Goal: Transaction & Acquisition: Purchase product/service

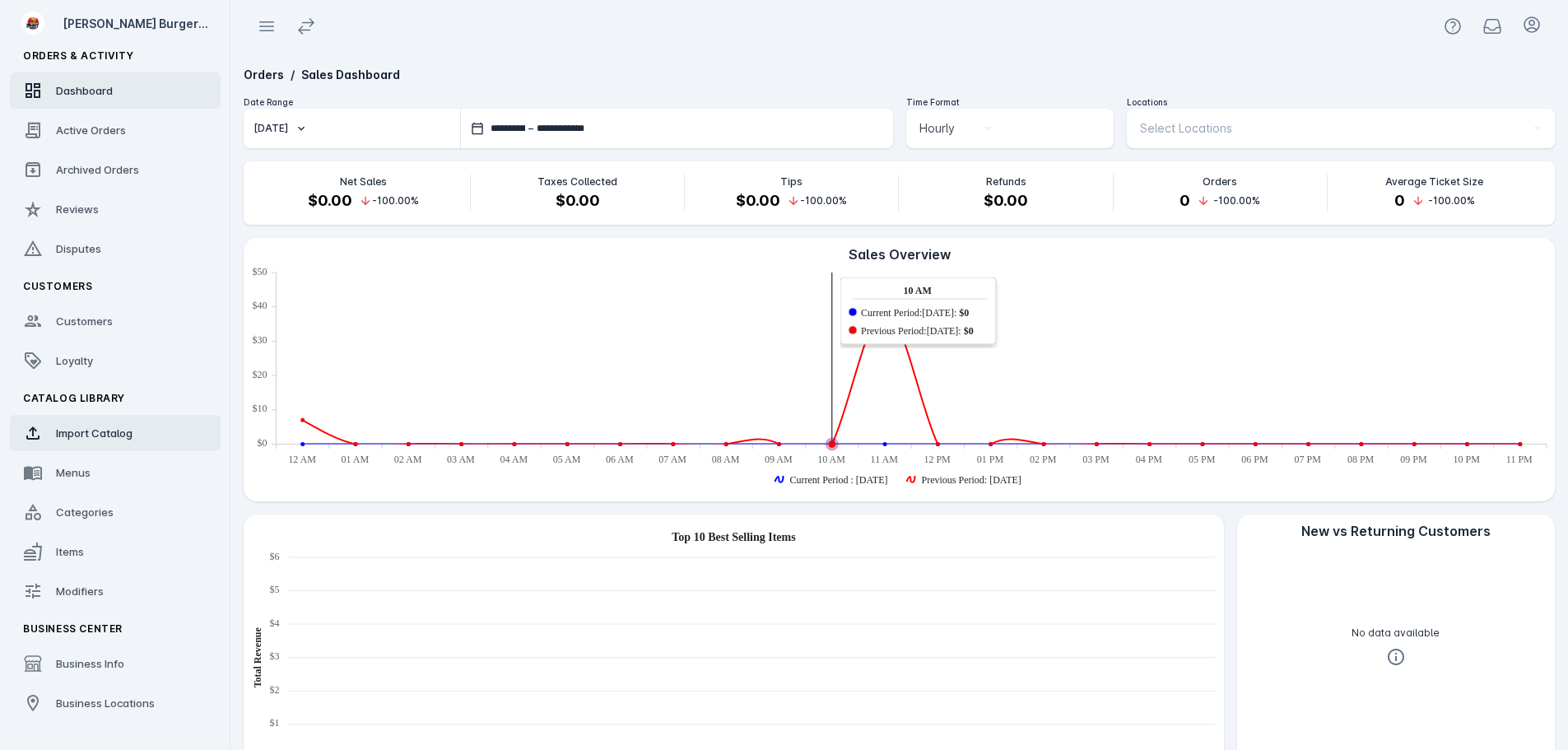
click at [66, 428] on span "Import Catalog" at bounding box center [94, 432] width 77 height 13
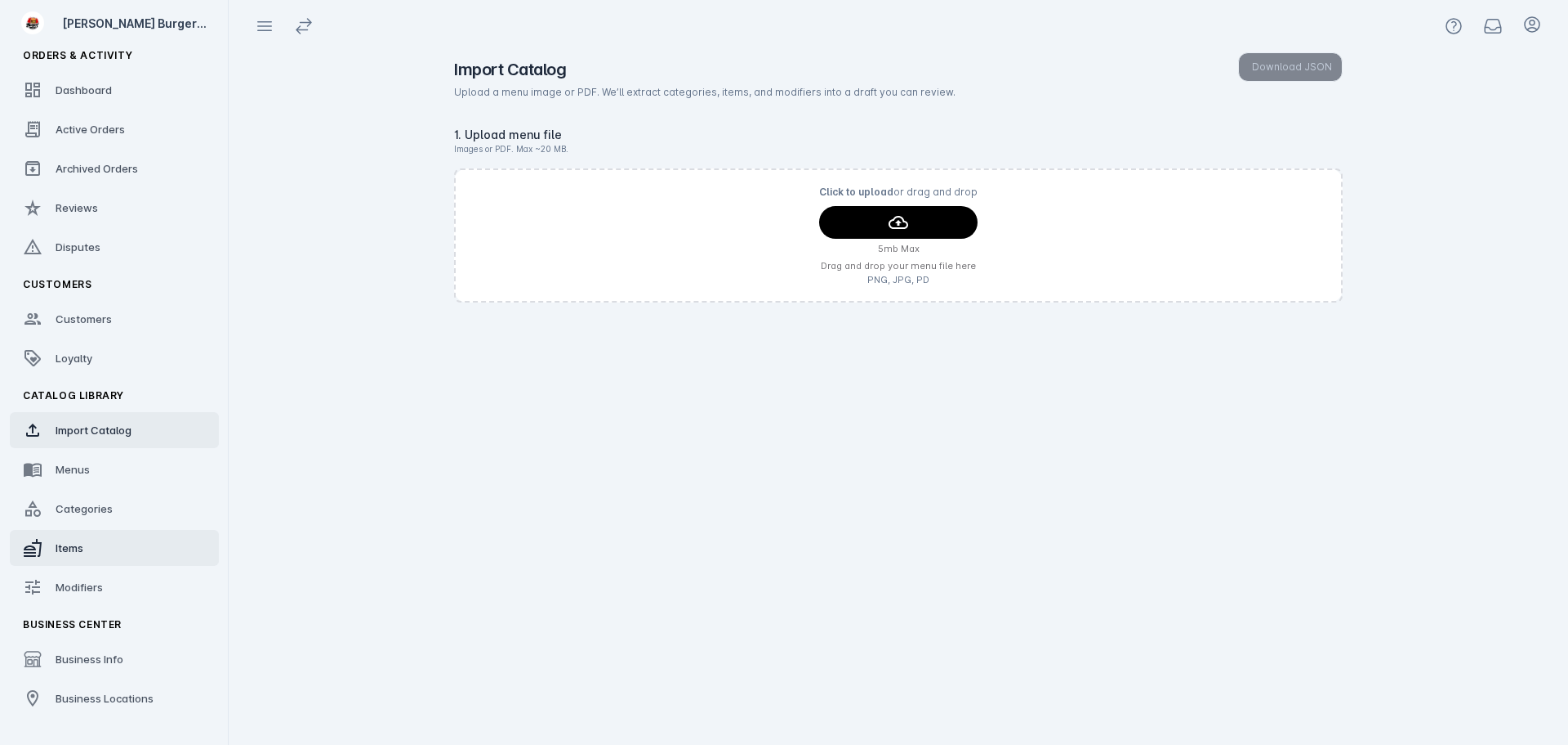
click at [74, 536] on link "Items" at bounding box center [114, 547] width 210 height 36
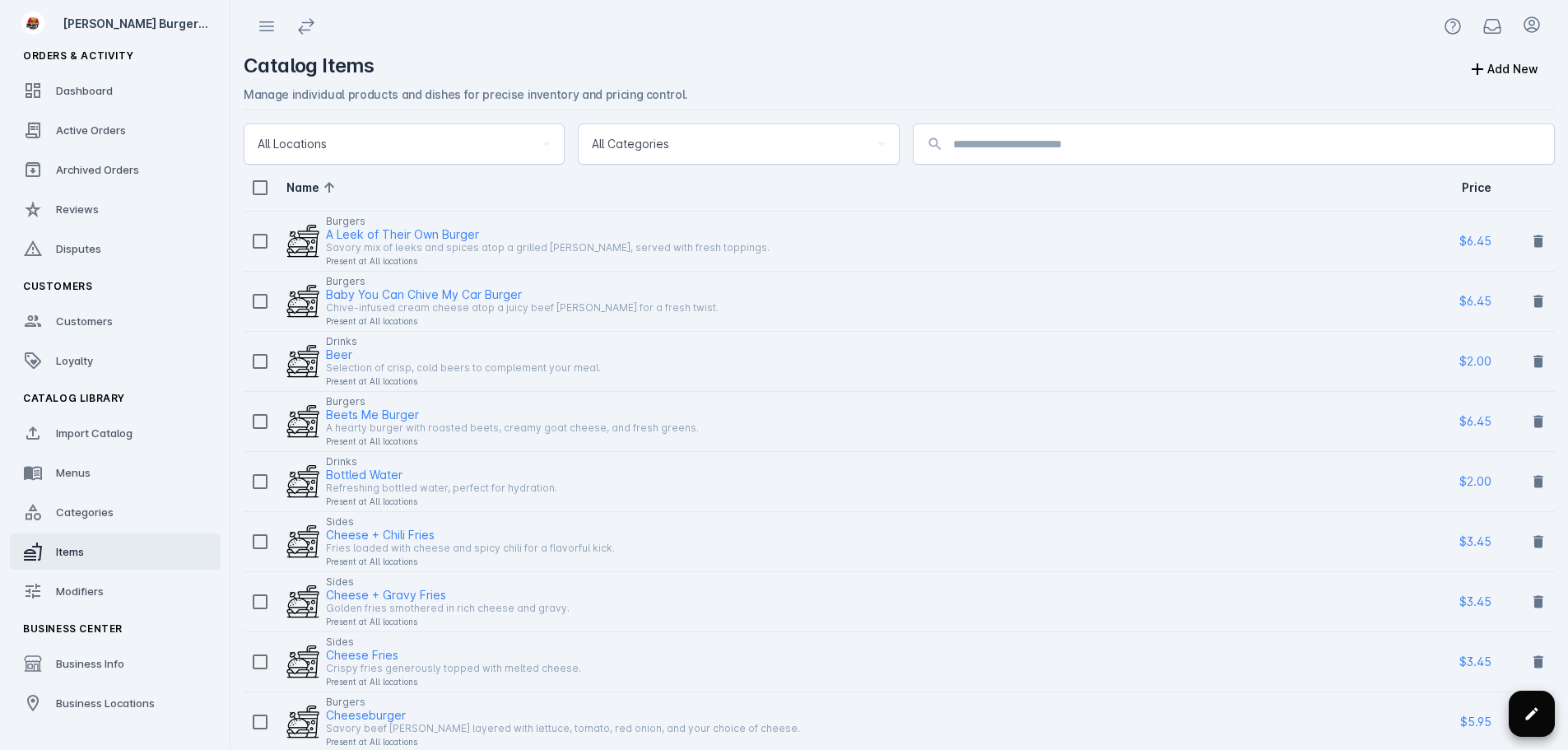
click at [1528, 709] on icon at bounding box center [1531, 713] width 17 height 17
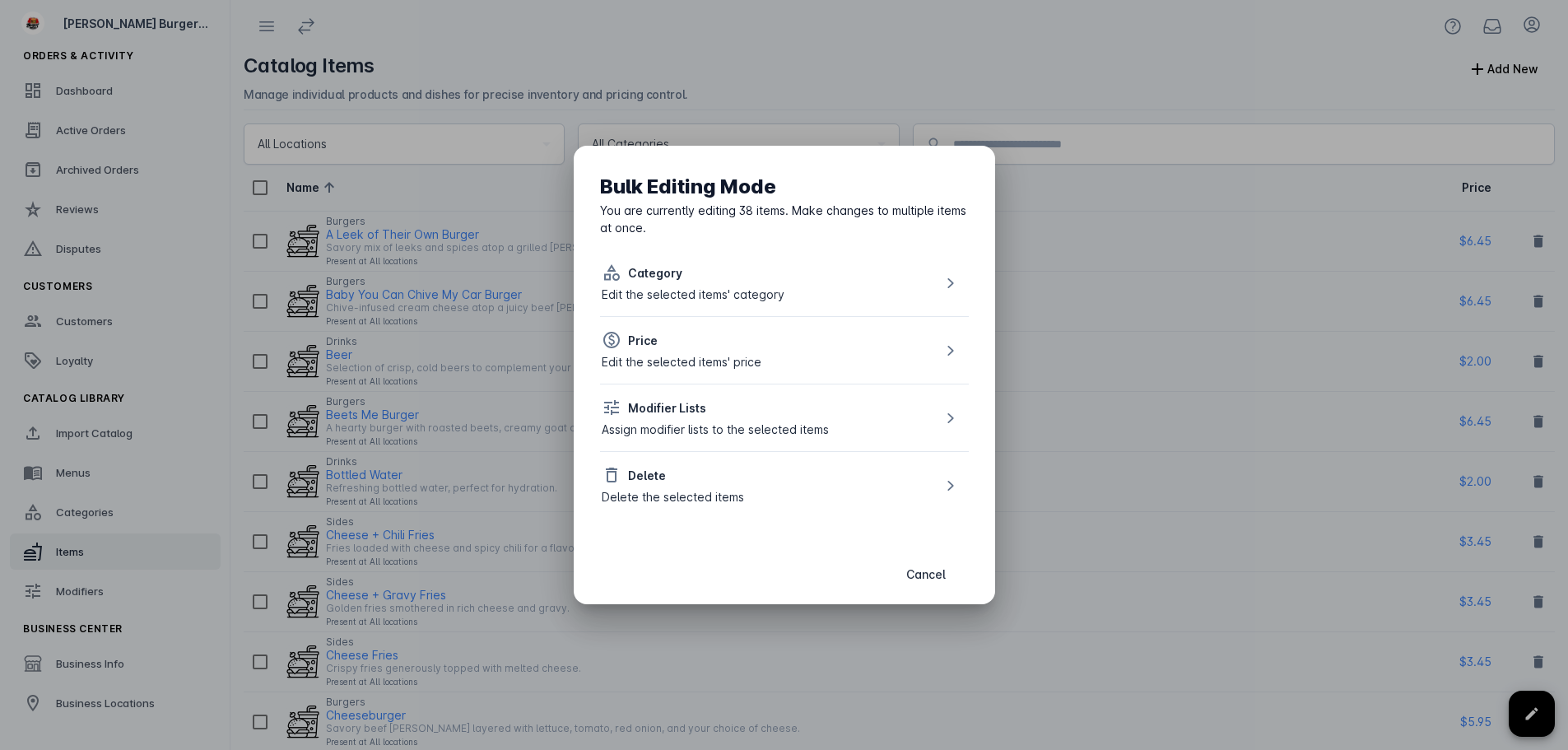
click at [717, 469] on div "Delete" at bounding box center [673, 475] width 142 height 20
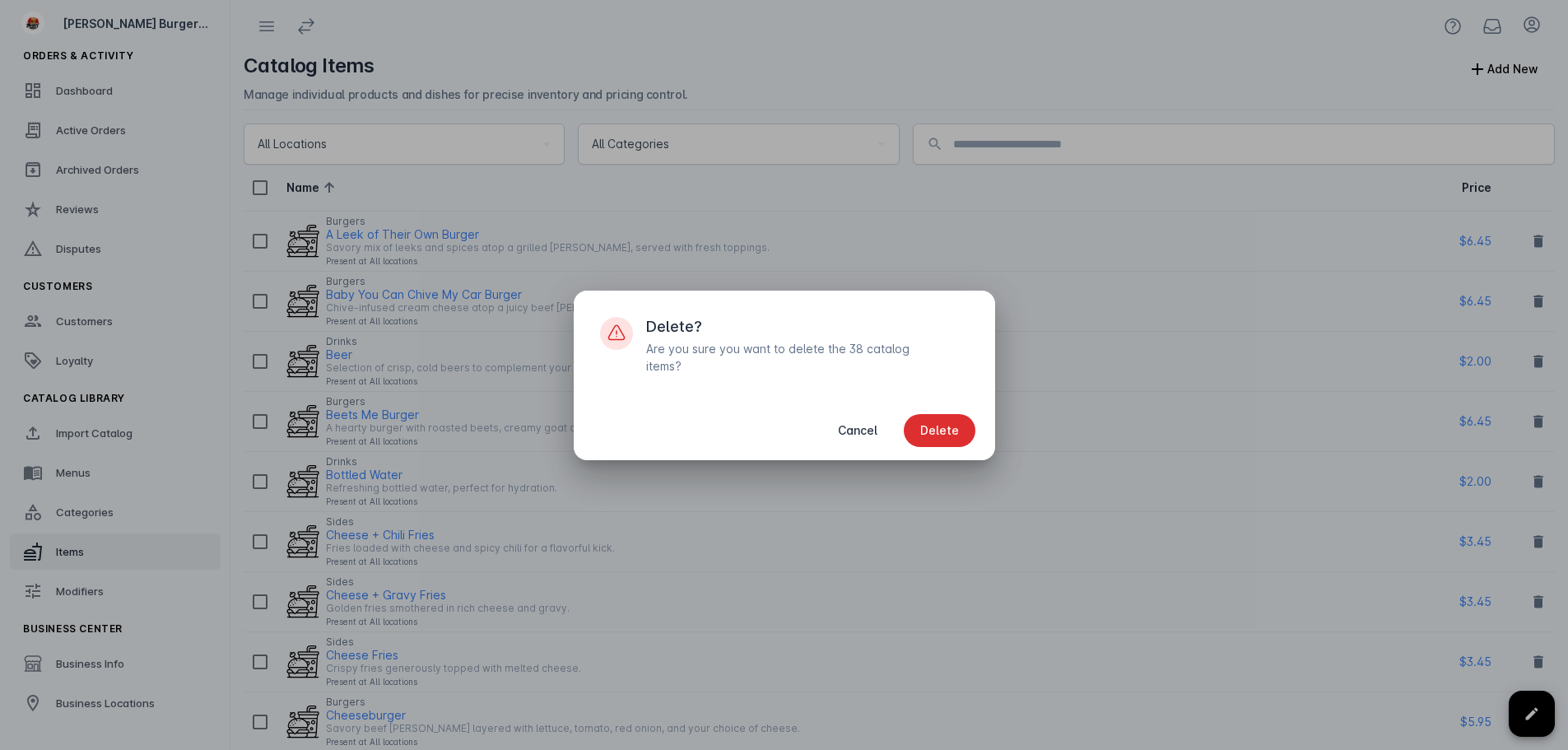
click at [928, 429] on span "button" at bounding box center [939, 430] width 72 height 39
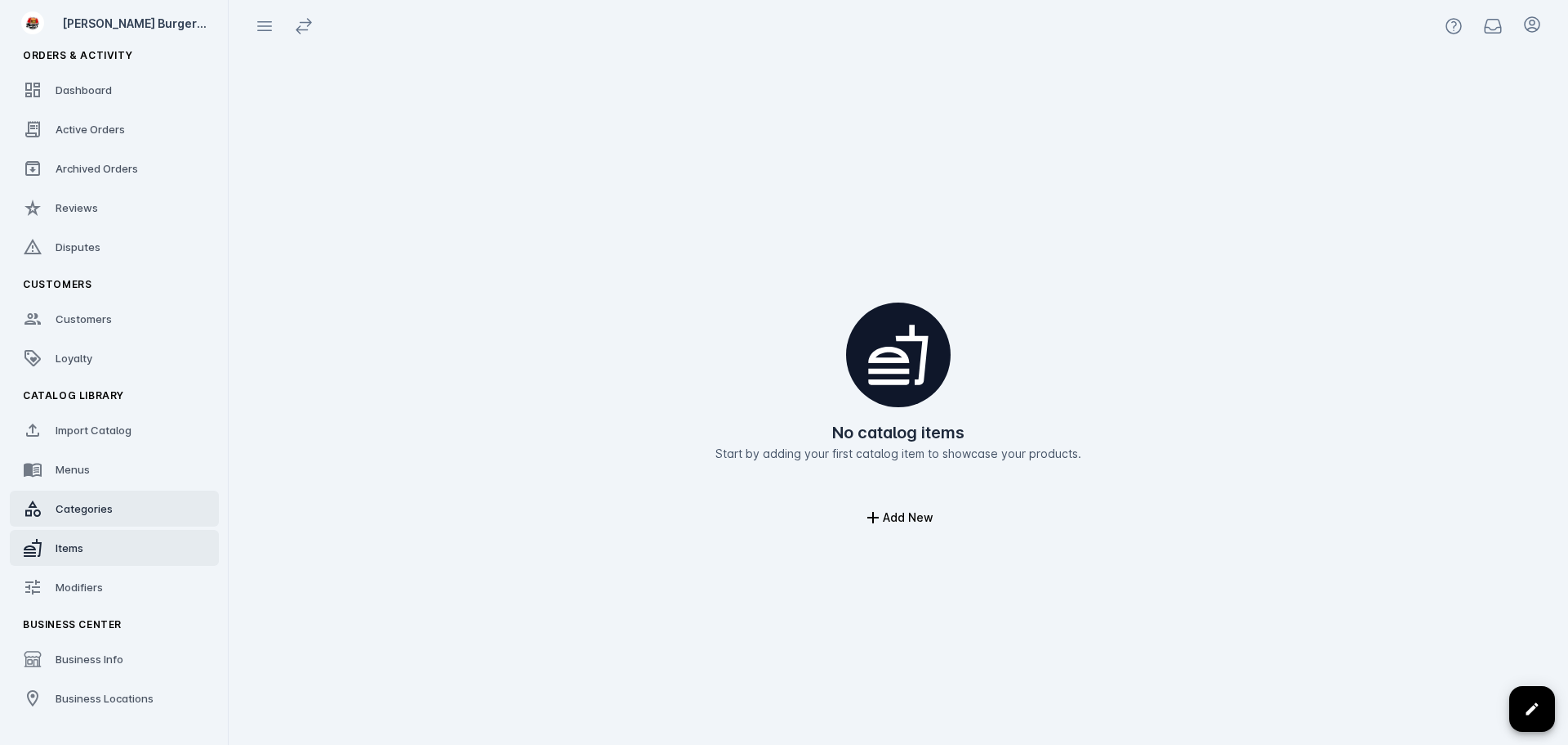
click at [83, 499] on link "Categories" at bounding box center [114, 508] width 210 height 36
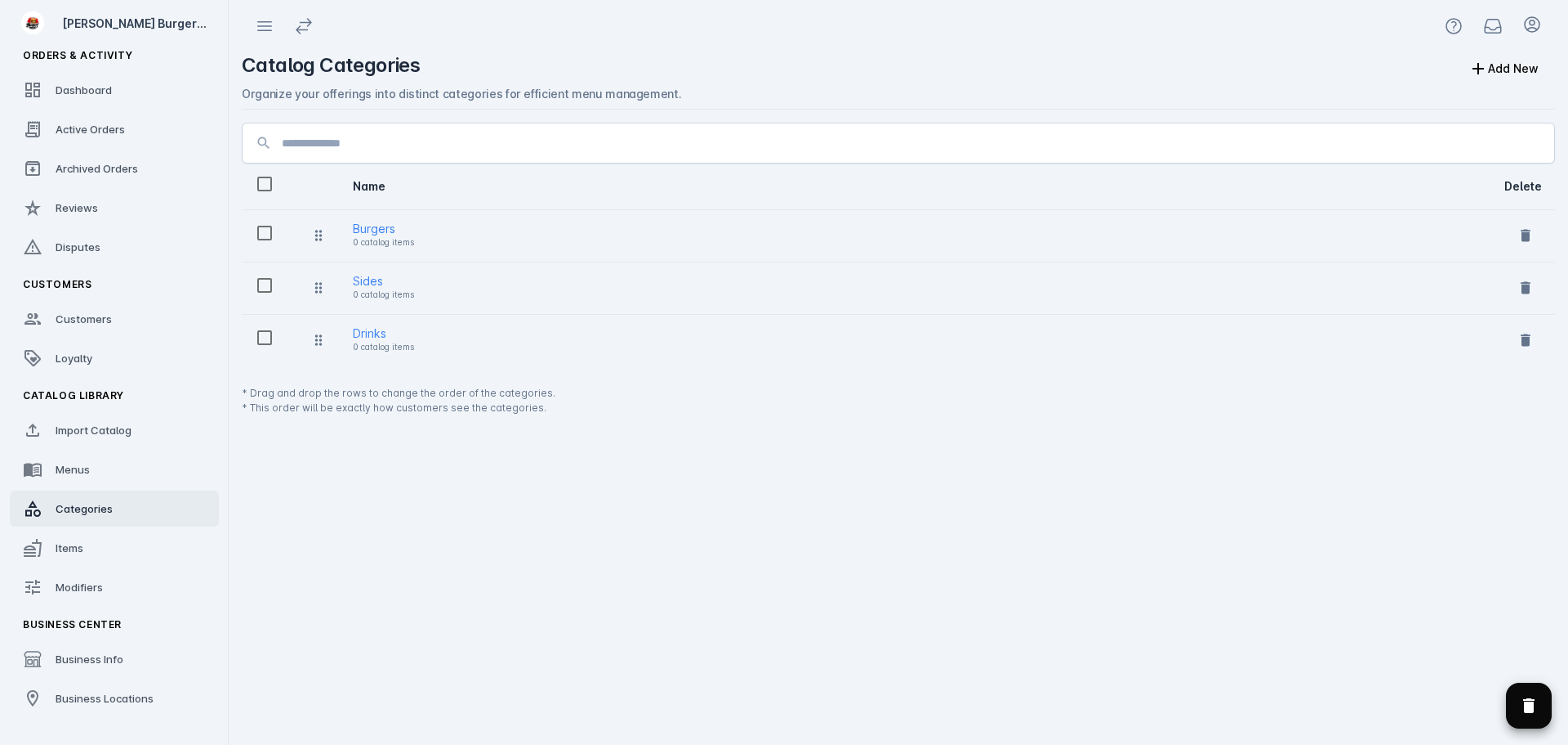
click at [1521, 698] on icon "Delete selected categories" at bounding box center [1529, 705] width 19 height 20
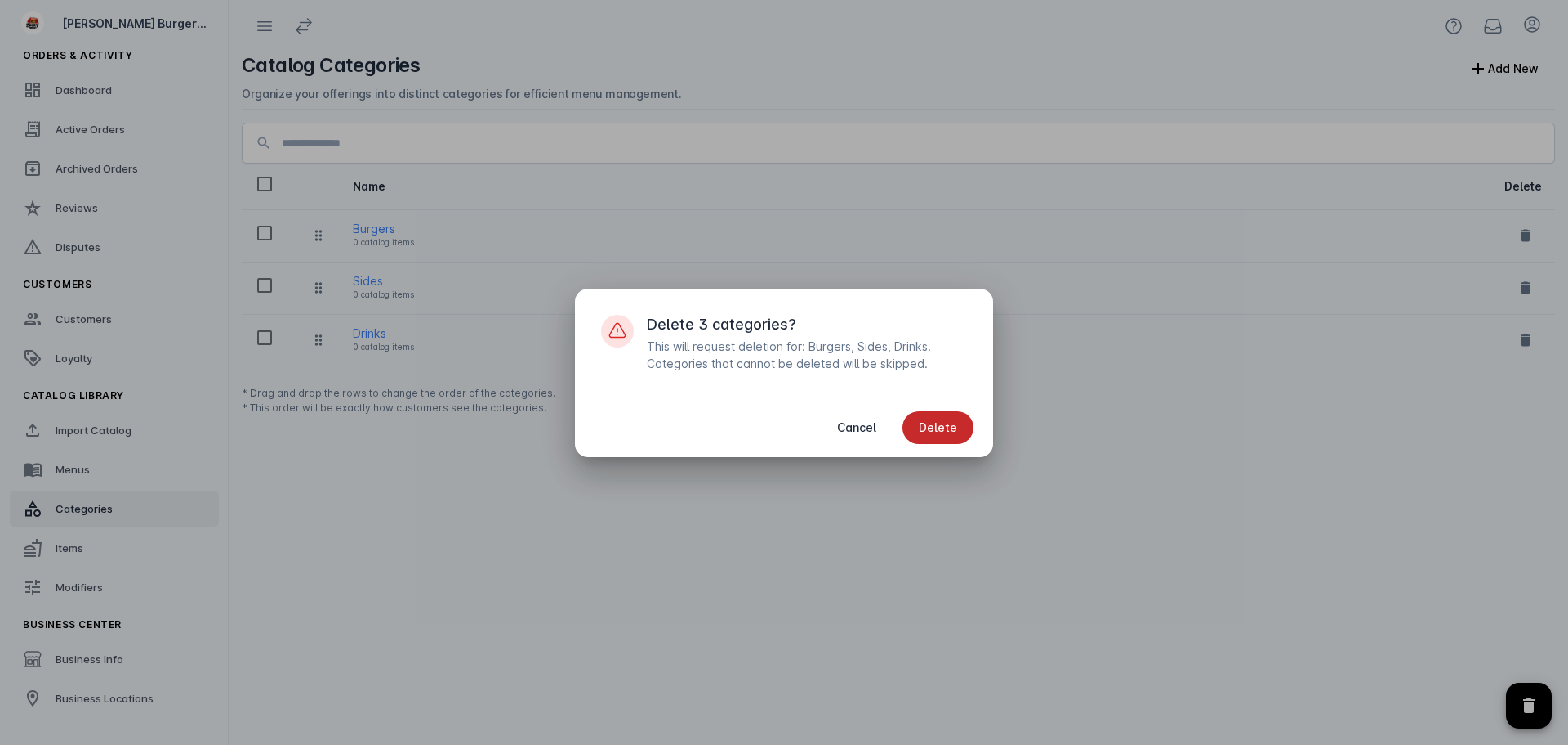
click at [951, 426] on span "Delete" at bounding box center [937, 427] width 38 height 12
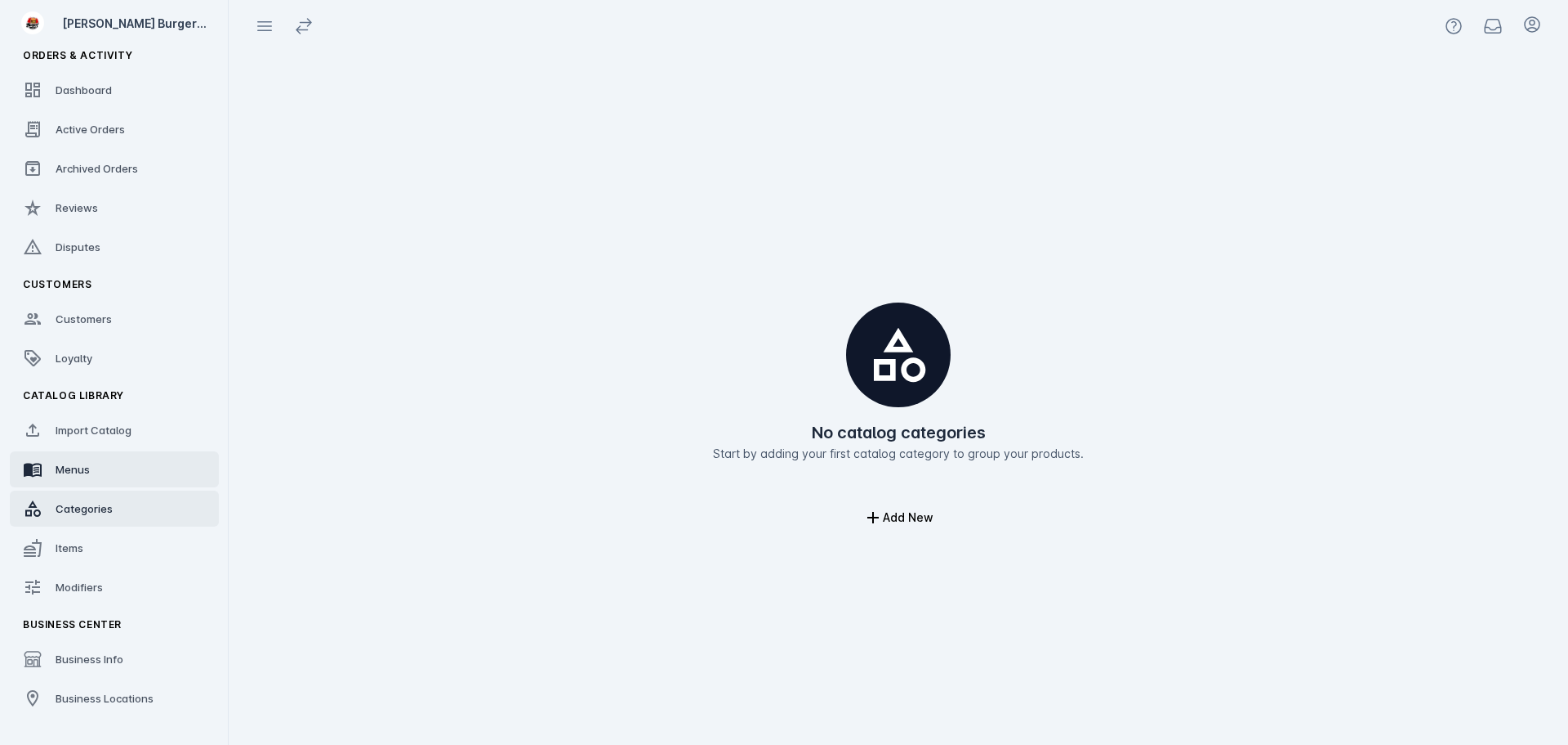
click at [80, 475] on span "Menus" at bounding box center [72, 468] width 34 height 13
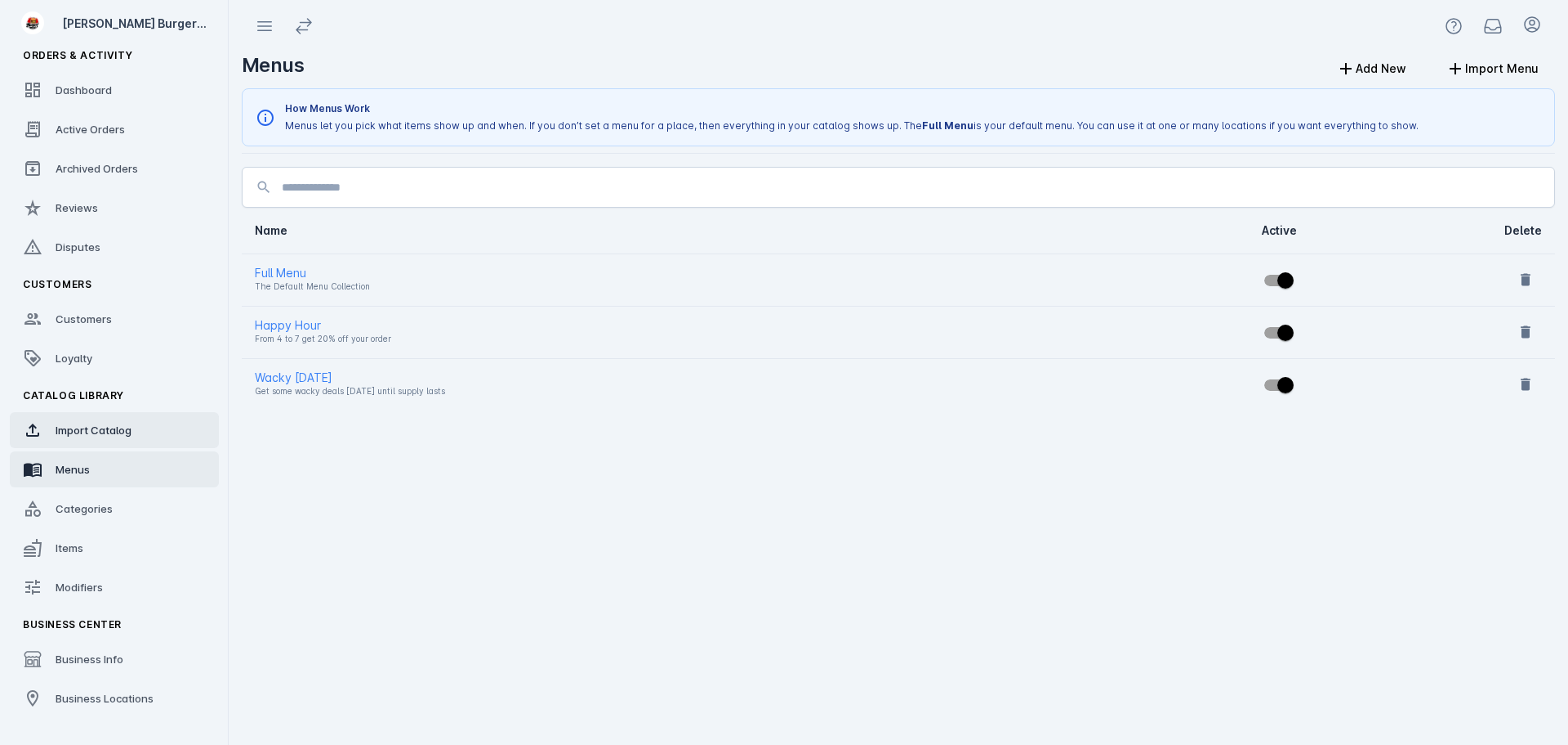
click at [94, 447] on link "Import Catalog" at bounding box center [114, 429] width 210 height 36
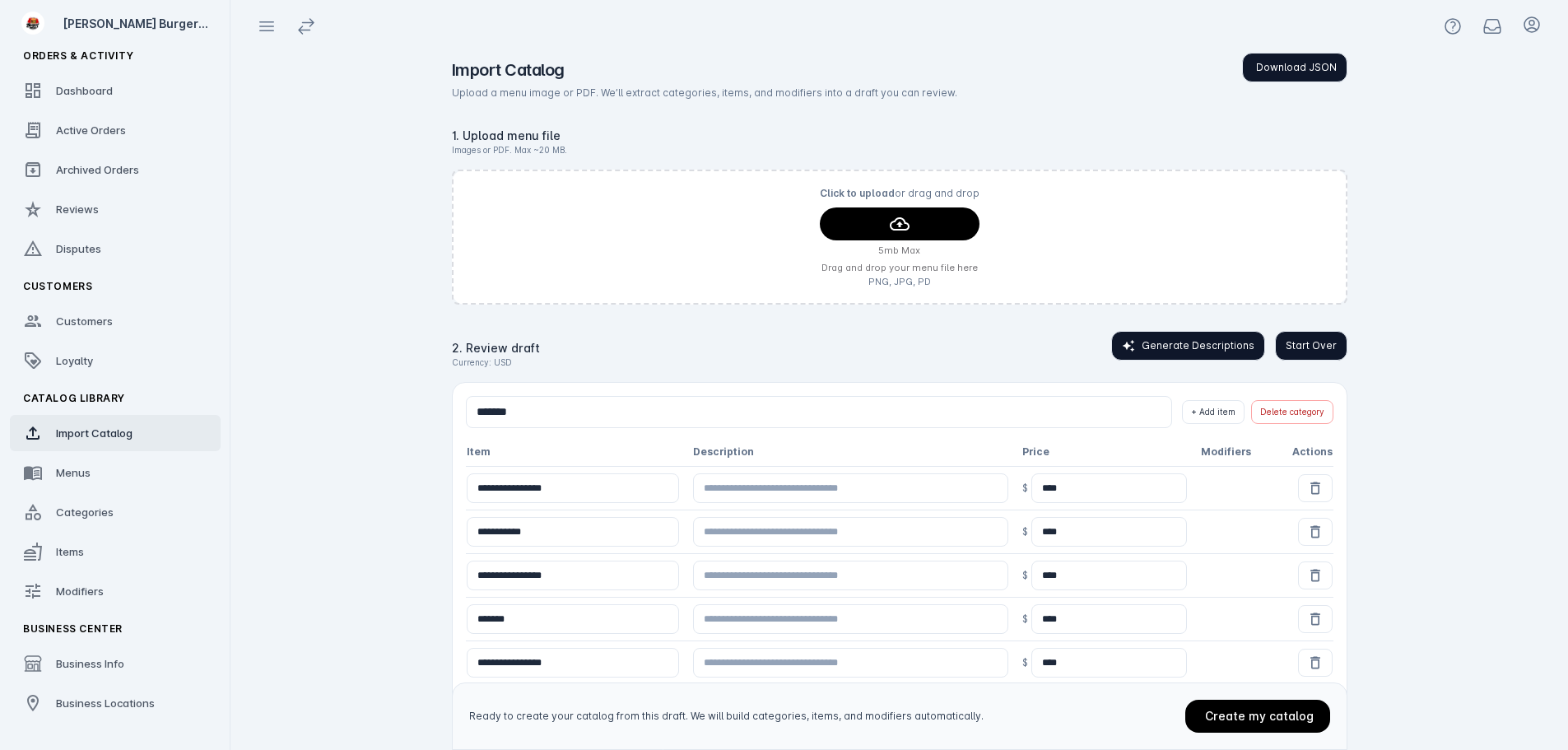
click at [1176, 345] on span "Generate Descriptions" at bounding box center [1197, 345] width 113 height 15
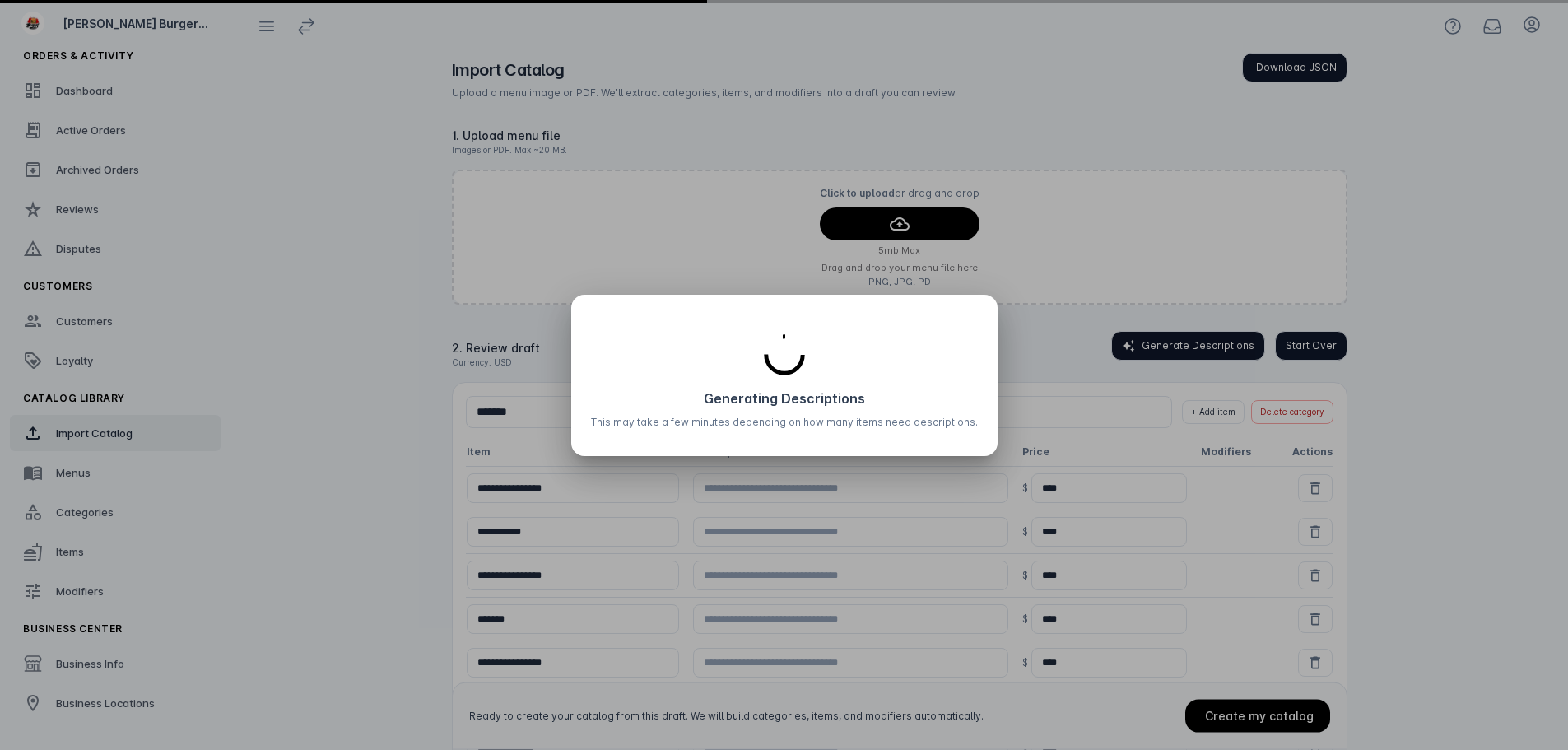
type input "**********"
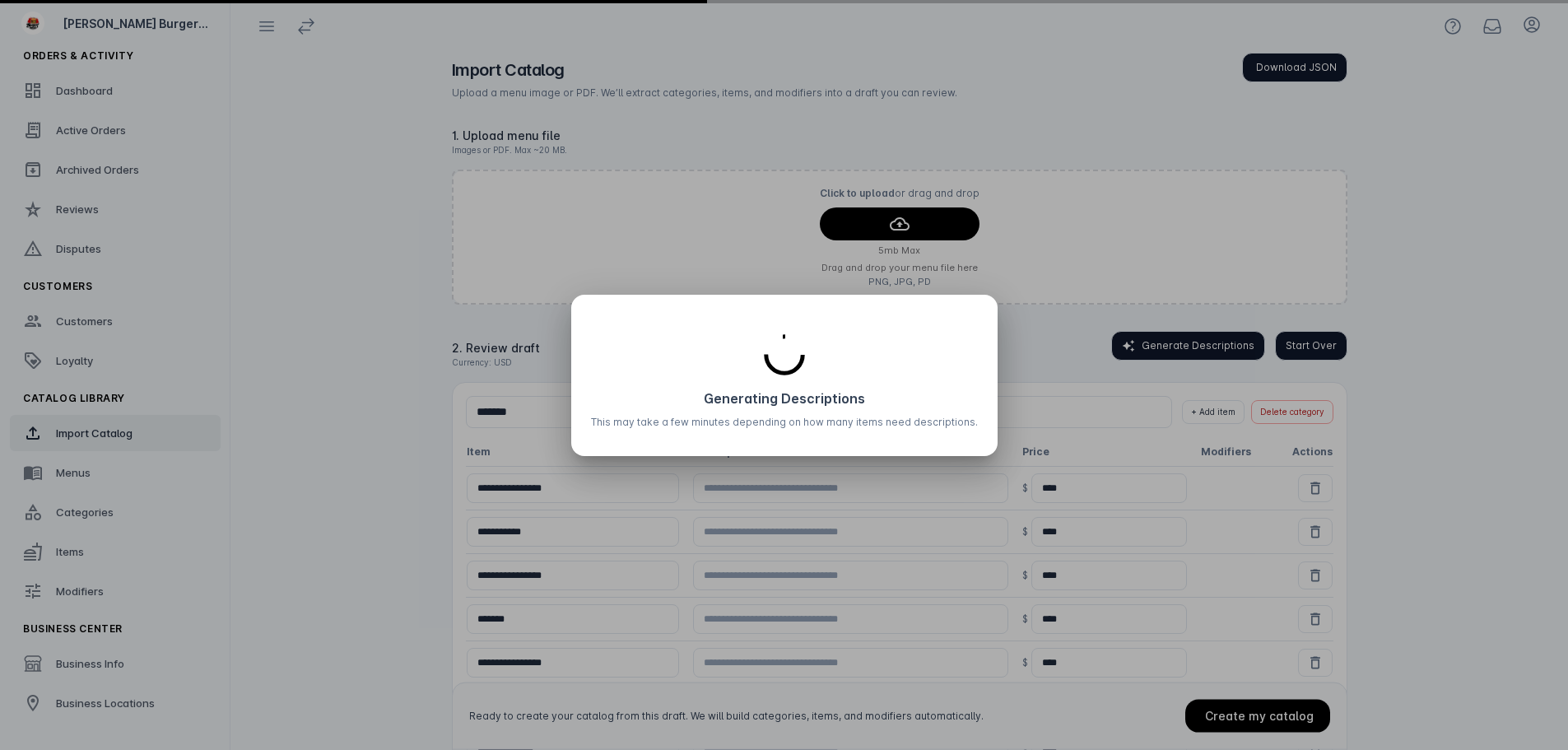
type input "**********"
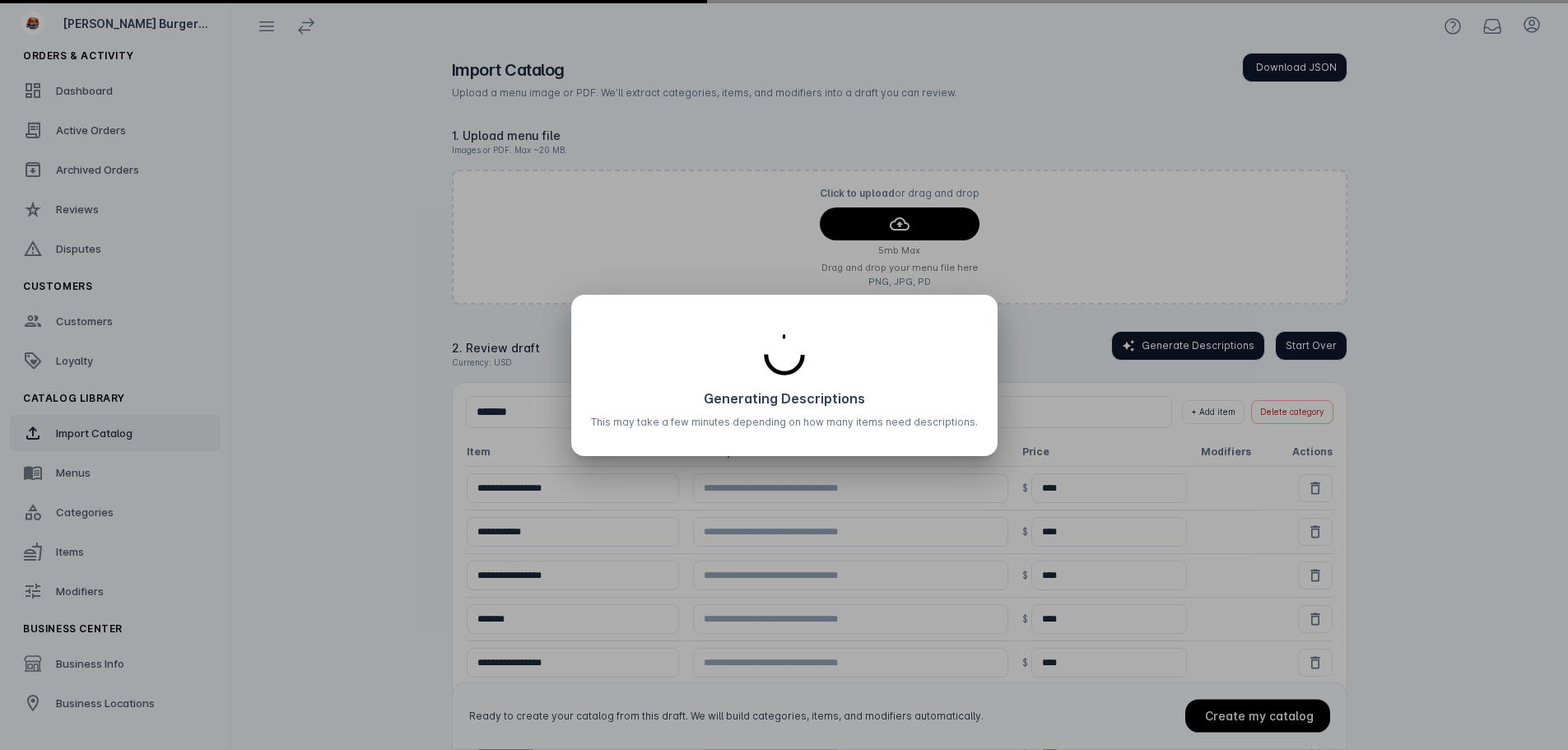
type input "**********"
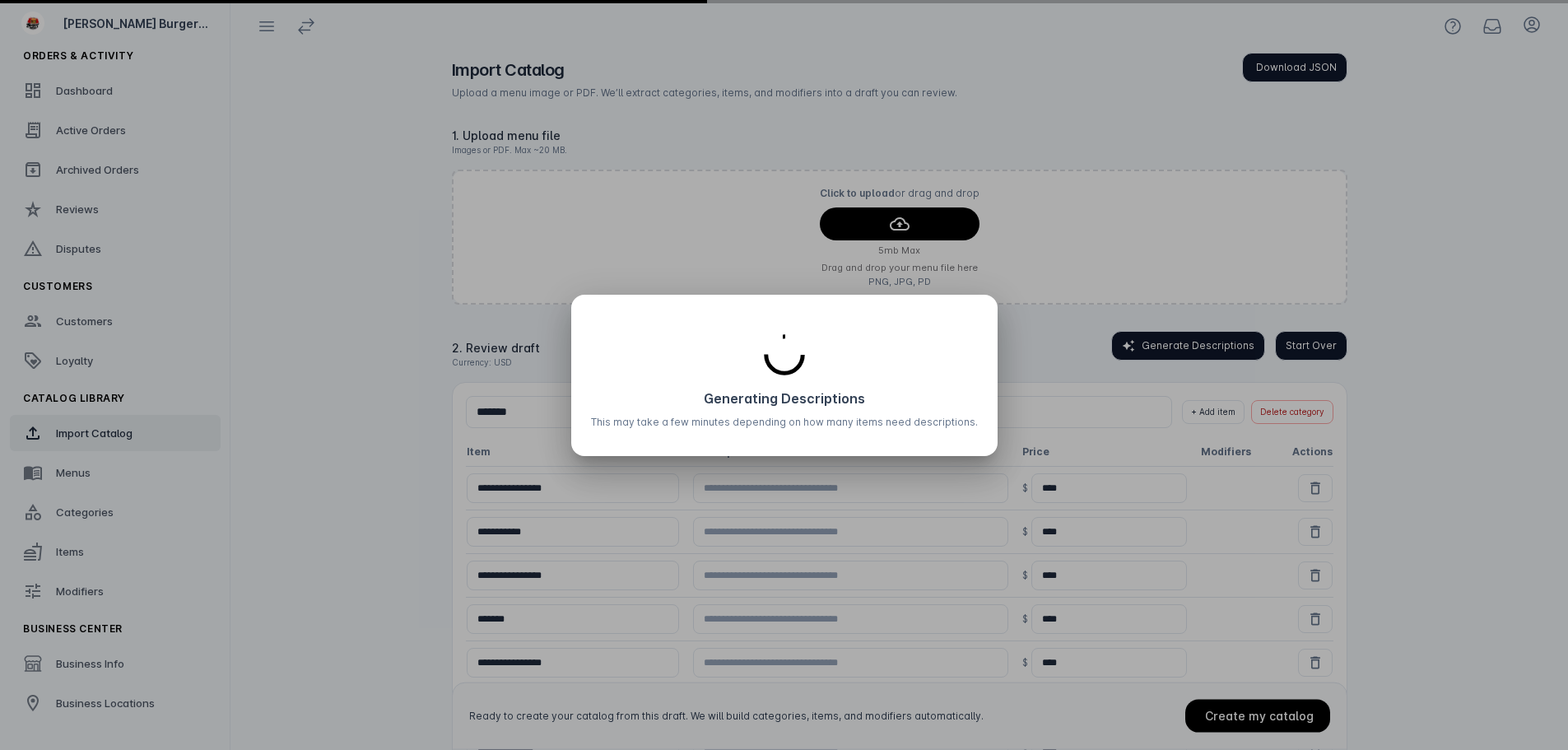
type input "**********"
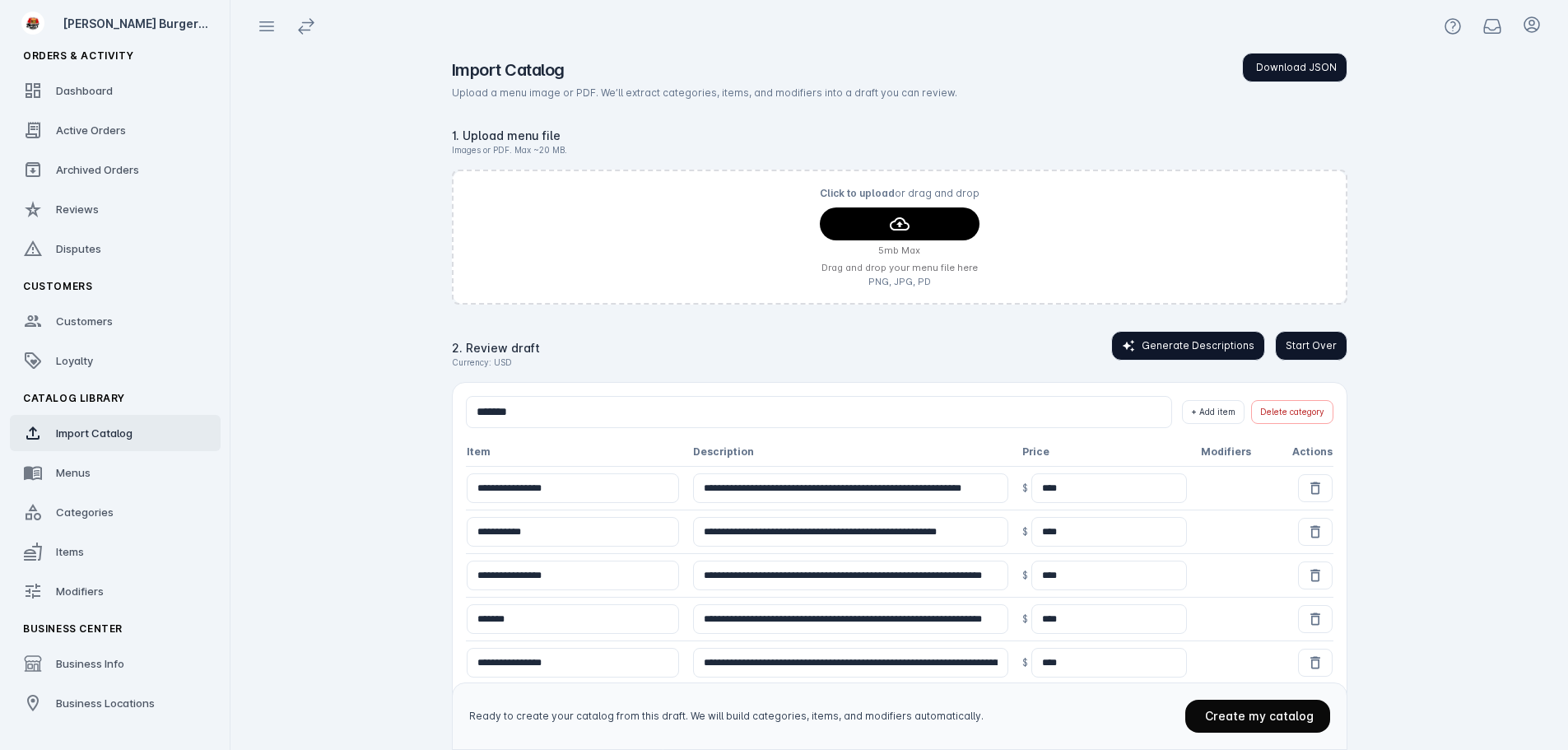
click at [1234, 724] on span at bounding box center [1258, 716] width 145 height 39
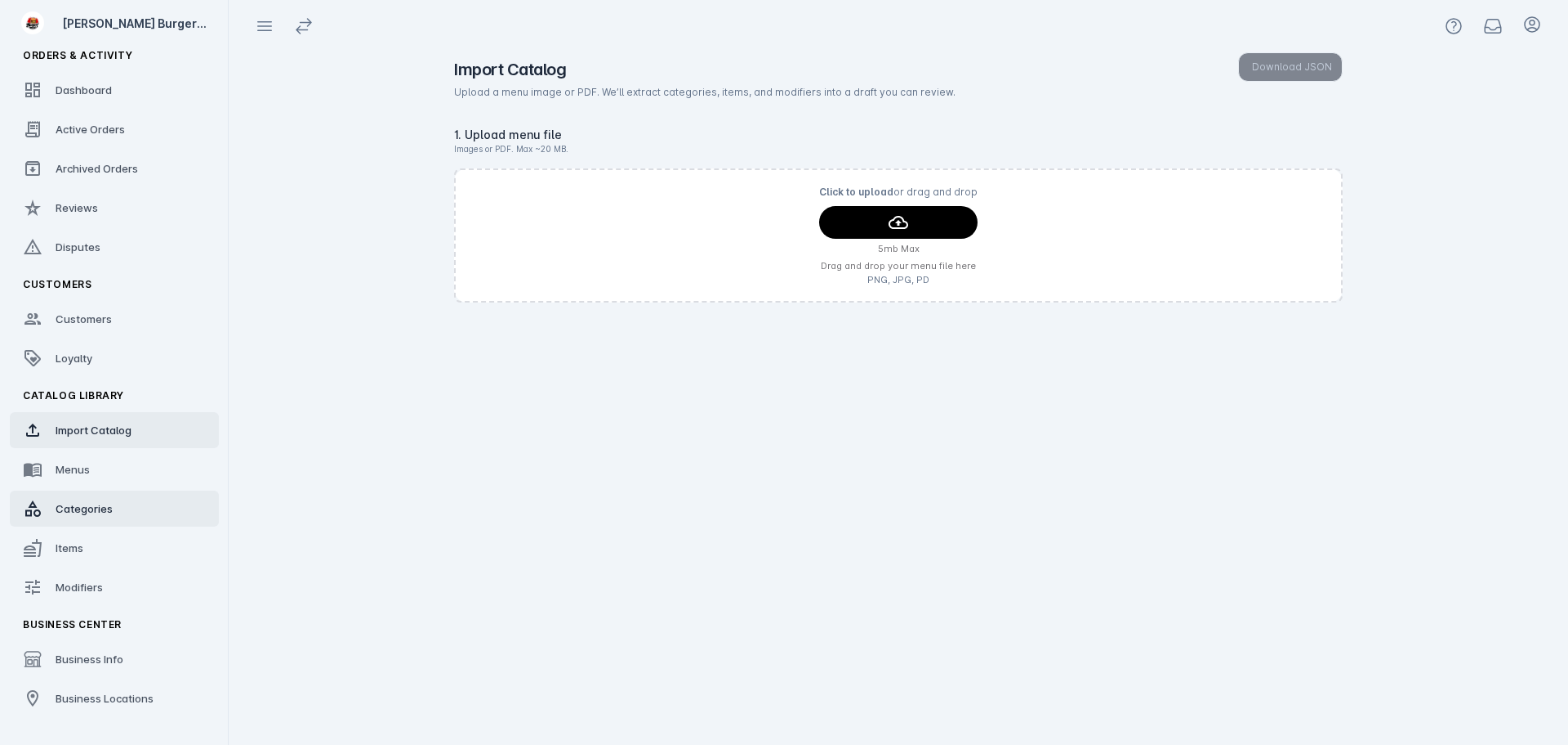
click at [56, 512] on span "Categories" at bounding box center [84, 508] width 57 height 13
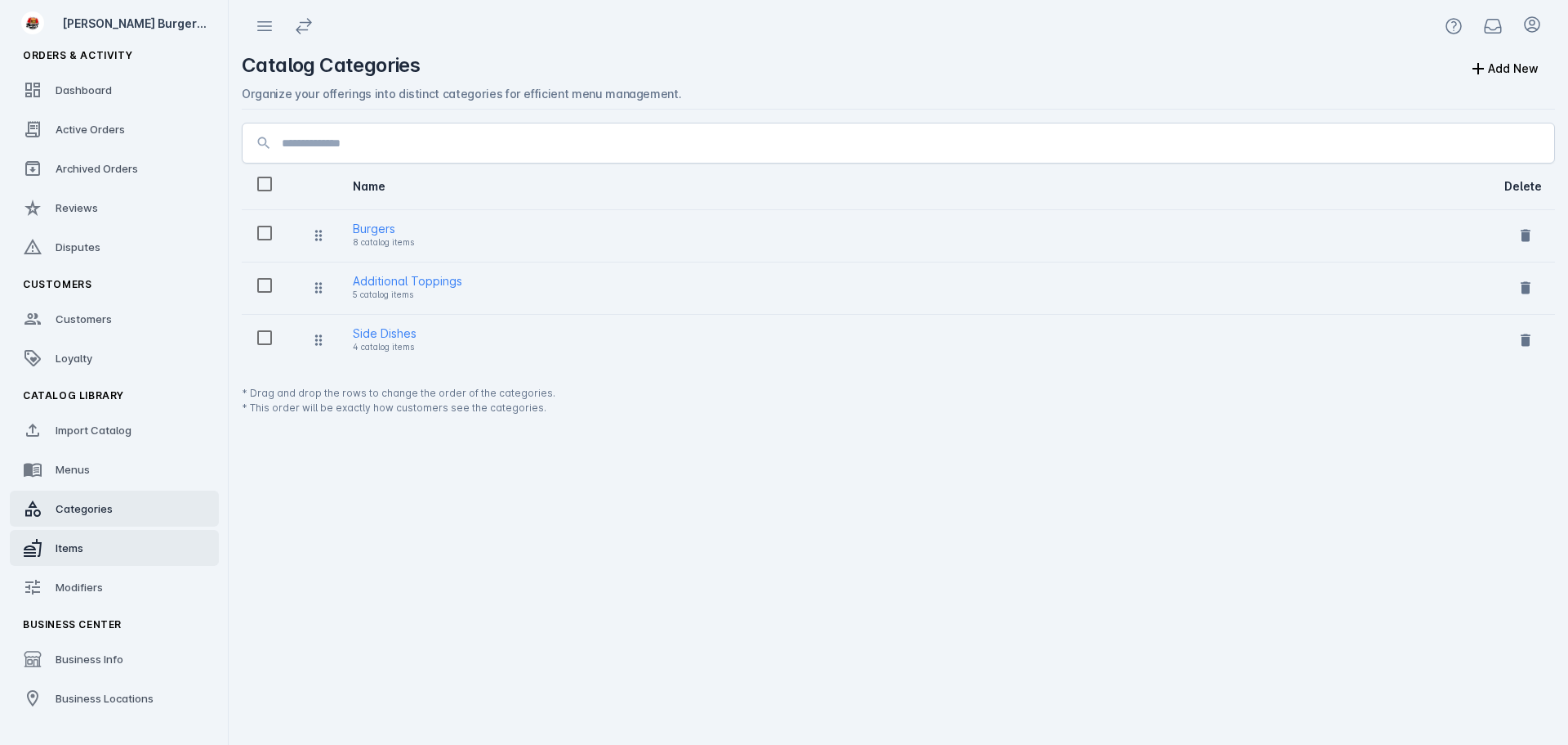
click at [72, 548] on span "Items" at bounding box center [69, 547] width 27 height 13
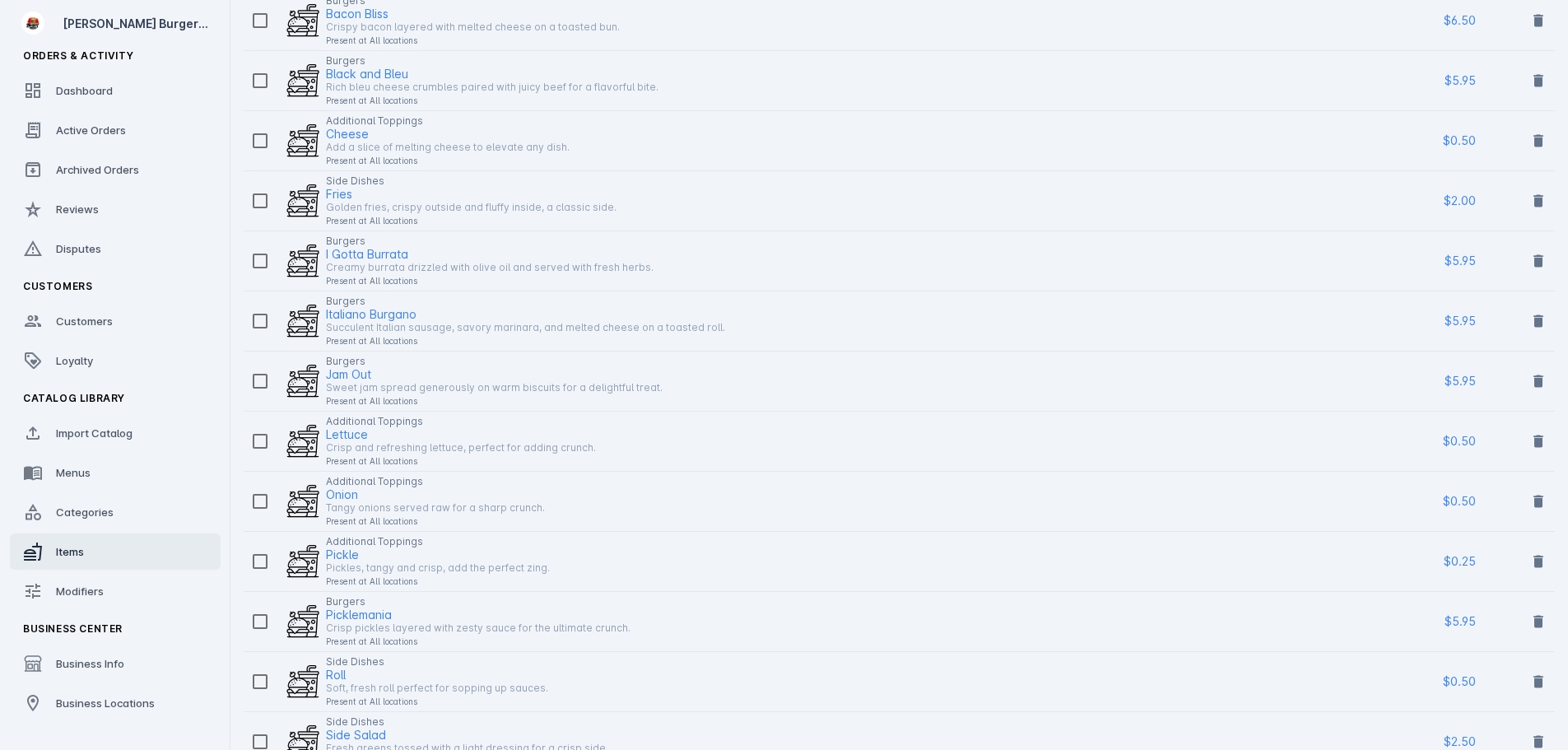
scroll to position [329, 0]
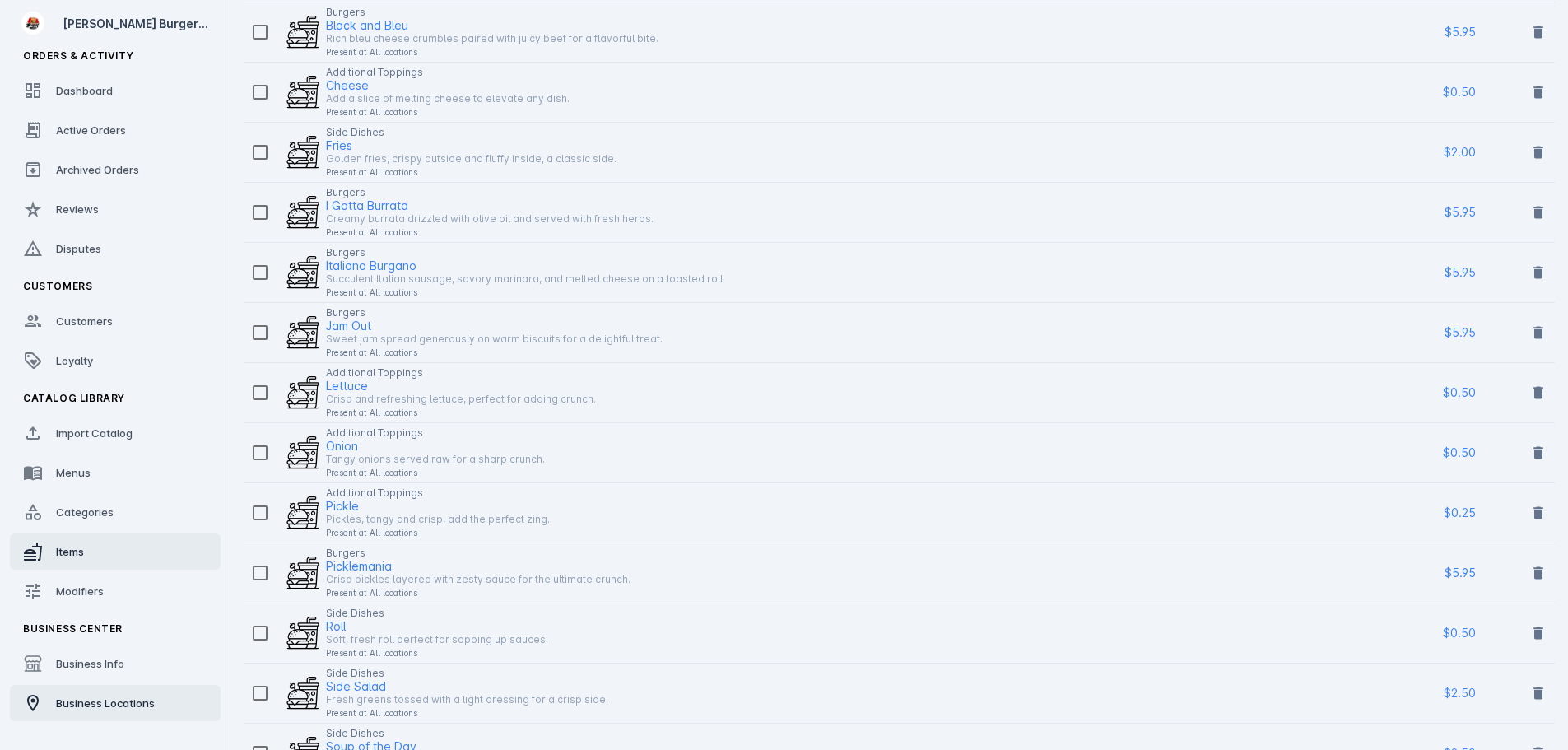
click at [81, 704] on span "Business Locations" at bounding box center [105, 702] width 99 height 13
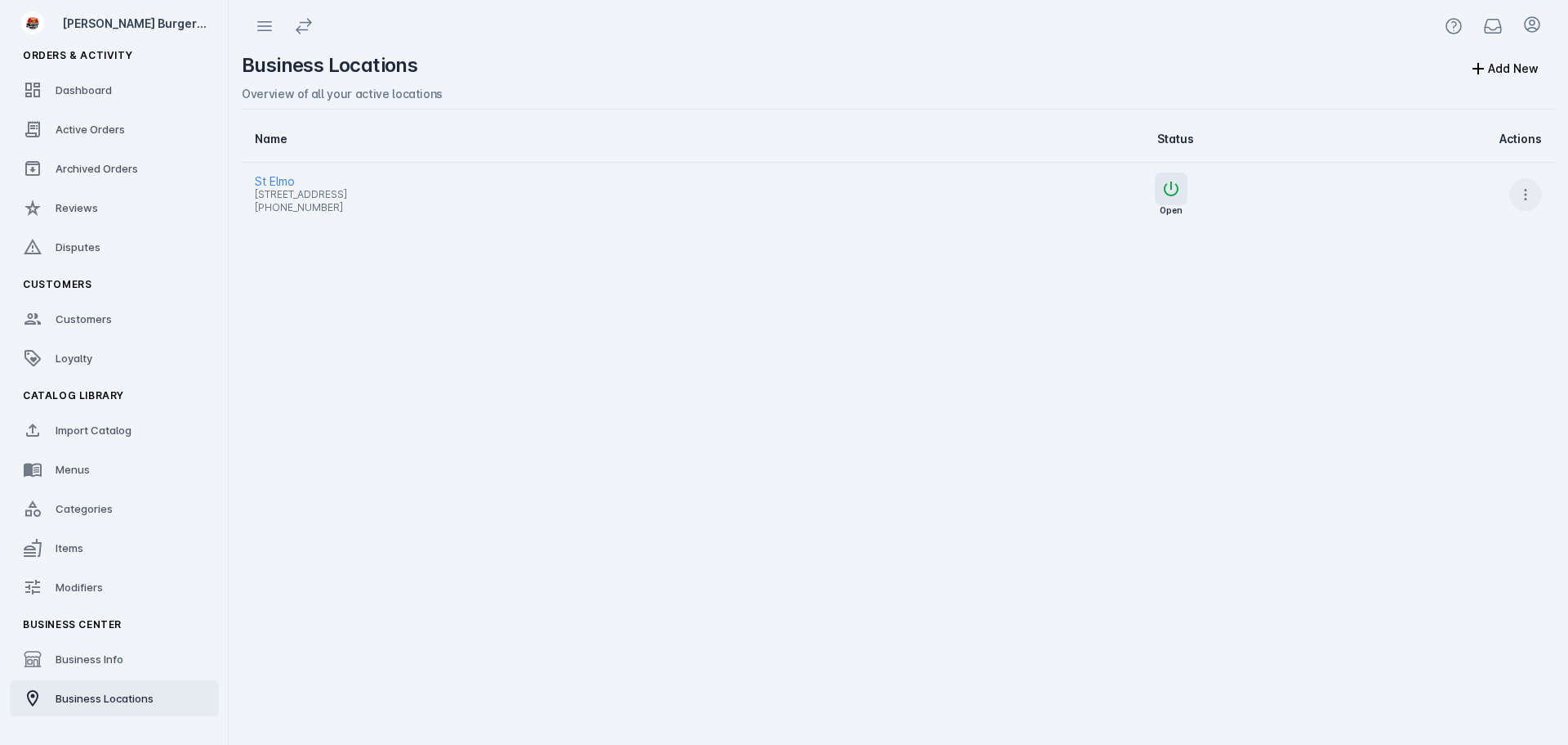
click at [1528, 199] on icon at bounding box center [1525, 194] width 17 height 17
click at [1475, 250] on button "Launch" at bounding box center [1483, 237] width 118 height 39
click at [98, 347] on link "Loyalty" at bounding box center [114, 358] width 210 height 36
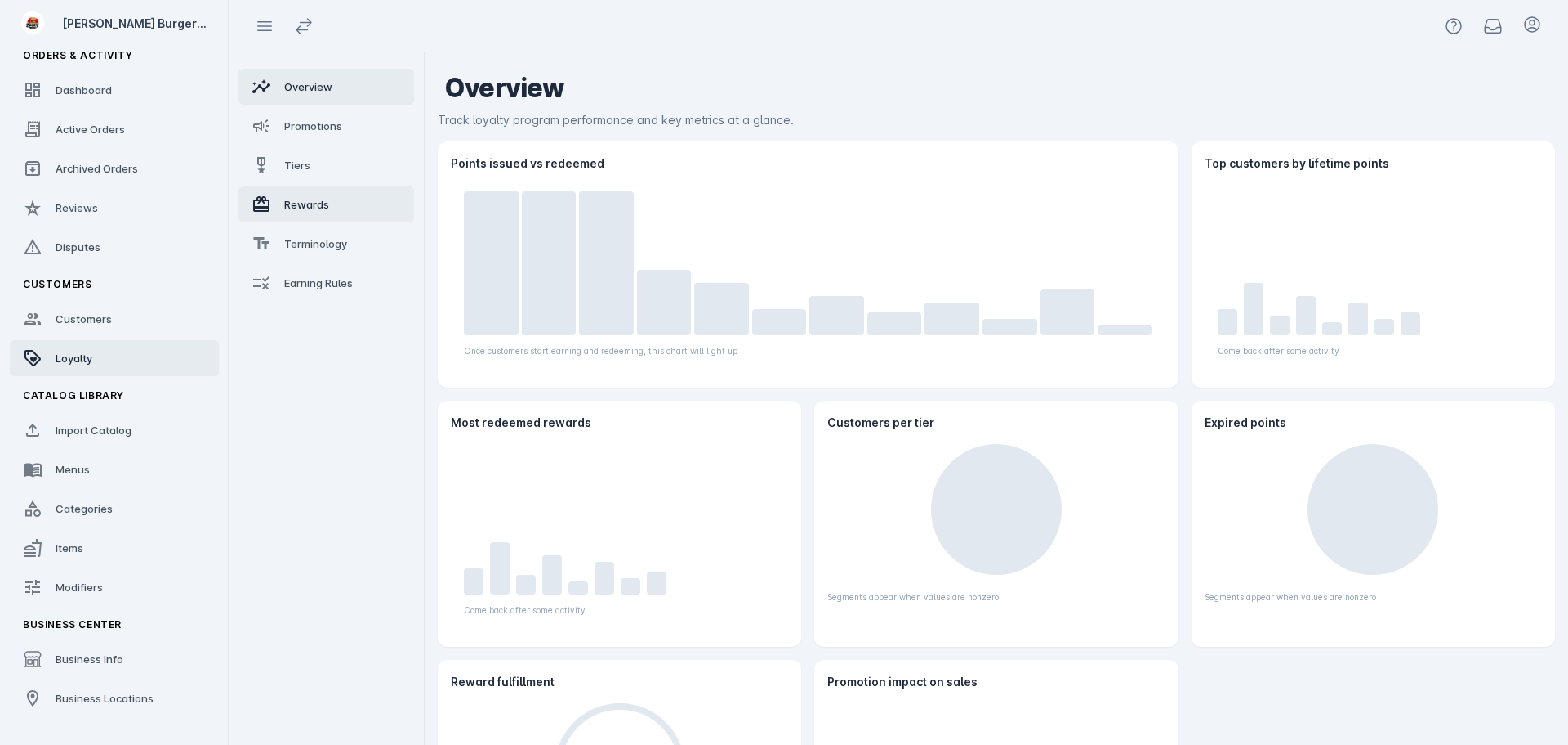
click at [309, 203] on span "Rewards" at bounding box center [307, 204] width 45 height 13
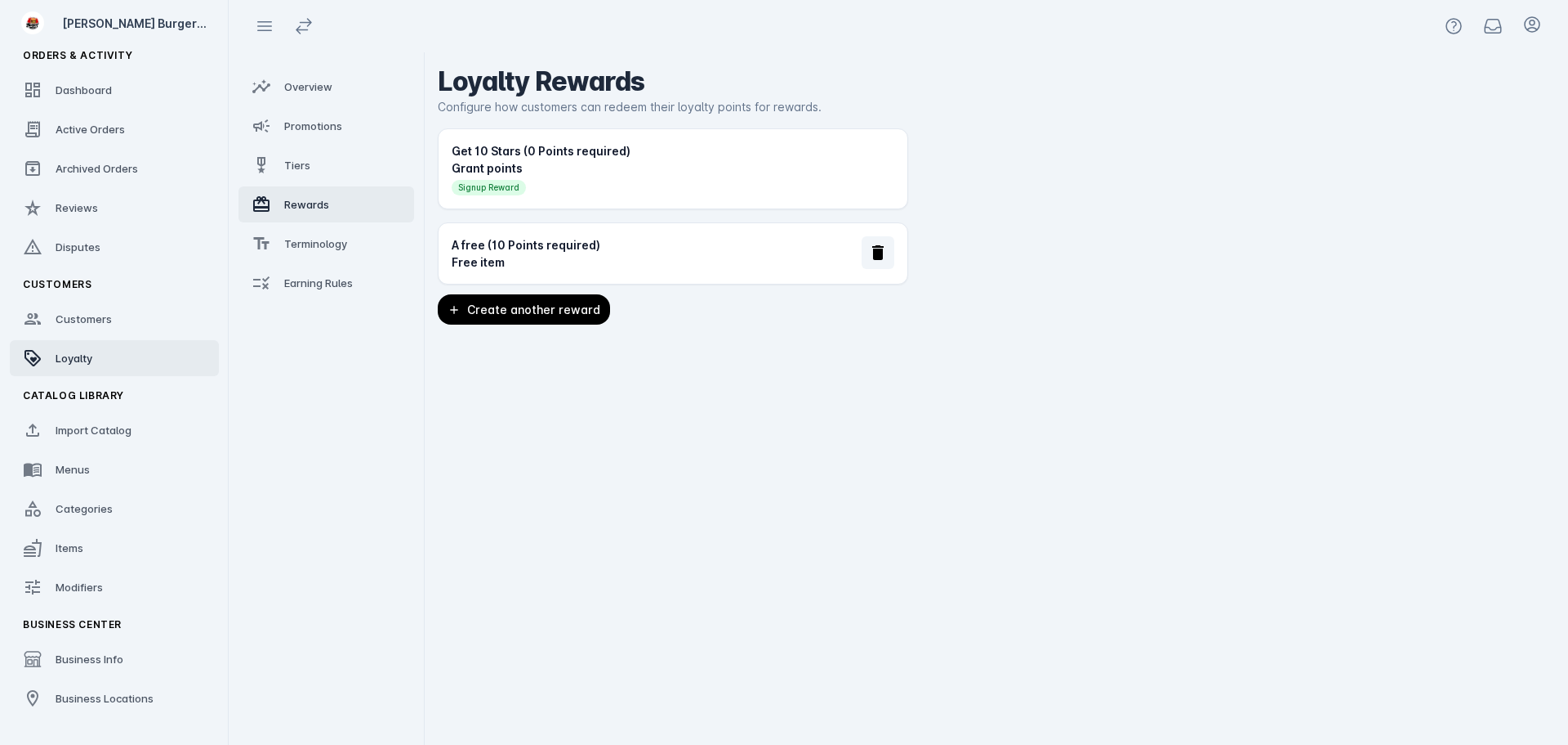
click at [775, 249] on div "A free (10 Points required)" at bounding box center [656, 245] width 410 height 18
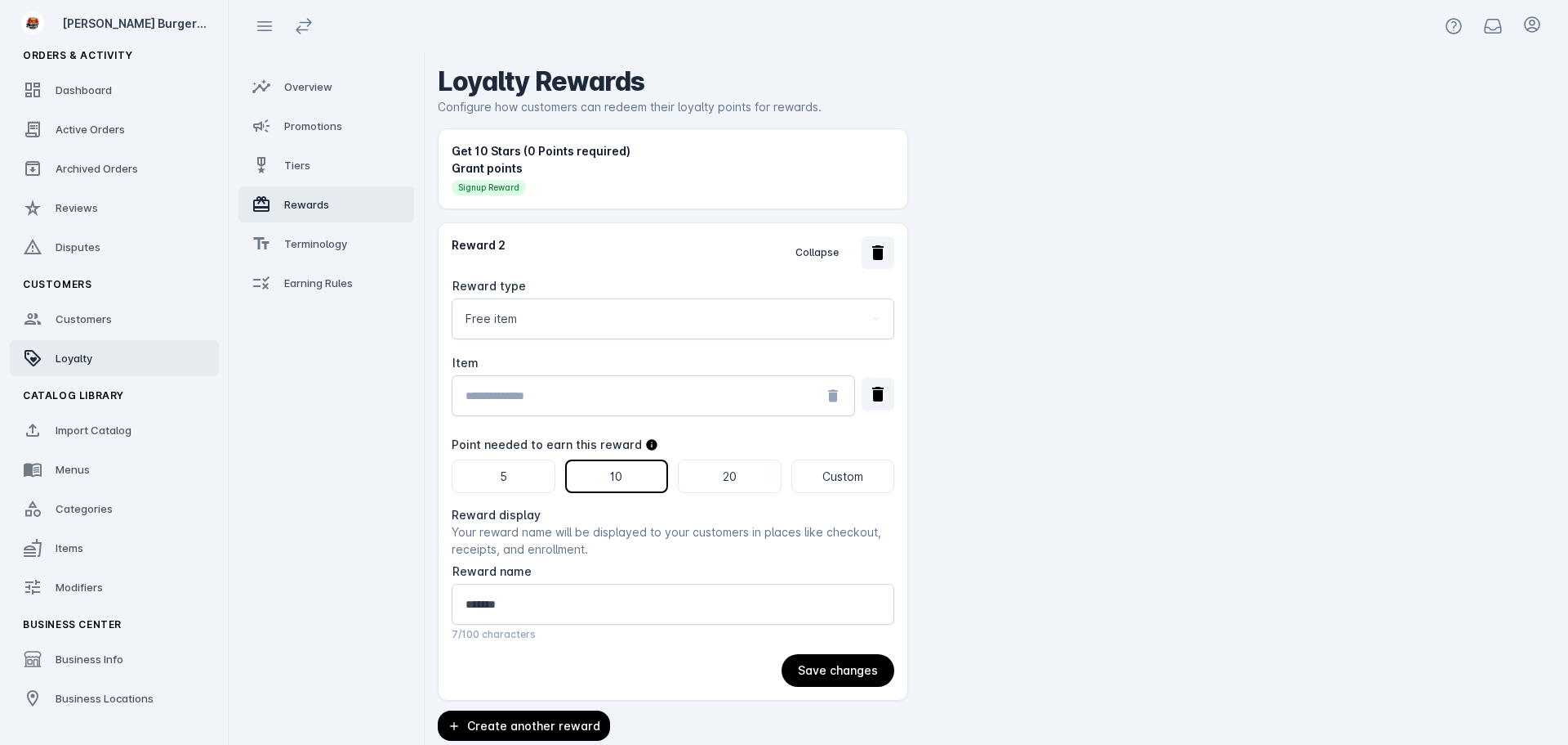
click at [532, 387] on input "Item" at bounding box center [639, 396] width 348 height 20
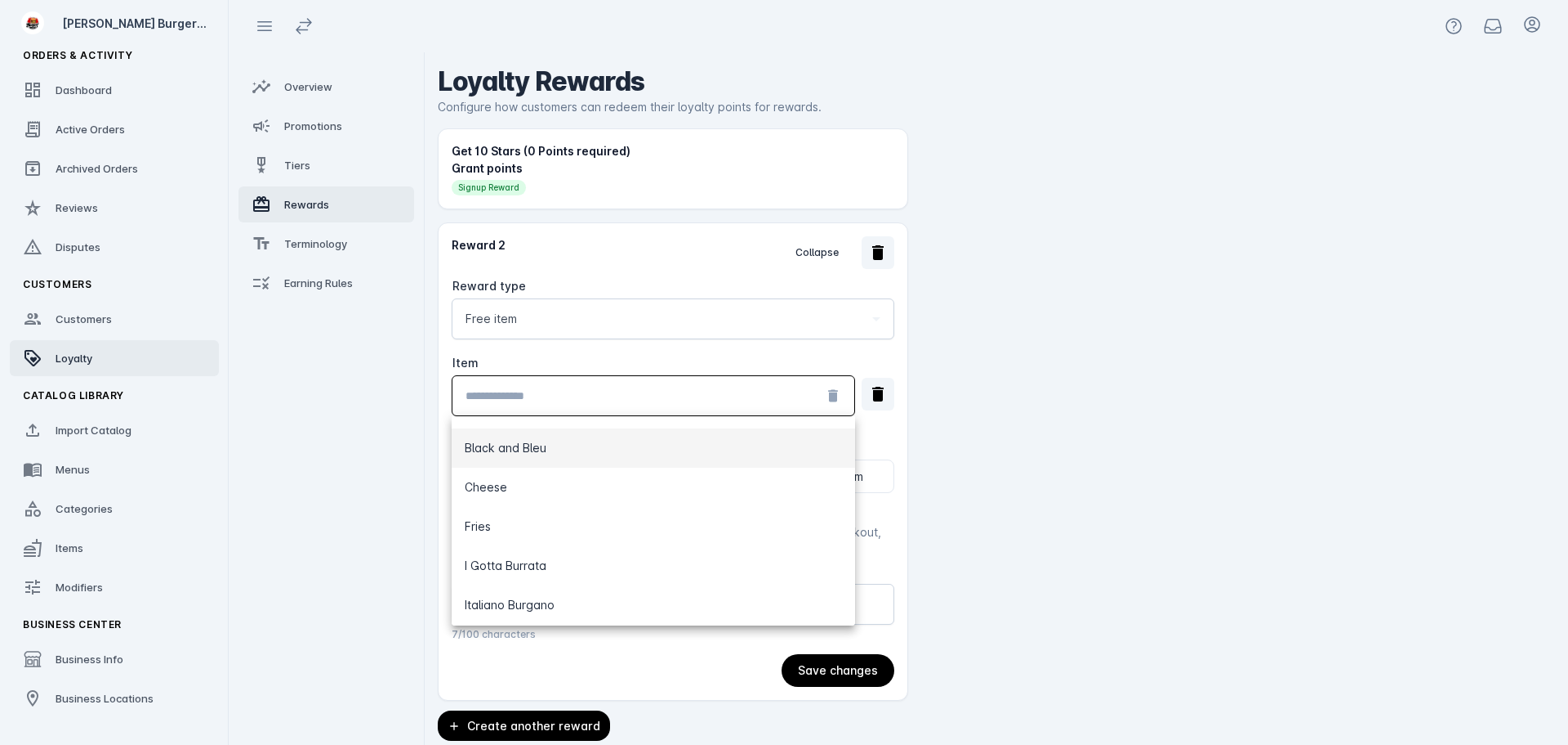
scroll to position [82, 0]
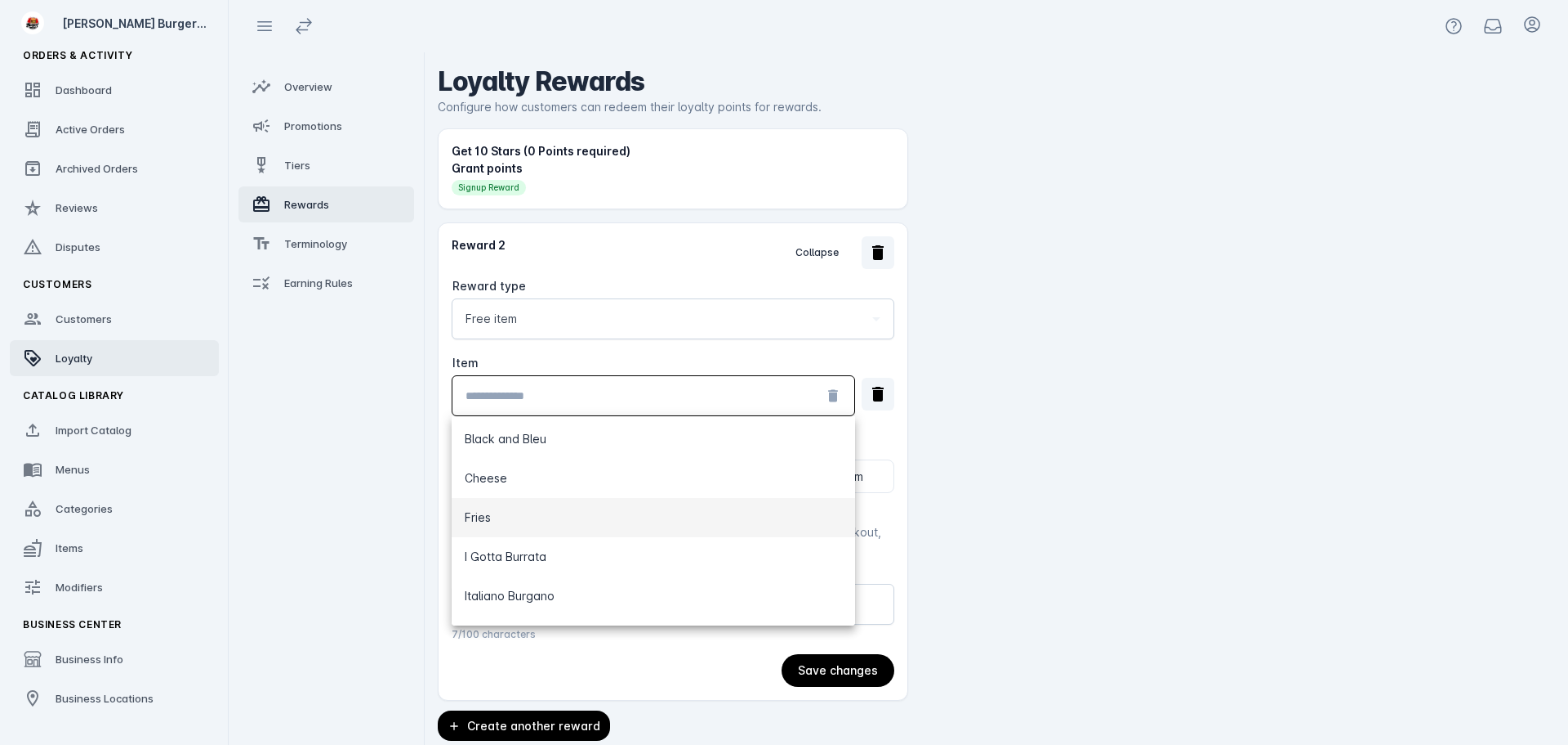
click at [548, 516] on mat-option "Fries" at bounding box center [653, 517] width 403 height 39
type input "*****"
type input "**********"
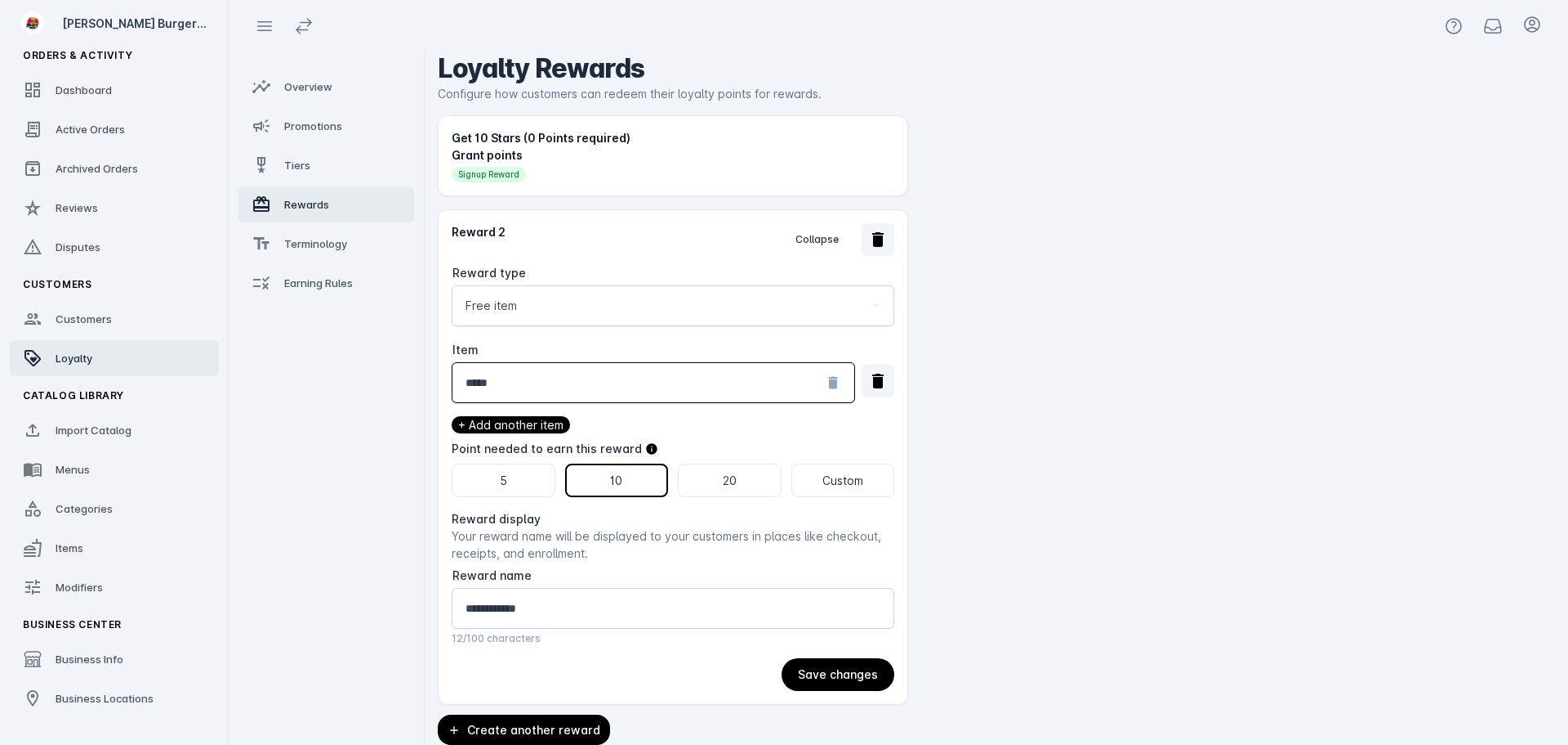
scroll to position [26, 0]
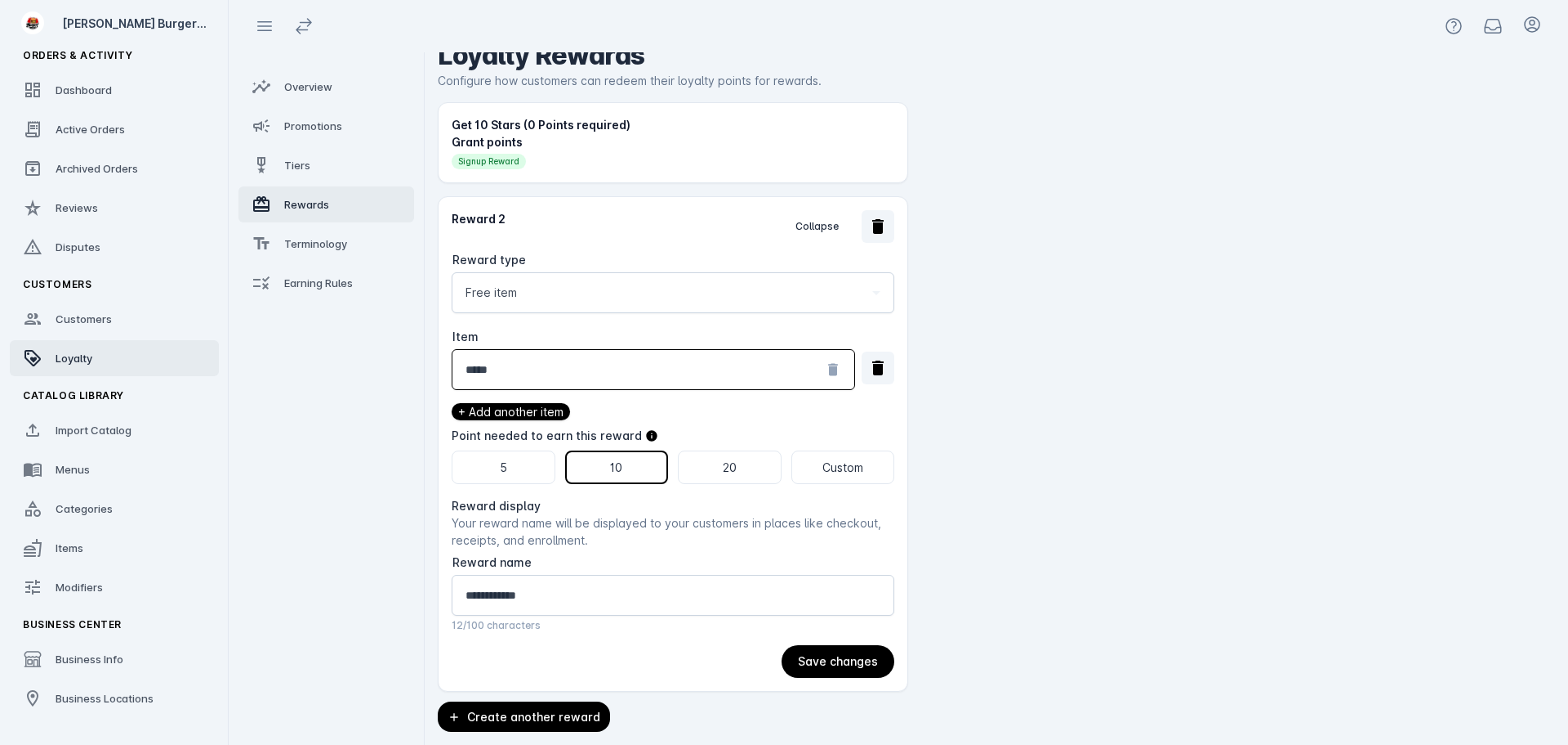
click at [724, 477] on button "20" at bounding box center [730, 467] width 103 height 33
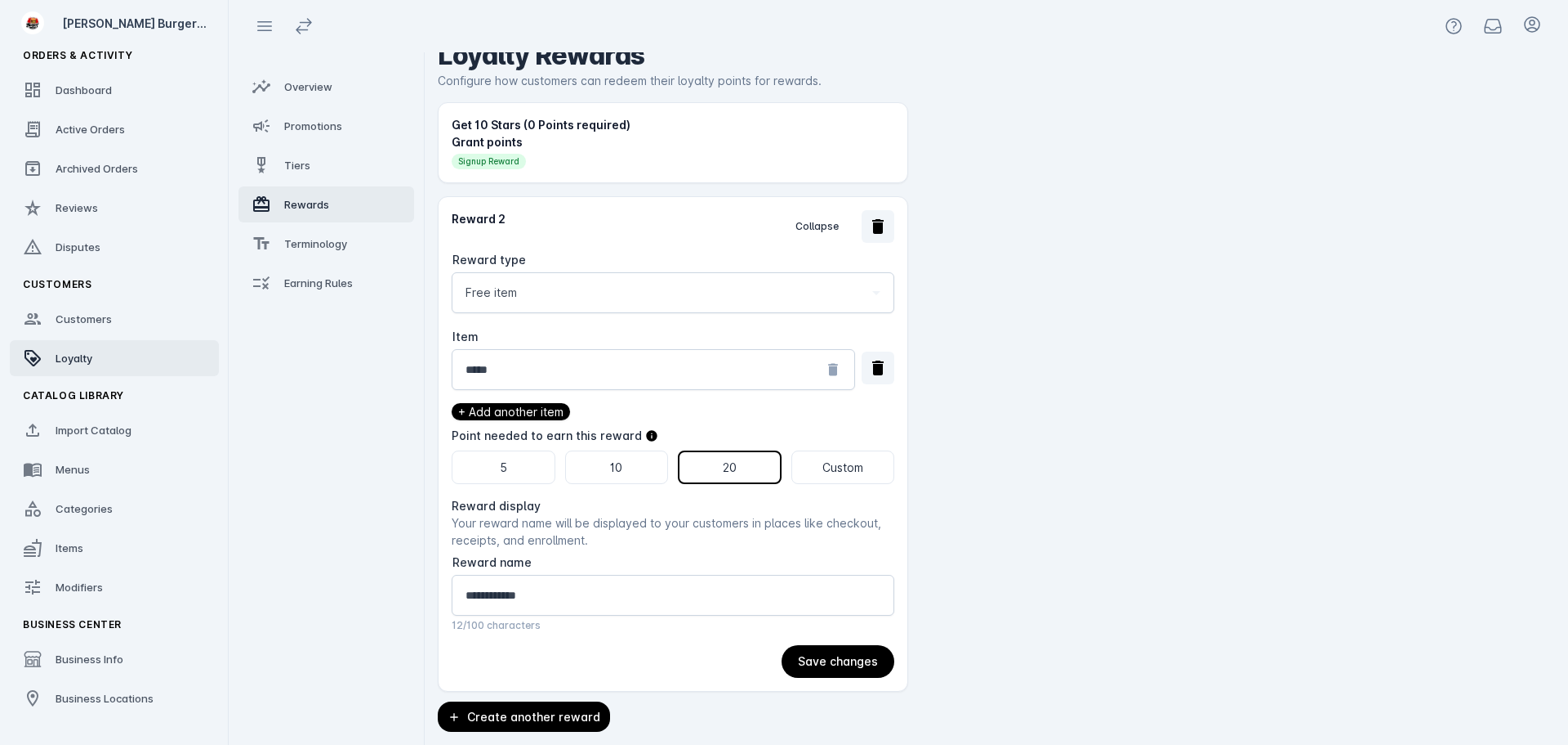
click at [830, 677] on span "button" at bounding box center [838, 661] width 113 height 39
click at [340, 154] on link "Tiers" at bounding box center [326, 165] width 175 height 36
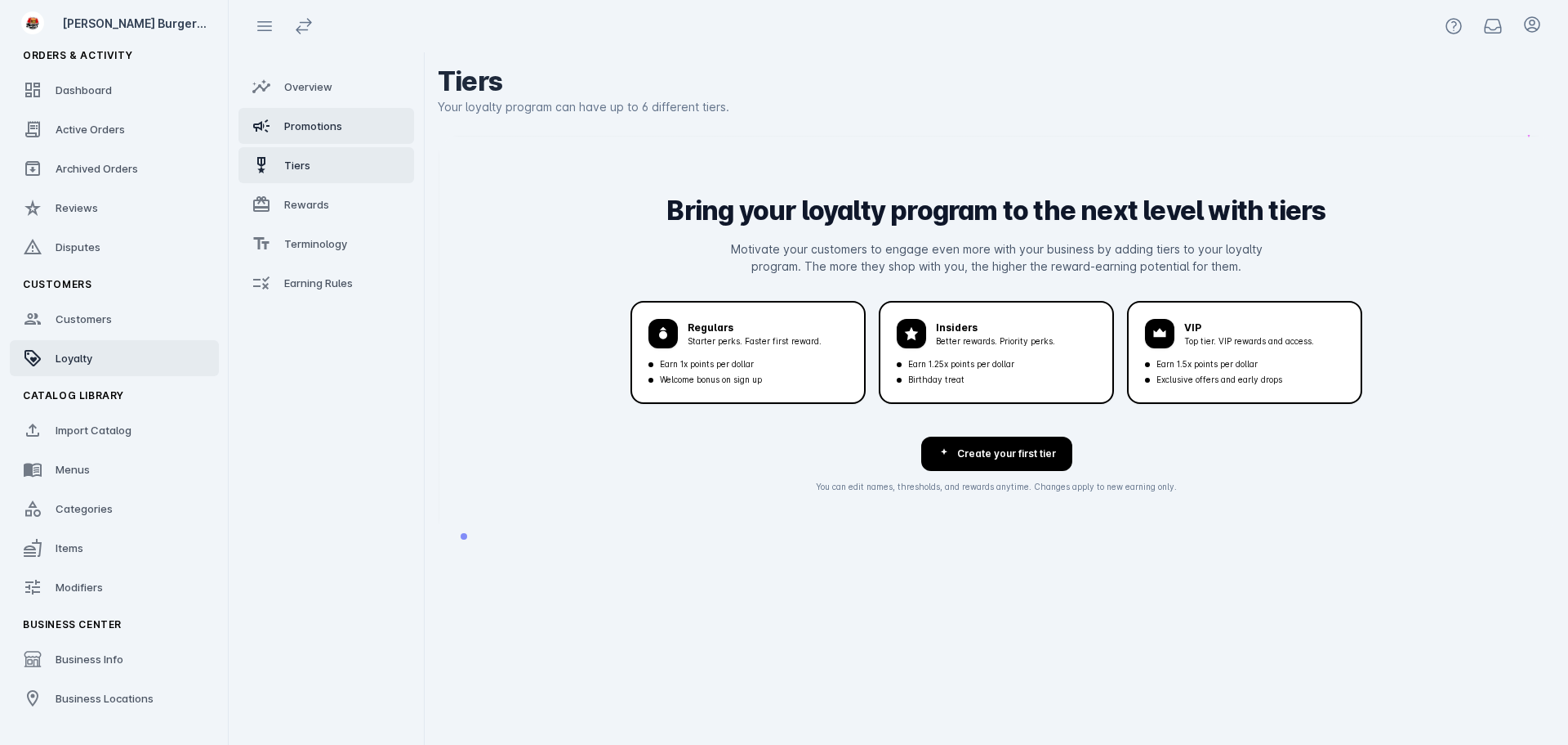
click at [326, 130] on span "Promotions" at bounding box center [314, 125] width 58 height 13
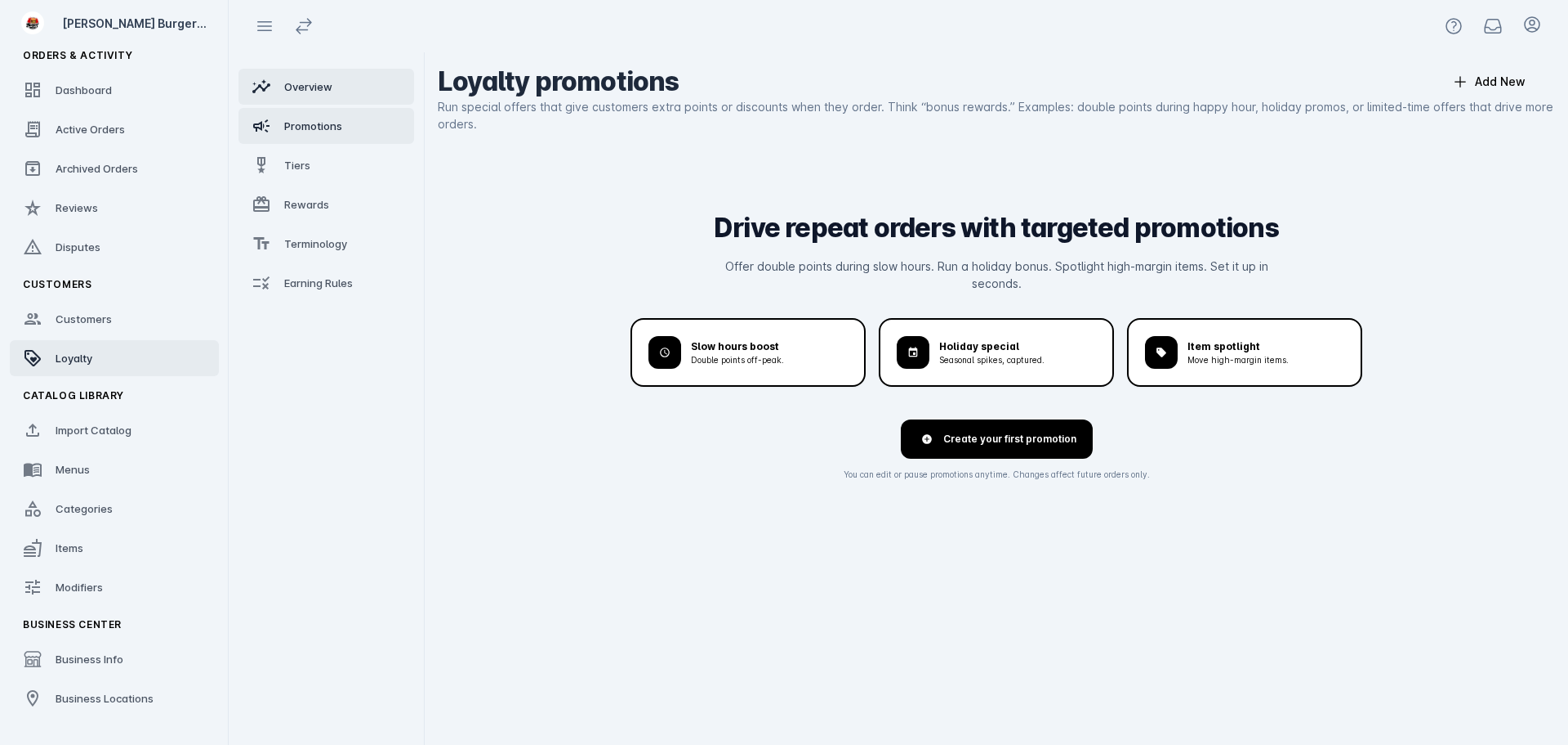
click at [328, 94] on div "Overview" at bounding box center [308, 86] width 48 height 17
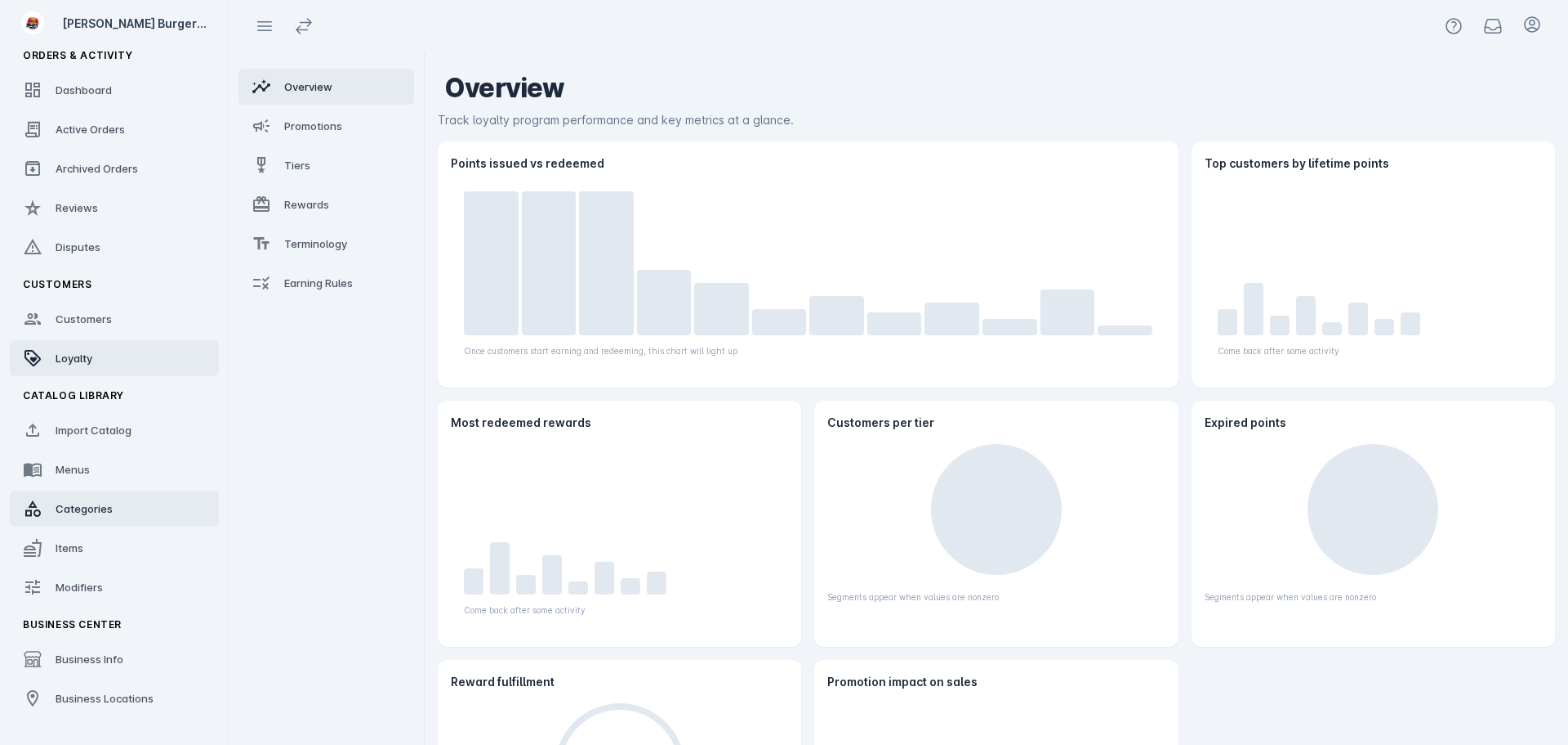
click at [97, 509] on span "Categories" at bounding box center [84, 508] width 57 height 13
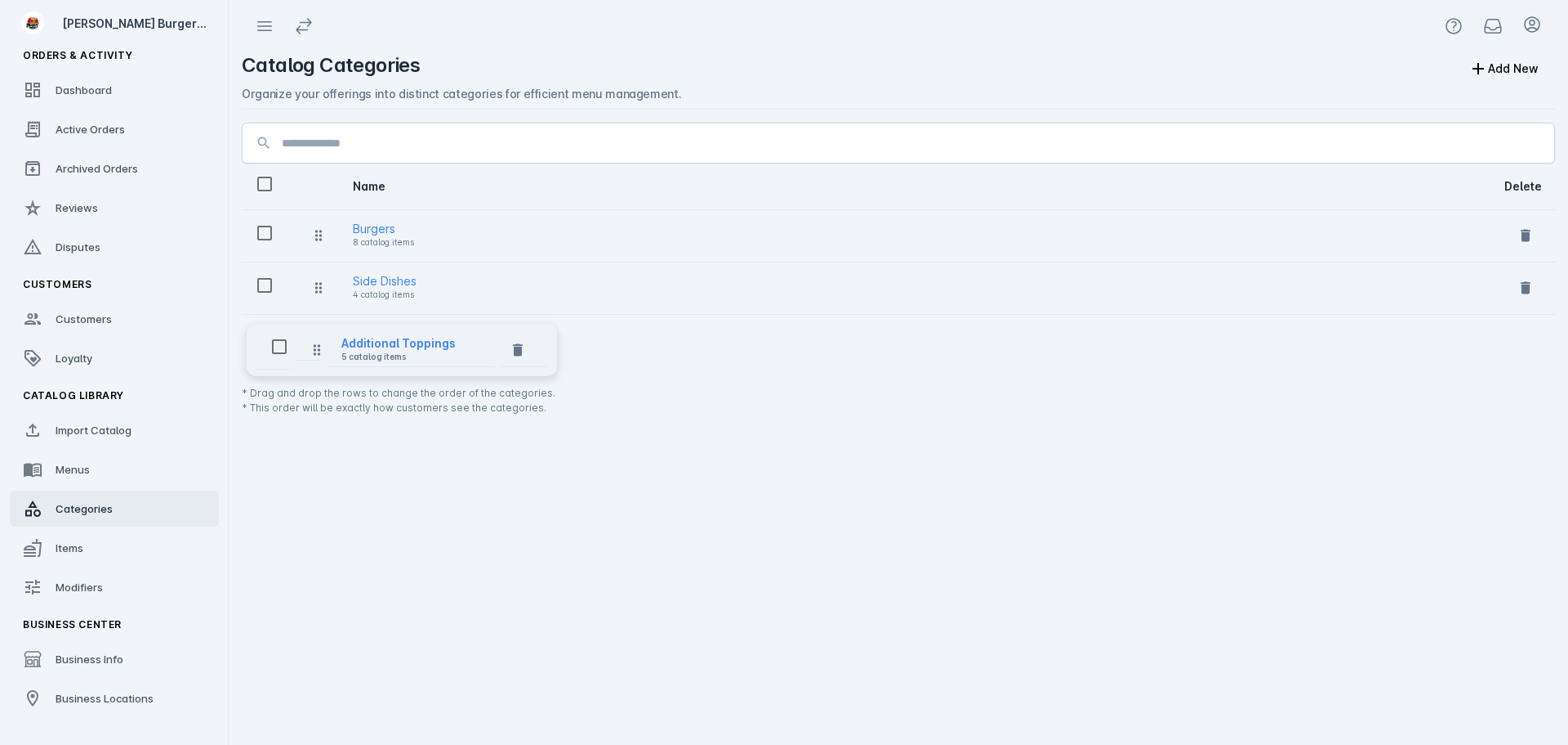
drag, startPoint x: 318, startPoint y: 281, endPoint x: 323, endPoint y: 343, distance: 62.2
click at [98, 551] on link "Items" at bounding box center [114, 547] width 210 height 36
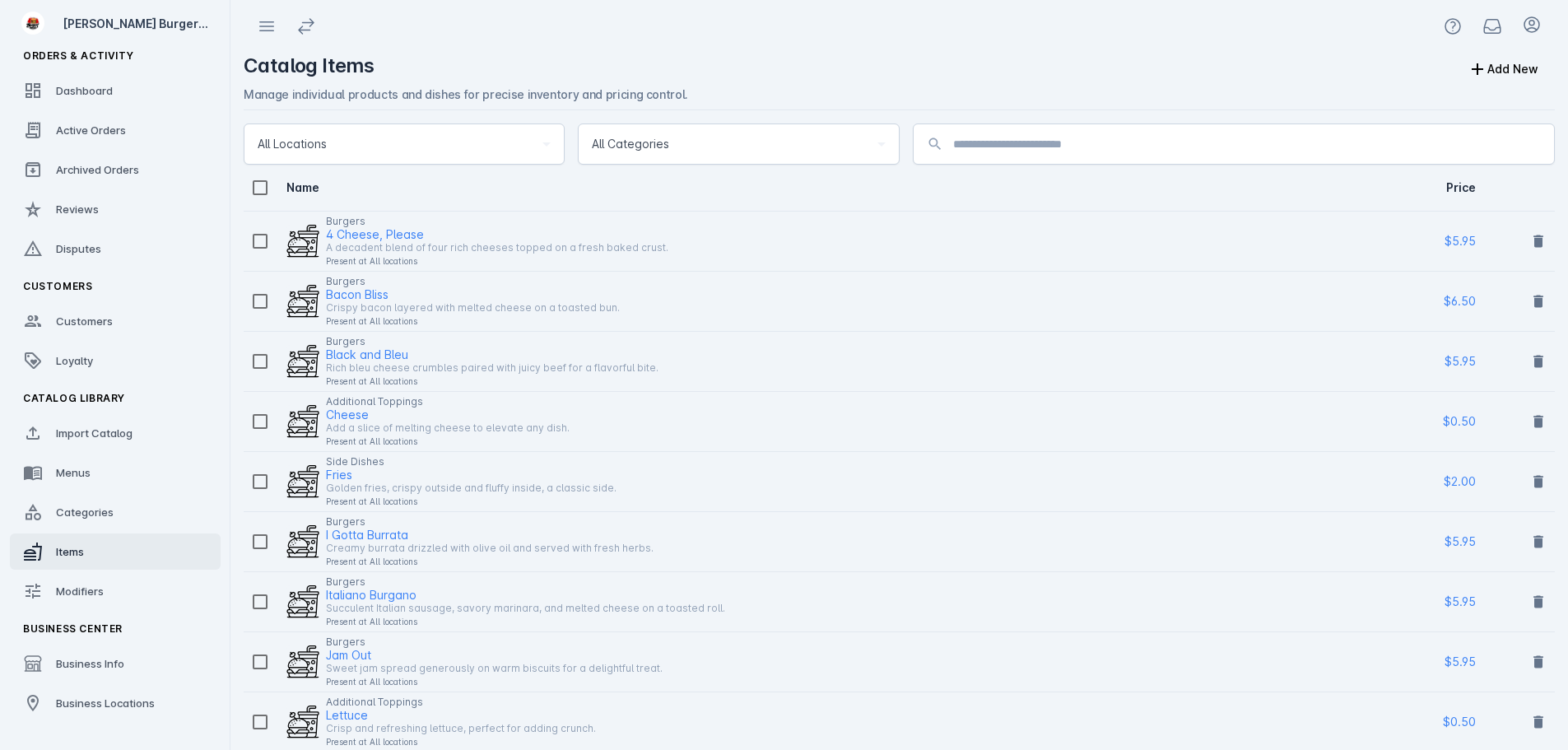
click at [628, 155] on div "All Categories" at bounding box center [738, 144] width 293 height 39
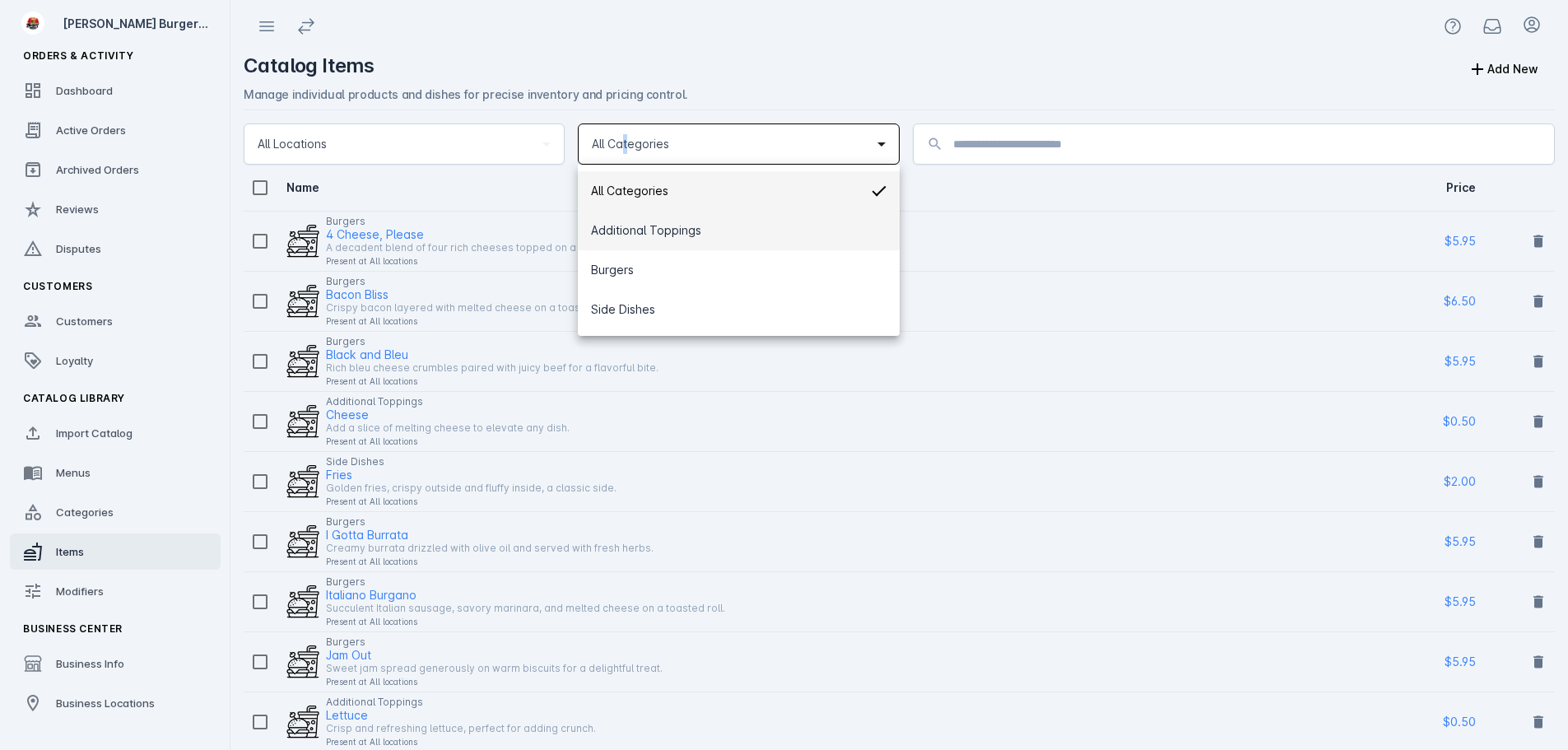
click at [645, 230] on span "Additional Toppings" at bounding box center [646, 231] width 110 height 20
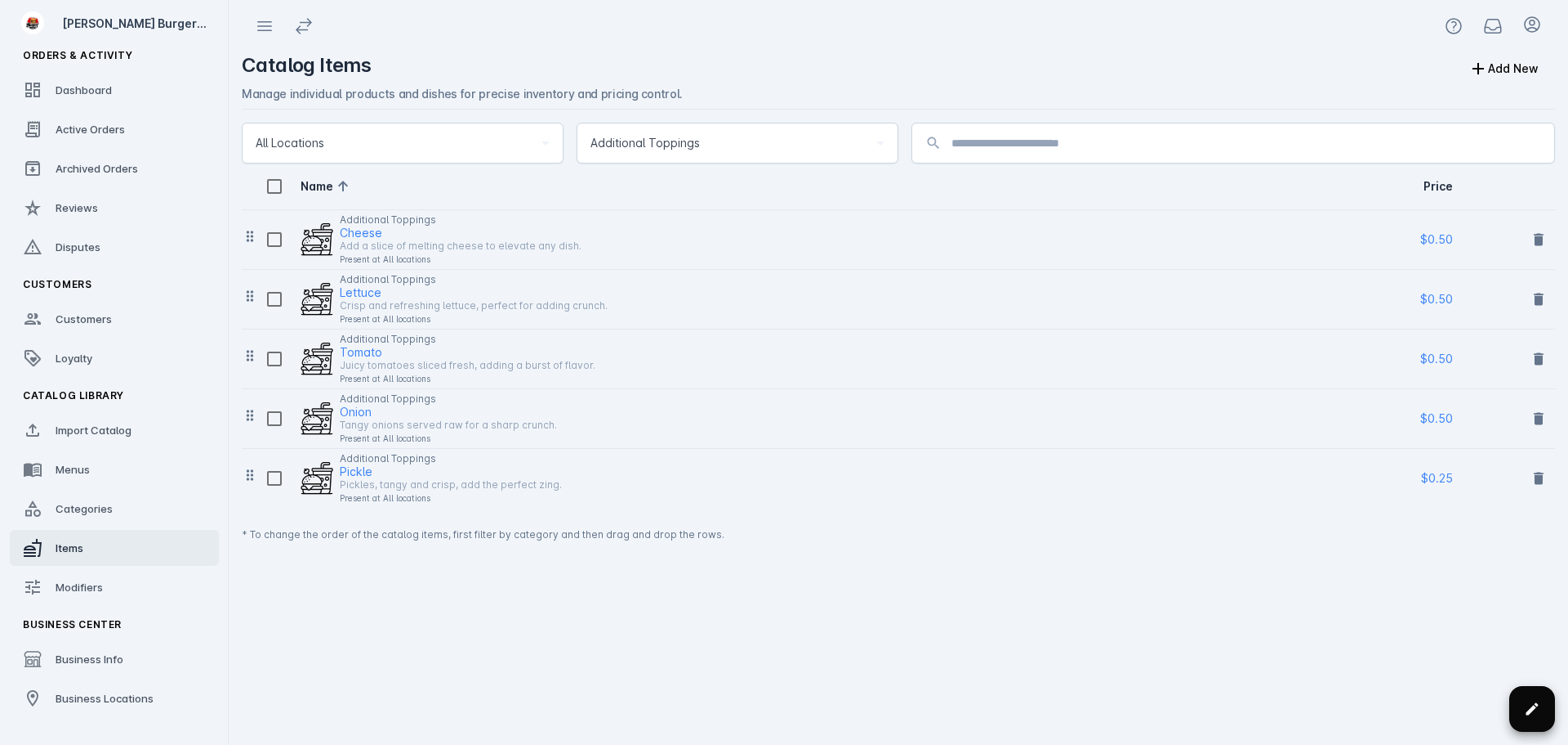
click at [1527, 700] on icon at bounding box center [1532, 708] width 17 height 17
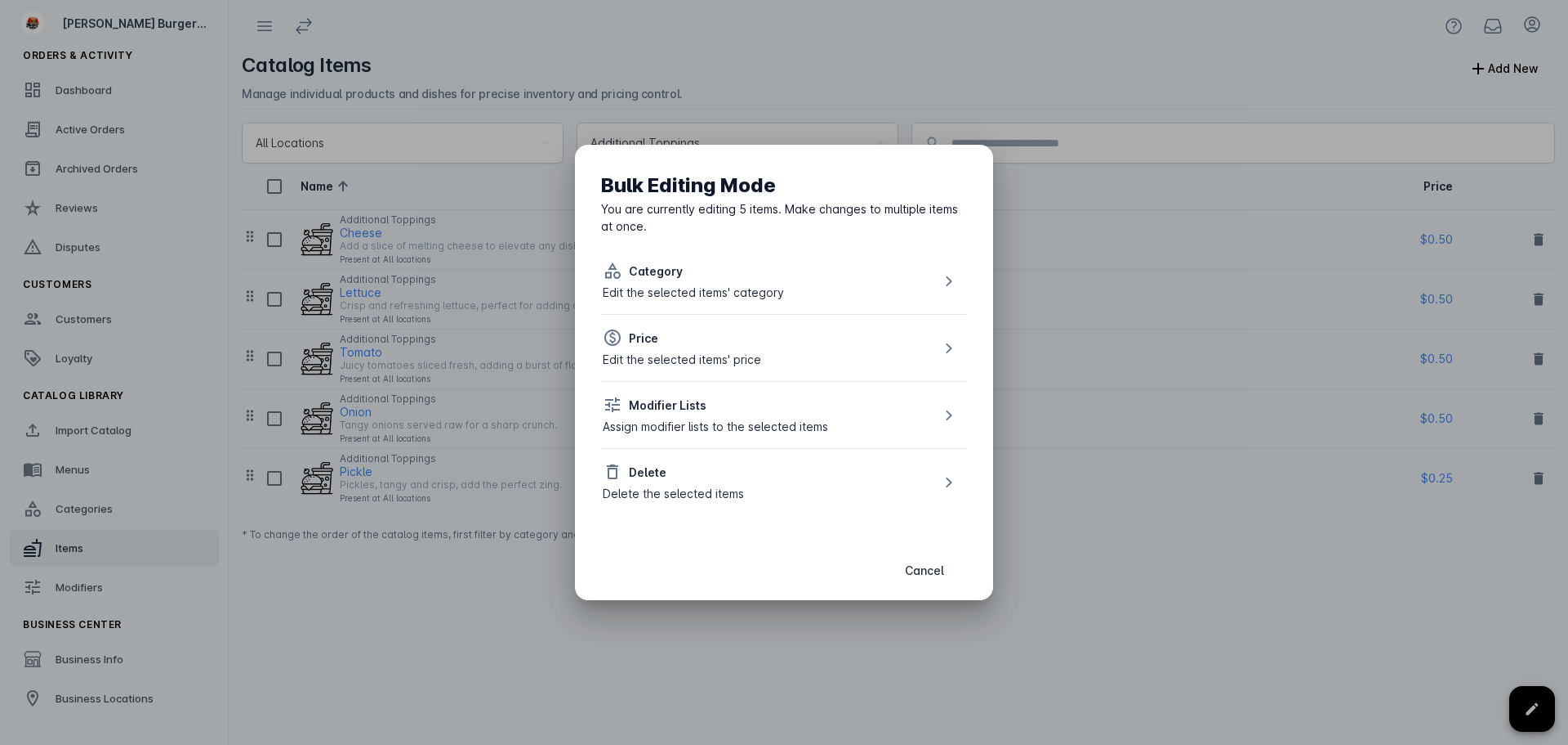
click at [778, 469] on div "Delete Delete the selected items" at bounding box center [784, 481] width 365 height 67
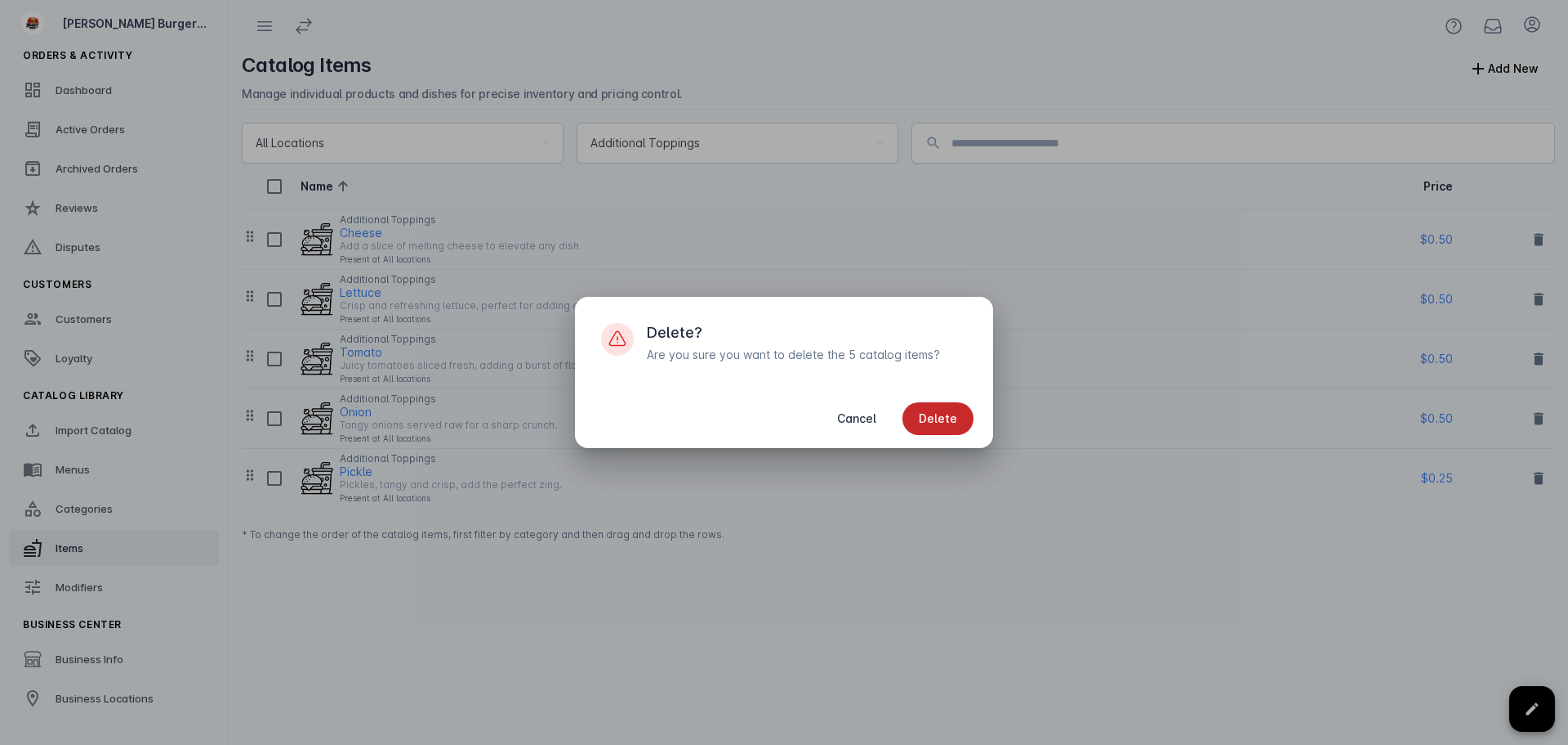
click at [946, 418] on span "Delete" at bounding box center [937, 418] width 38 height 12
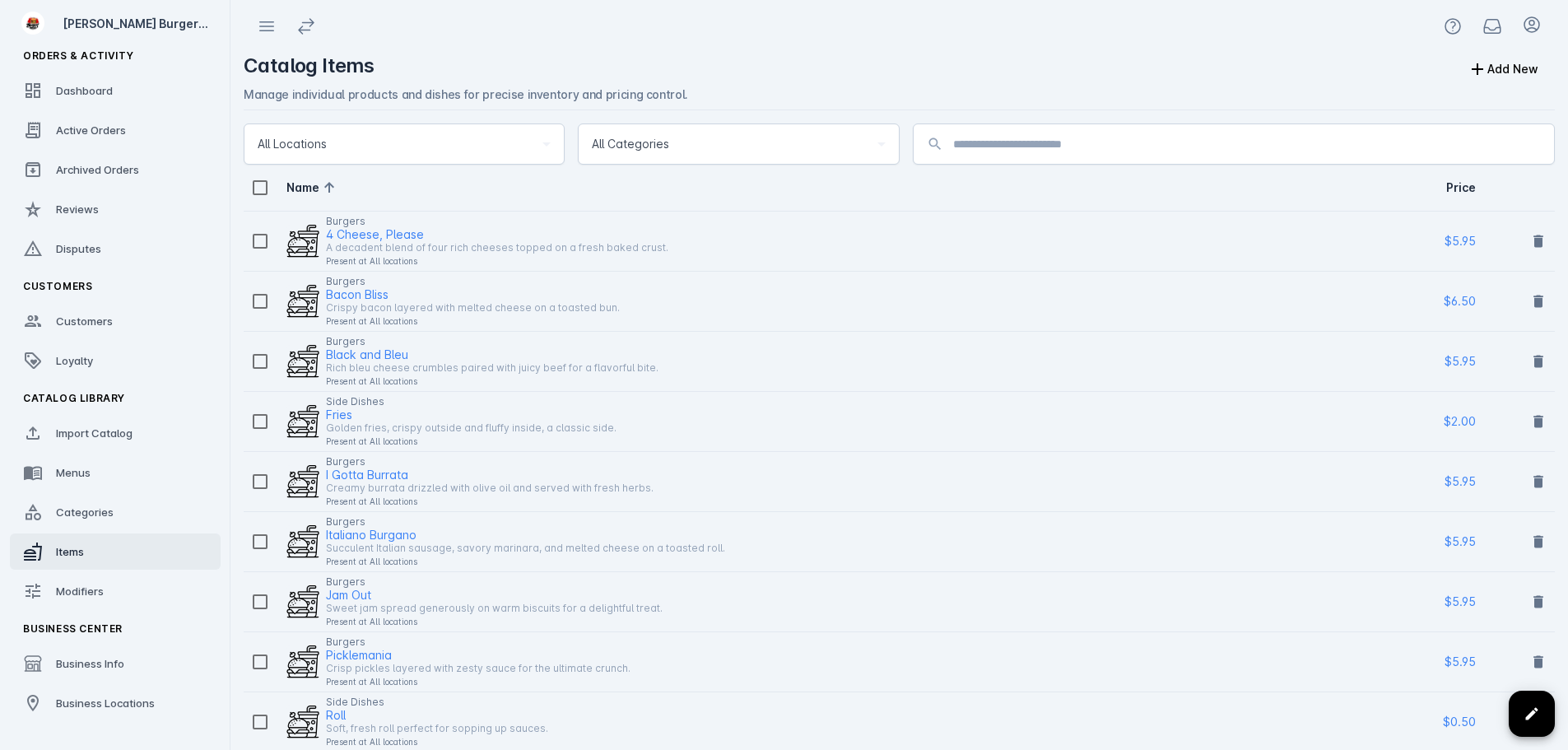
click at [691, 145] on div "All Categories" at bounding box center [730, 144] width 278 height 20
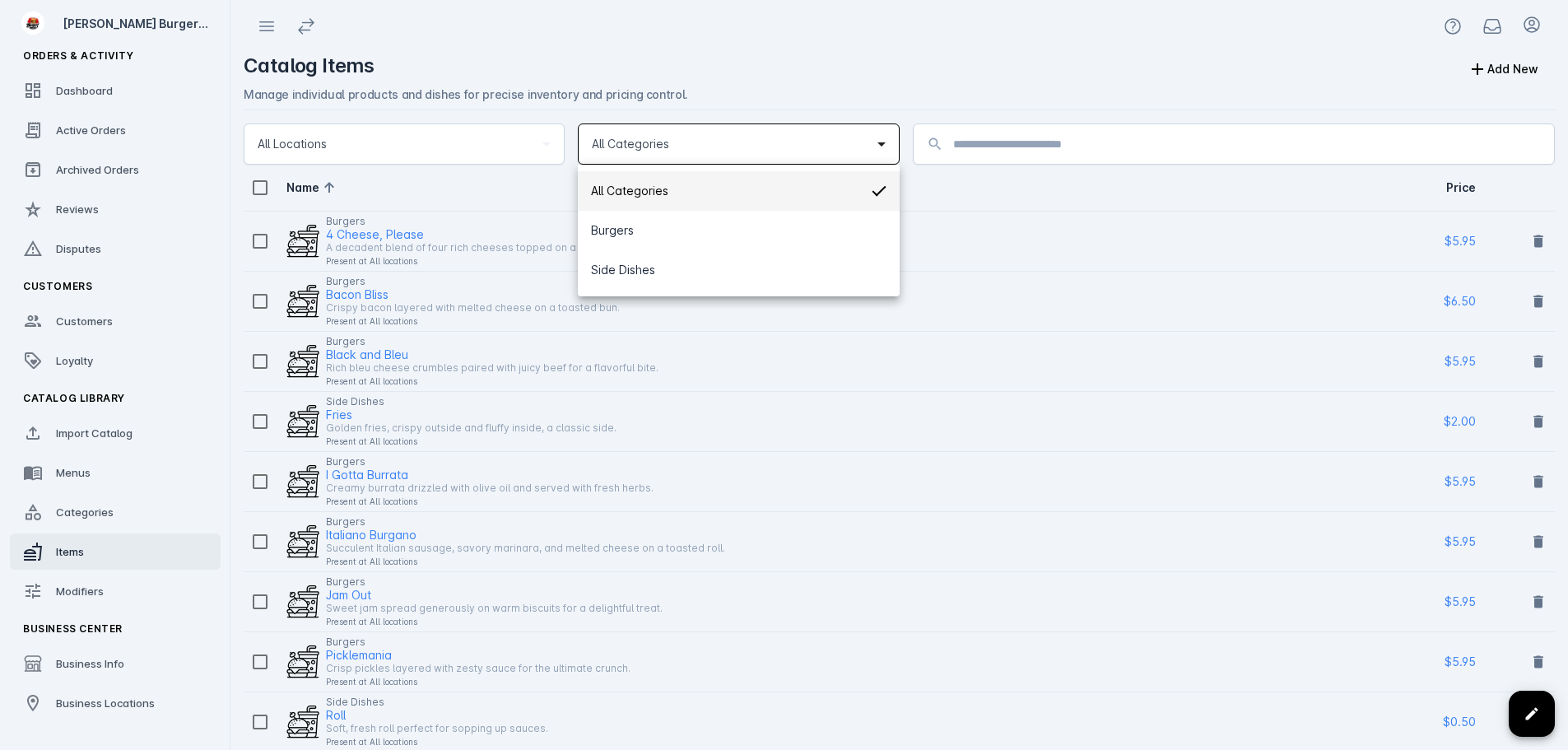
click at [661, 190] on span "All Categories" at bounding box center [629, 190] width 78 height 20
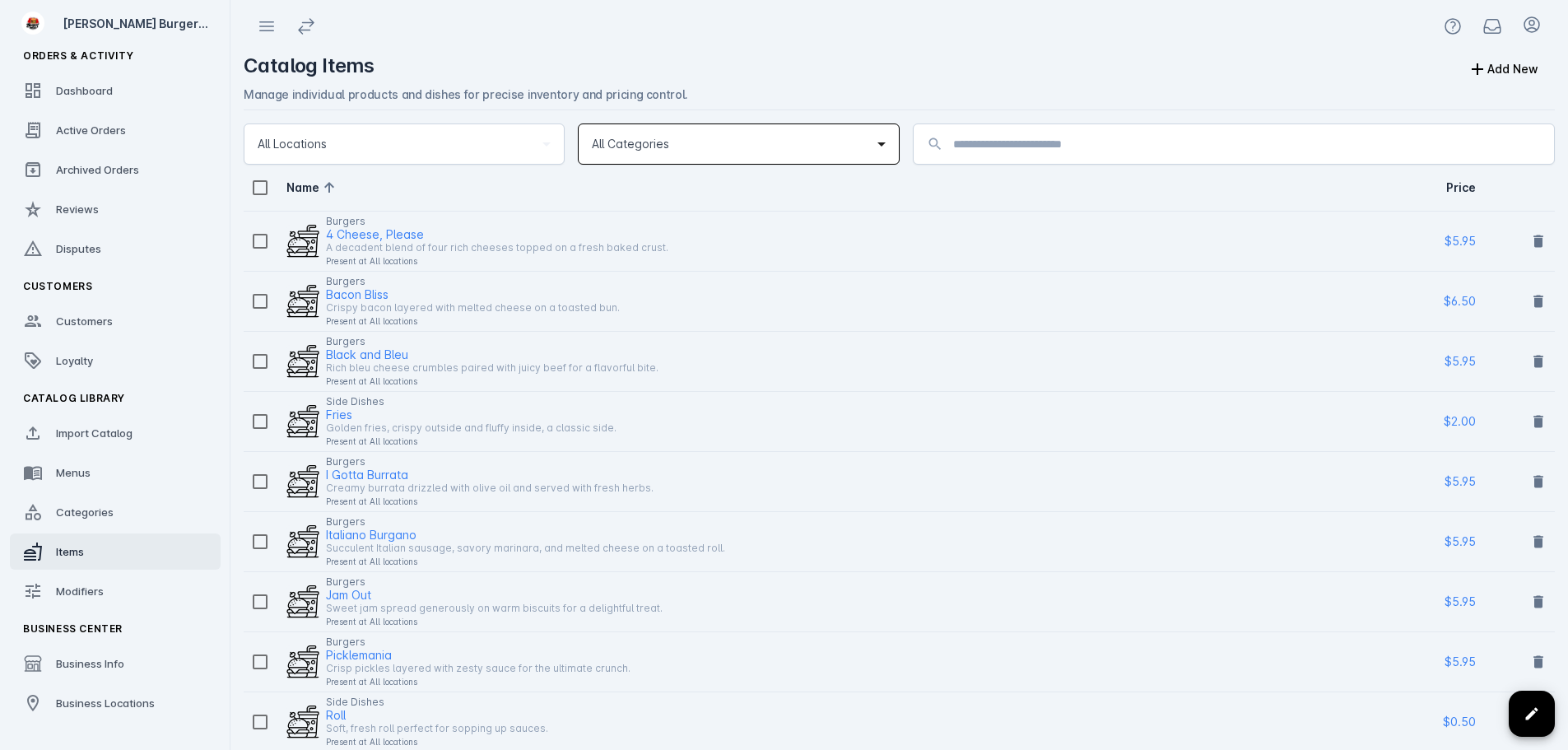
click at [302, 143] on span "All Locations" at bounding box center [292, 144] width 69 height 20
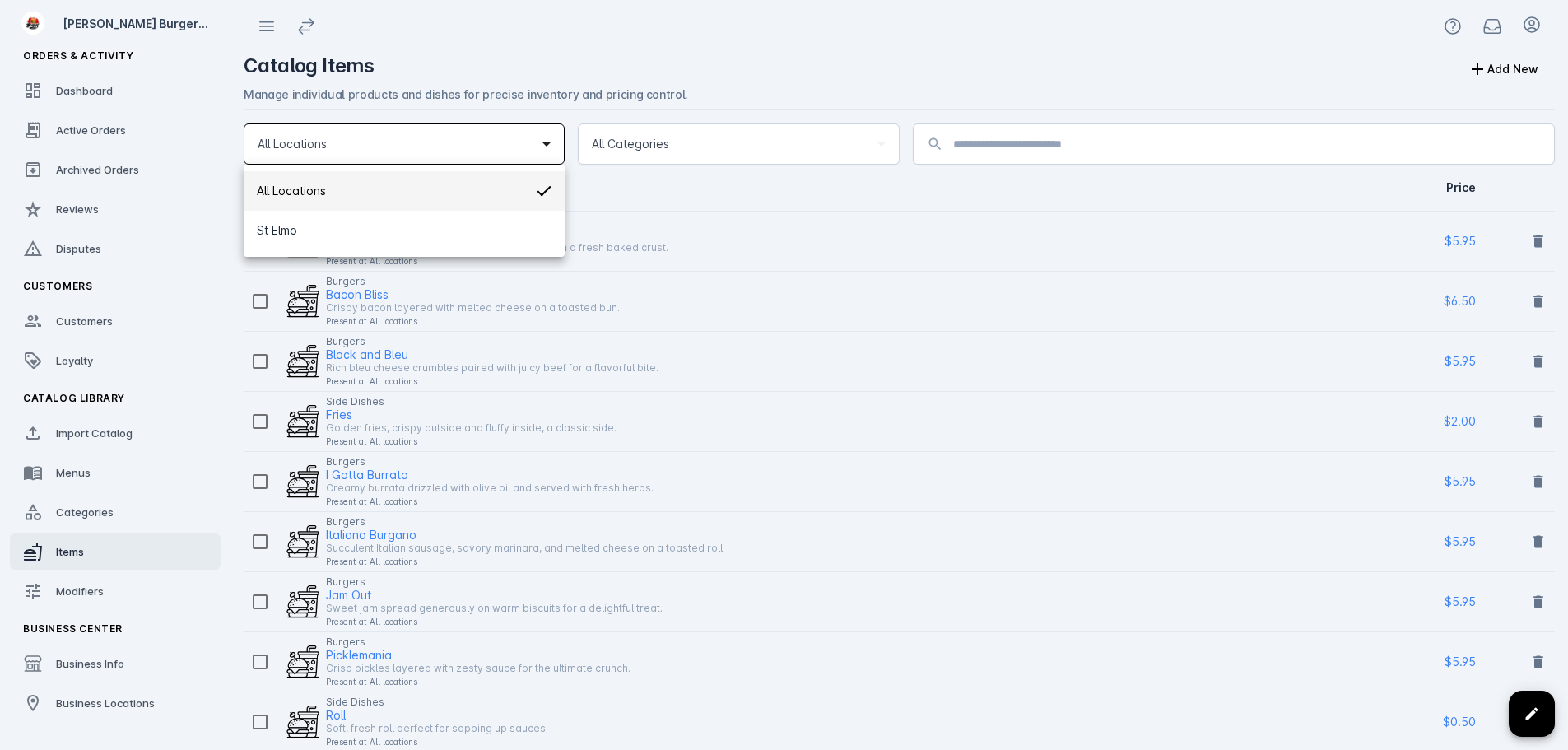
click at [83, 510] on div at bounding box center [784, 375] width 1568 height 750
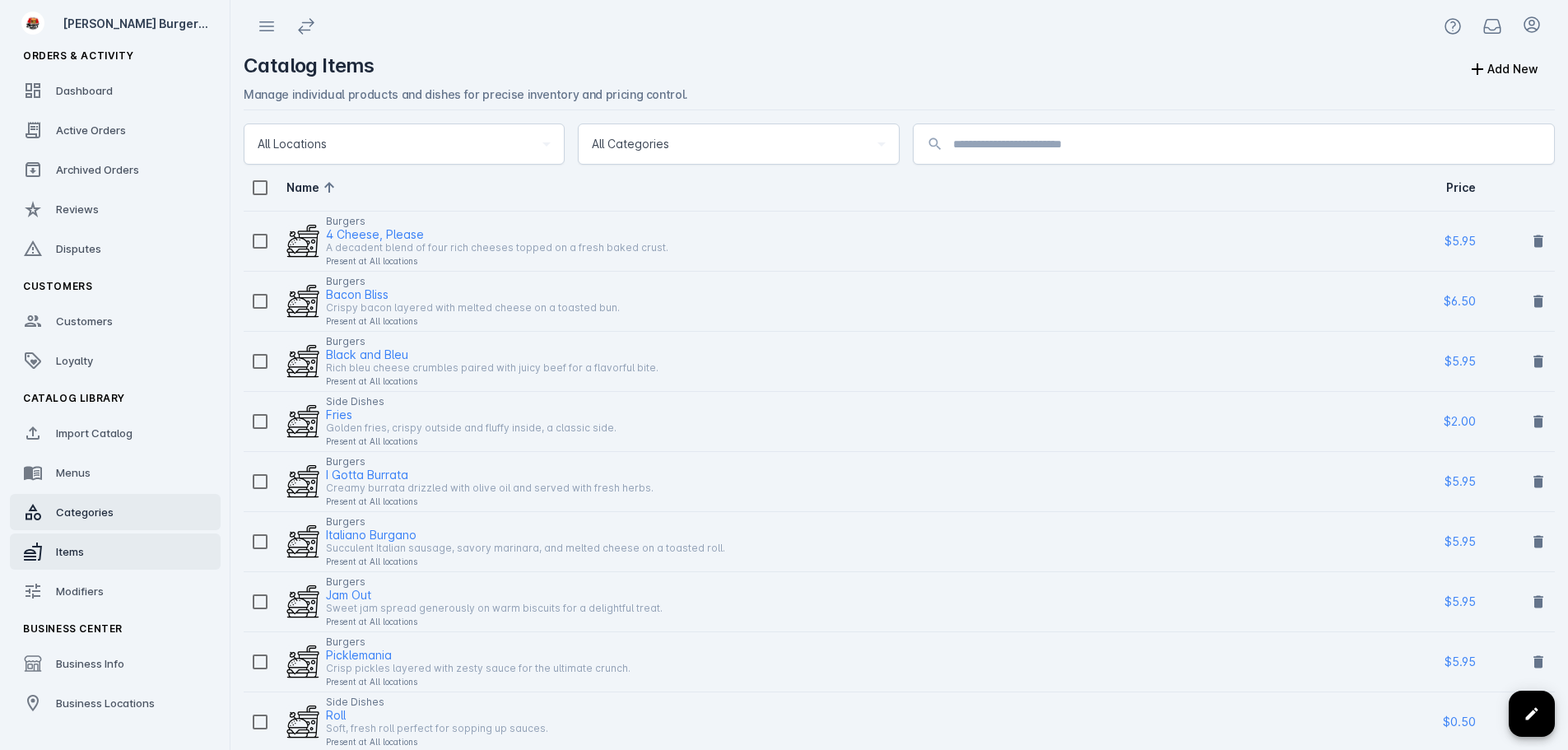
click at [85, 517] on div "Categories" at bounding box center [84, 511] width 58 height 17
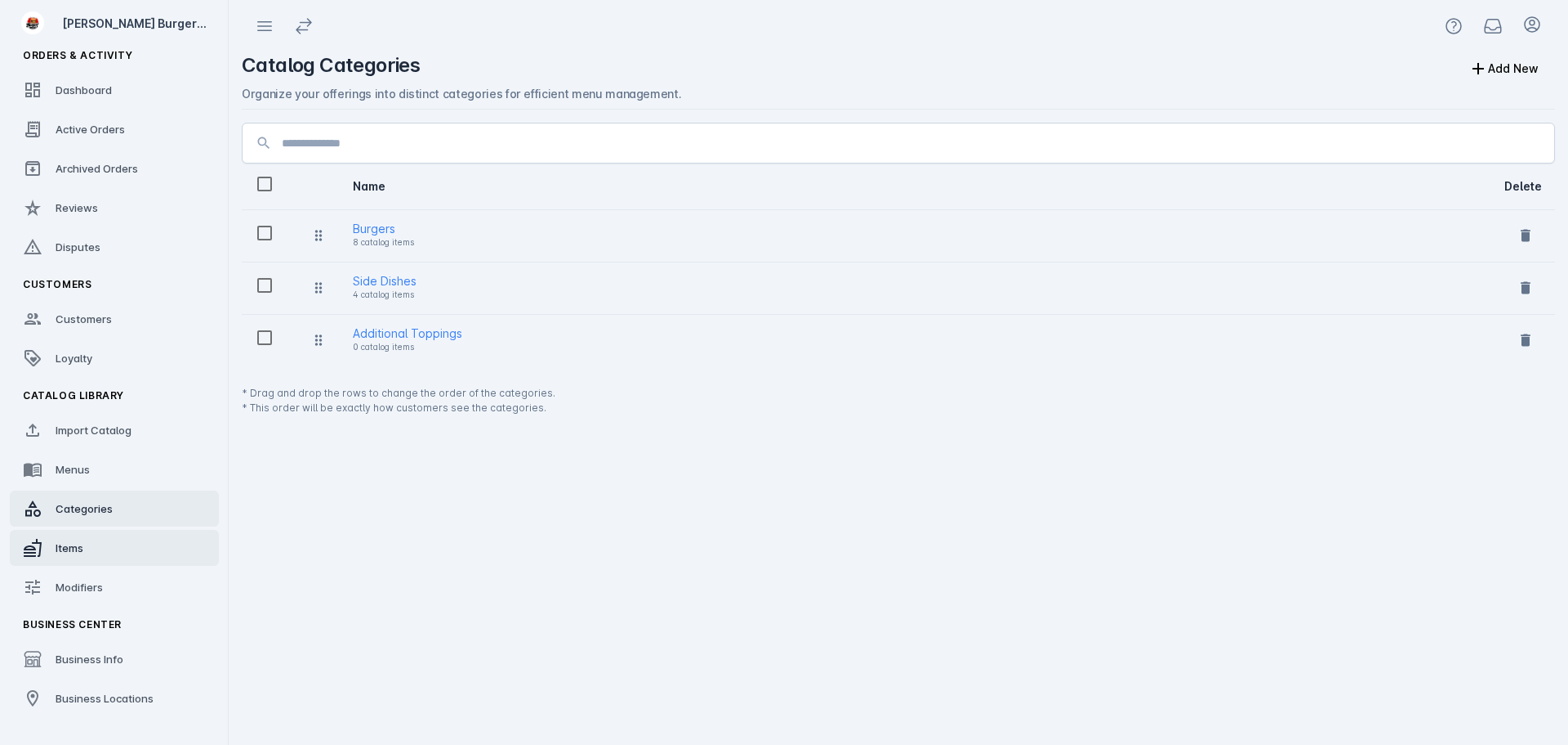
click at [81, 537] on link "Items" at bounding box center [114, 547] width 210 height 36
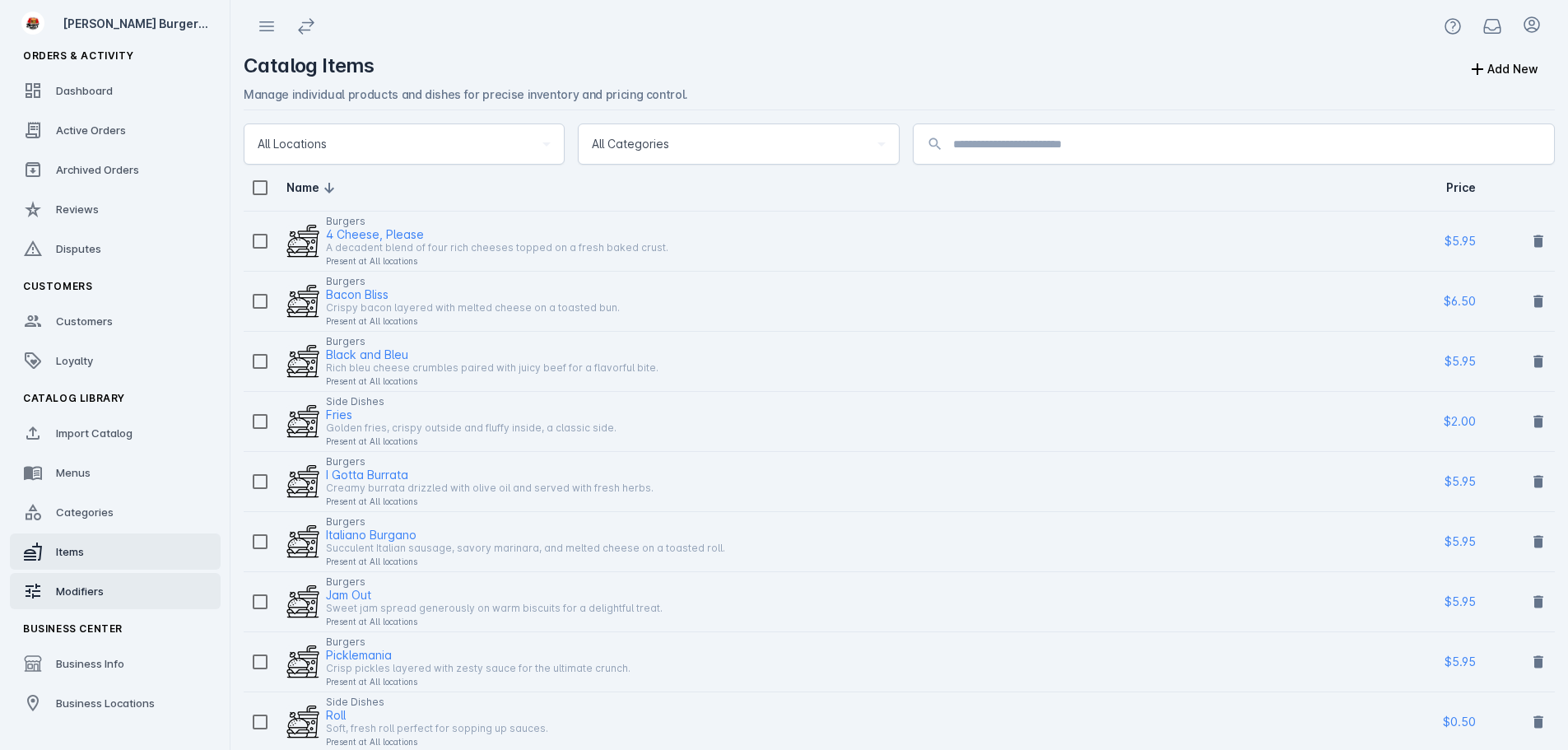
click at [69, 591] on span "Modifiers" at bounding box center [80, 590] width 48 height 13
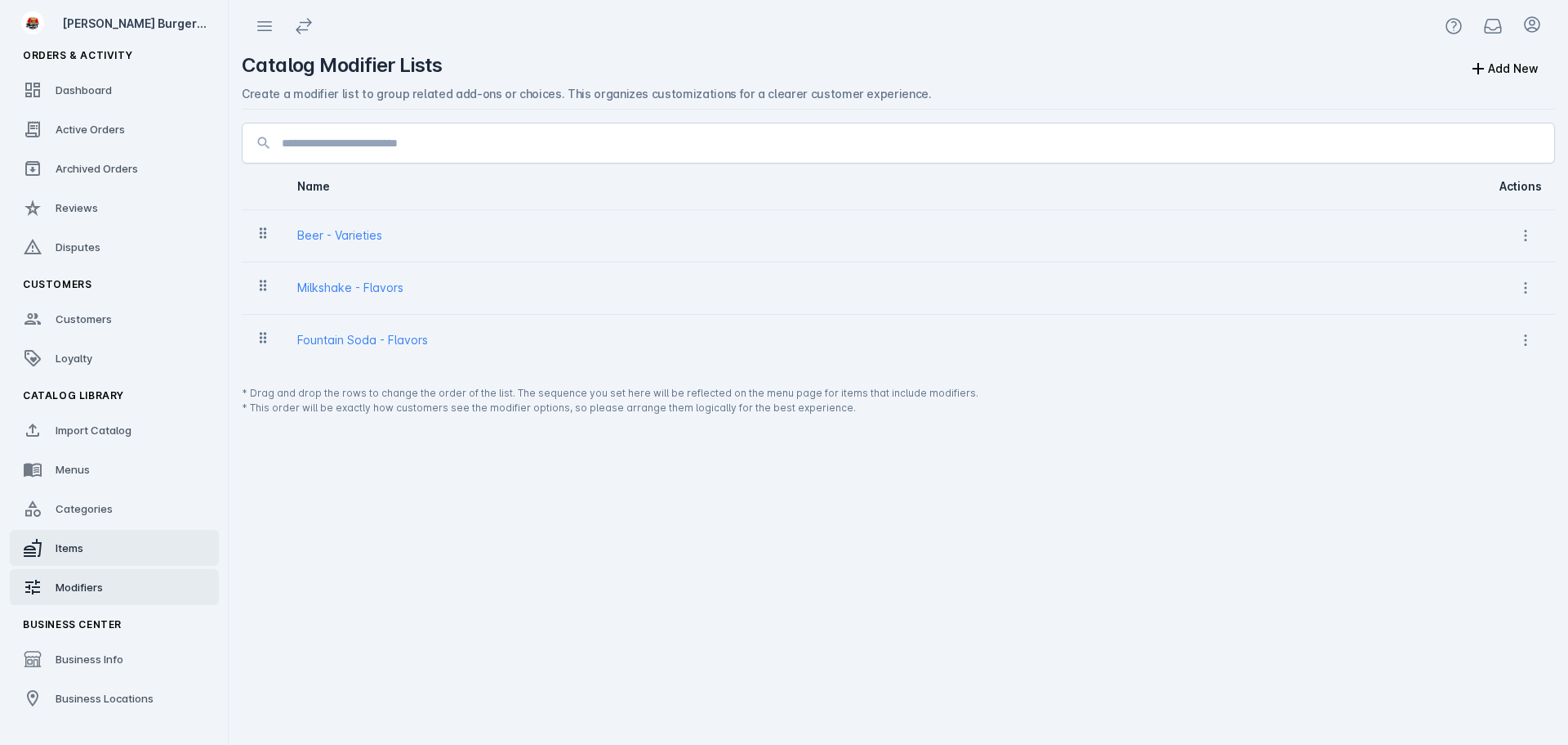
click at [76, 559] on link "Items" at bounding box center [114, 547] width 210 height 36
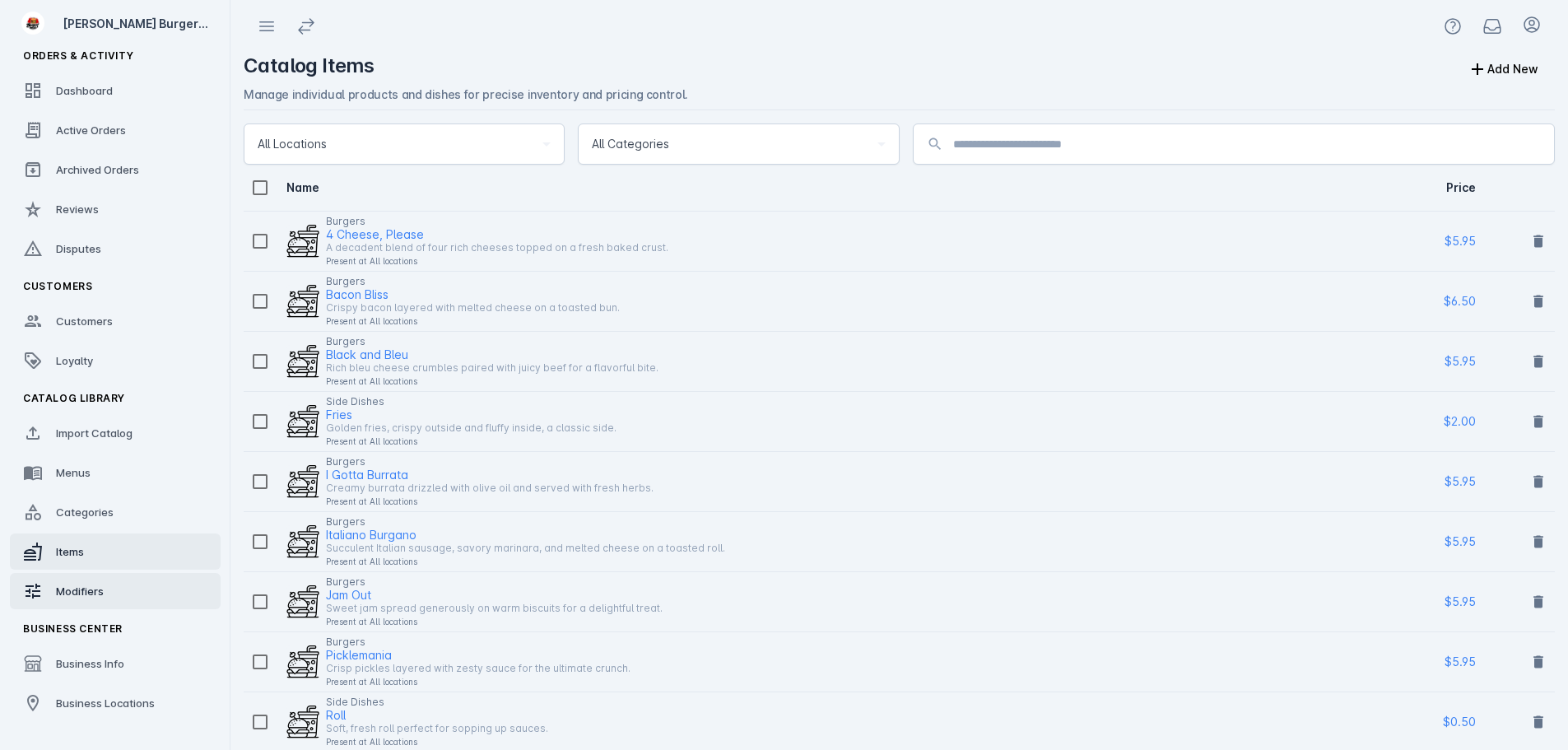
click at [78, 591] on span "Modifiers" at bounding box center [80, 590] width 48 height 13
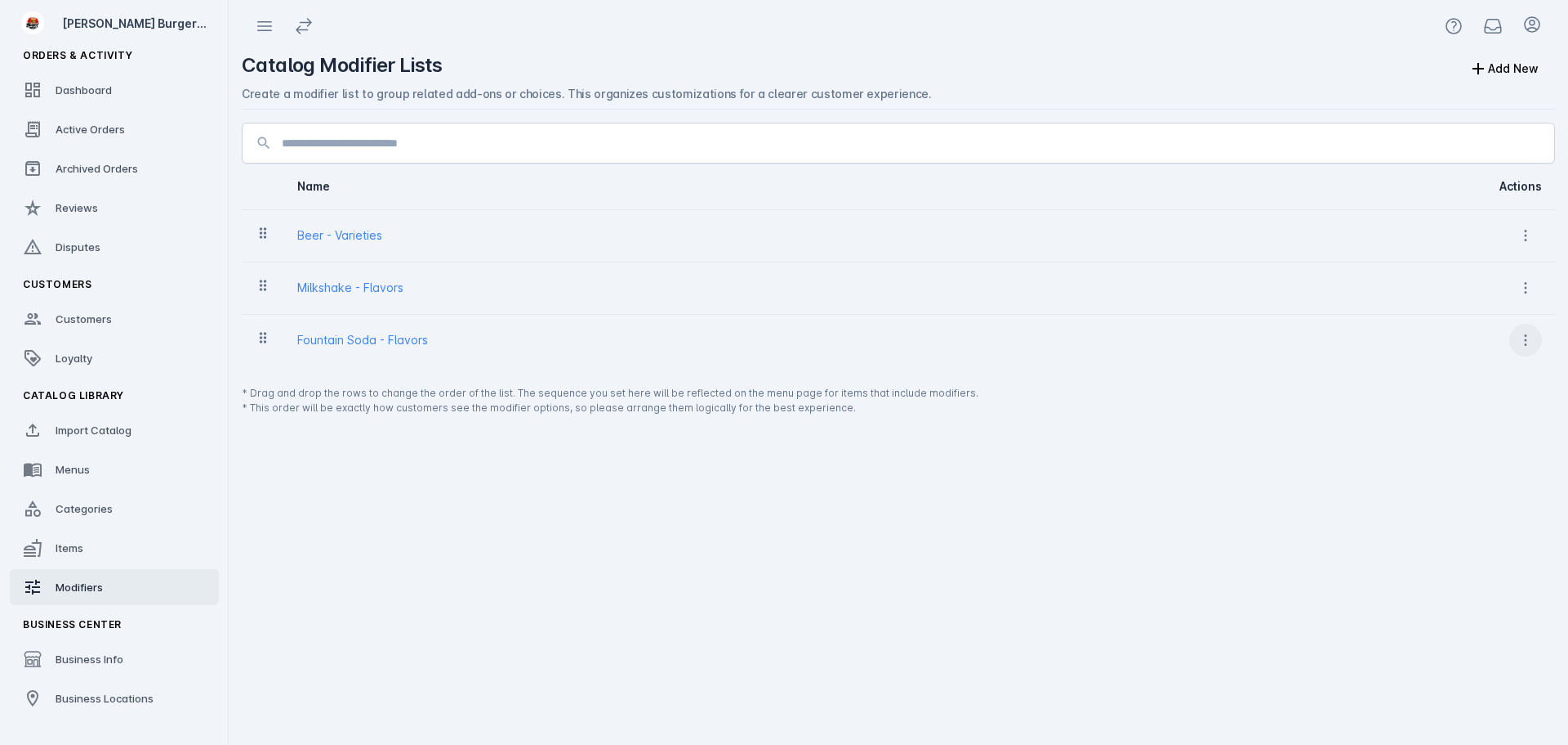
click at [1520, 335] on icon at bounding box center [1525, 339] width 17 height 17
click at [1434, 417] on button "Delete" at bounding box center [1483, 421] width 118 height 39
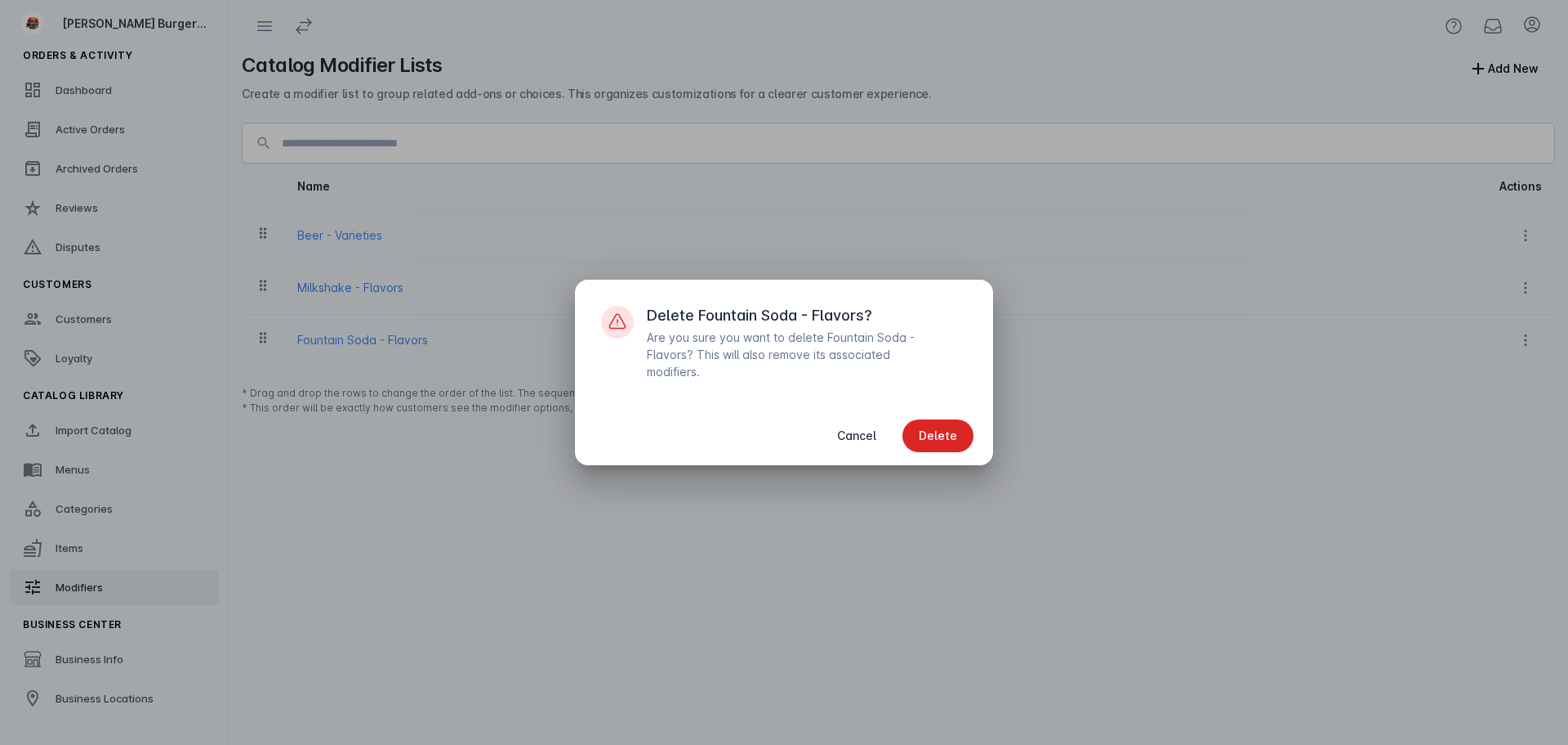
drag, startPoint x: 961, startPoint y: 442, endPoint x: 991, endPoint y: 428, distance: 33.1
click at [962, 442] on span "button" at bounding box center [937, 436] width 71 height 39
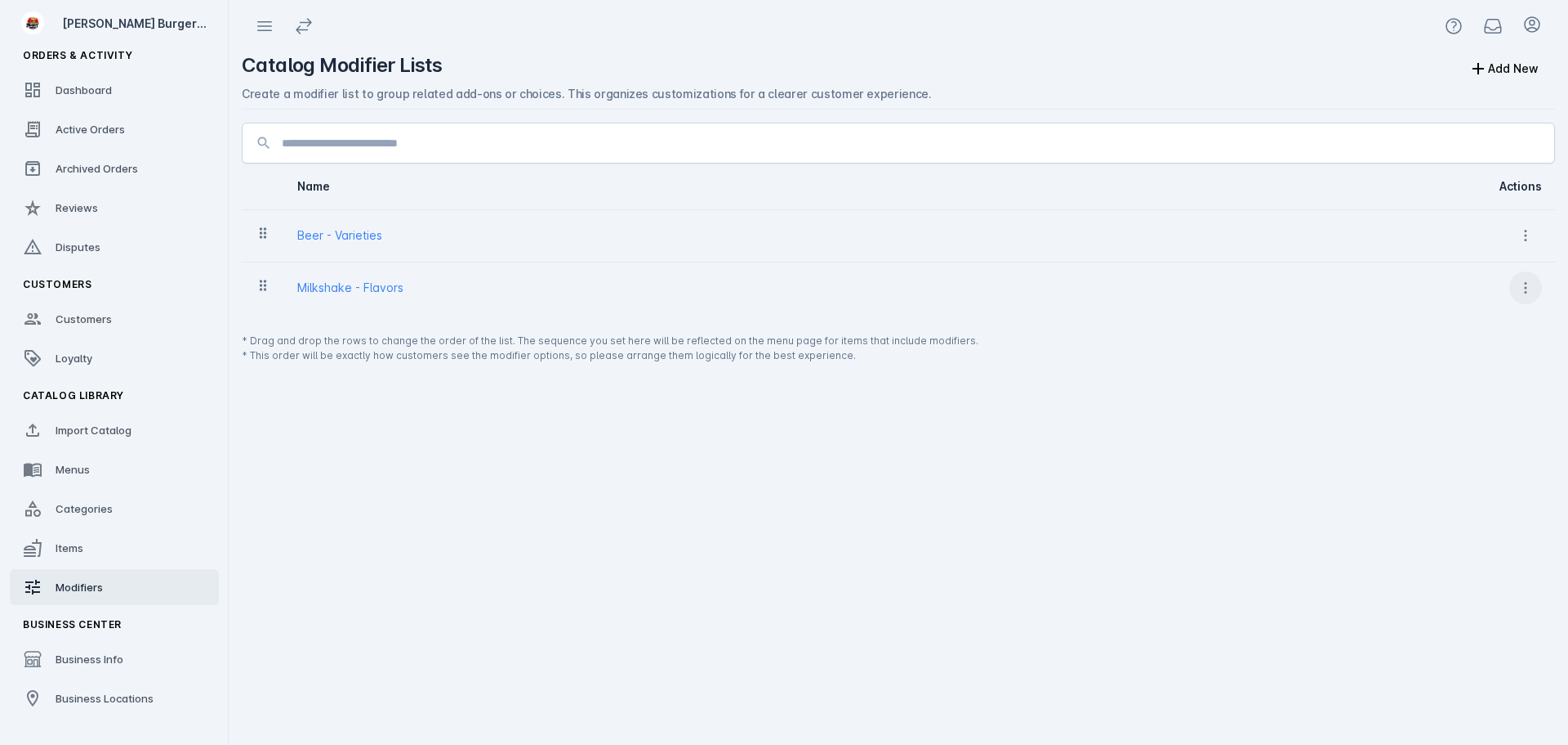
click at [1516, 291] on span at bounding box center [1525, 288] width 39 height 39
click at [1445, 365] on icon at bounding box center [1447, 369] width 12 height 15
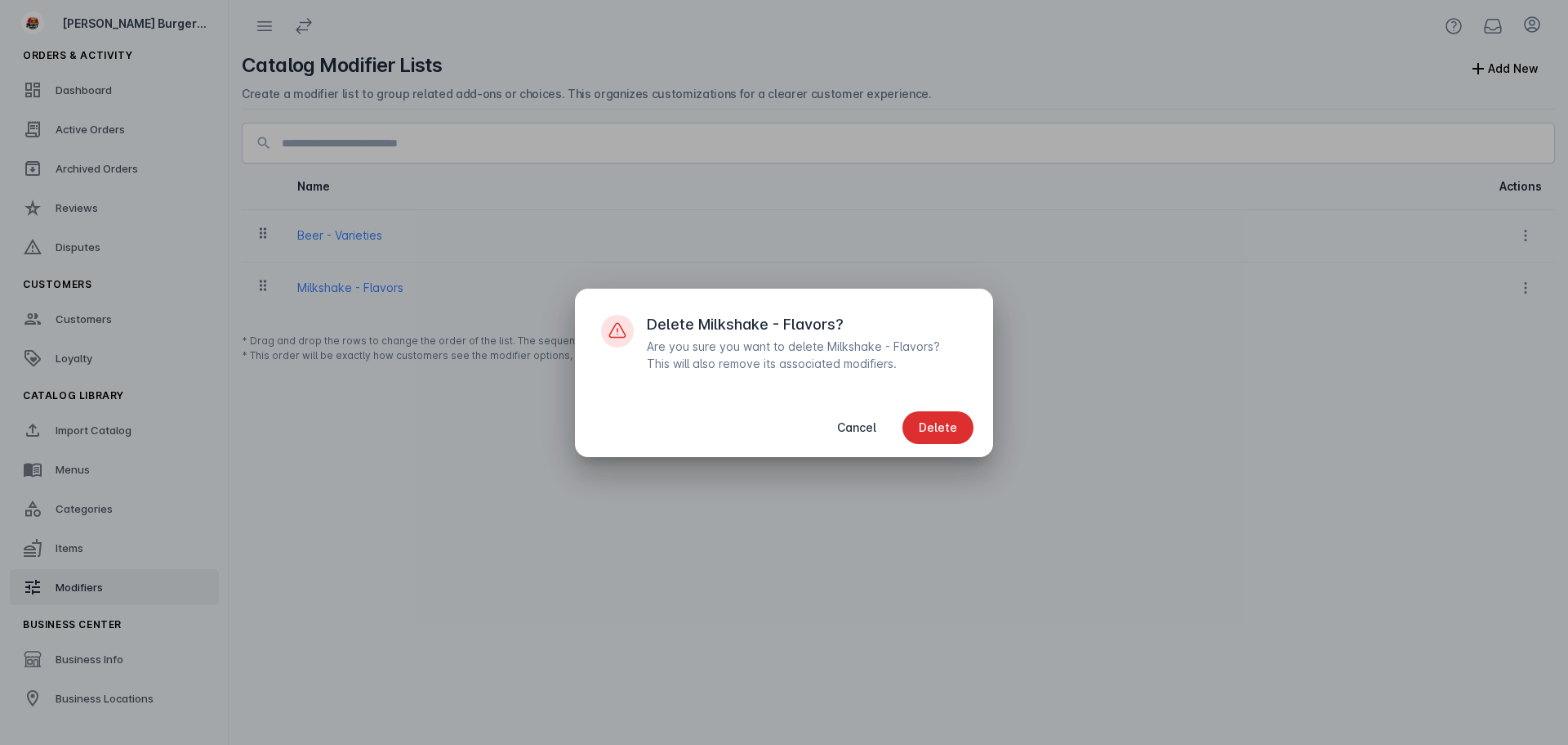
click at [956, 427] on span "Delete" at bounding box center [937, 427] width 38 height 12
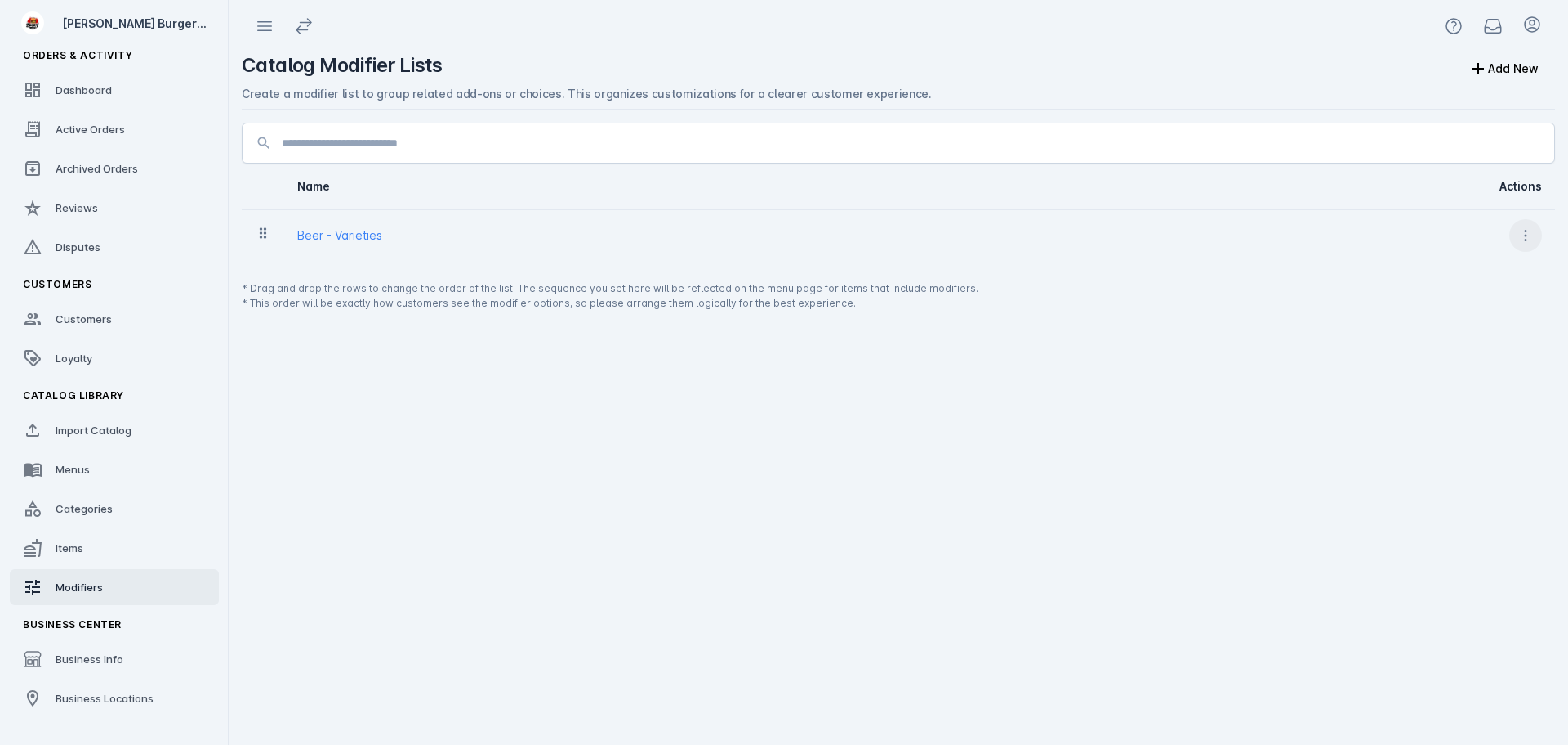
click at [1527, 235] on icon at bounding box center [1525, 235] width 17 height 17
click at [1466, 318] on span "Delete" at bounding box center [1471, 317] width 66 height 20
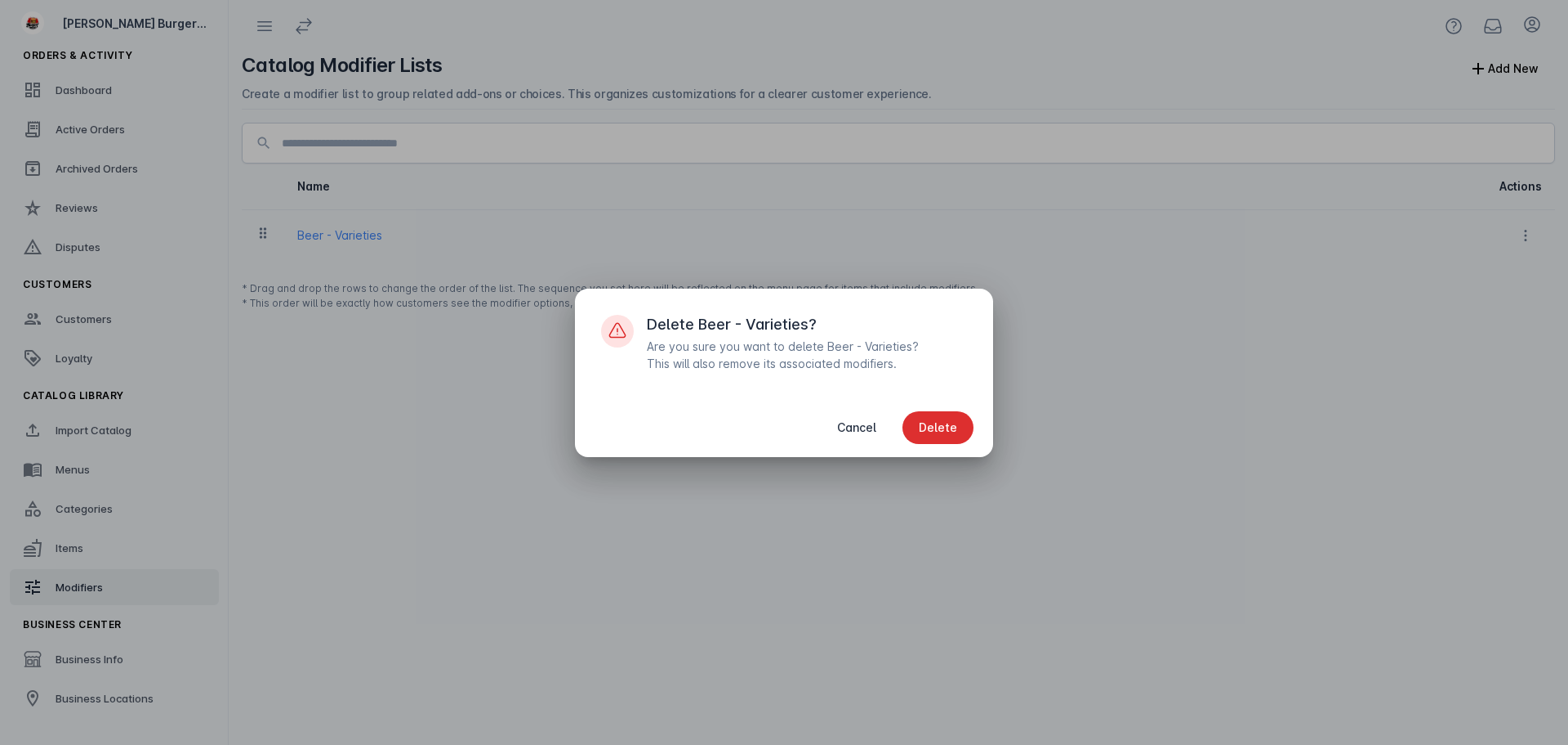
click at [918, 419] on span "button" at bounding box center [937, 427] width 71 height 39
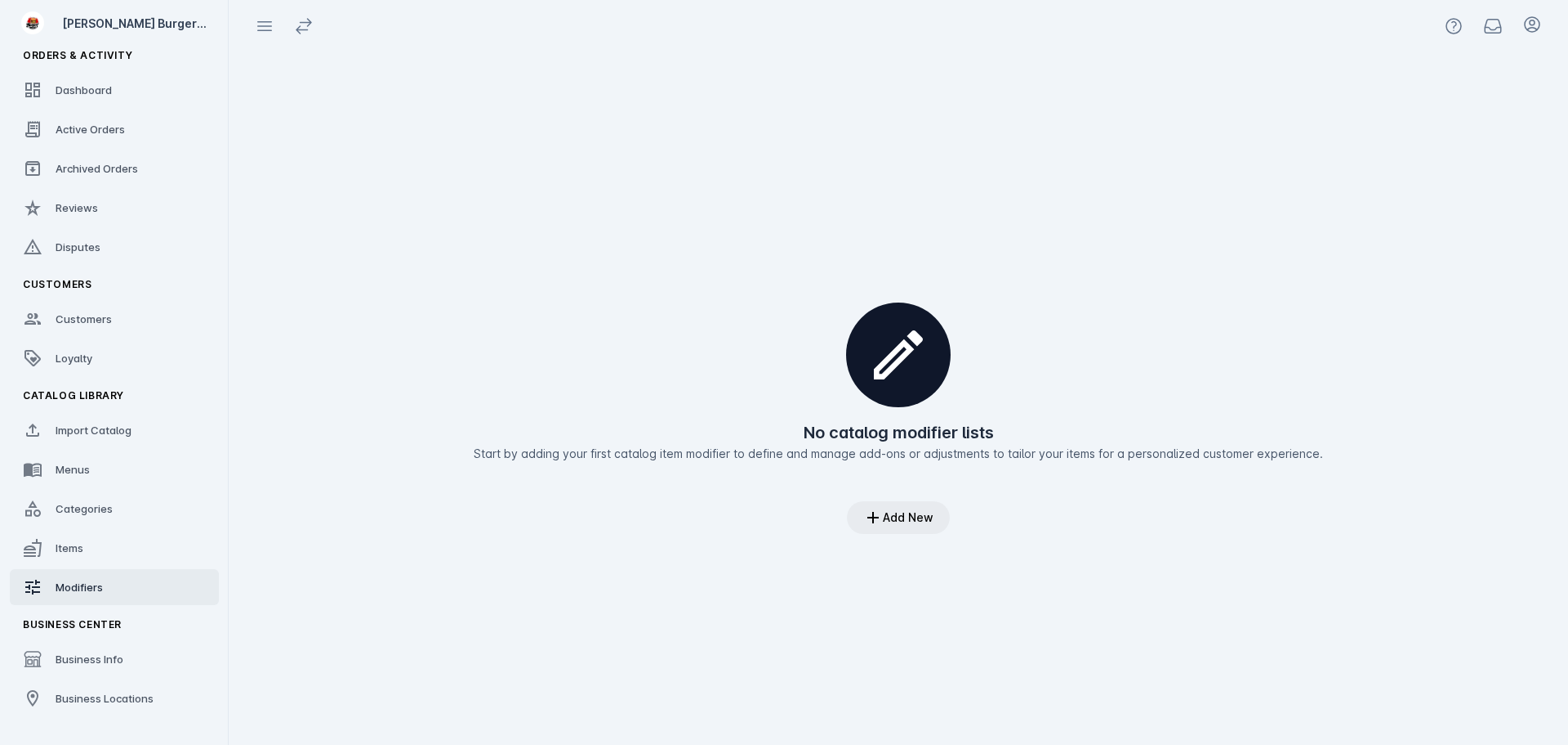
click at [921, 506] on span at bounding box center [899, 517] width 103 height 39
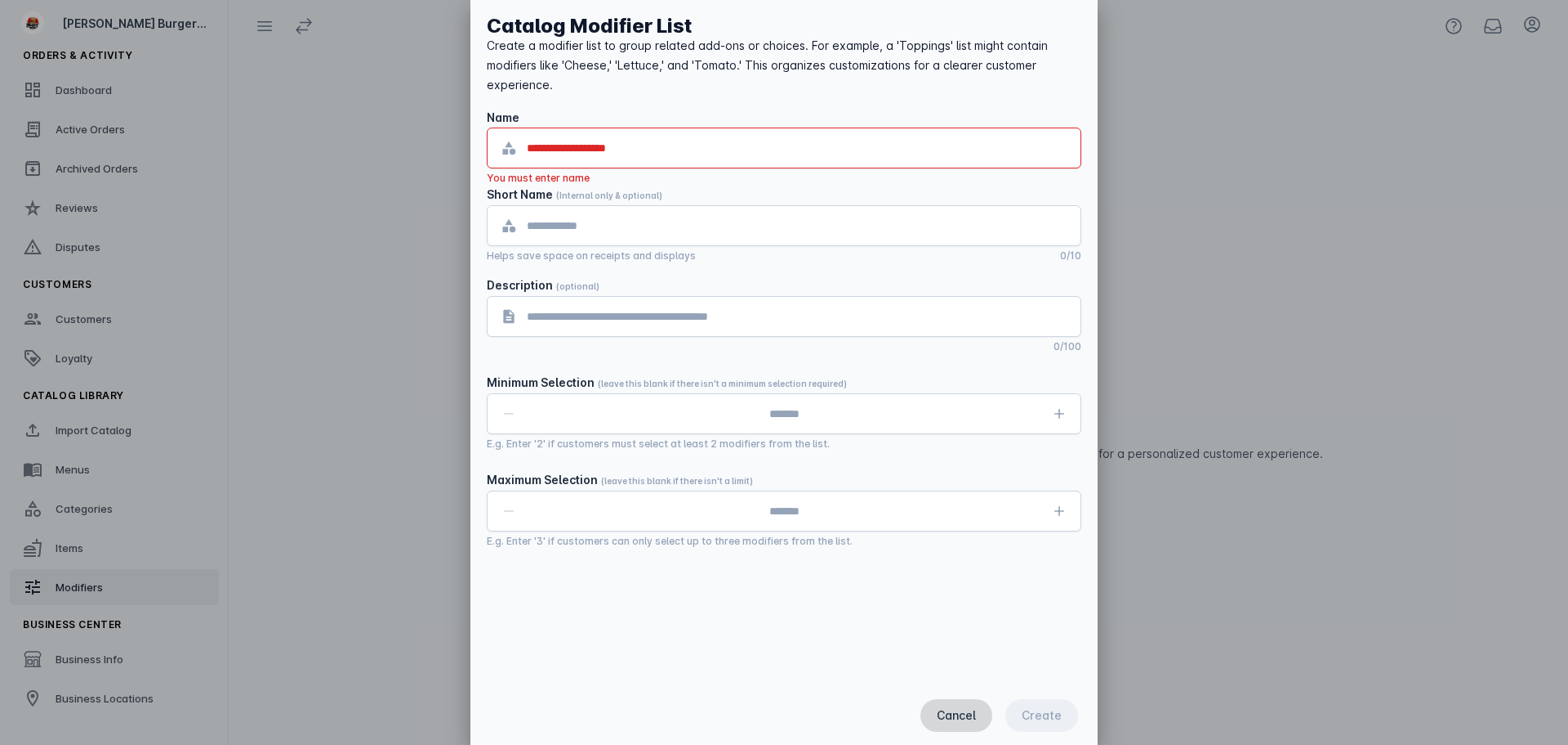
click at [957, 721] on span "Cancel" at bounding box center [956, 715] width 39 height 12
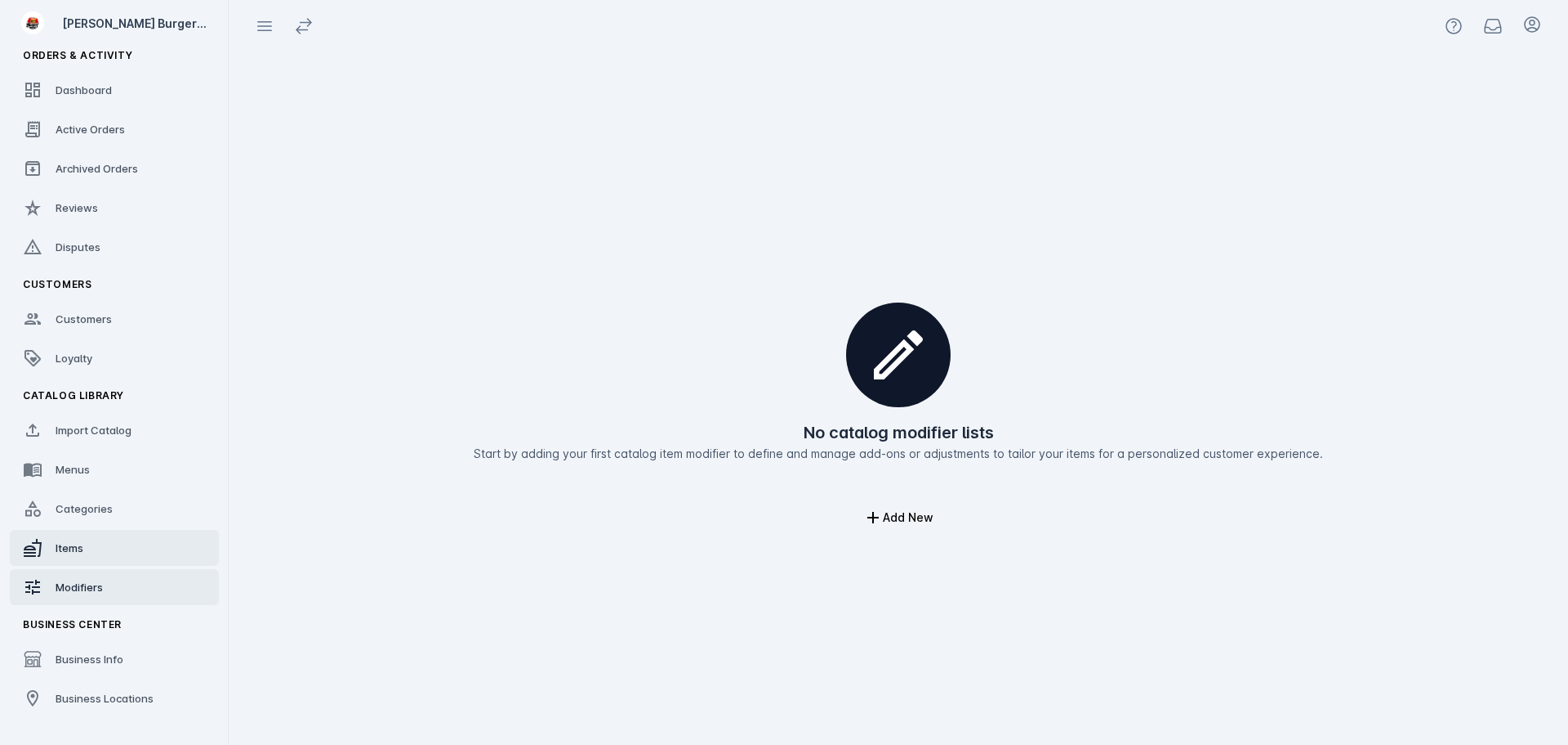
click at [60, 538] on link "Items" at bounding box center [114, 547] width 210 height 36
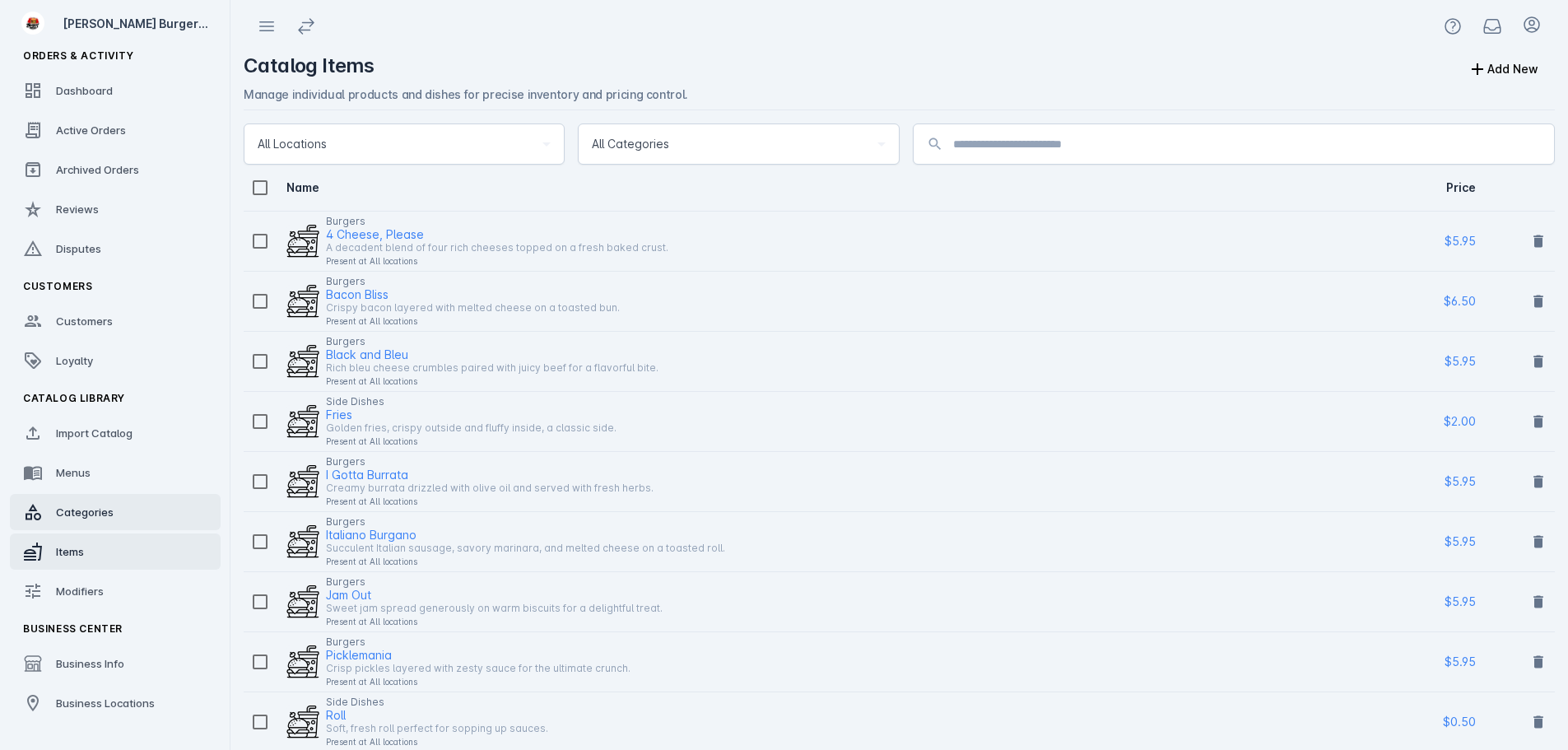
click at [83, 508] on span "Categories" at bounding box center [84, 511] width 58 height 13
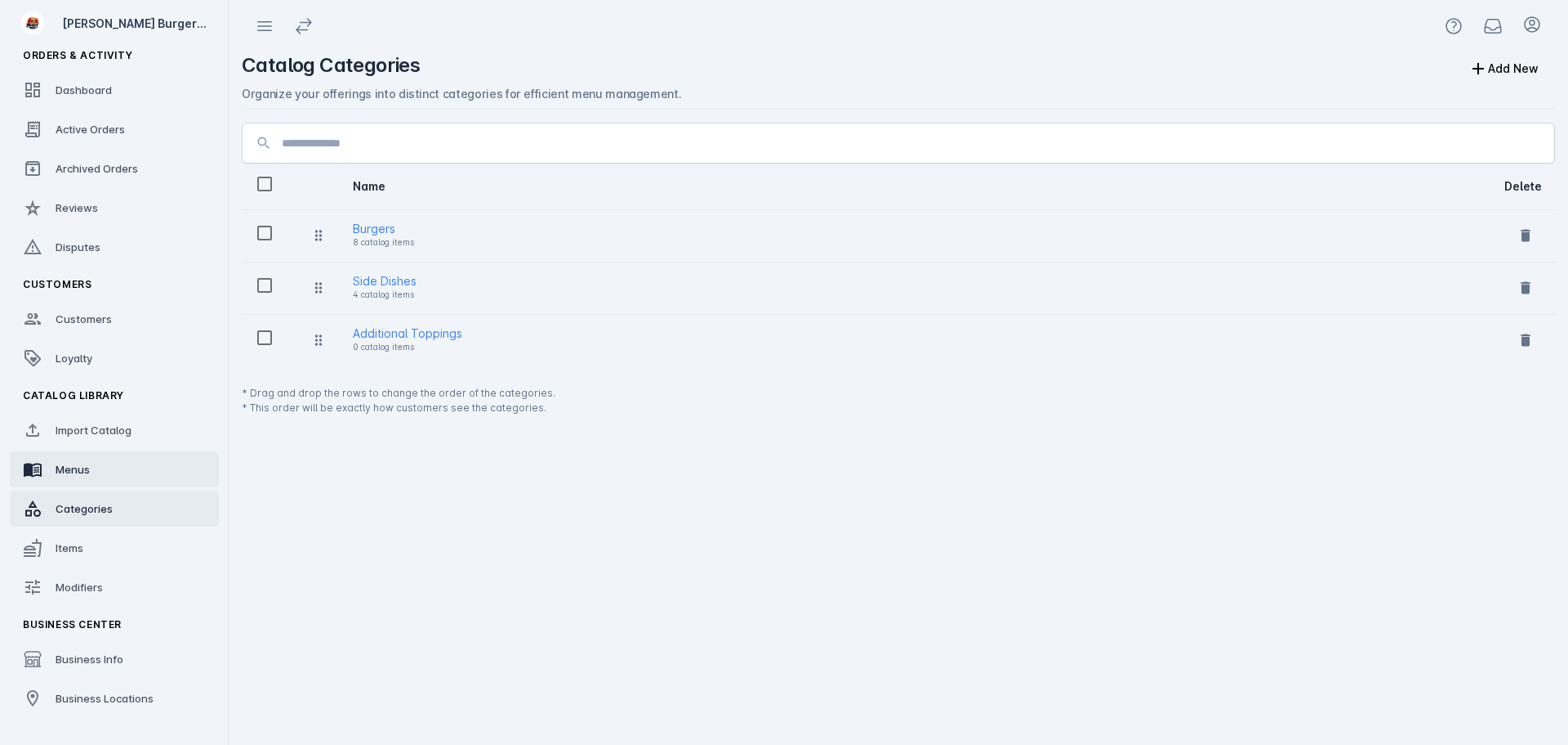
click at [94, 479] on link "Menus" at bounding box center [114, 469] width 210 height 36
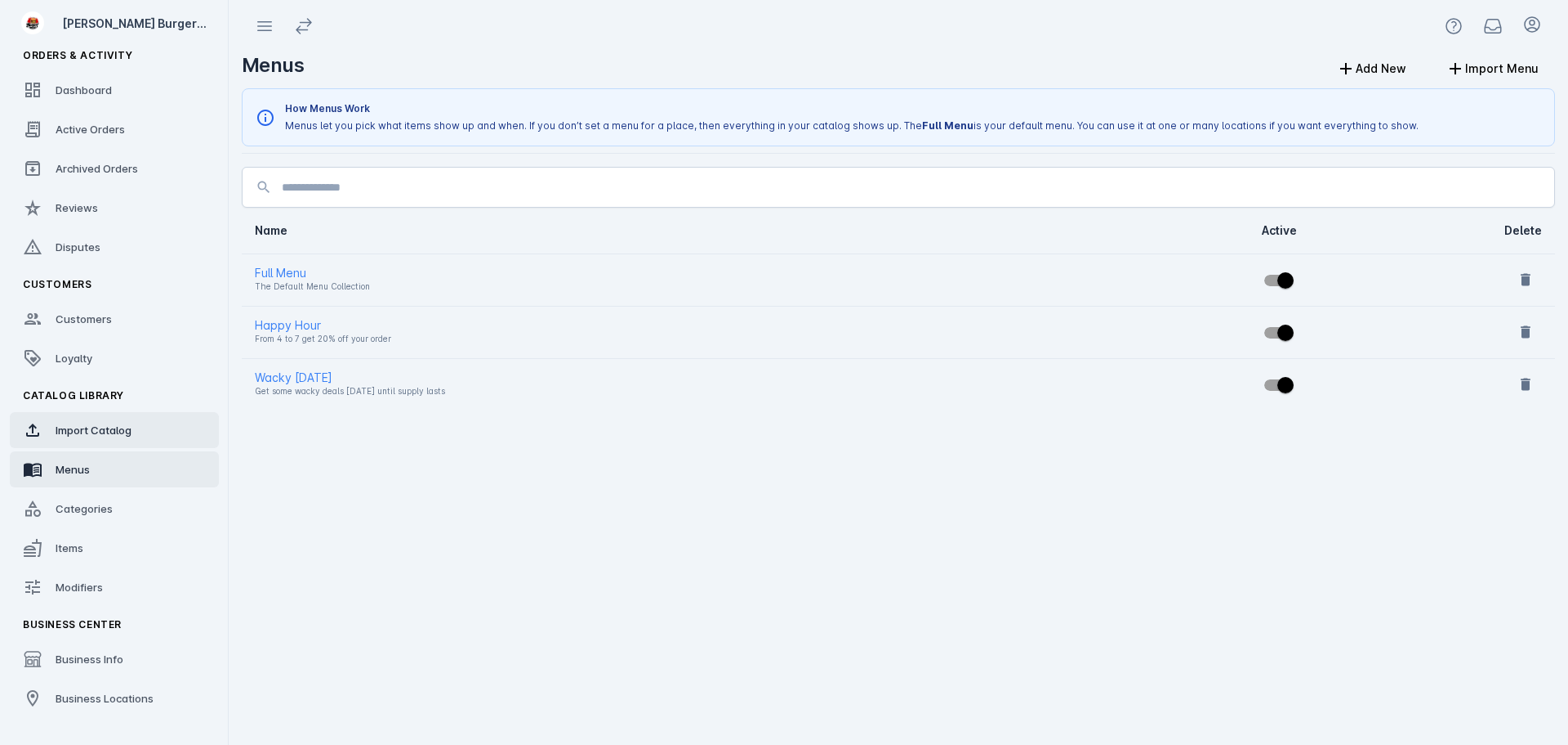
click at [119, 428] on span "Import Catalog" at bounding box center [94, 429] width 76 height 13
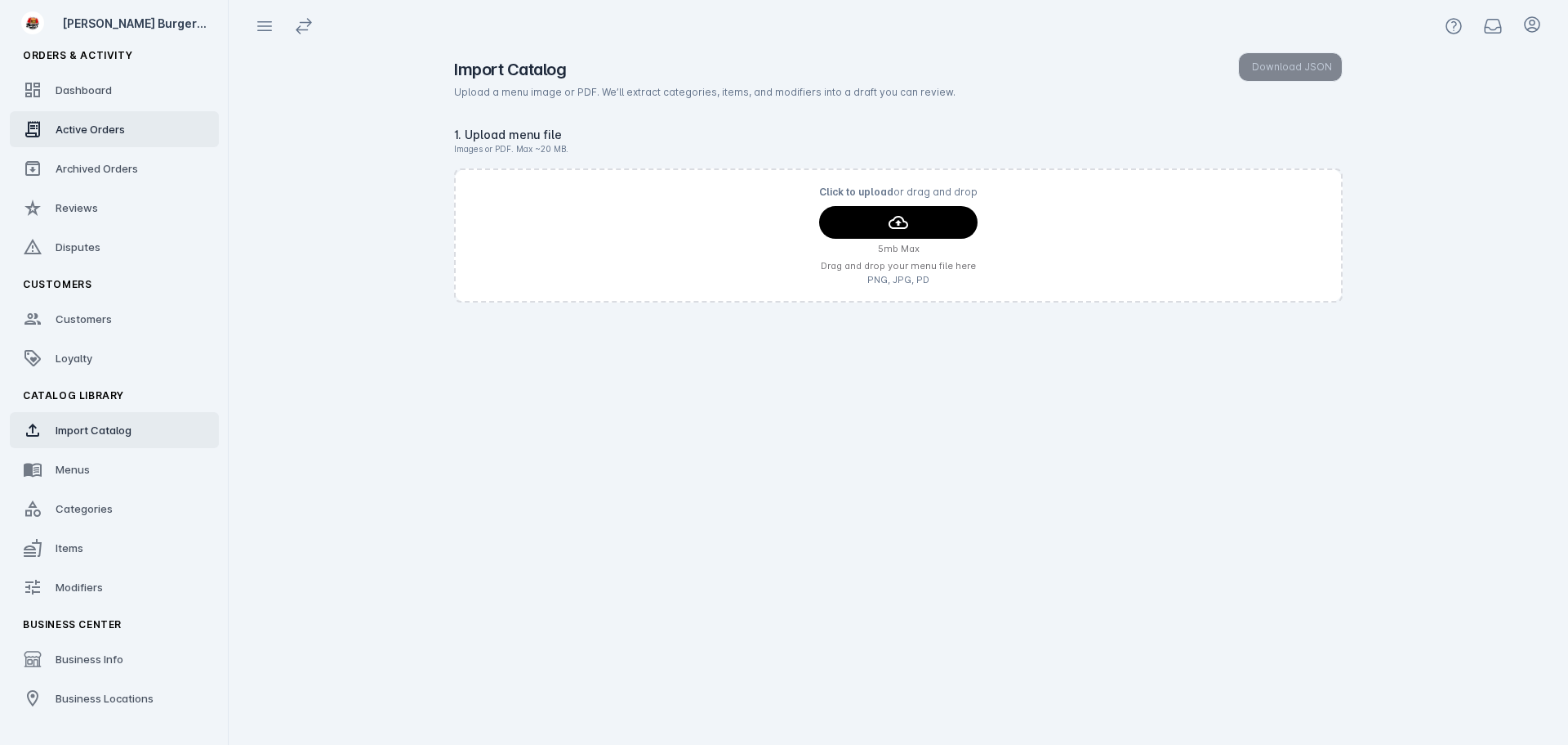
click at [113, 131] on span "Active Orders" at bounding box center [90, 129] width 69 height 13
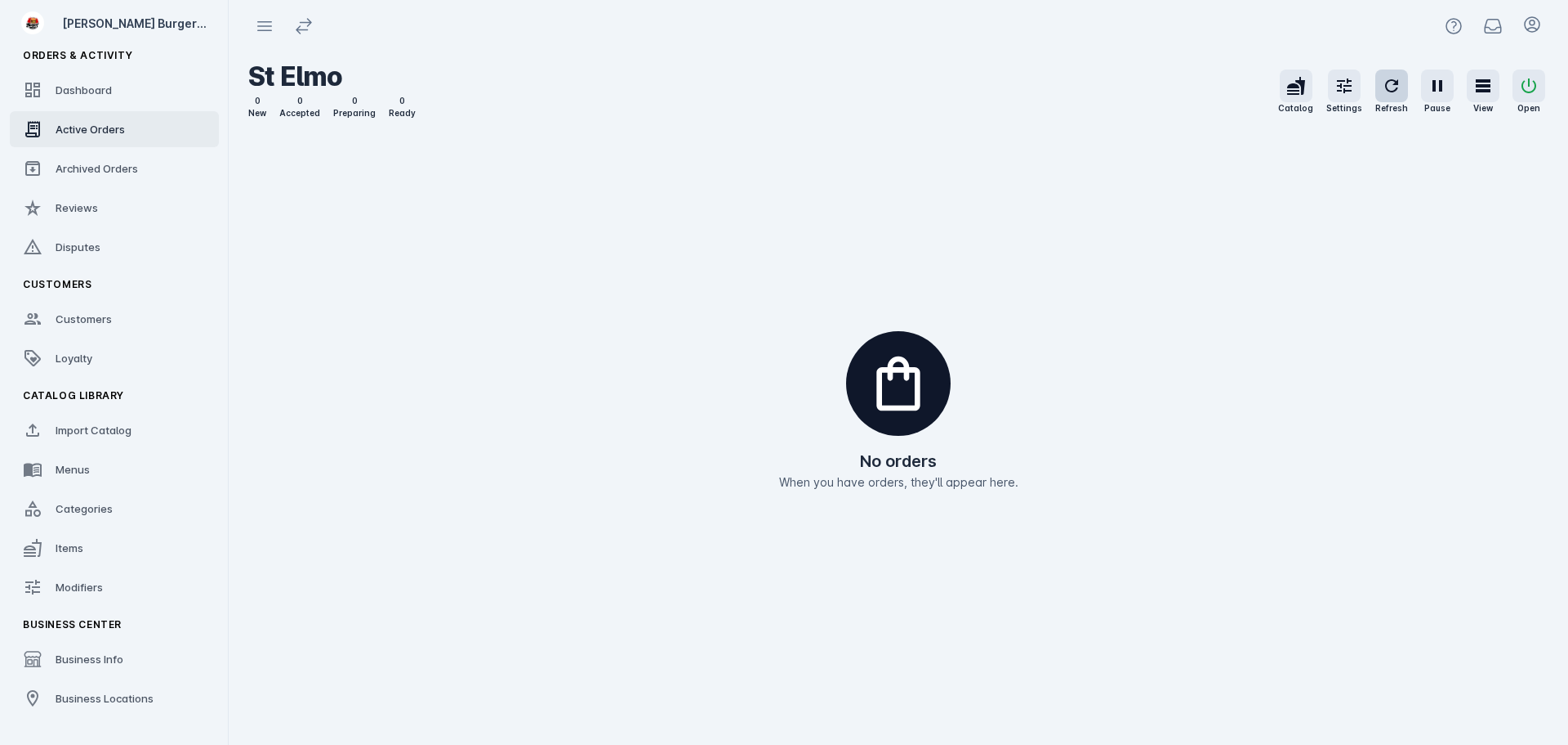
click at [1385, 89] on icon "button" at bounding box center [1392, 86] width 19 height 20
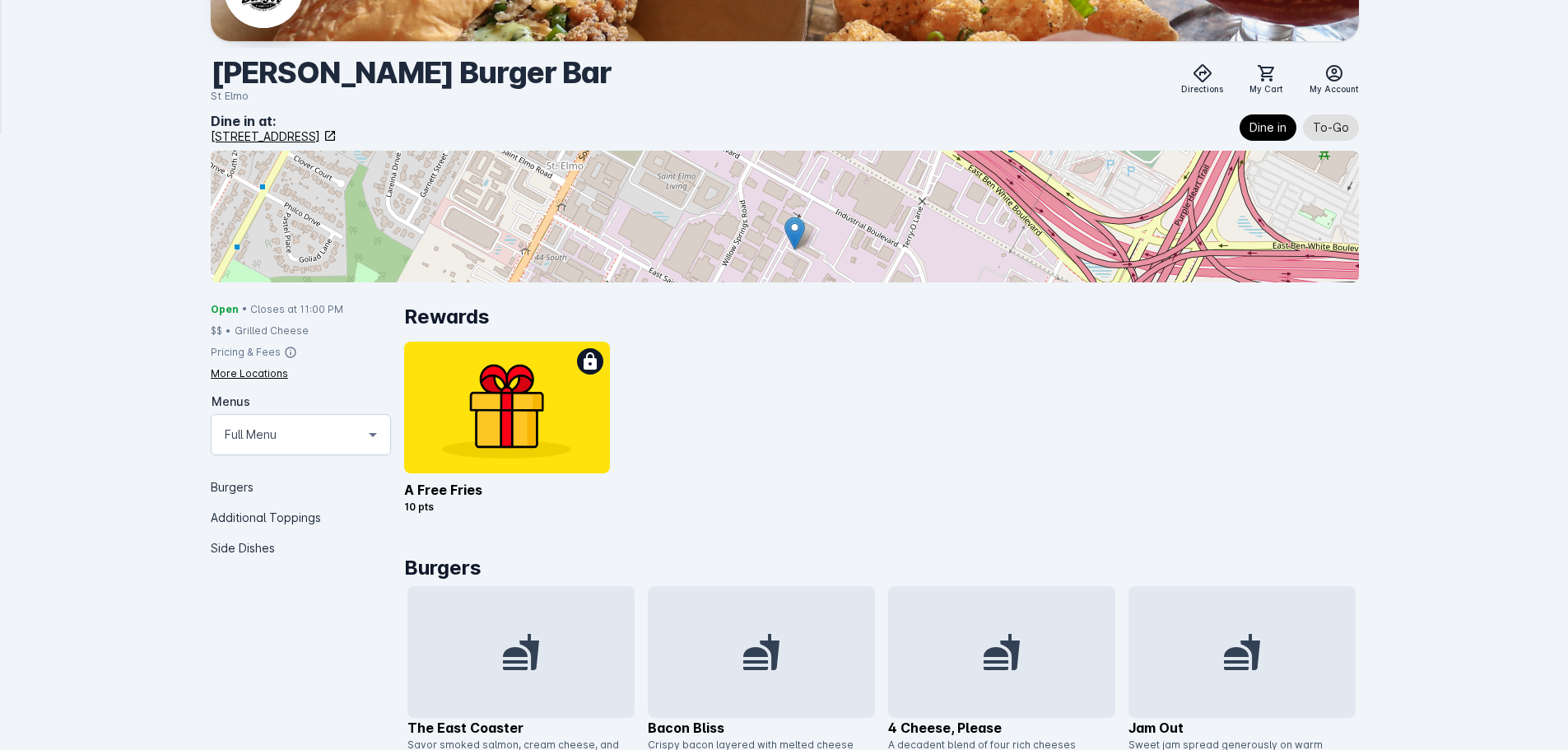
scroll to position [165, 0]
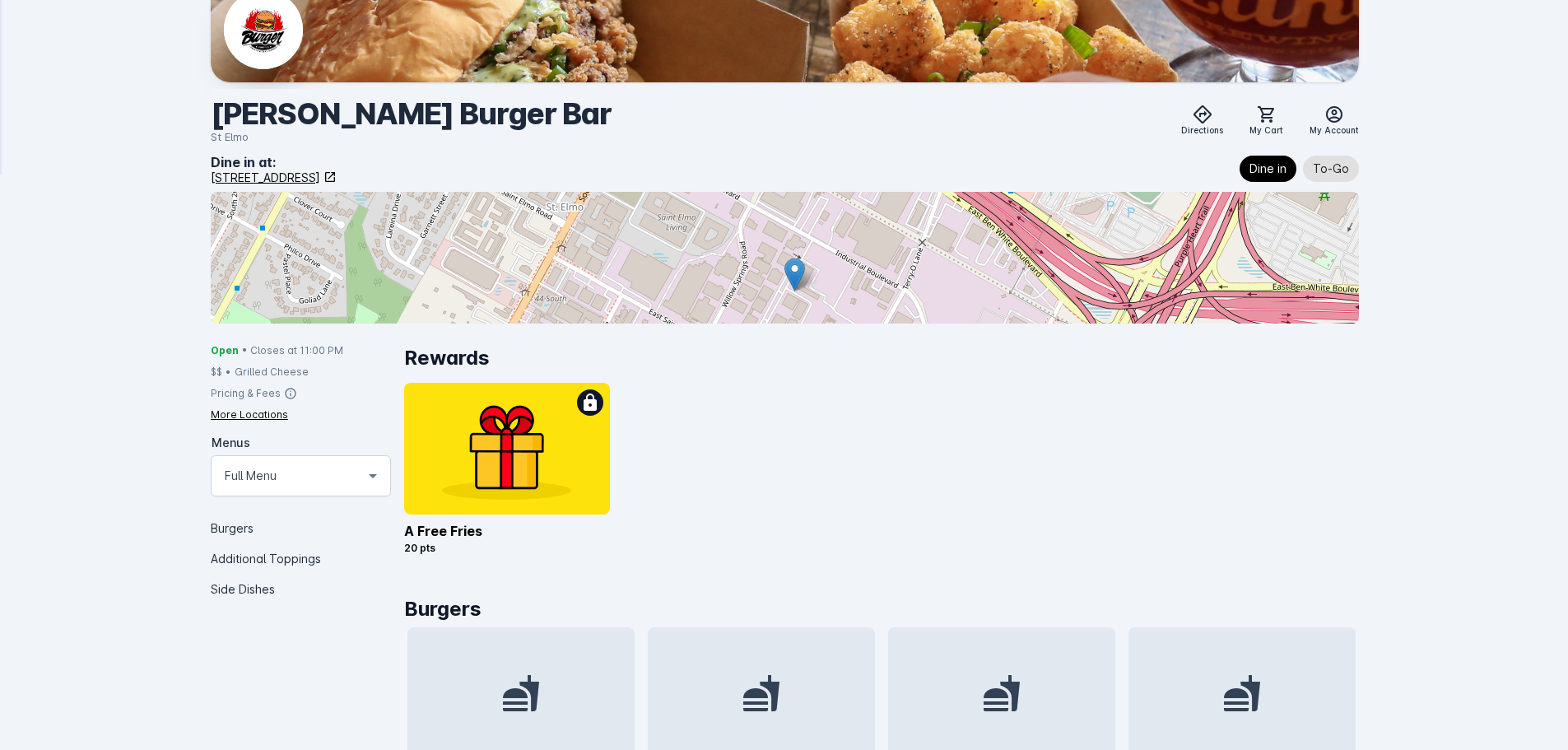
scroll to position [165, 0]
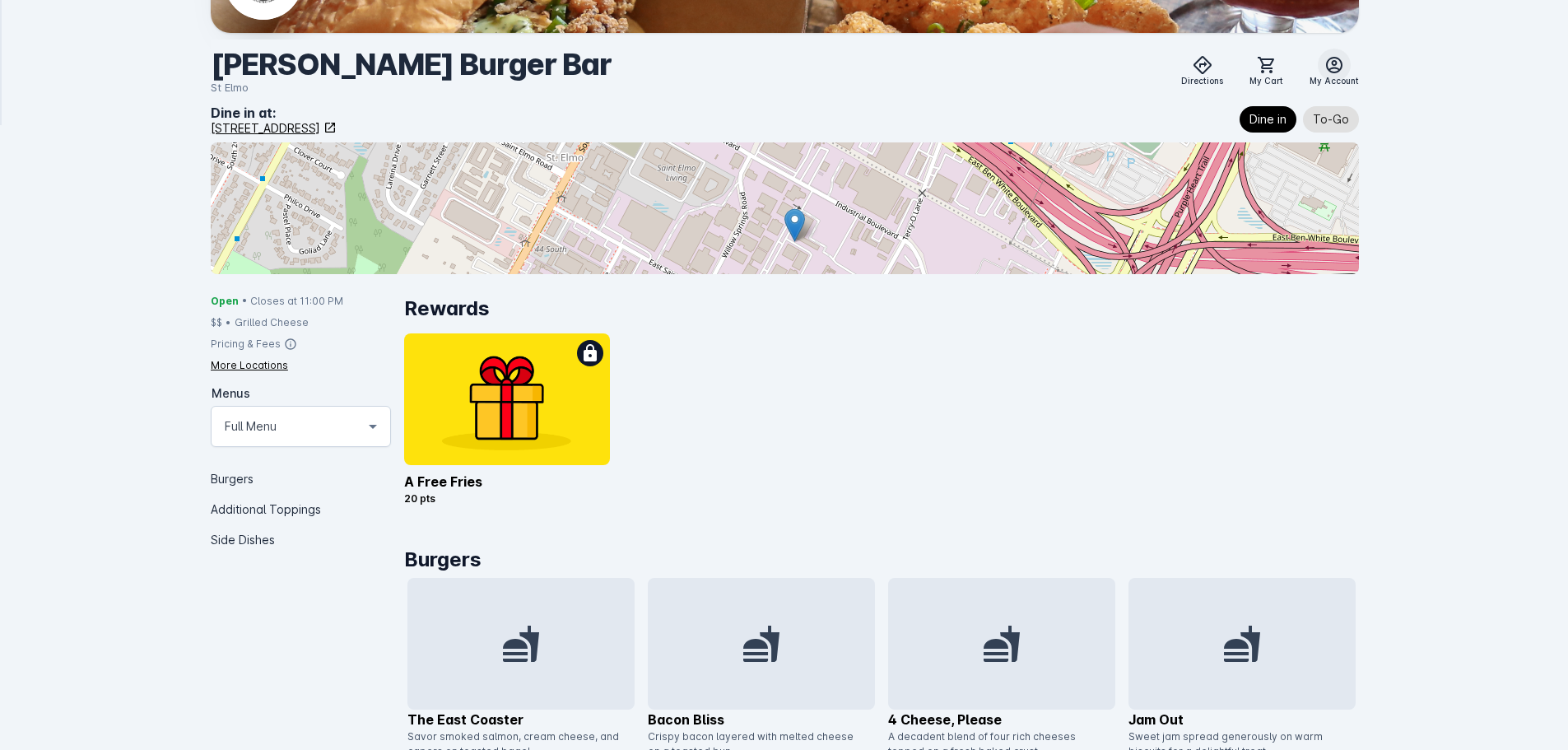
click at [1334, 66] on icon at bounding box center [1334, 65] width 20 height 20
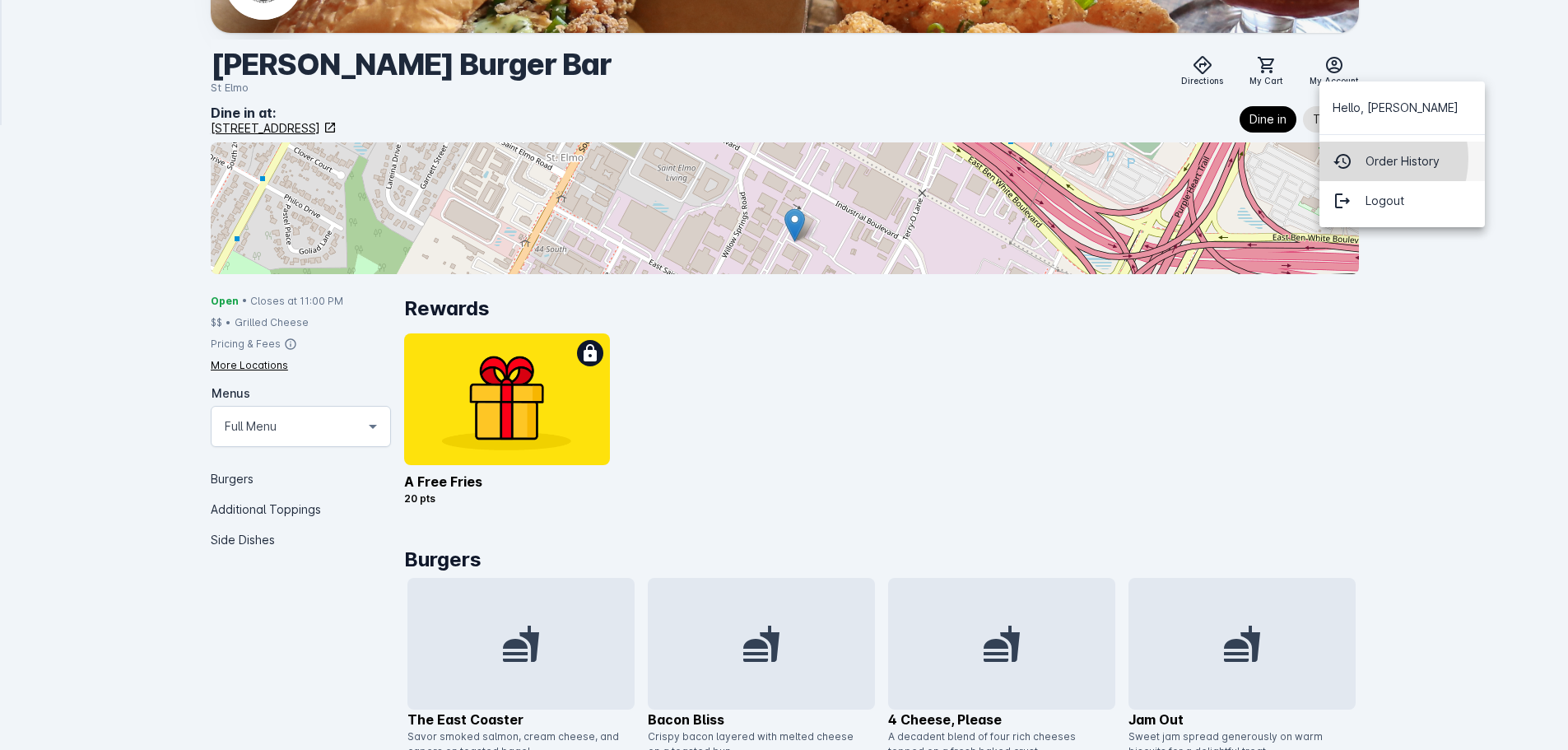
click at [1365, 158] on button "Order History" at bounding box center [1401, 161] width 165 height 39
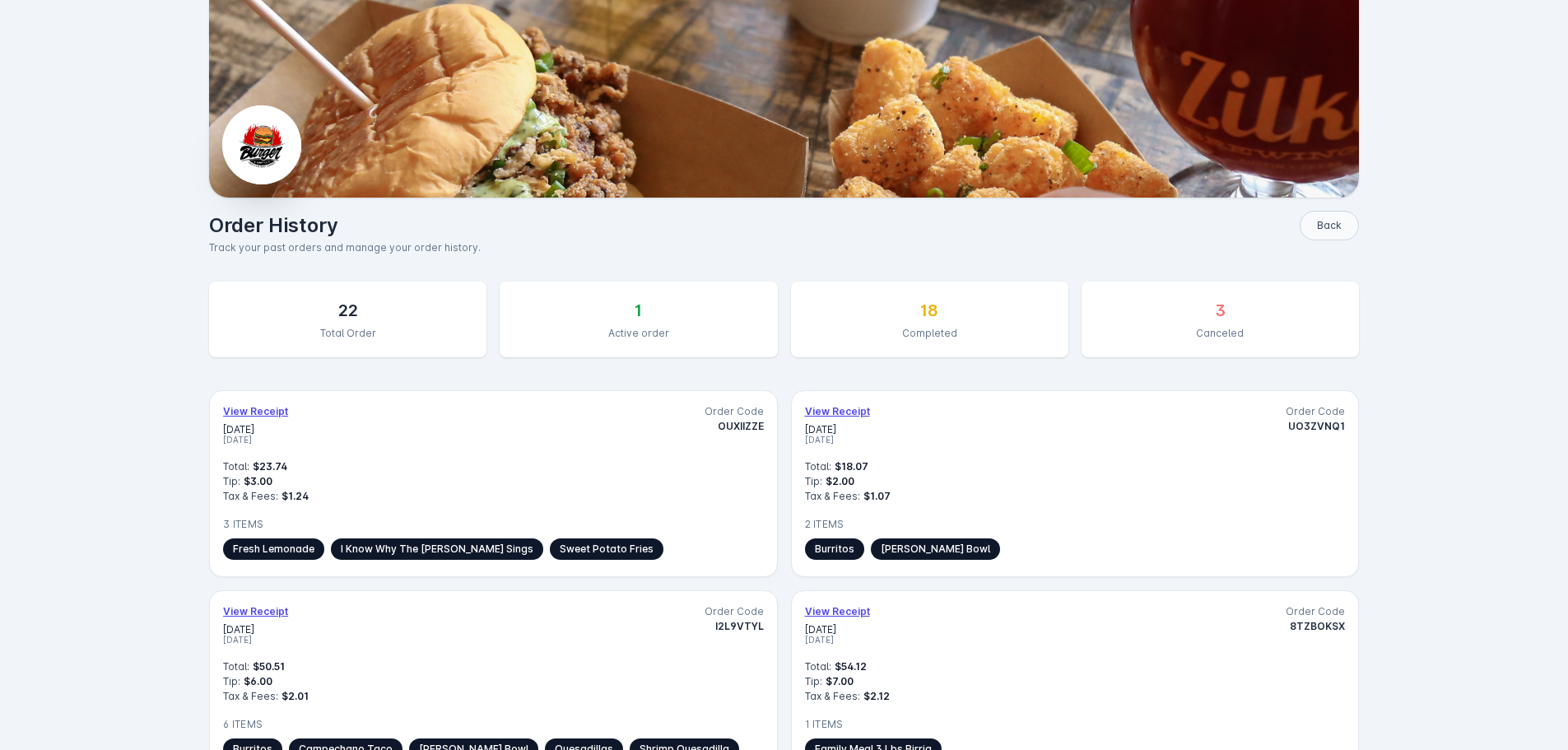
click at [1333, 219] on button "Back" at bounding box center [1328, 226] width 59 height 29
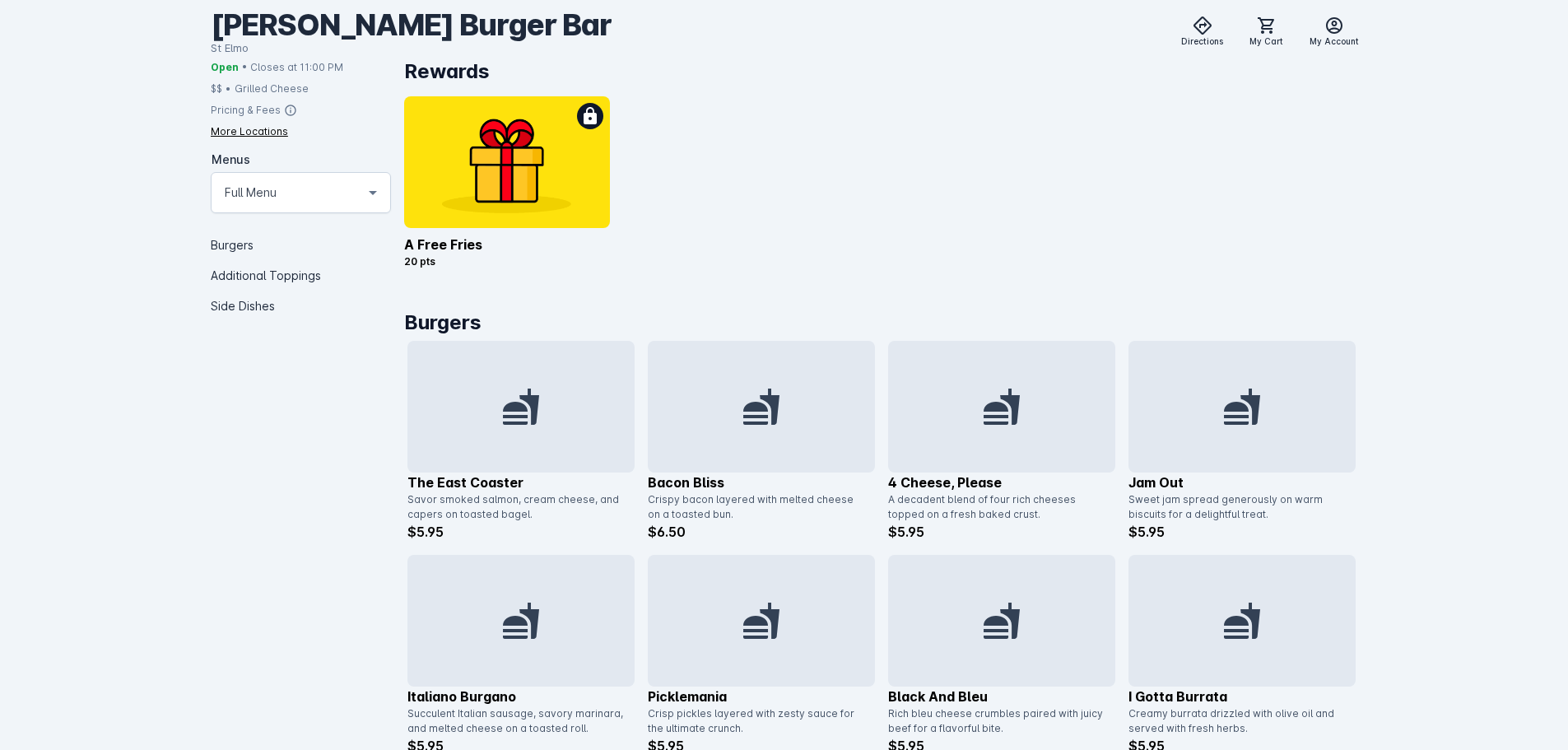
scroll to position [298, 0]
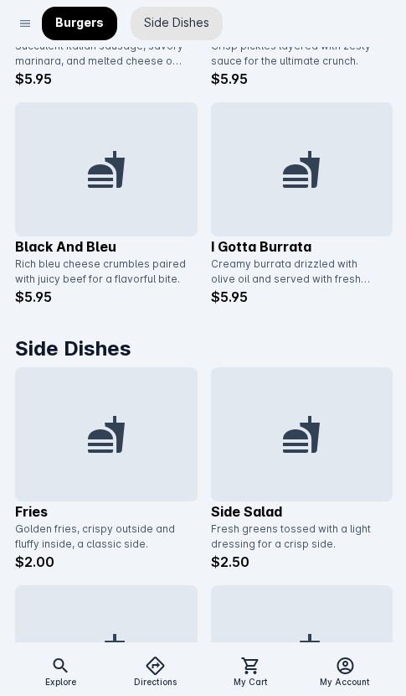
scroll to position [1417, 0]
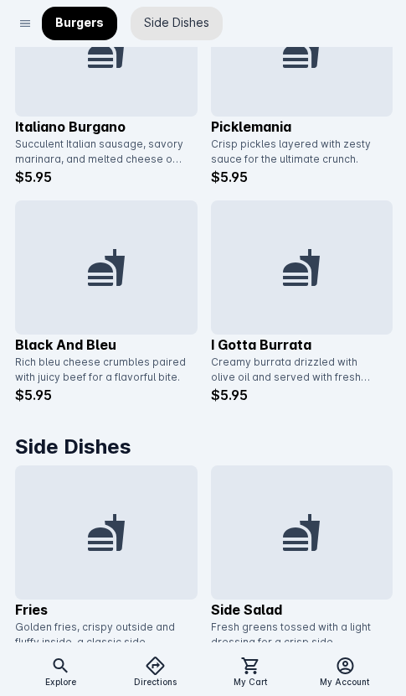
click at [322, 293] on div at bounding box center [302, 267] width 183 height 134
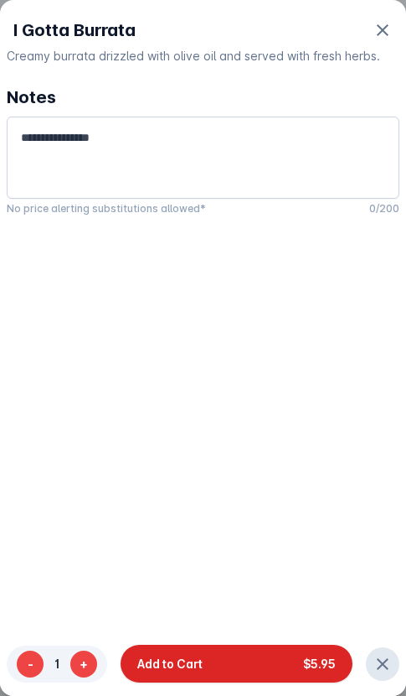
drag, startPoint x: 199, startPoint y: 667, endPoint x: 191, endPoint y: 634, distance: 33.5
click at [198, 667] on span "Add to Cart" at bounding box center [169, 664] width 65 height 18
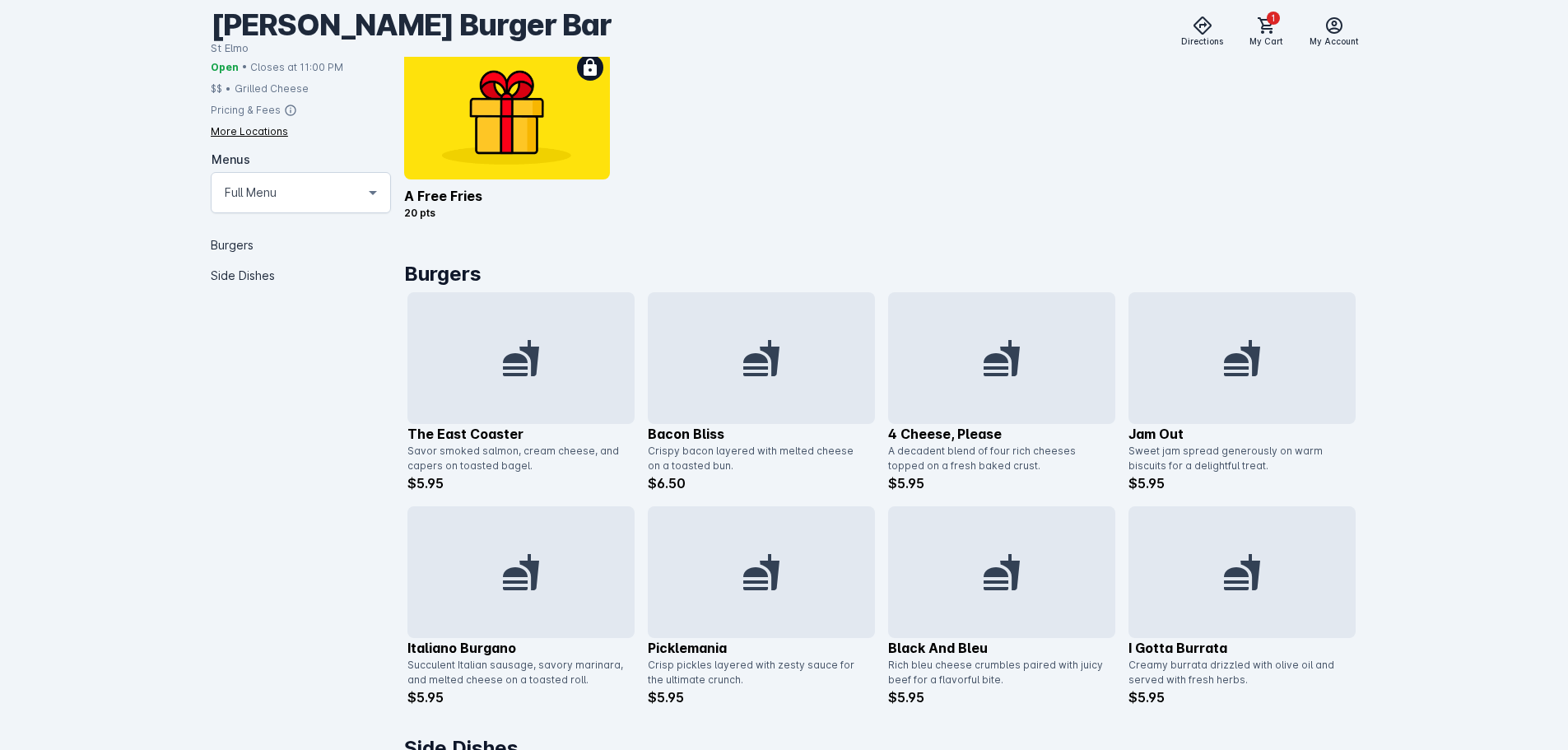
scroll to position [733, 0]
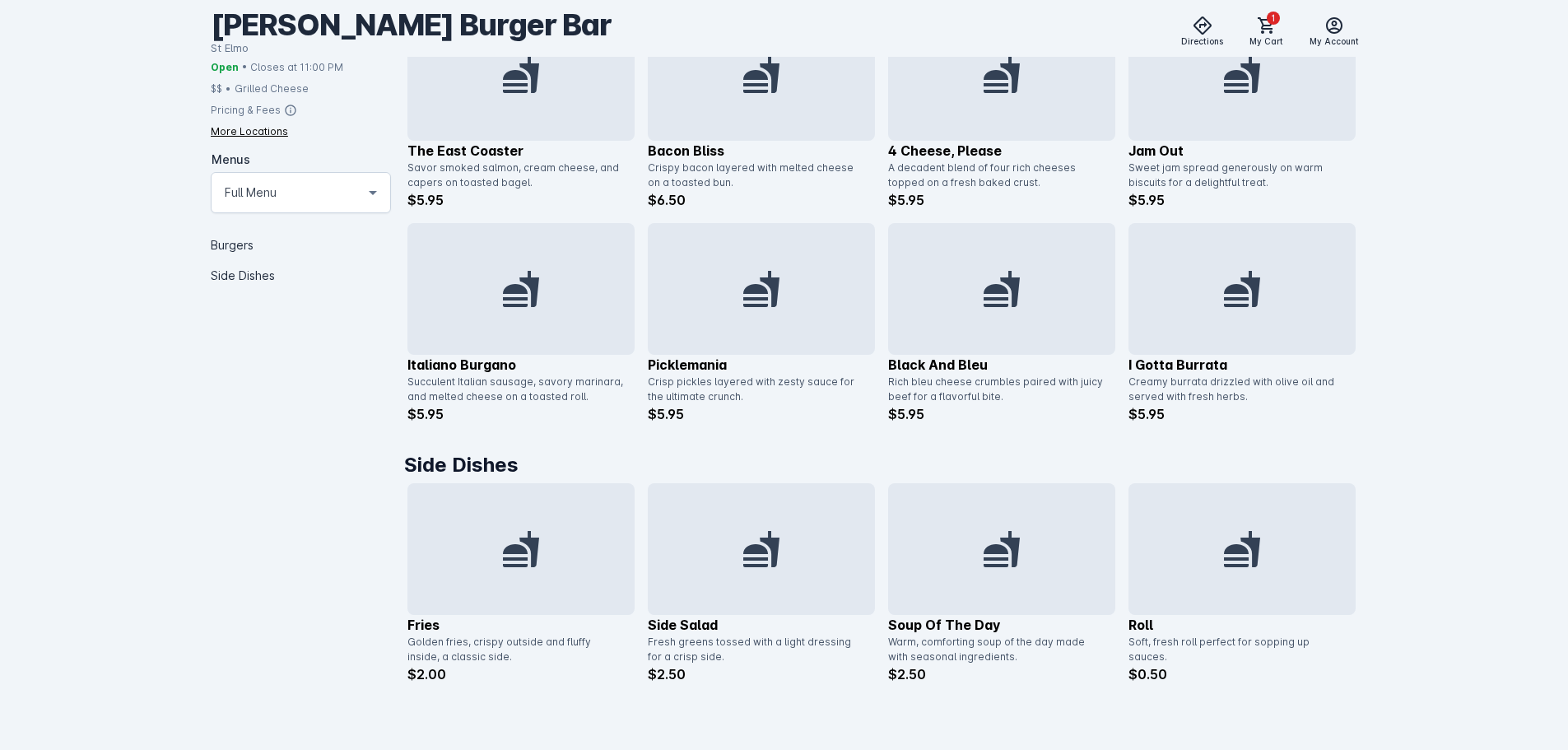
click at [561, 590] on div at bounding box center [520, 549] width 227 height 132
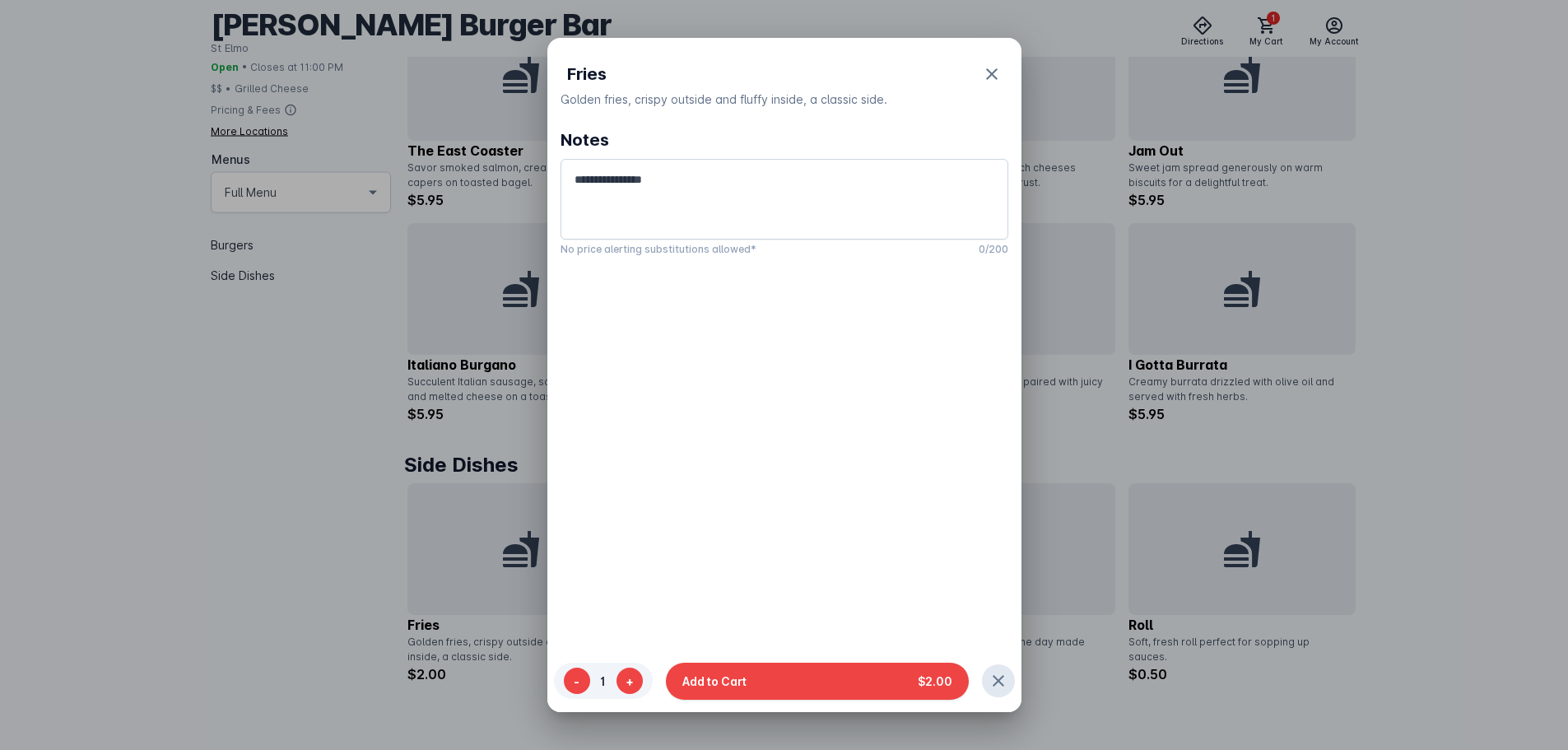
scroll to position [0, 0]
drag, startPoint x: 773, startPoint y: 685, endPoint x: 950, endPoint y: 397, distance: 338.0
click at [775, 683] on button "Add to Cart $2.00" at bounding box center [817, 680] width 302 height 37
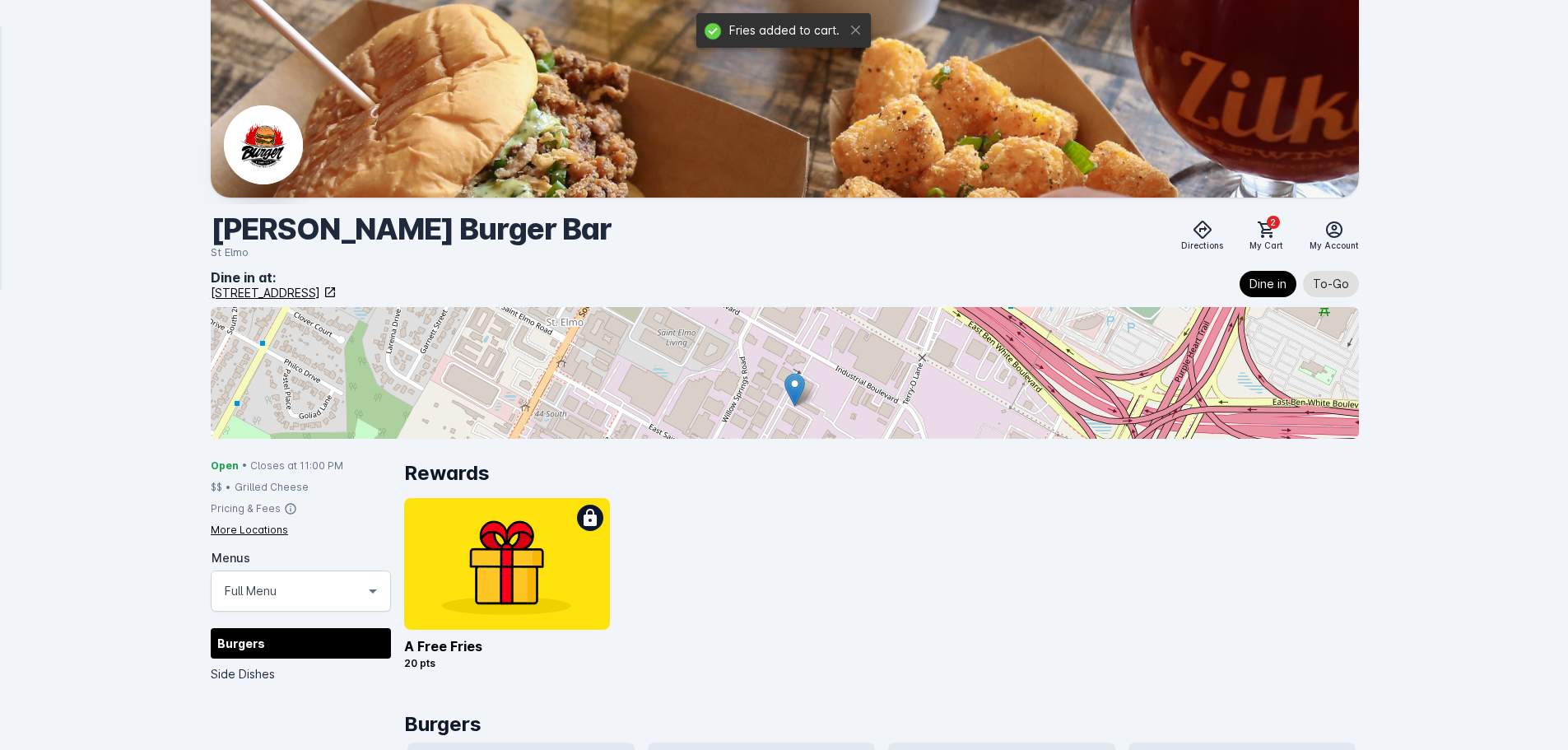
scroll to position [733, 0]
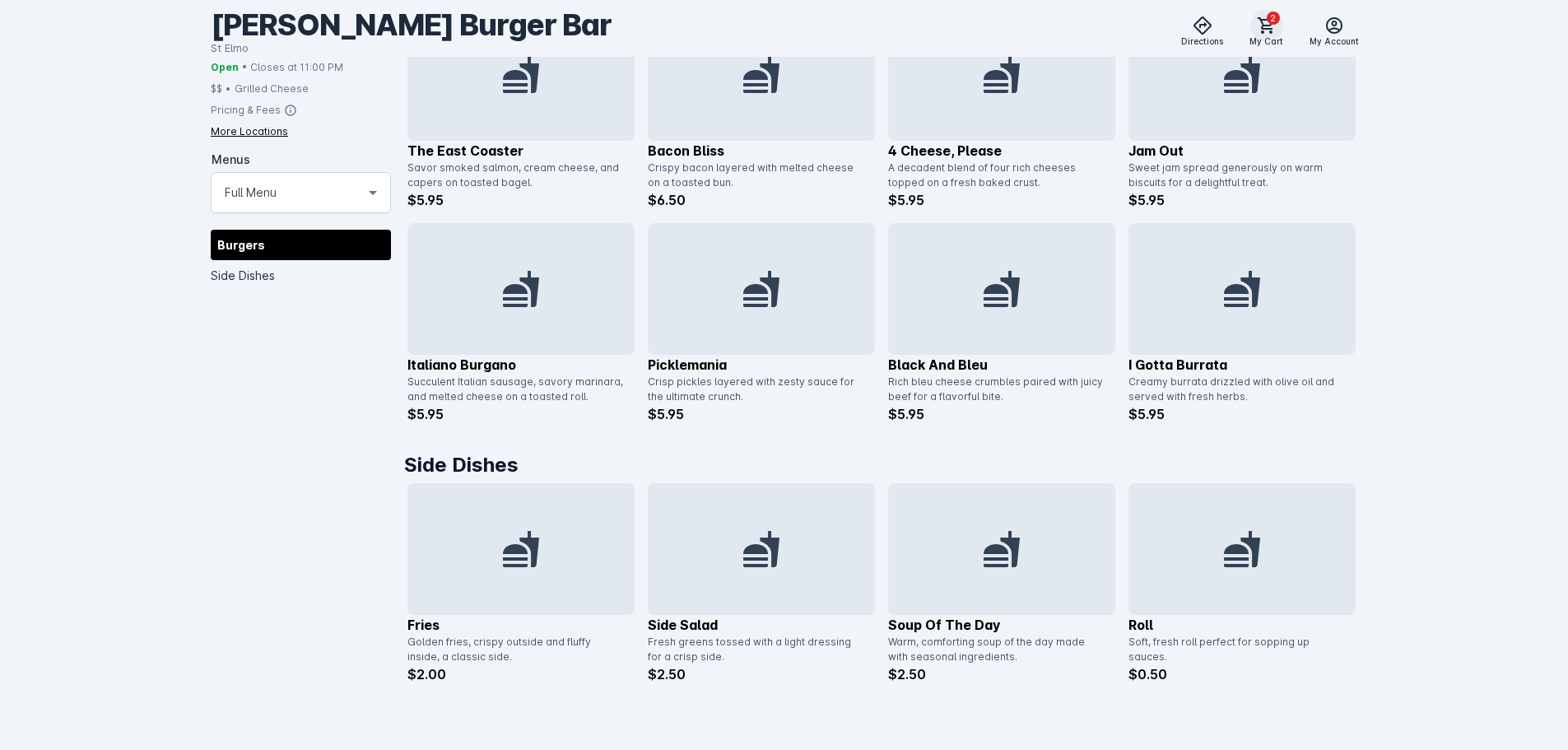
click at [1258, 34] on span at bounding box center [1267, 26] width 39 height 39
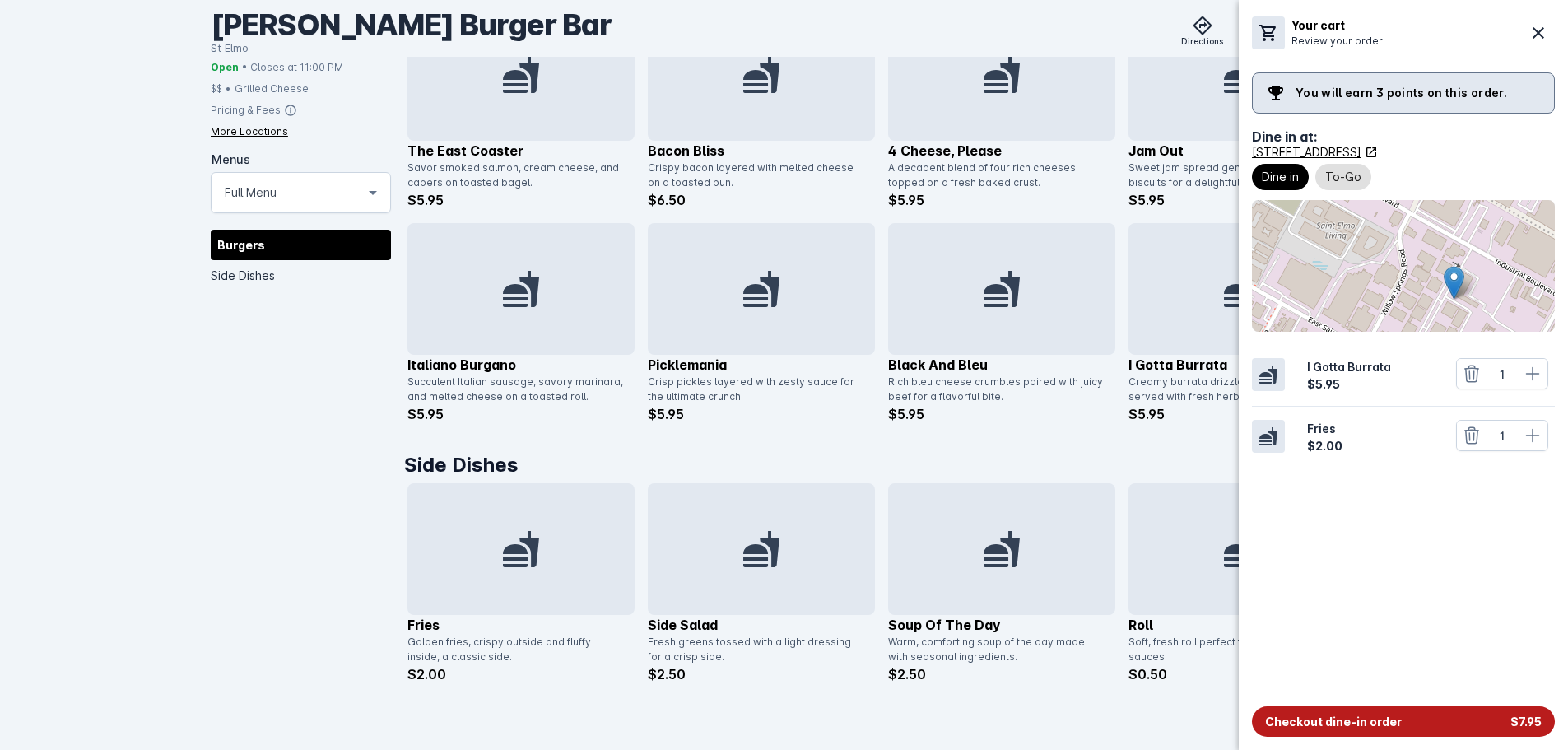
click at [1366, 718] on button "Checkout dine-in order $7.95" at bounding box center [1403, 721] width 302 height 30
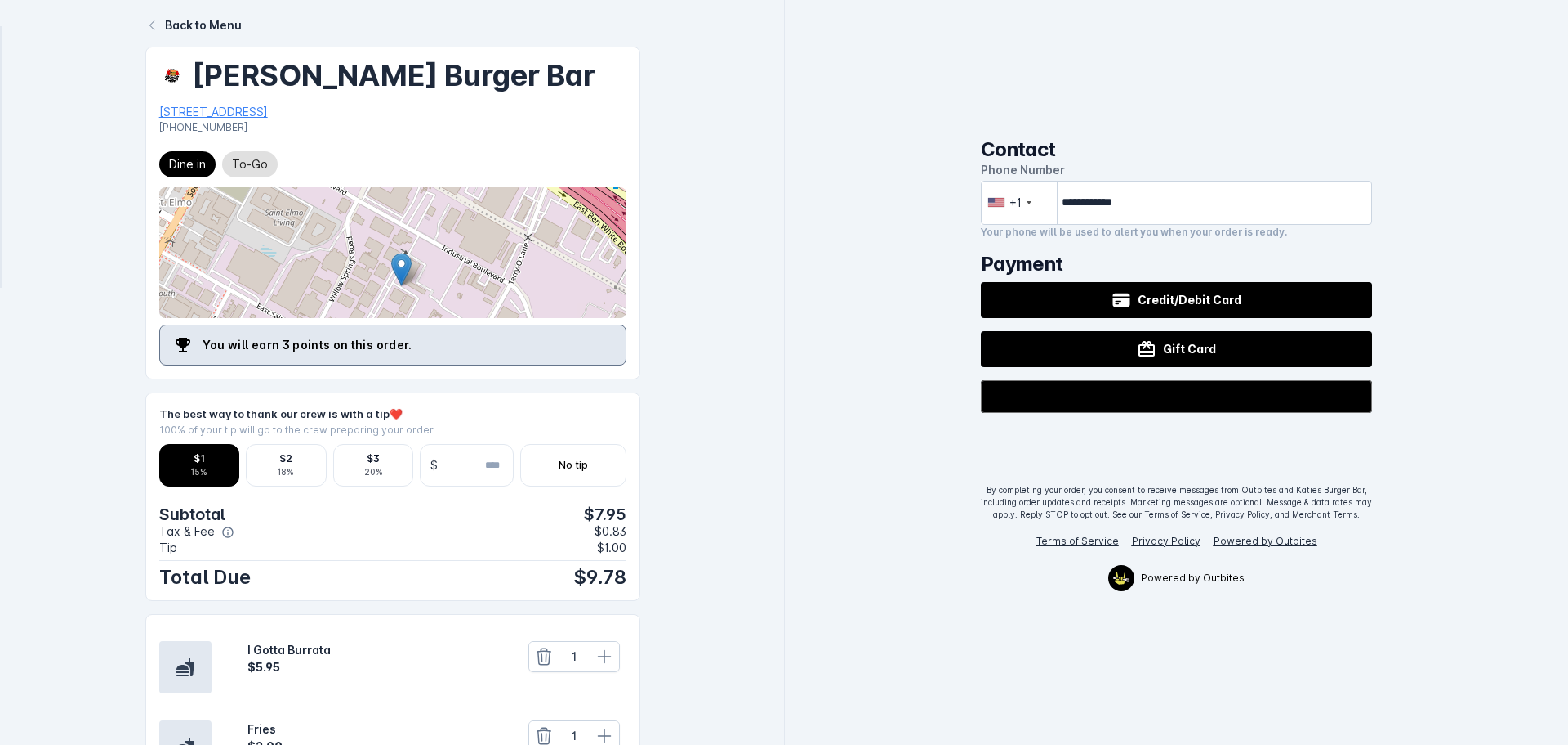
click at [210, 22] on div "Back to Menu" at bounding box center [203, 25] width 77 height 18
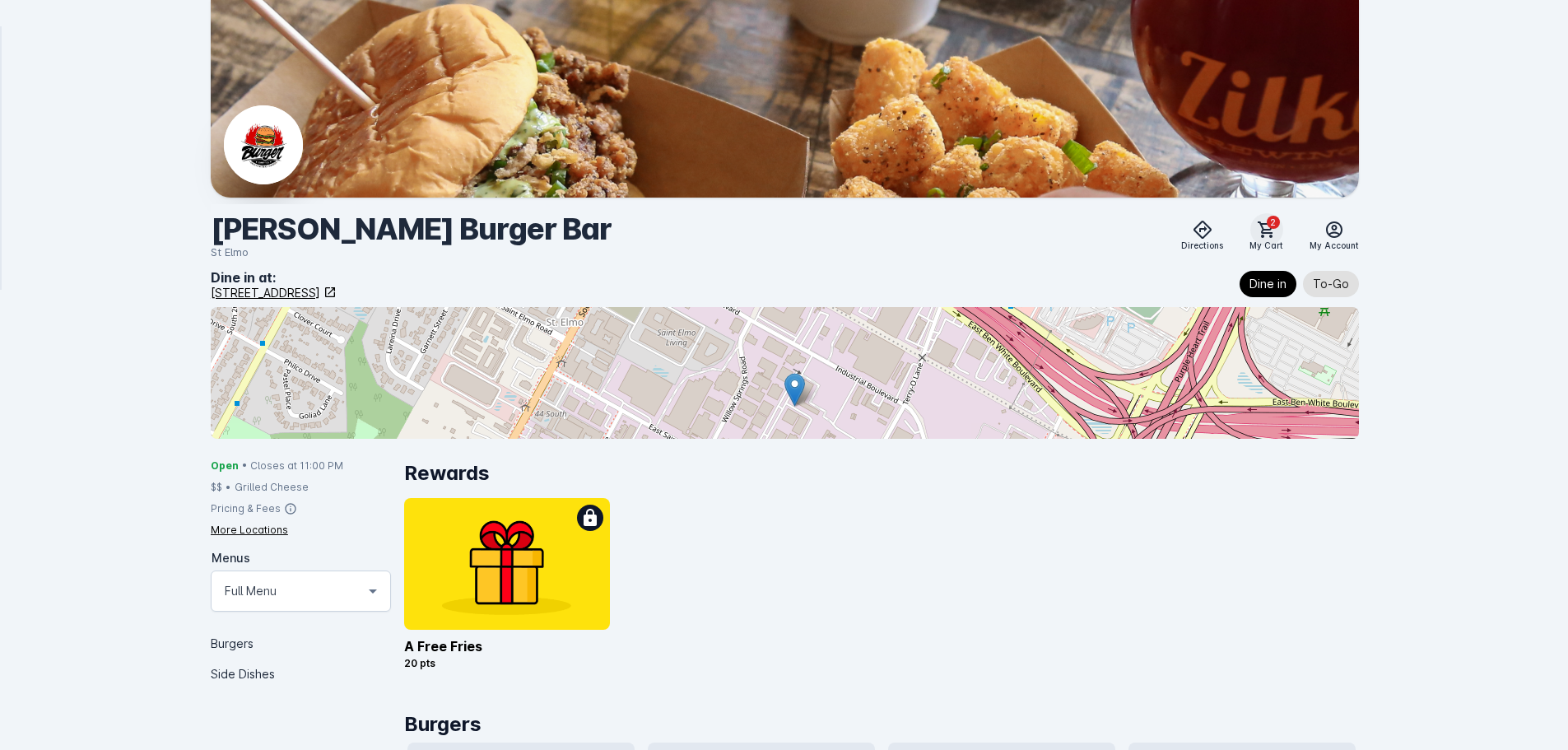
click at [1270, 231] on icon at bounding box center [1267, 230] width 20 height 20
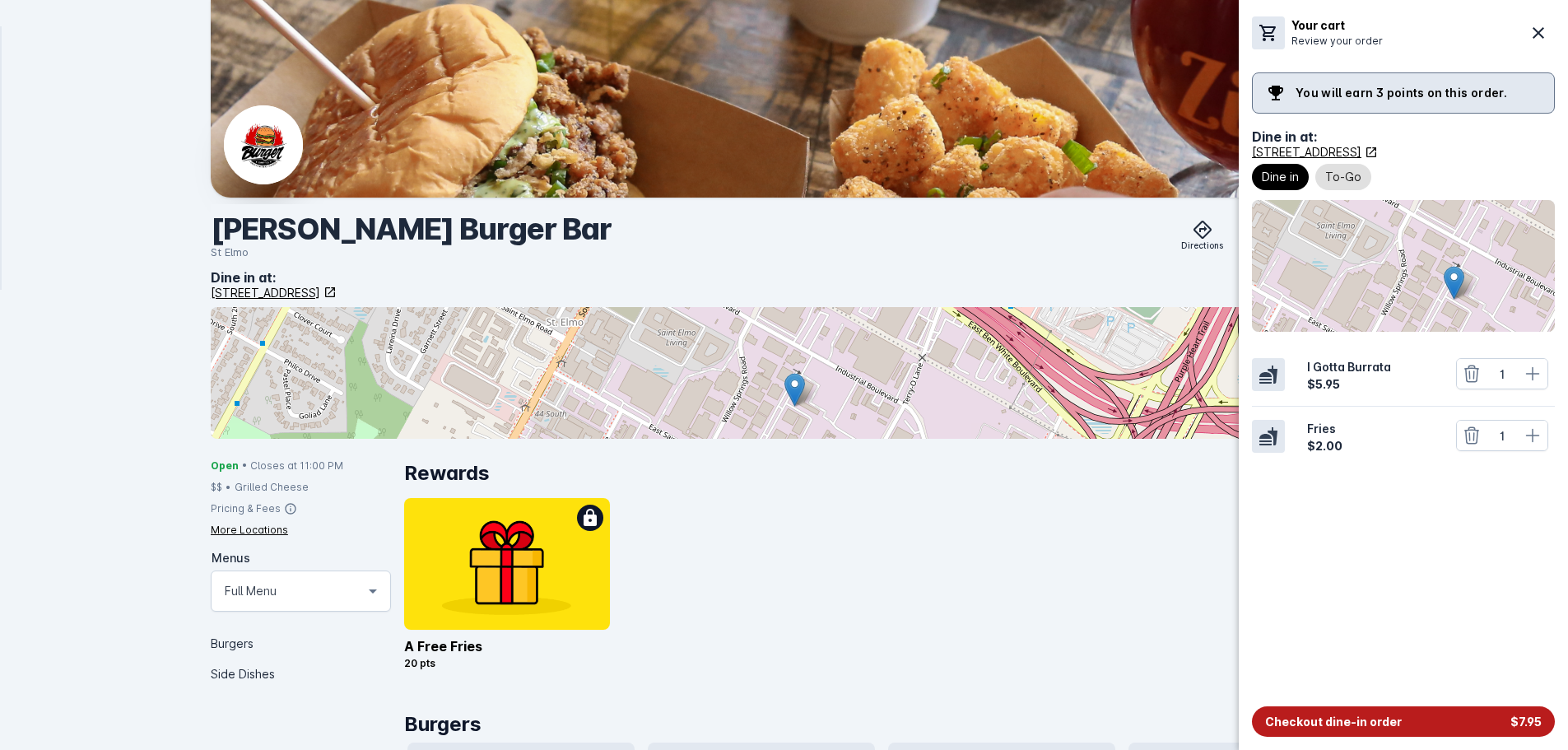
click at [1315, 720] on span "Checkout dine-in order" at bounding box center [1332, 722] width 136 height 18
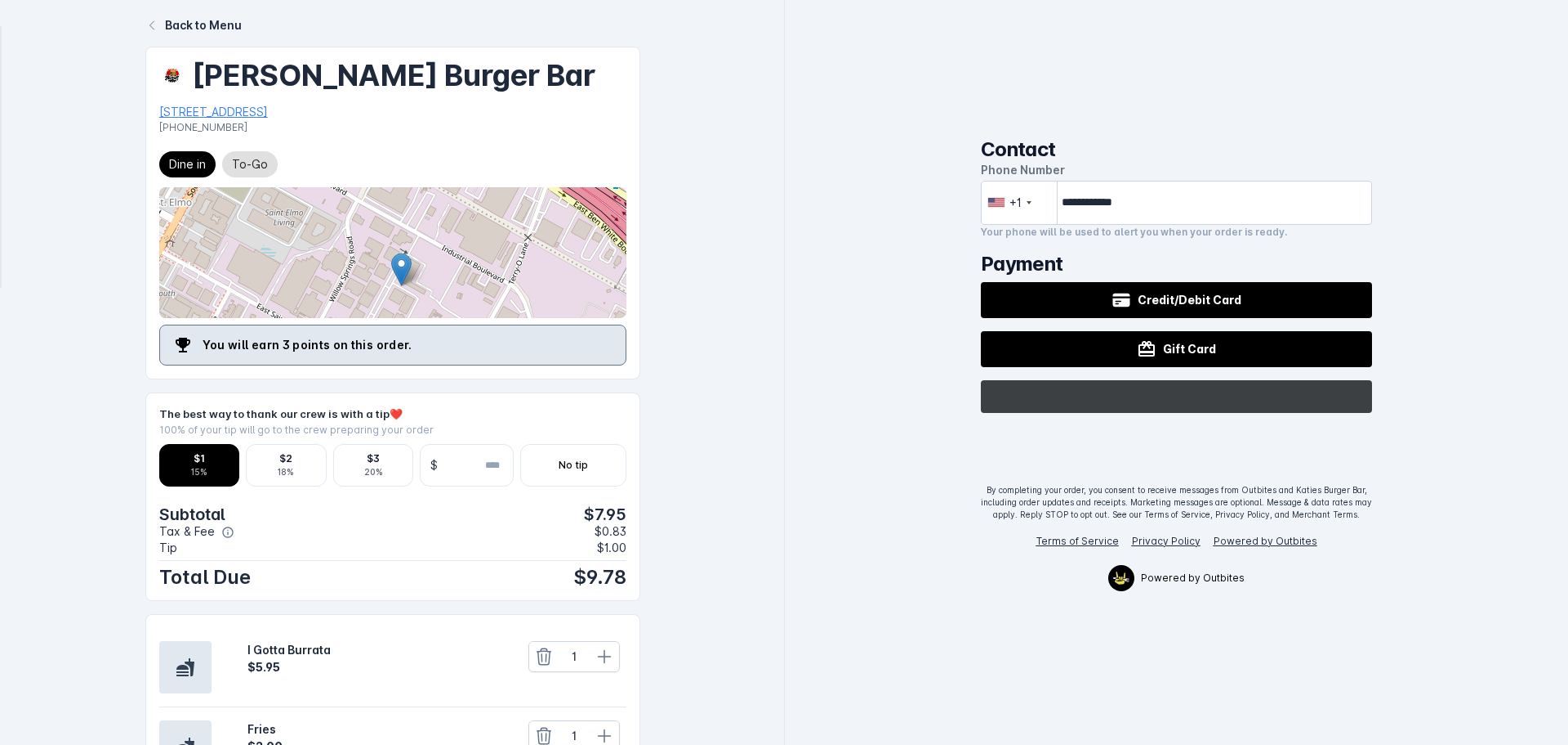
click at [1239, 400] on icon "@import url(//[DOMAIN_NAME][URL]) ••••••" at bounding box center [1211, 395] width 106 height 29
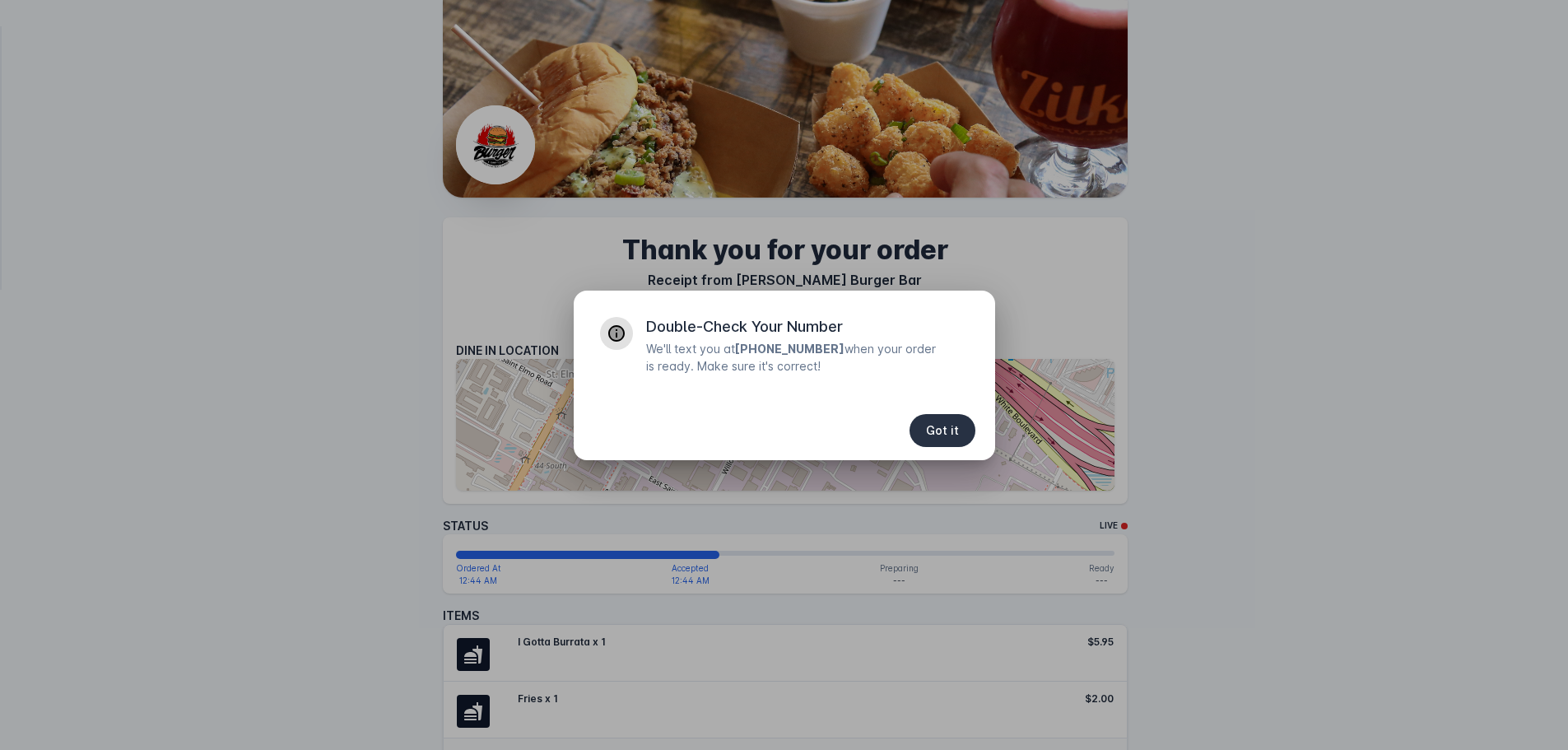
drag, startPoint x: 938, startPoint y: 421, endPoint x: 928, endPoint y: 418, distance: 10.4
click at [936, 421] on span "button" at bounding box center [942, 430] width 66 height 39
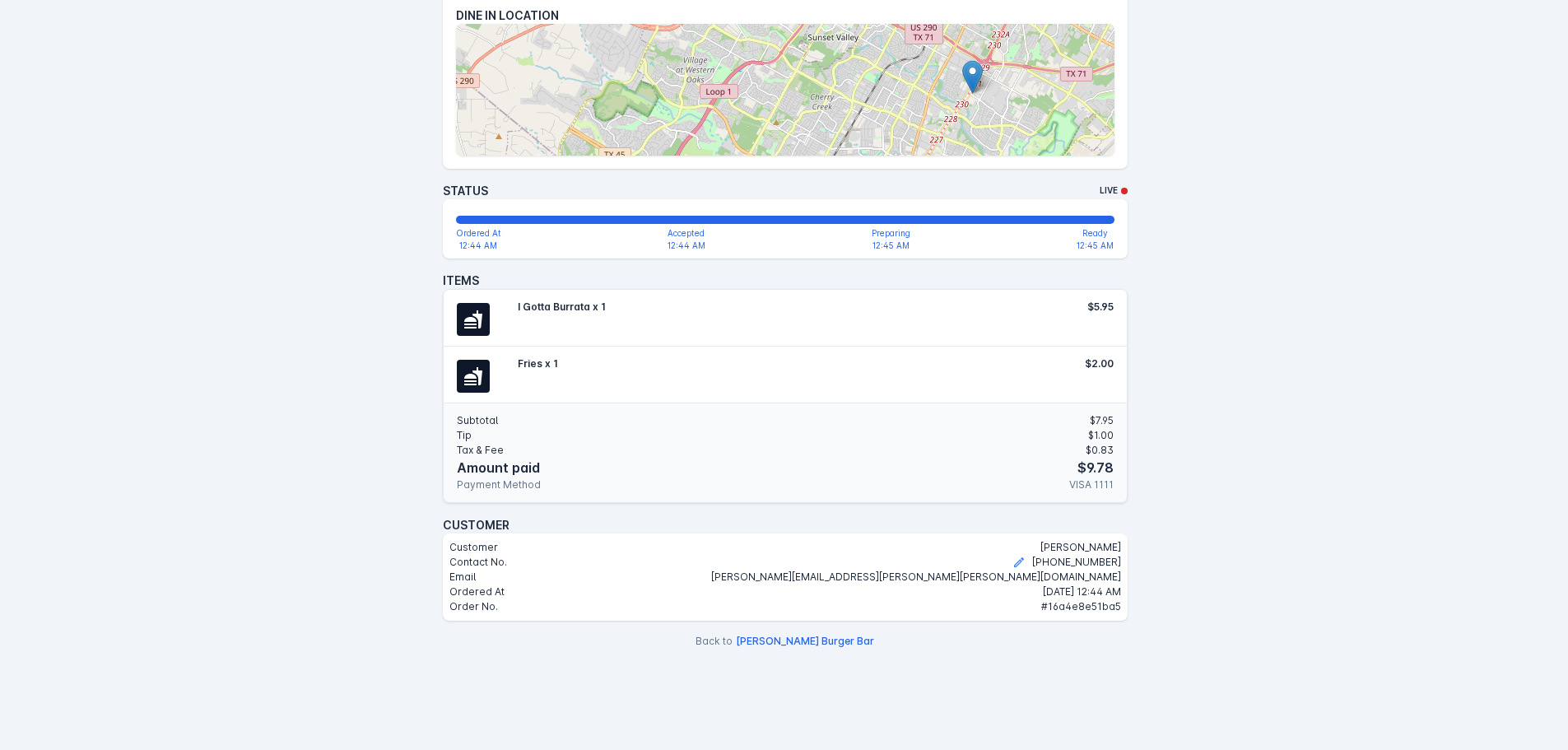
scroll to position [339, 0]
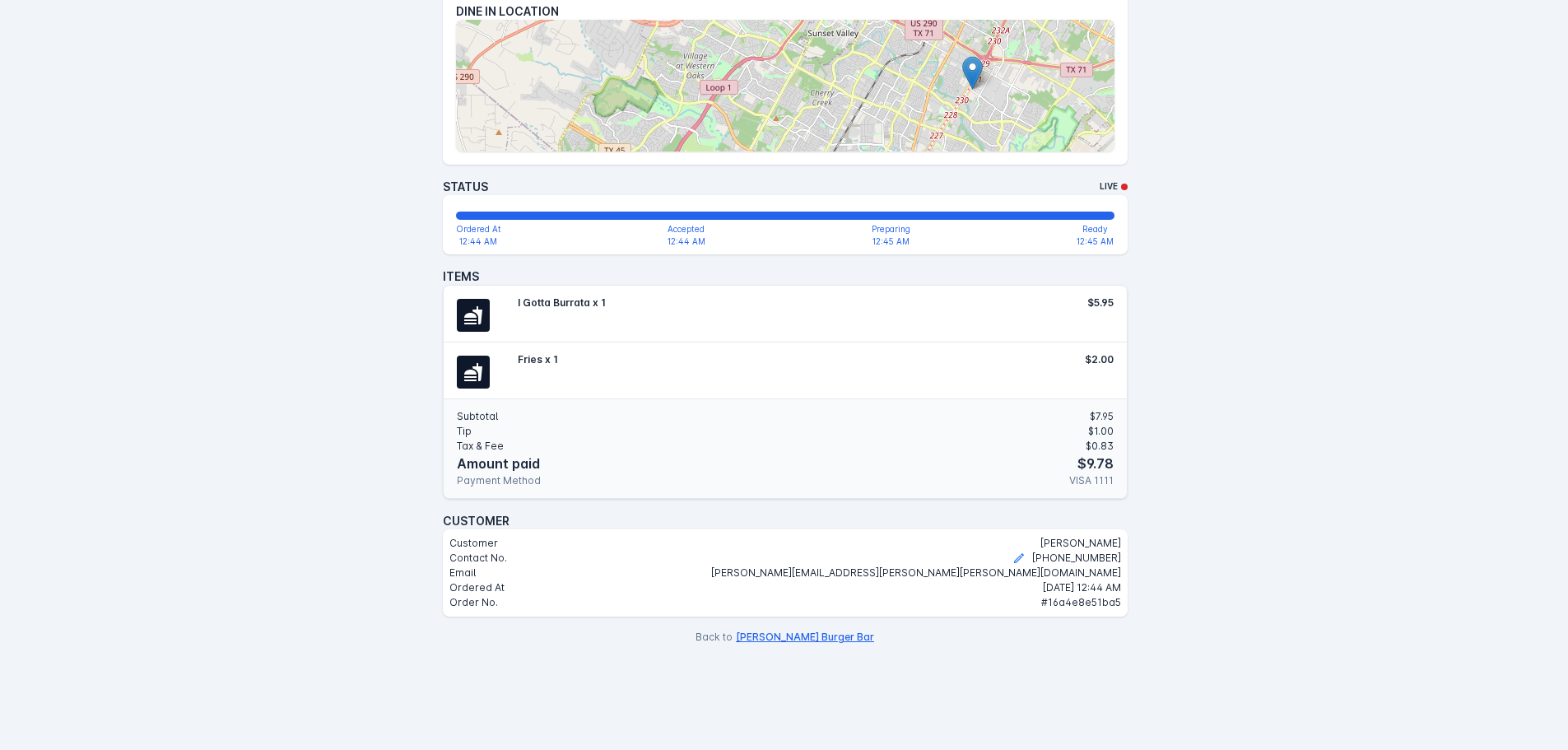
click at [843, 630] on button "[PERSON_NAME] Burger Bar" at bounding box center [804, 636] width 138 height 15
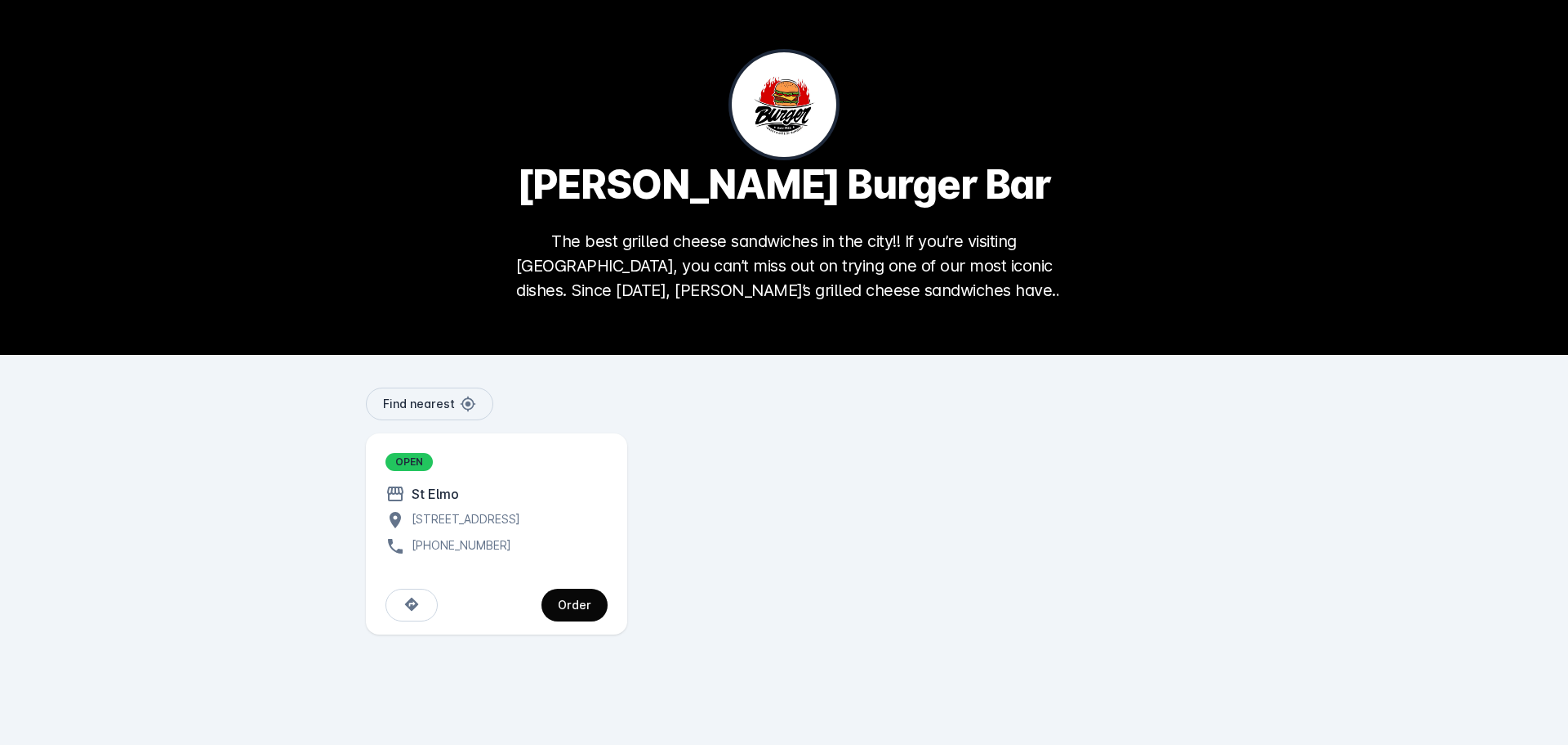
click at [565, 610] on div "Order" at bounding box center [574, 605] width 33 height 12
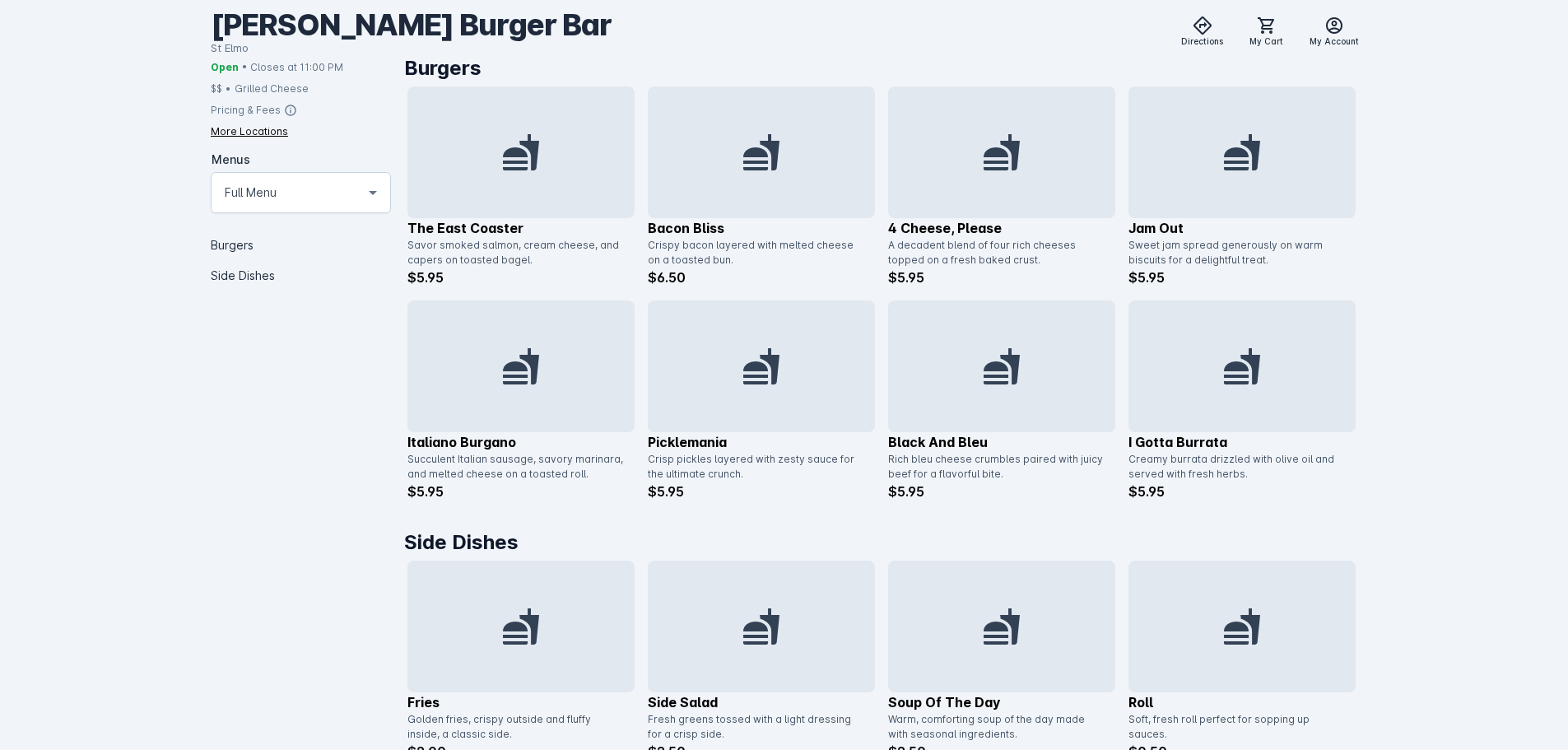
scroll to position [658, 0]
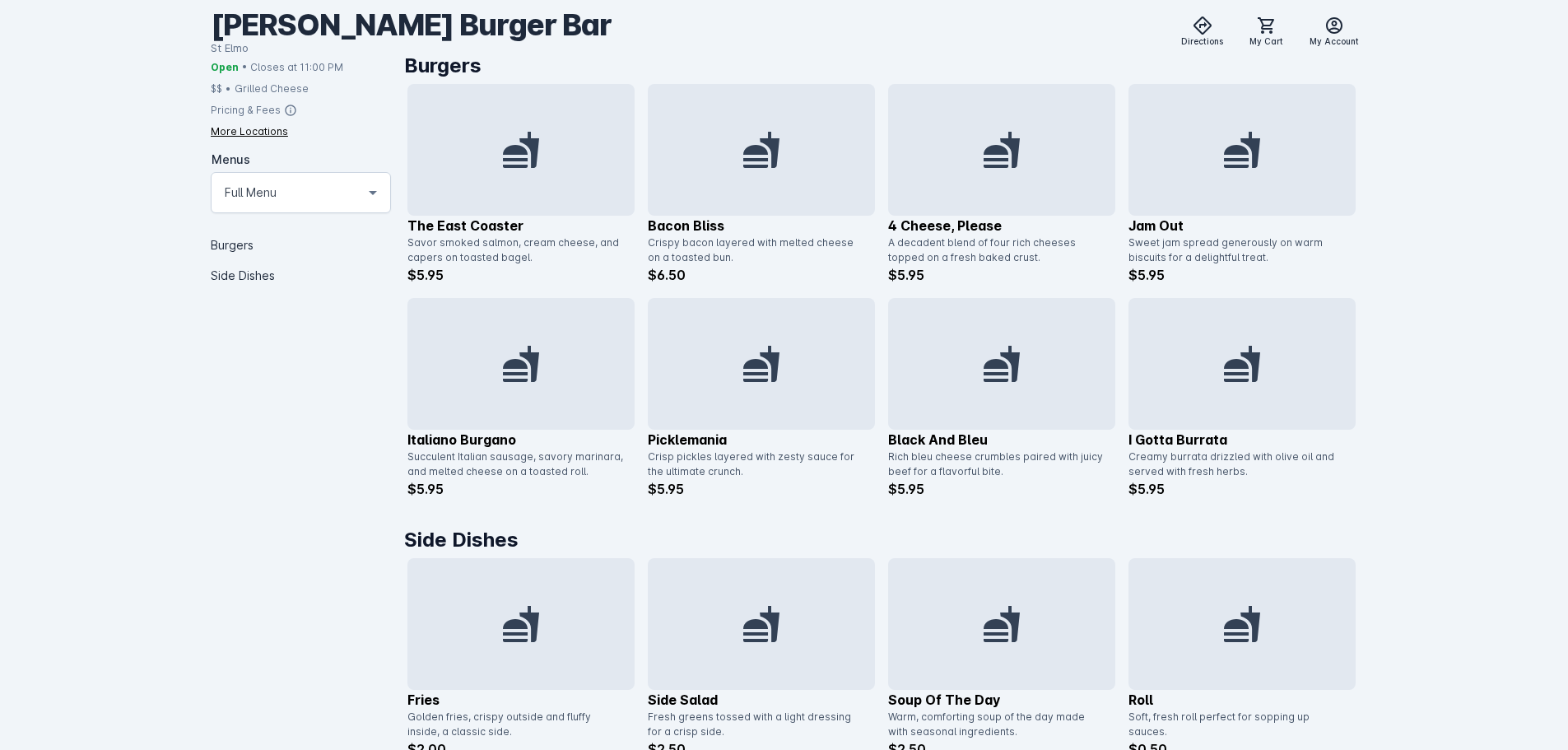
click at [757, 400] on div at bounding box center [761, 363] width 227 height 132
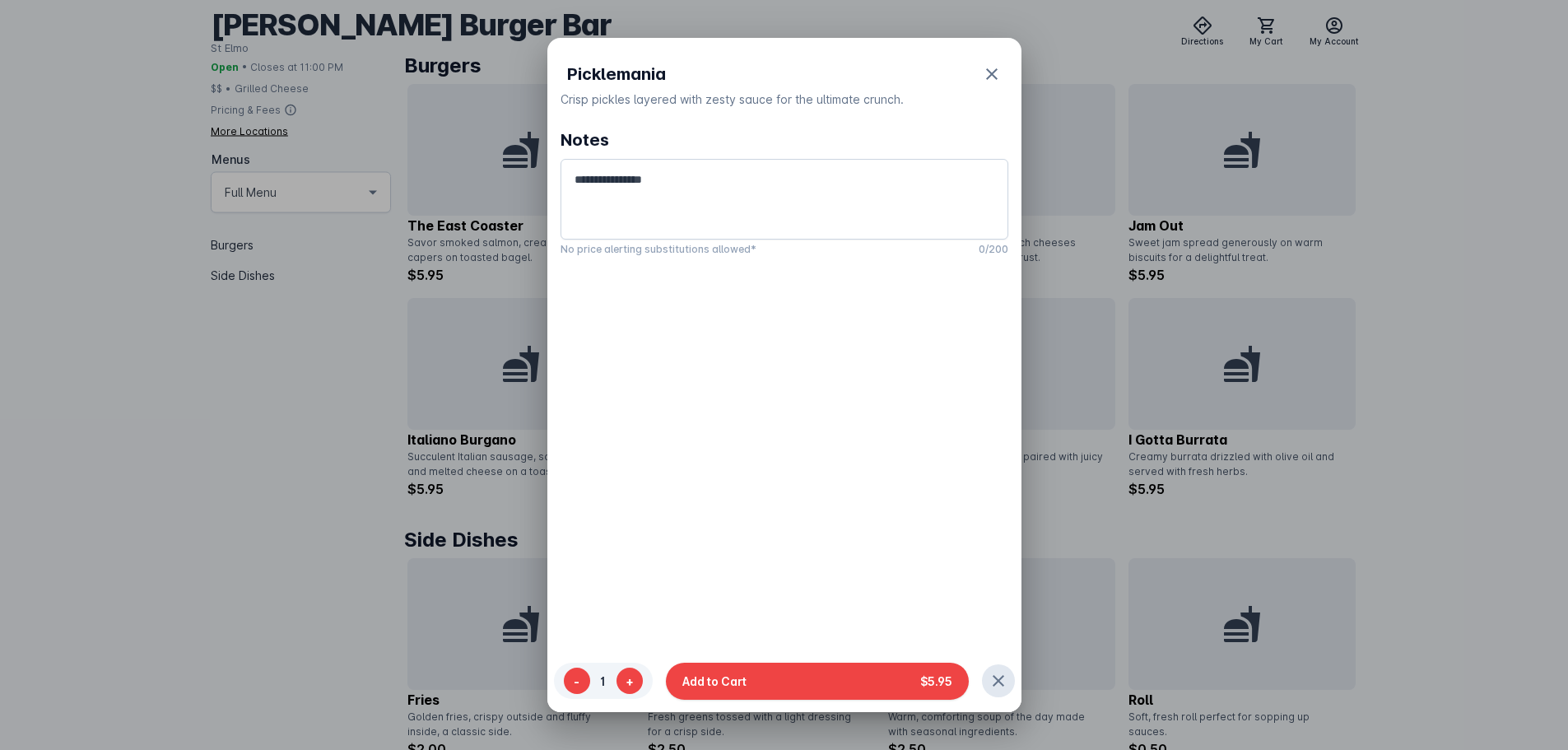
drag, startPoint x: 773, startPoint y: 673, endPoint x: 791, endPoint y: 568, distance: 106.5
click at [773, 672] on button "Add to Cart $5.95" at bounding box center [817, 680] width 302 height 37
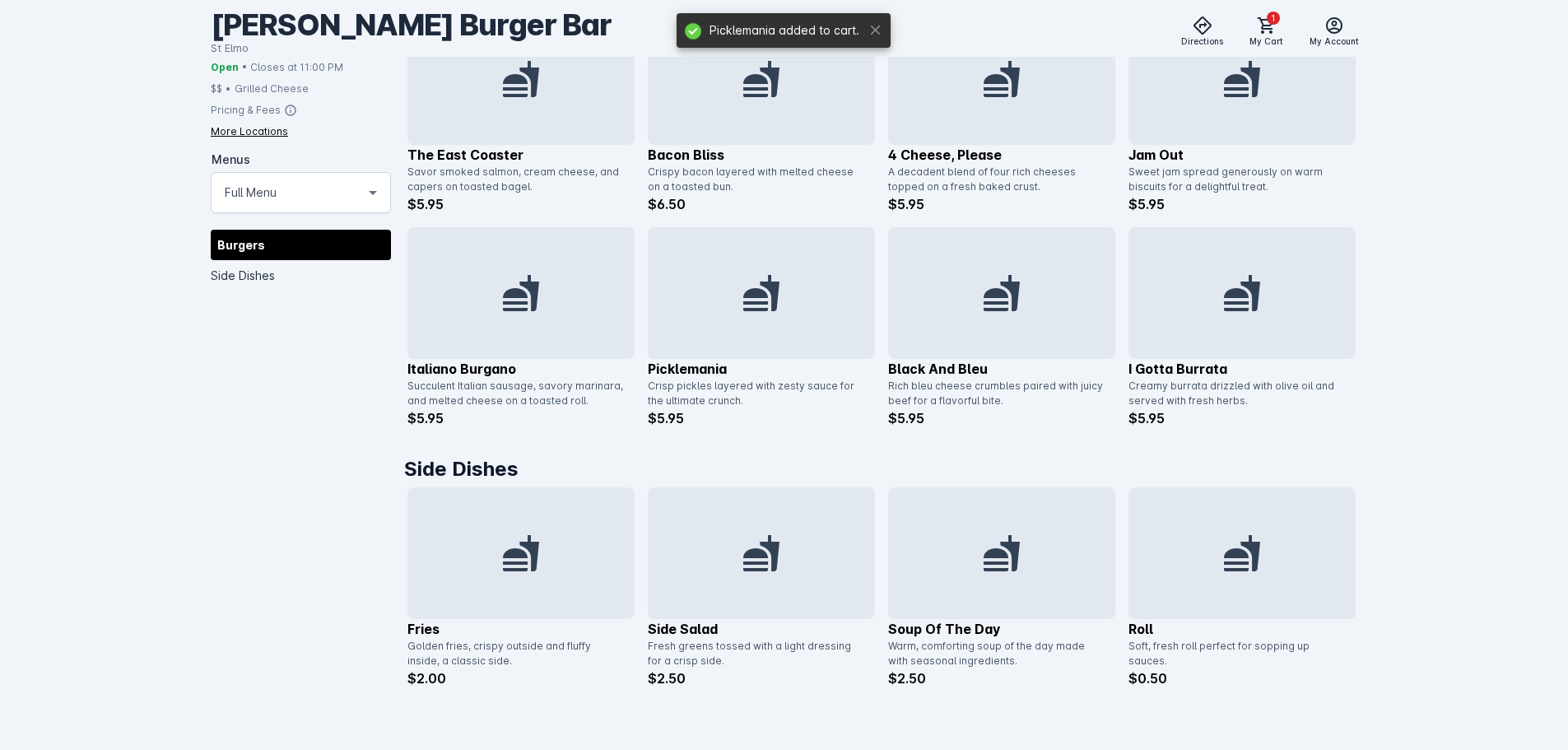
scroll to position [733, 0]
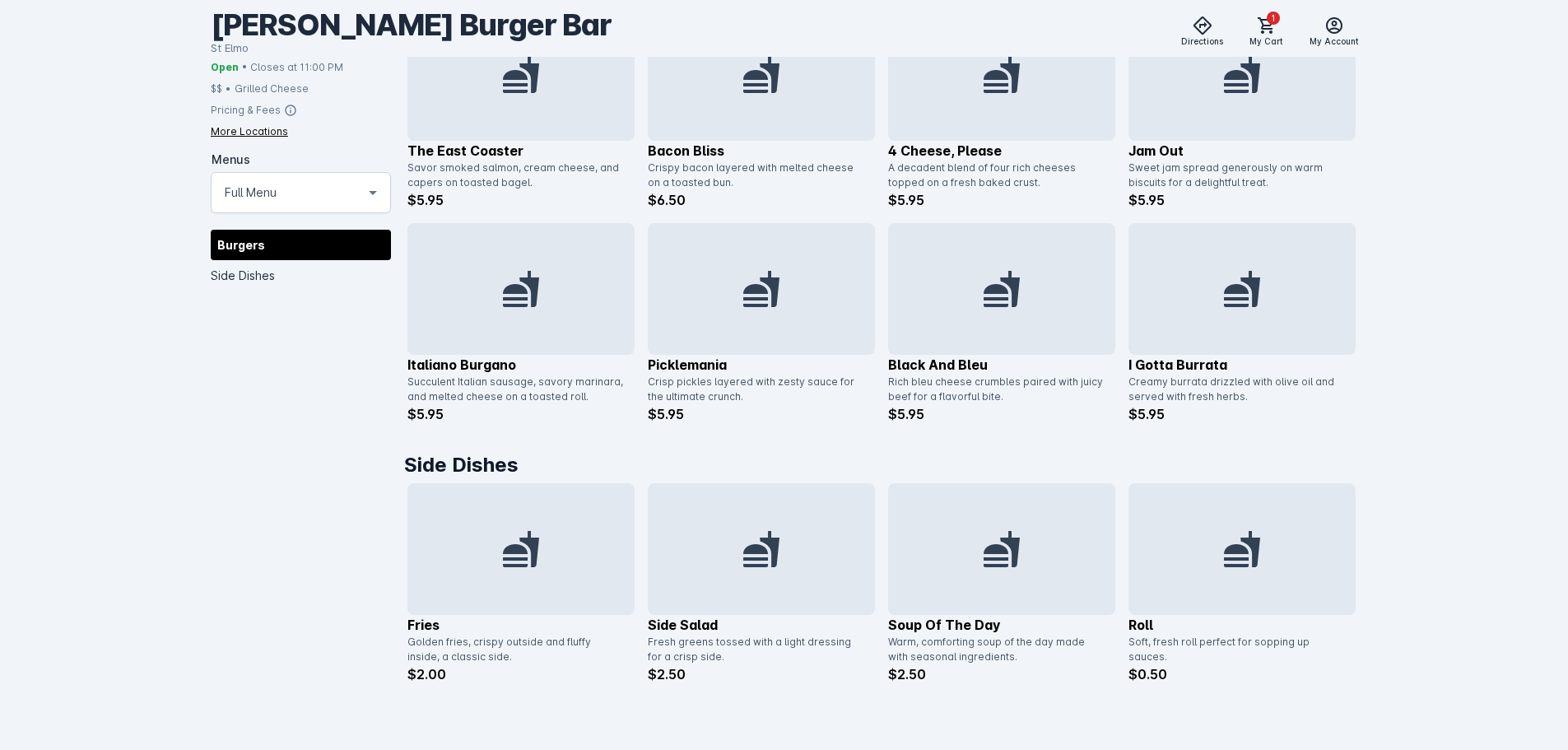
click at [1148, 548] on div at bounding box center [1241, 549] width 227 height 132
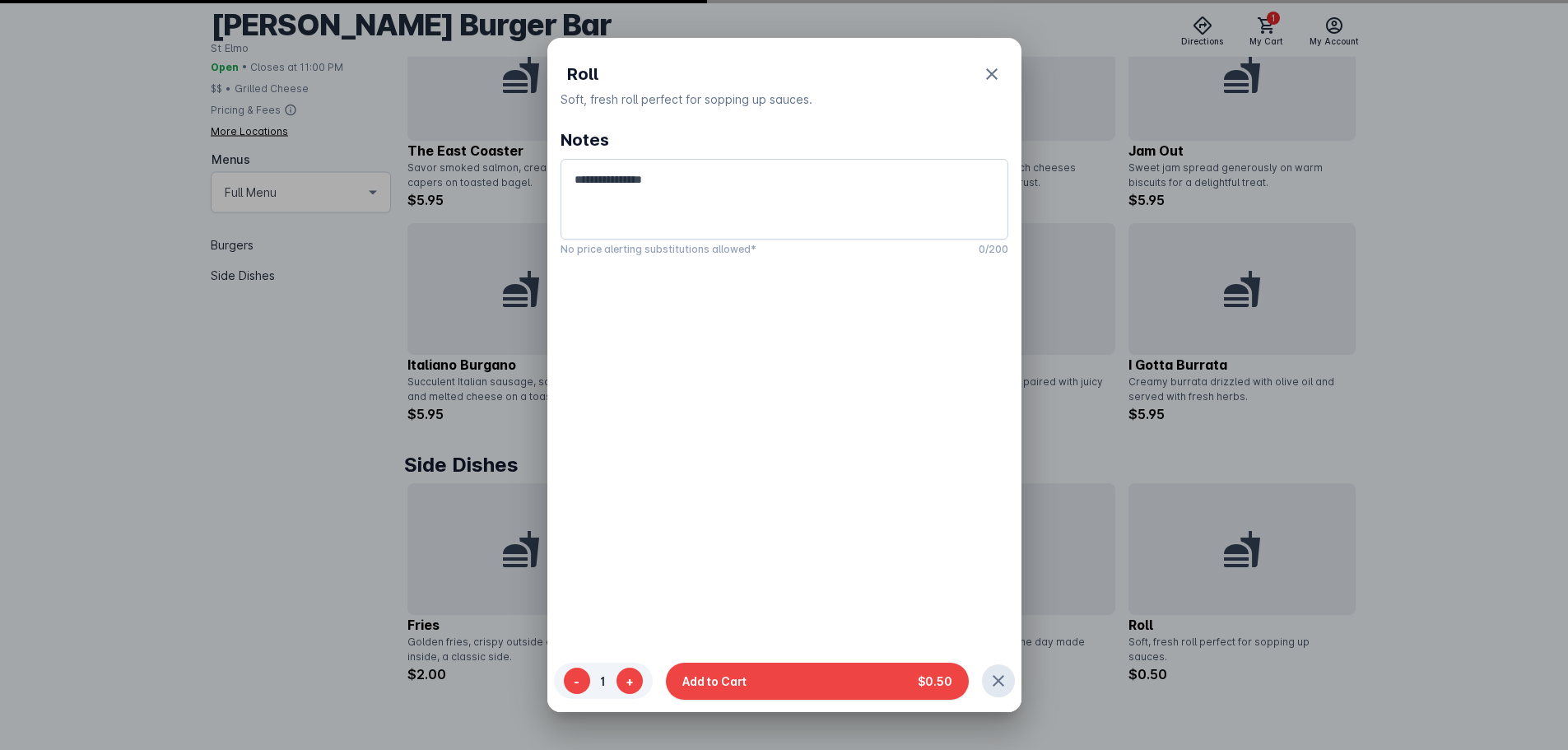
scroll to position [0, 0]
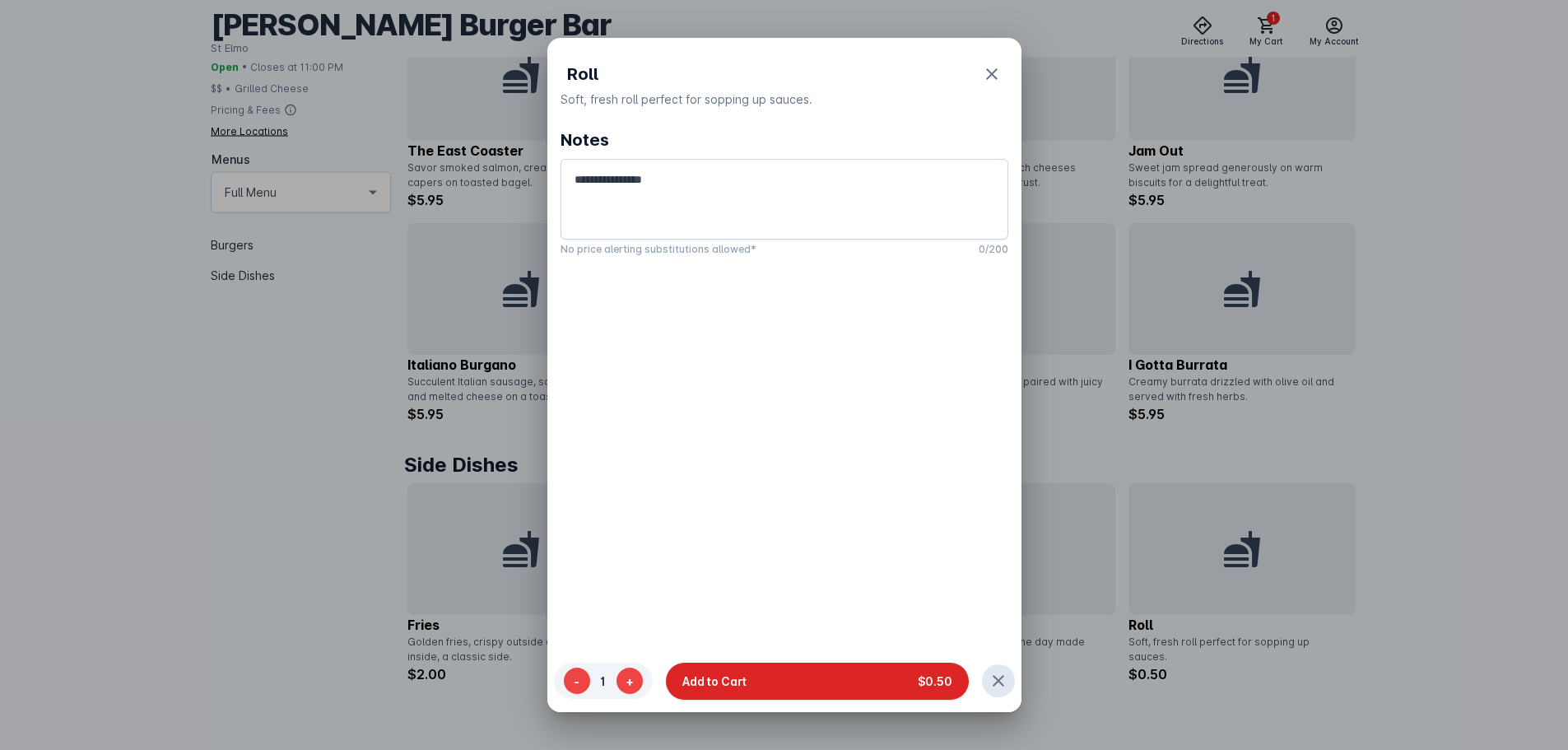
click at [861, 694] on button "Add to Cart $0.50" at bounding box center [817, 680] width 302 height 37
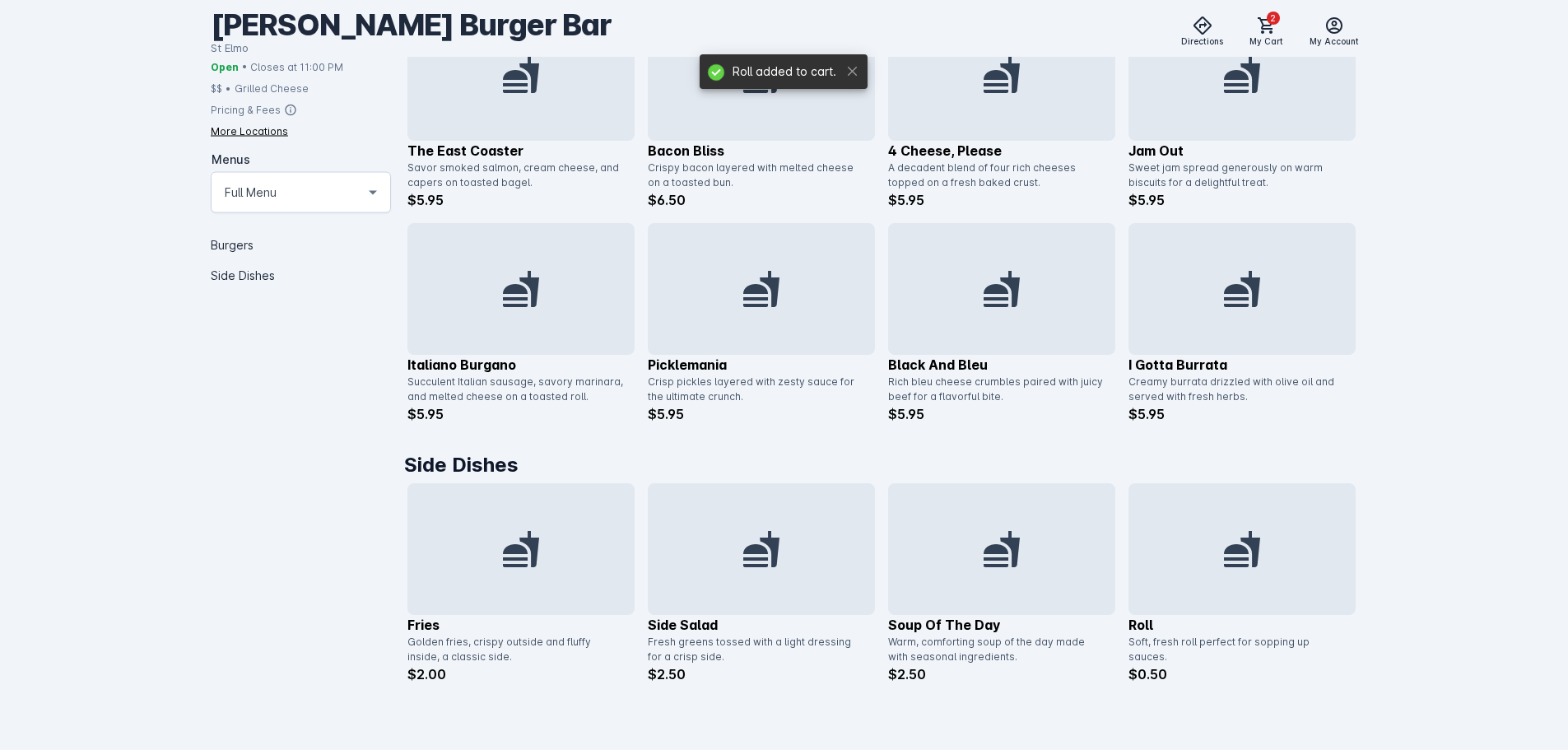
scroll to position [733, 0]
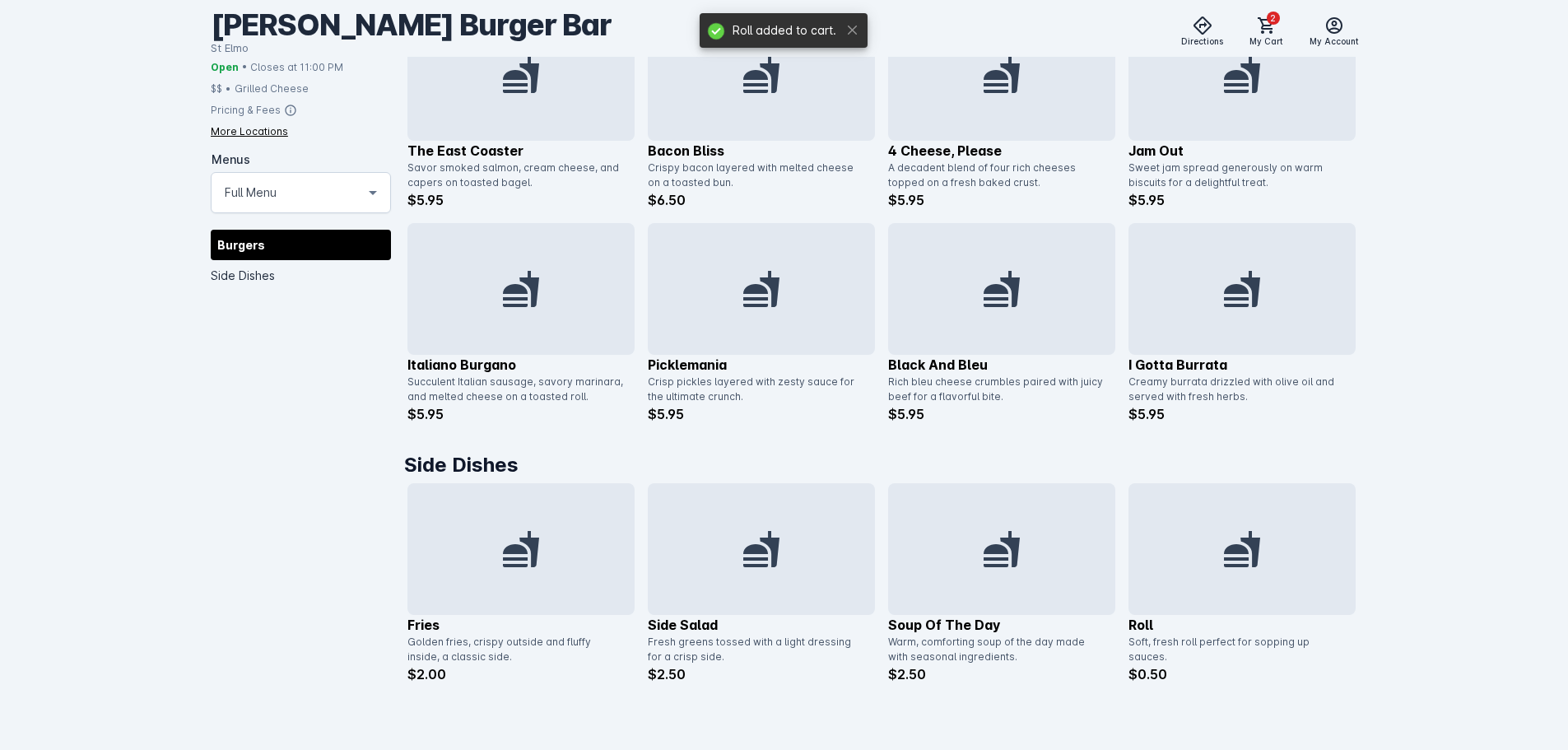
click at [509, 599] on div at bounding box center [520, 549] width 227 height 132
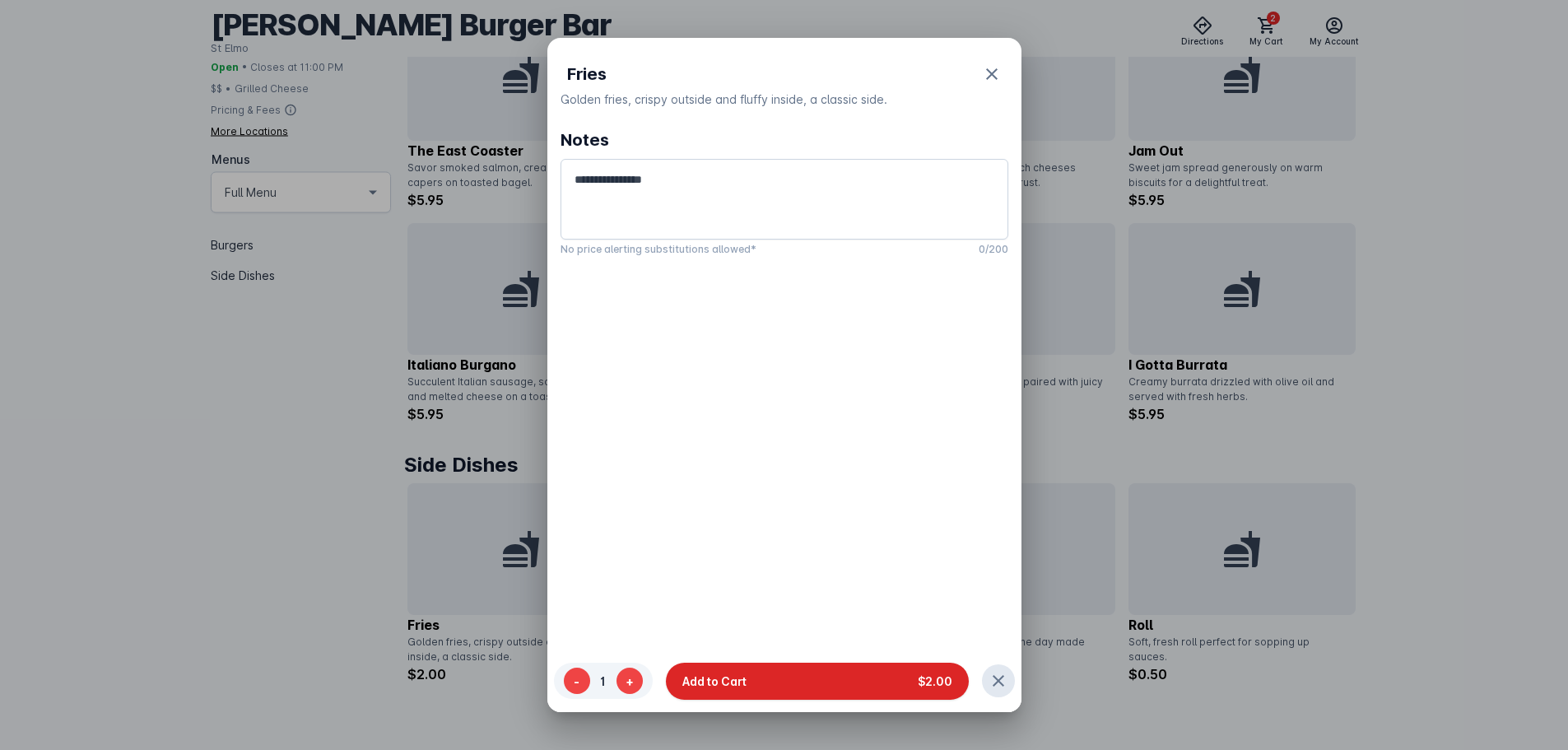
click at [734, 673] on span "Add to Cart" at bounding box center [714, 680] width 64 height 18
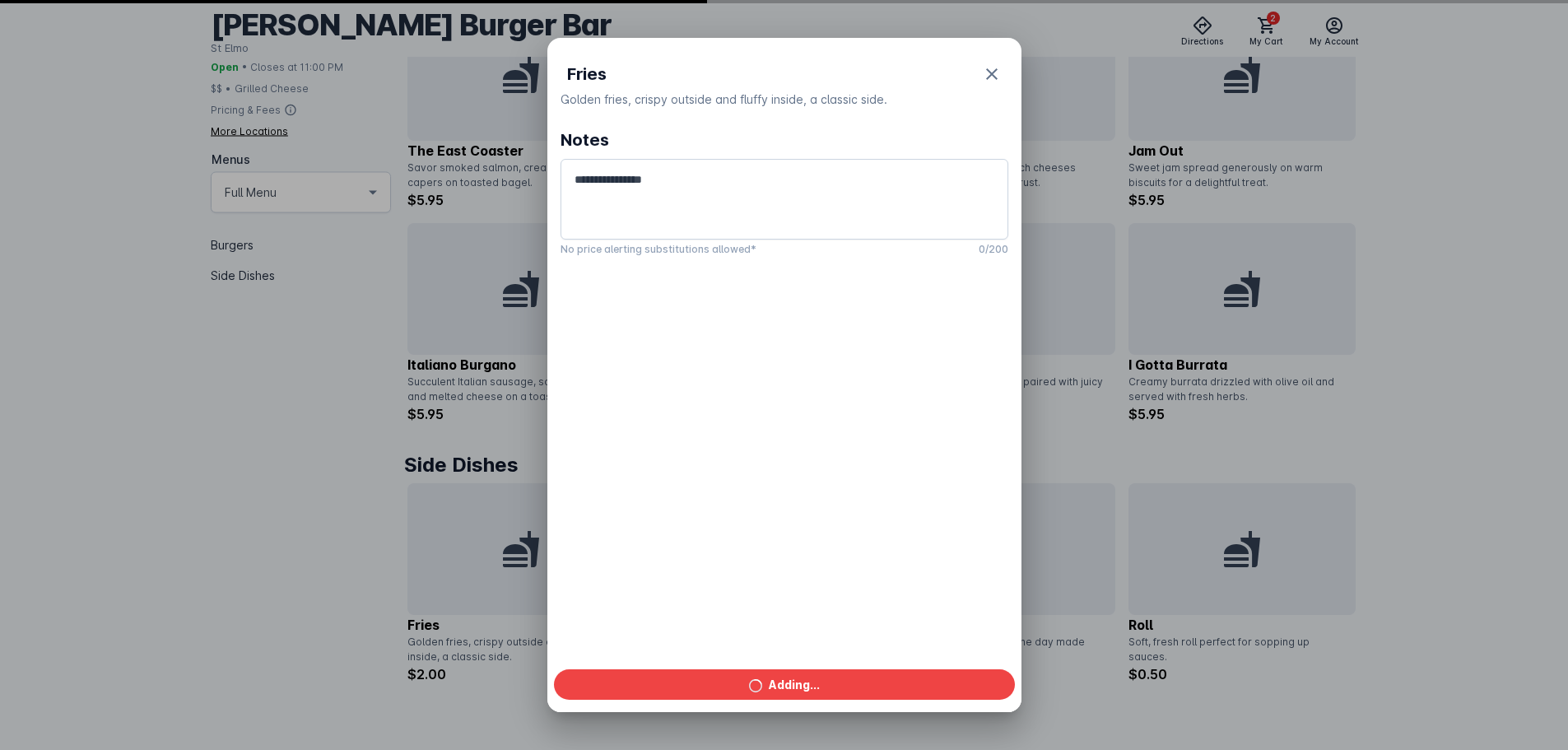
scroll to position [733, 0]
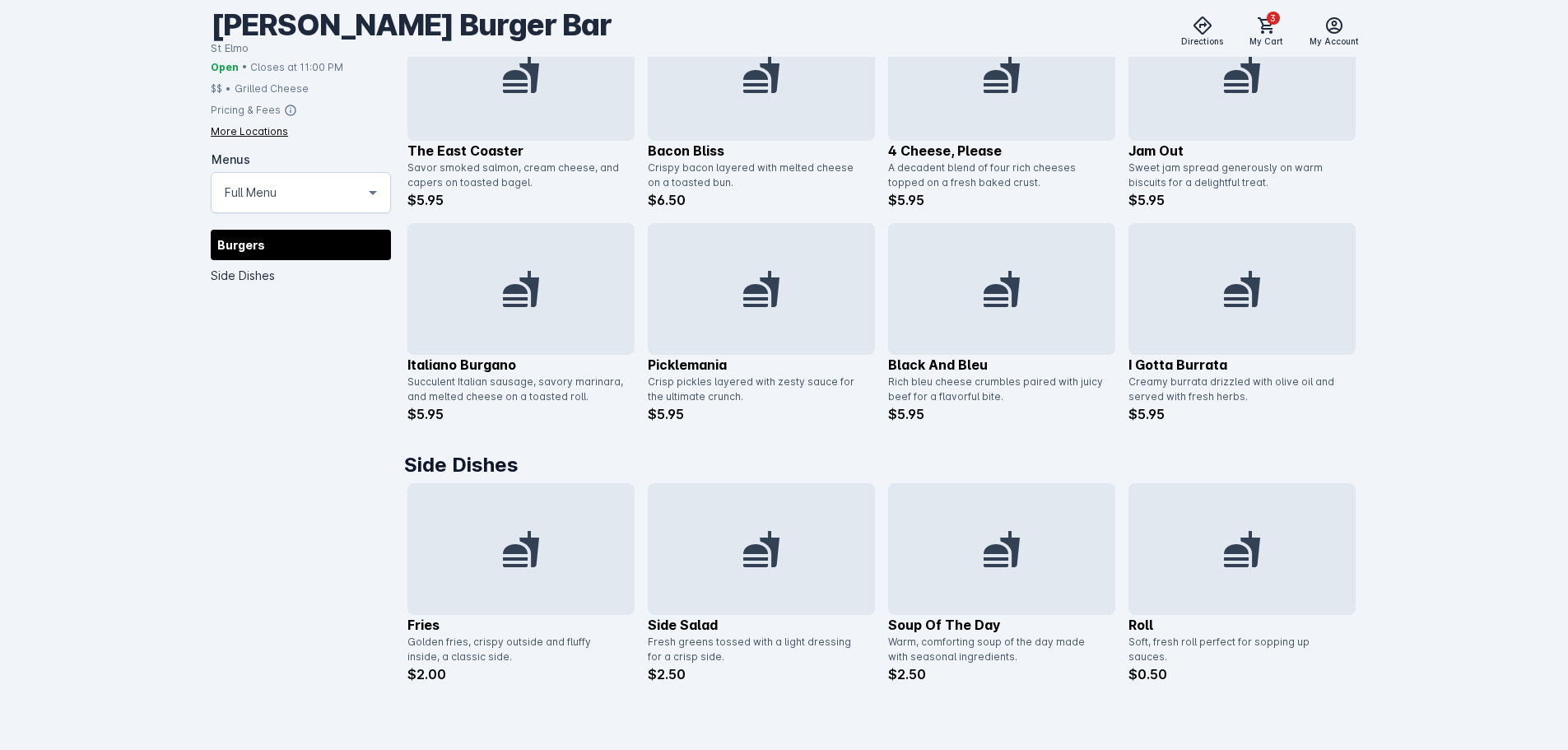
click at [1000, 251] on div at bounding box center [1000, 289] width 227 height 132
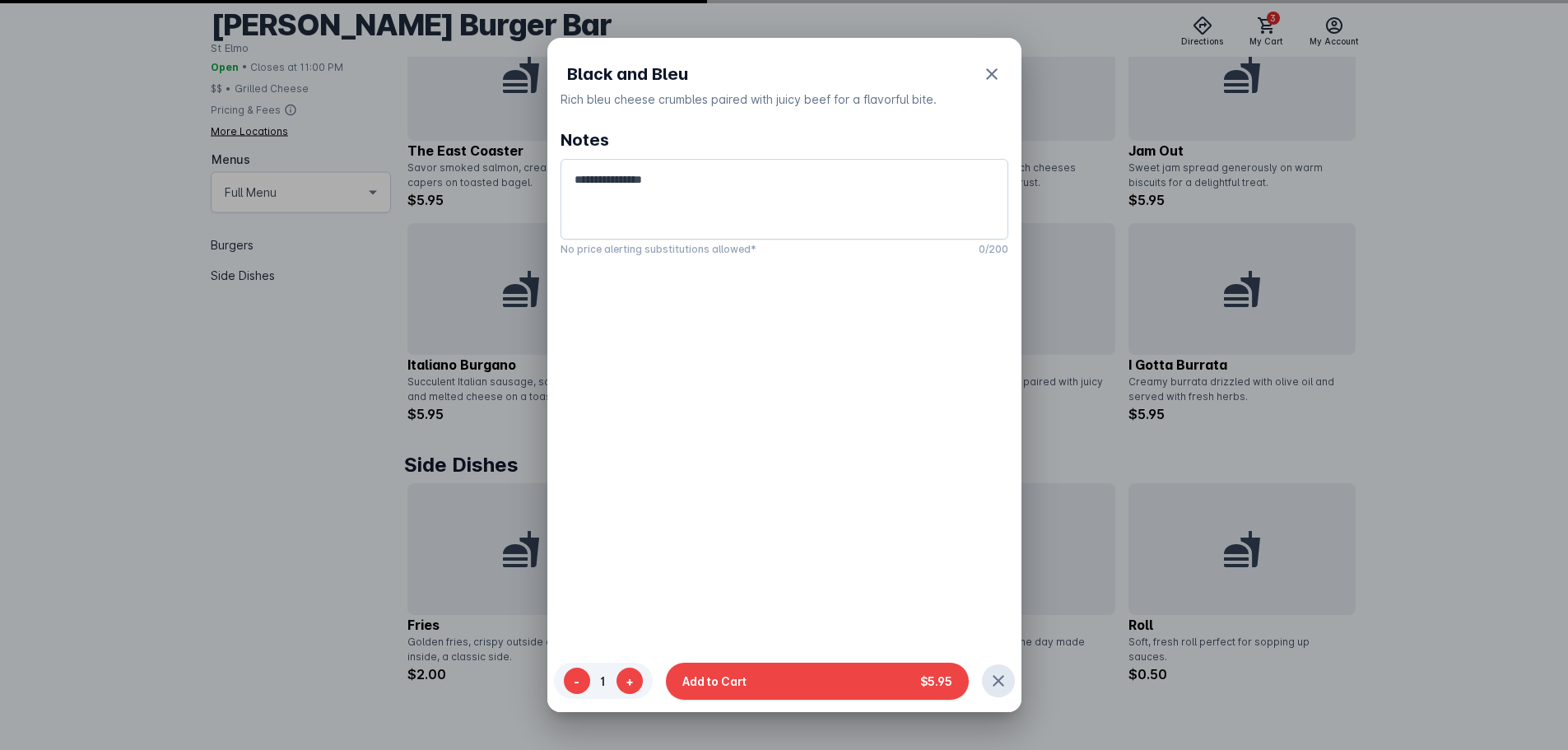
scroll to position [0, 0]
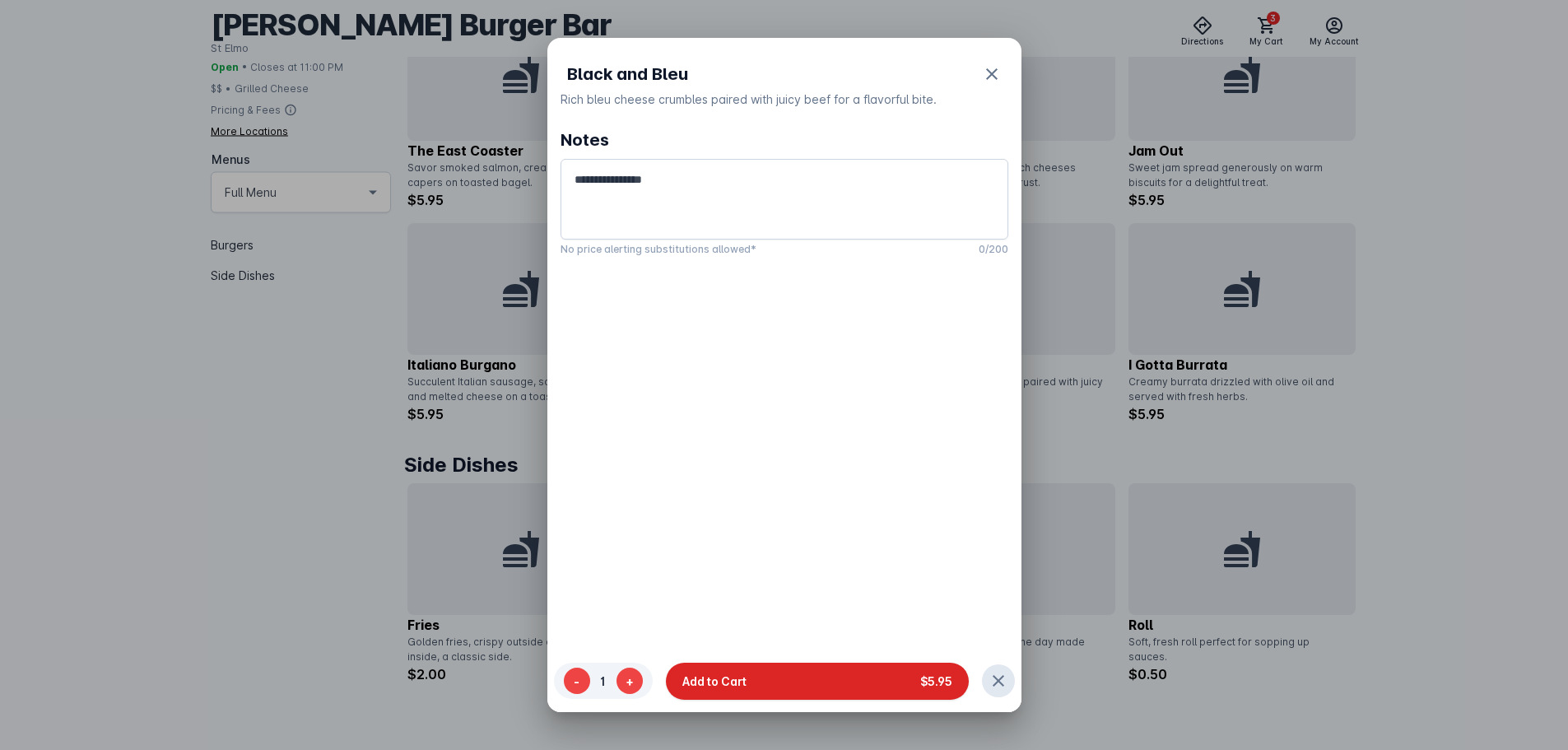
click at [787, 672] on button "Add to Cart $5.95" at bounding box center [817, 680] width 302 height 37
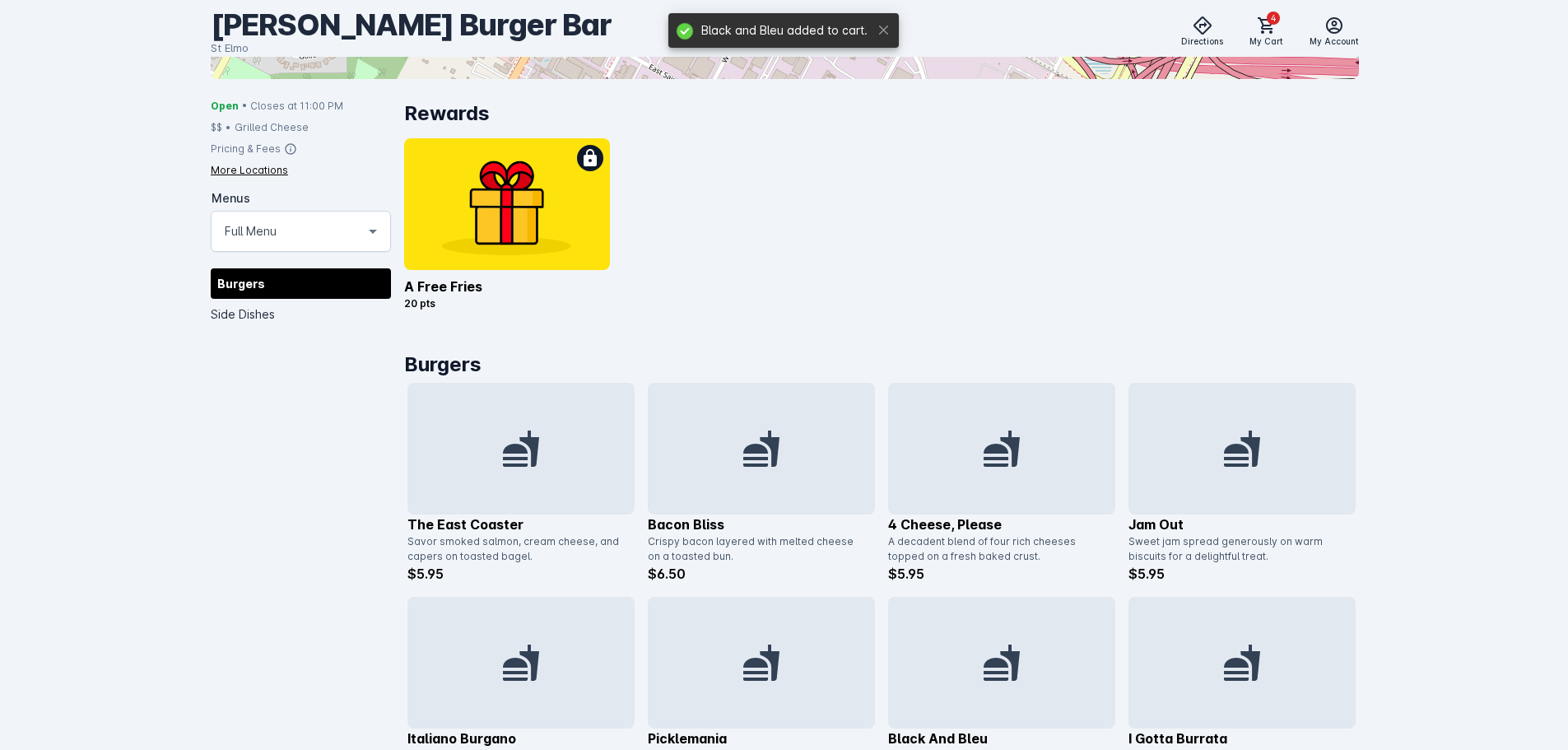
scroll to position [322, 0]
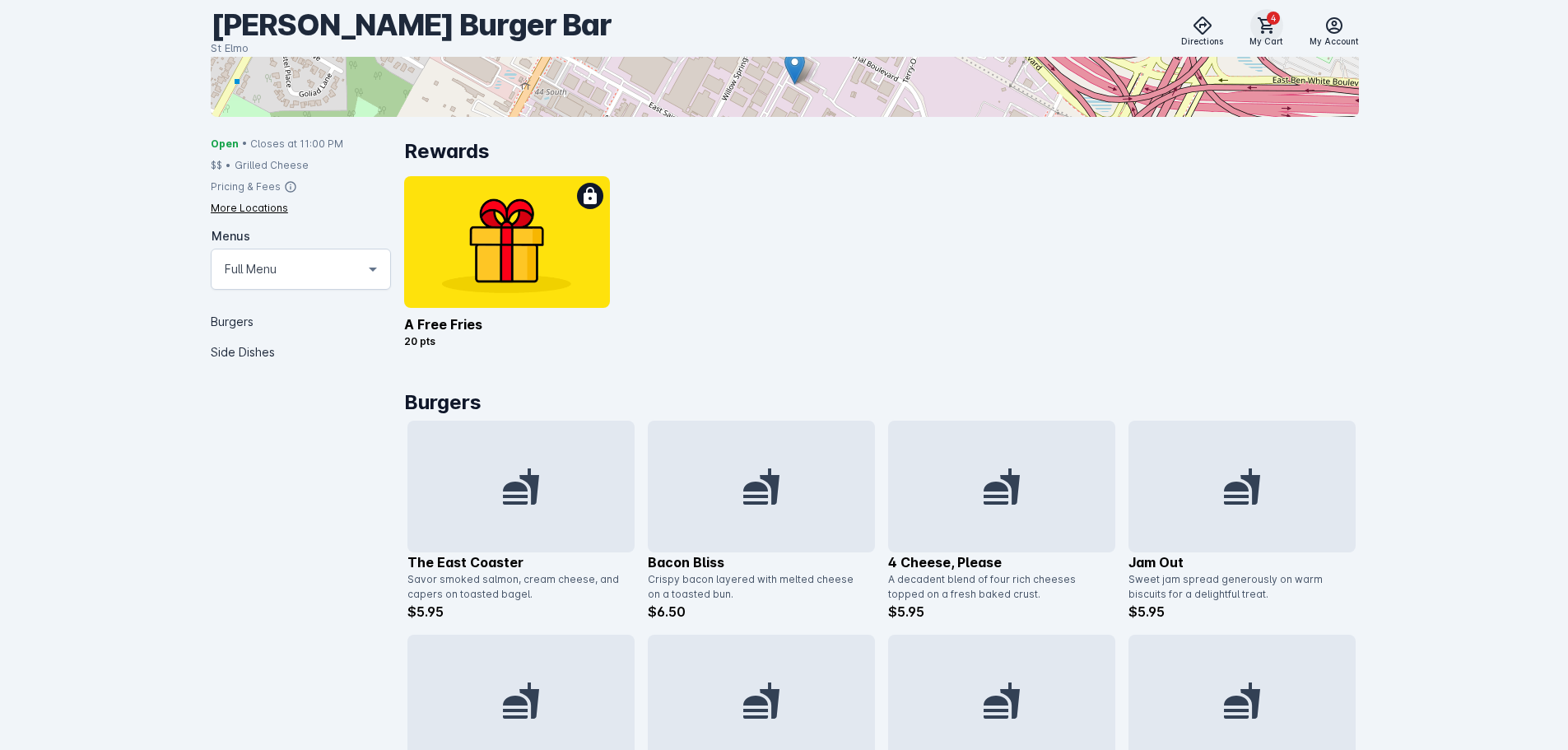
click at [1263, 24] on icon at bounding box center [1267, 26] width 20 height 20
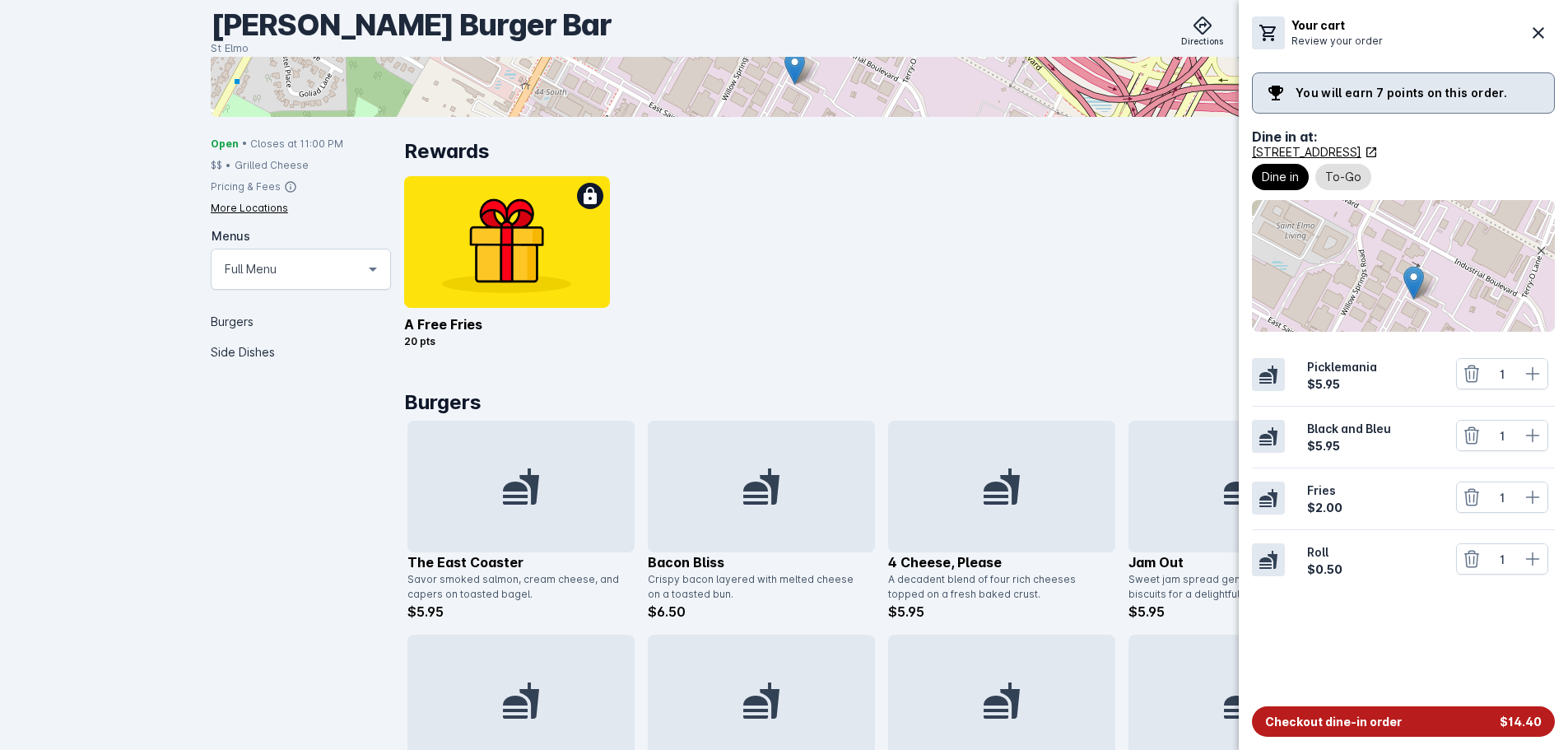
click at [1387, 719] on span "Checkout dine-in order" at bounding box center [1332, 722] width 136 height 18
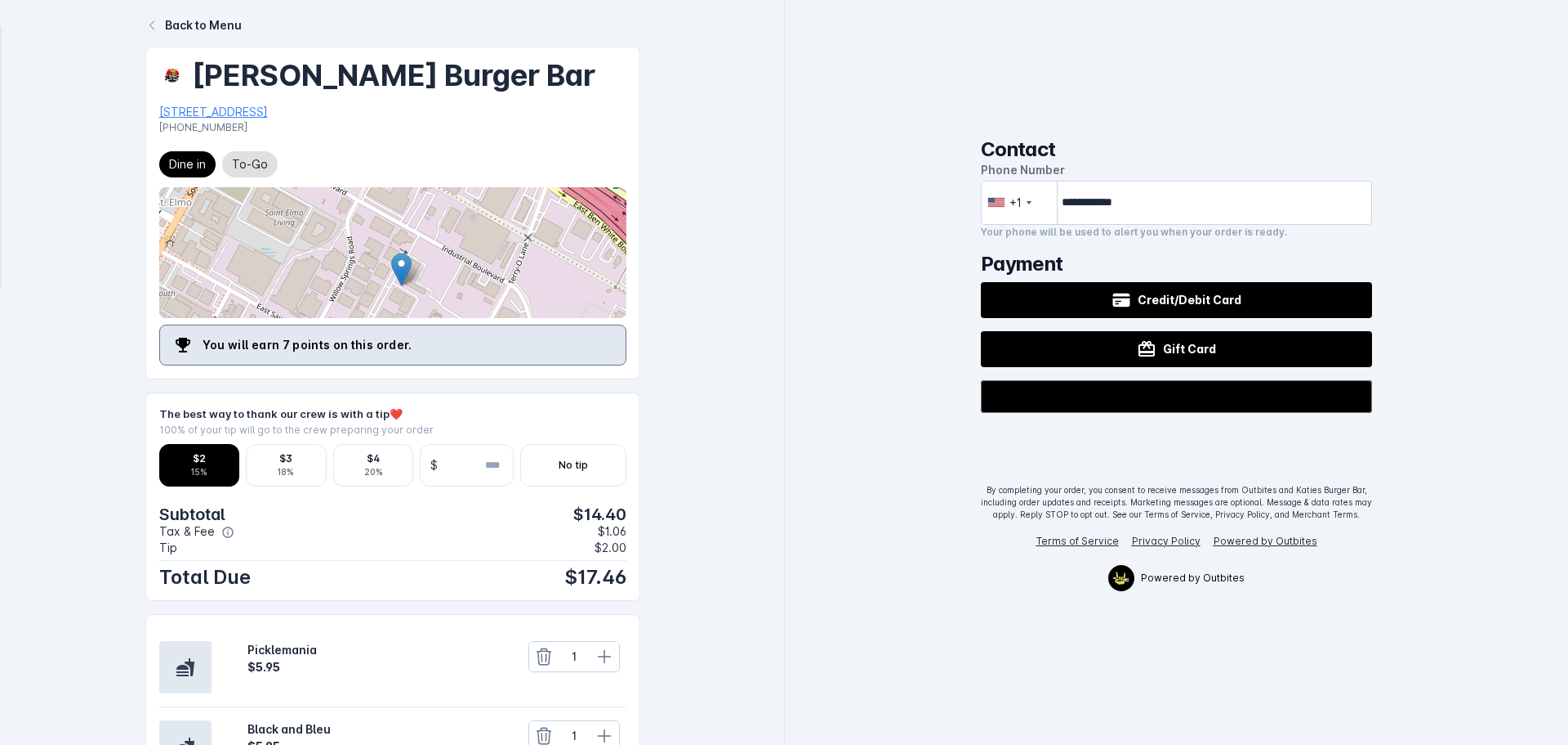
click at [227, 532] on icon at bounding box center [227, 531] width 13 height 13
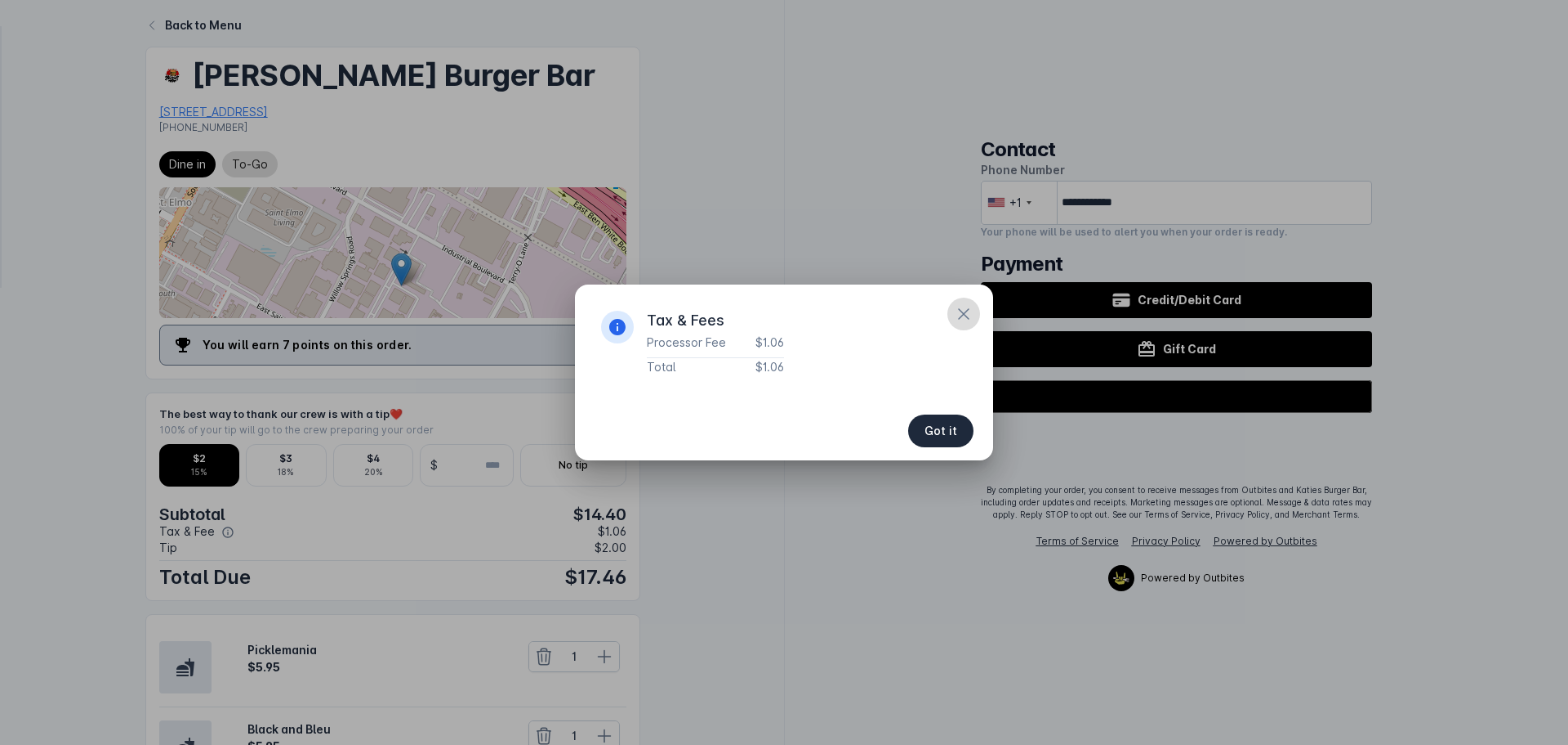
click at [968, 317] on icon "button" at bounding box center [964, 314] width 10 height 10
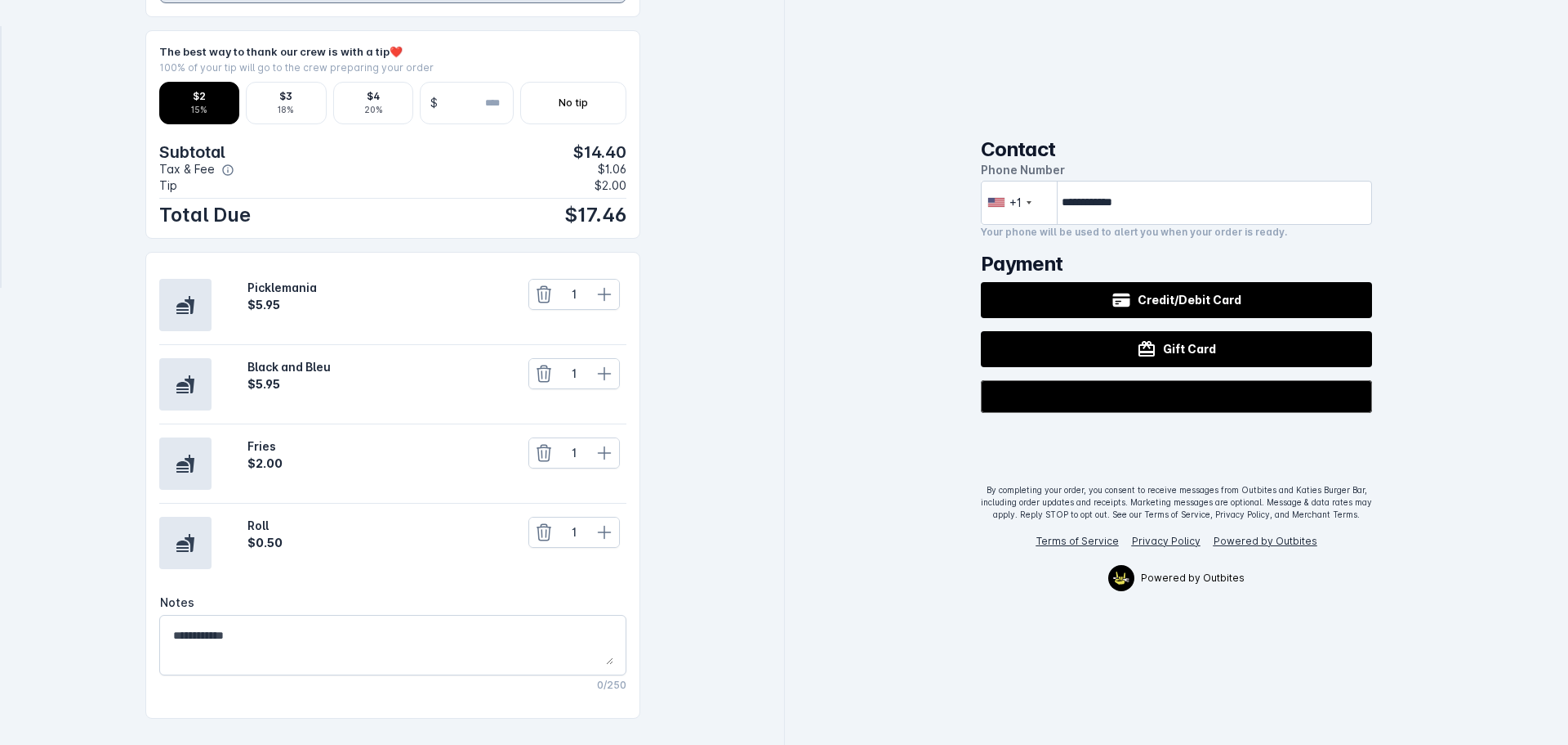
scroll to position [388, 0]
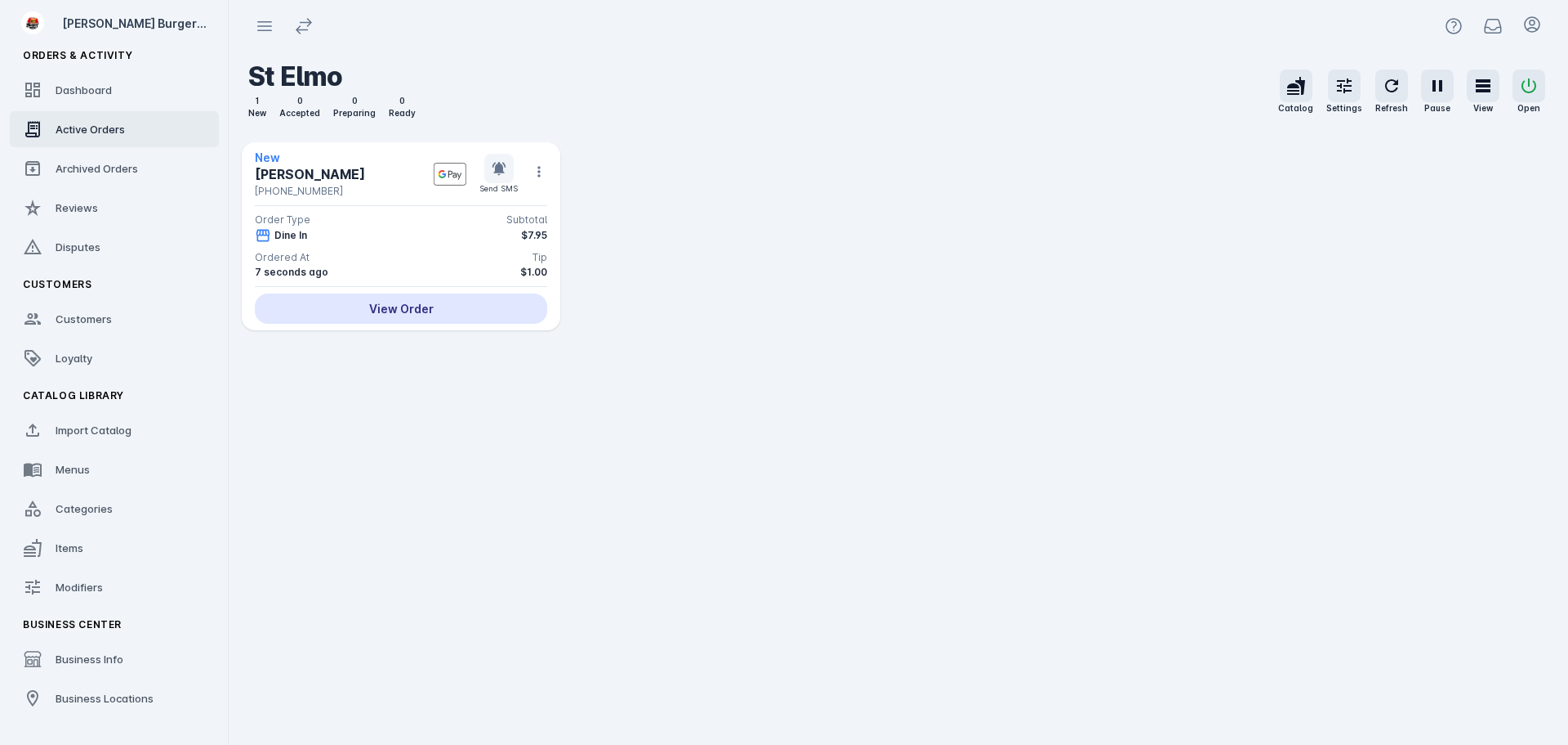
click at [397, 318] on div "View Order" at bounding box center [401, 308] width 292 height 30
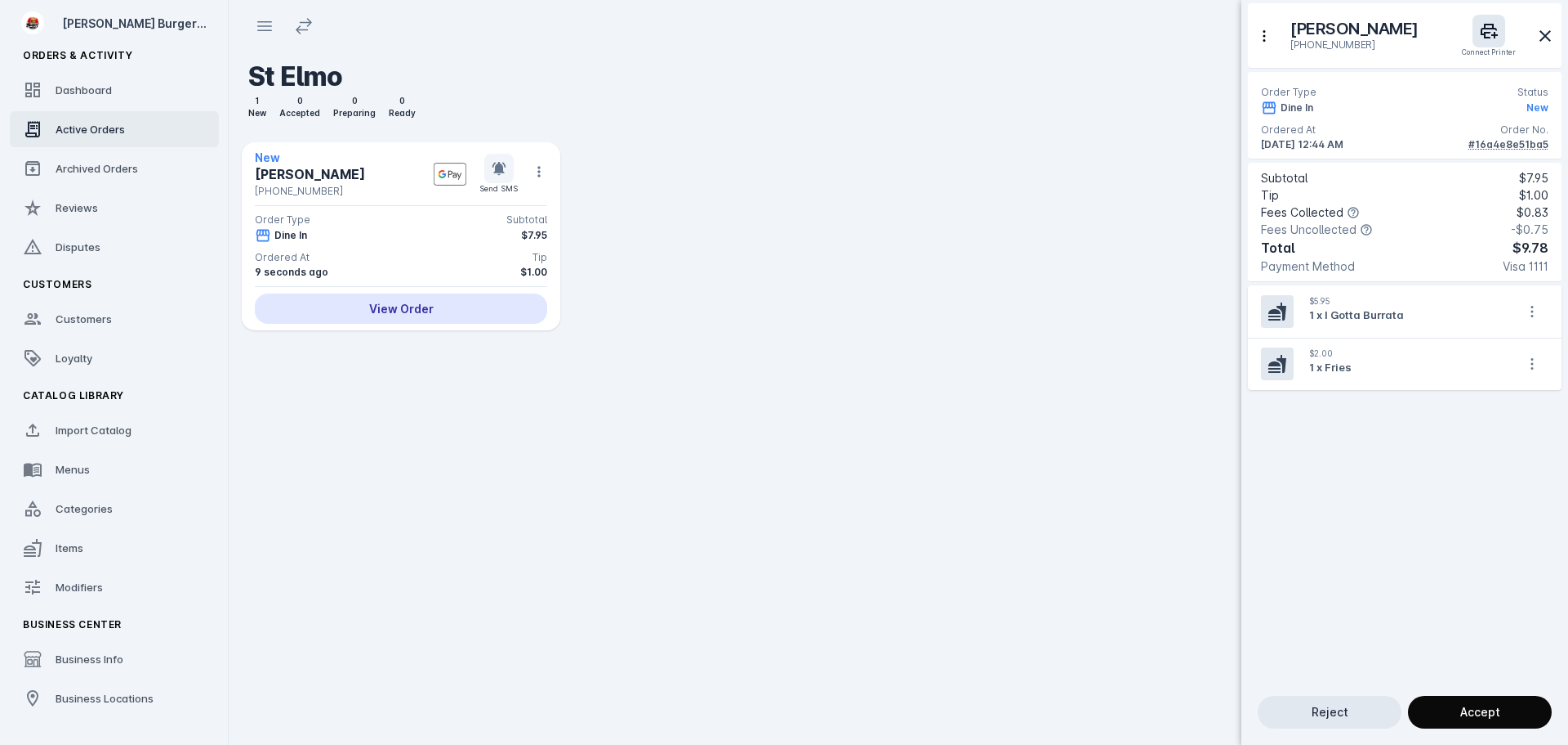
click at [1471, 709] on span "Accept" at bounding box center [1480, 712] width 40 height 12
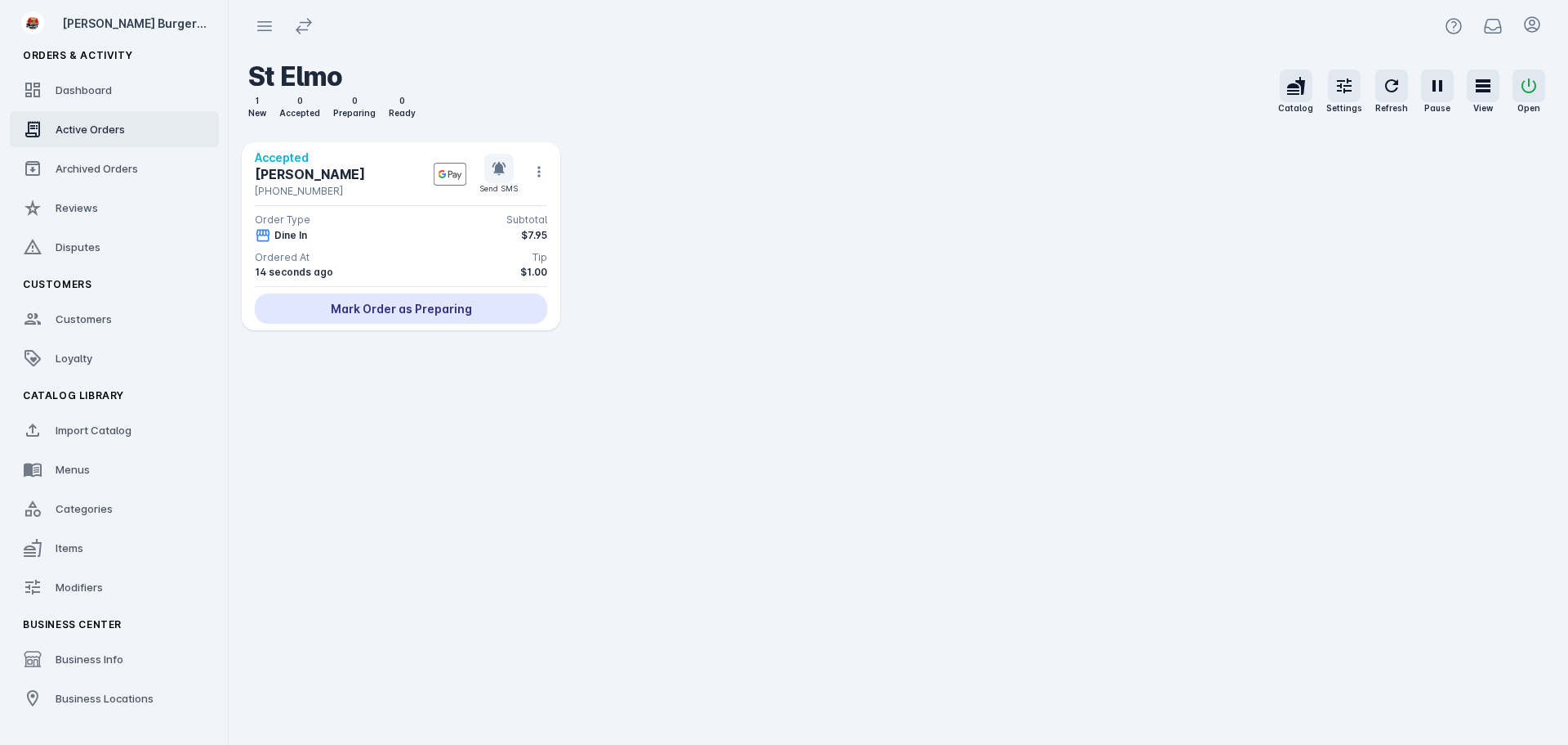
click at [508, 321] on div "Mark Order as Preparing" at bounding box center [401, 308] width 292 height 30
click at [412, 305] on div "Mark Ready for Pick Up" at bounding box center [401, 308] width 292 height 30
click at [468, 299] on div "Mark Picked Up" at bounding box center [401, 308] width 292 height 30
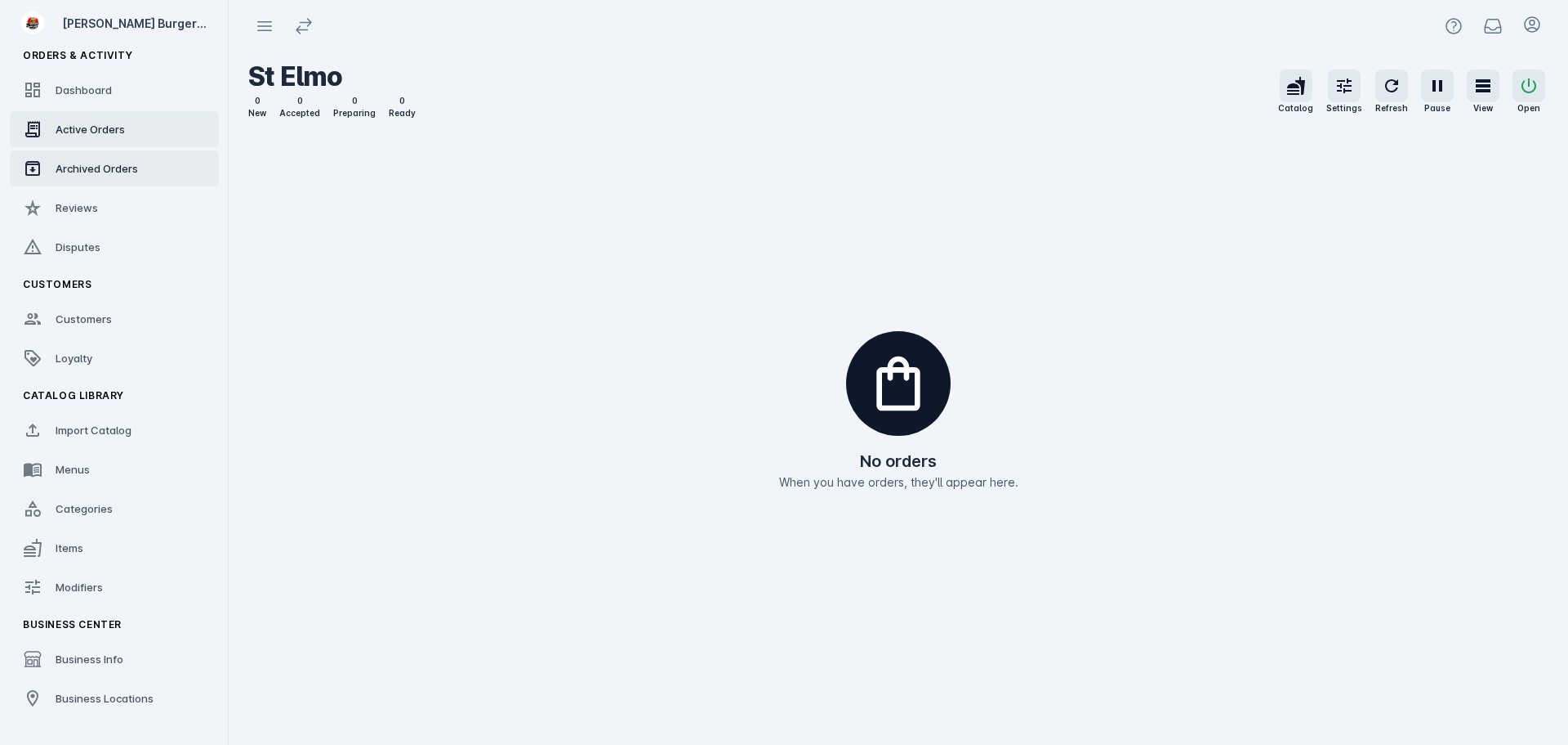
click at [141, 168] on link "Archived Orders" at bounding box center [114, 168] width 210 height 36
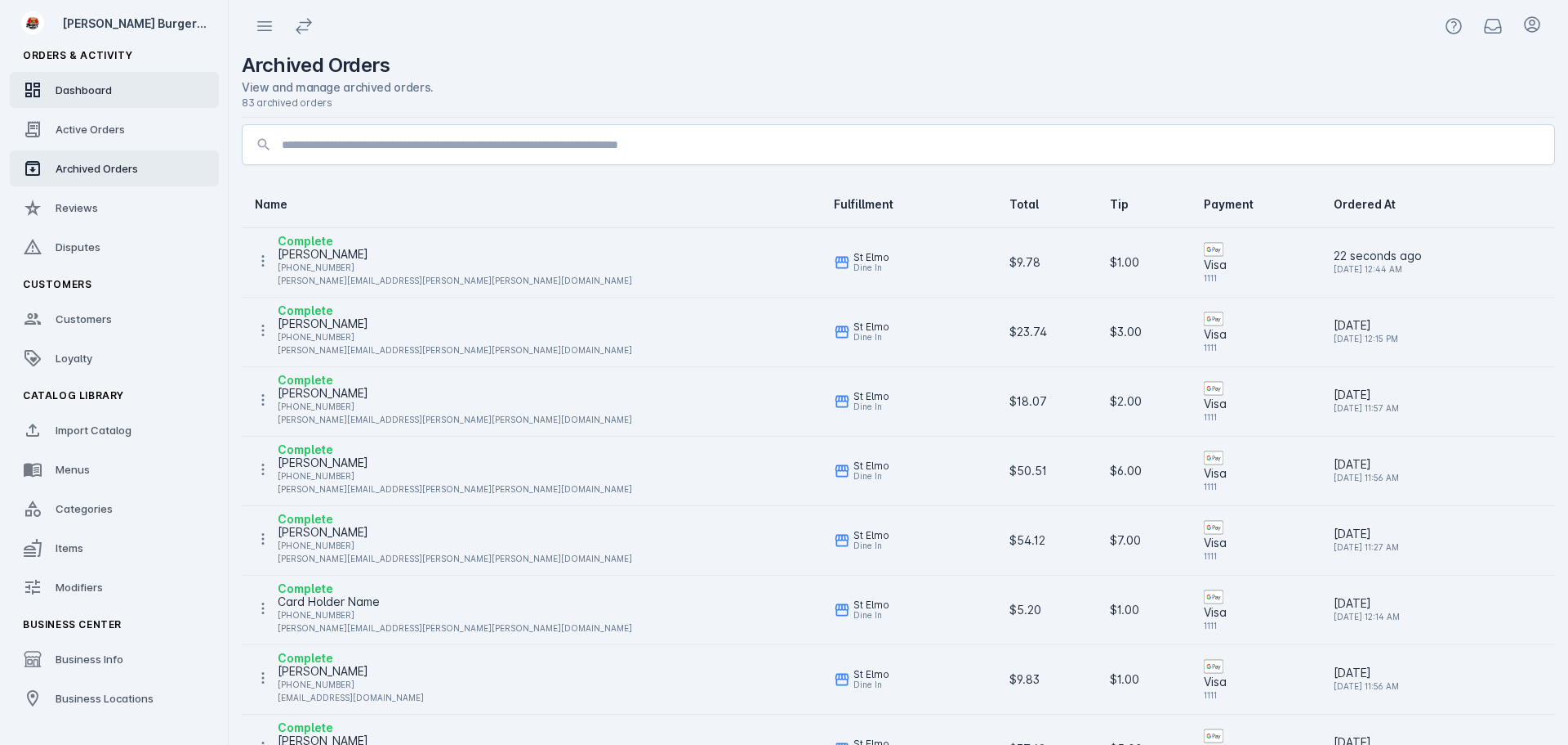
click at [97, 97] on div "Dashboard" at bounding box center [84, 90] width 57 height 17
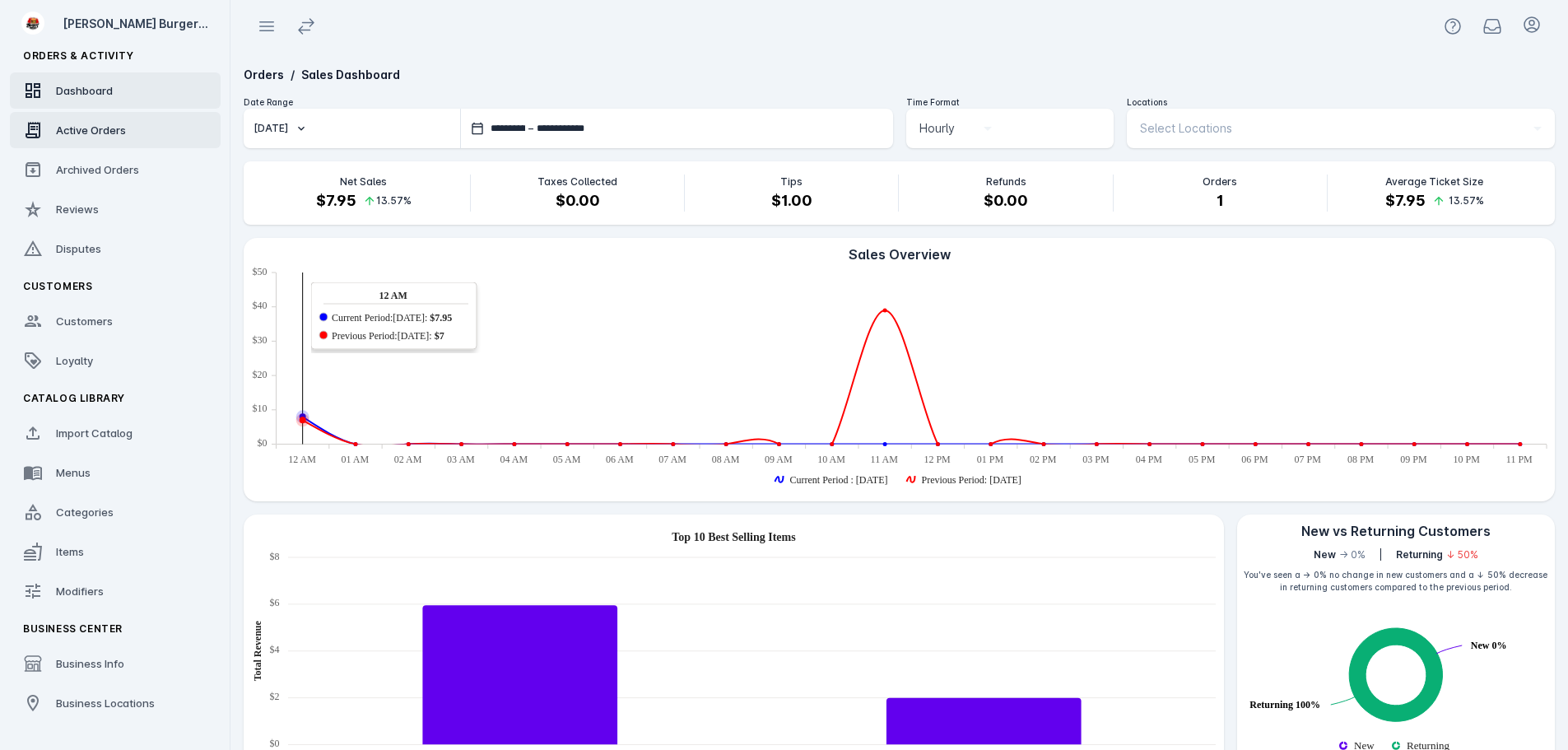
click at [104, 145] on link "Active Orders" at bounding box center [115, 130] width 211 height 36
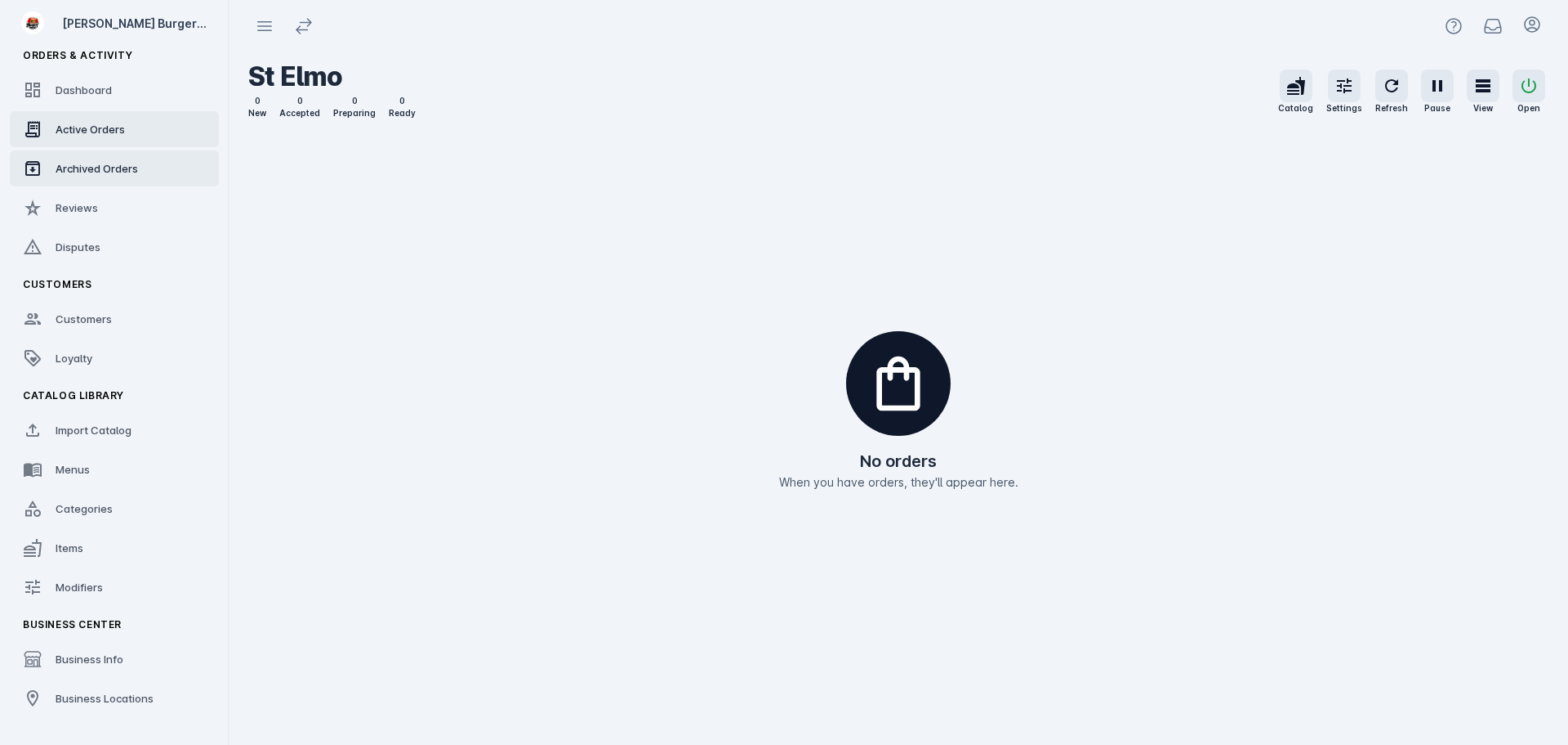
click at [103, 168] on span "Archived Orders" at bounding box center [96, 168] width 83 height 13
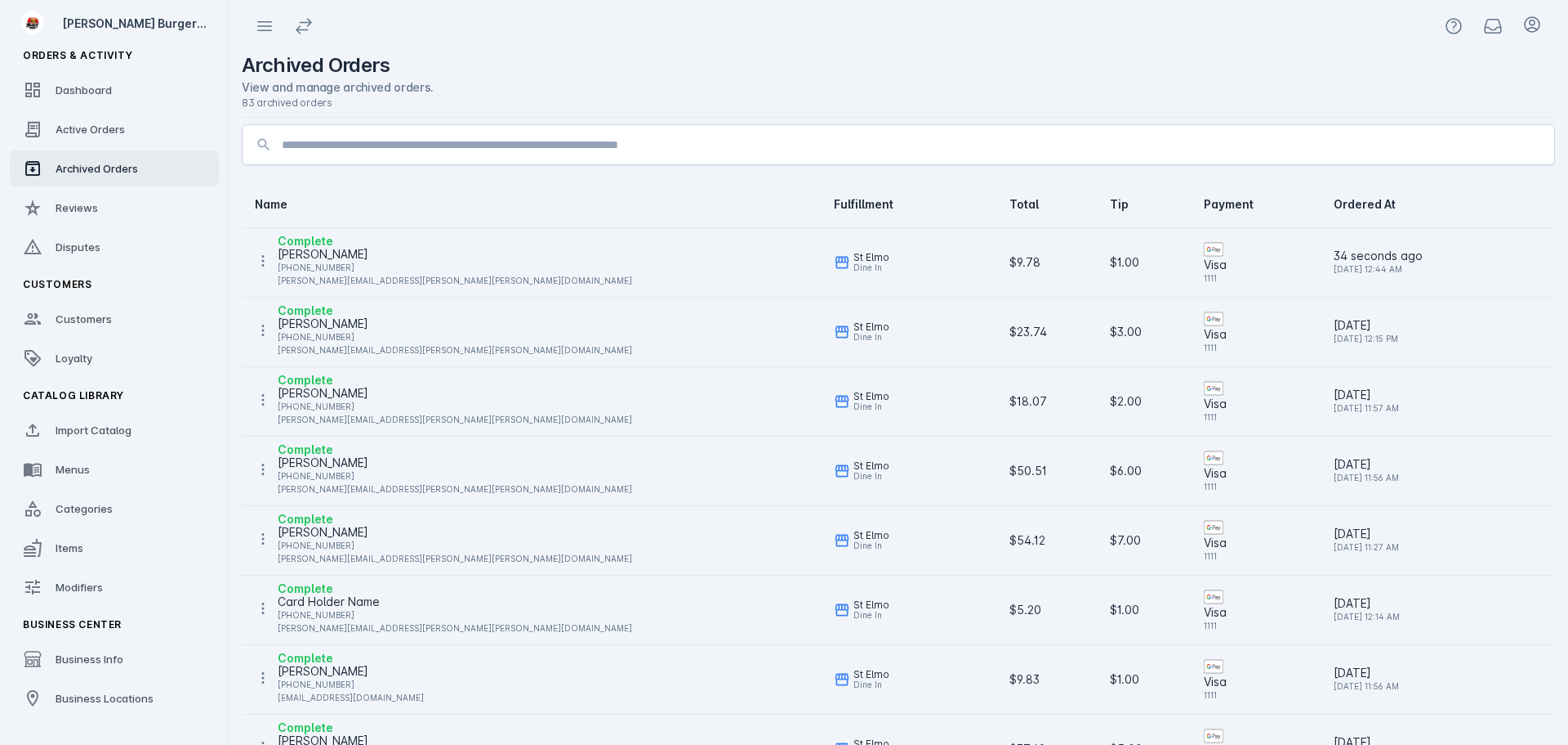
click at [522, 270] on div "Complete Joseph Garza +1 737-346-4480 joseph.scott.garza@gmail.com" at bounding box center [530, 260] width 553 height 59
click at [275, 244] on div "Complete Joseph Garza +1 737-346-4480 joseph.scott.garza@gmail.com" at bounding box center [530, 260] width 553 height 59
click at [337, 257] on div "[PHONE_NUMBER]" at bounding box center [455, 267] width 355 height 20
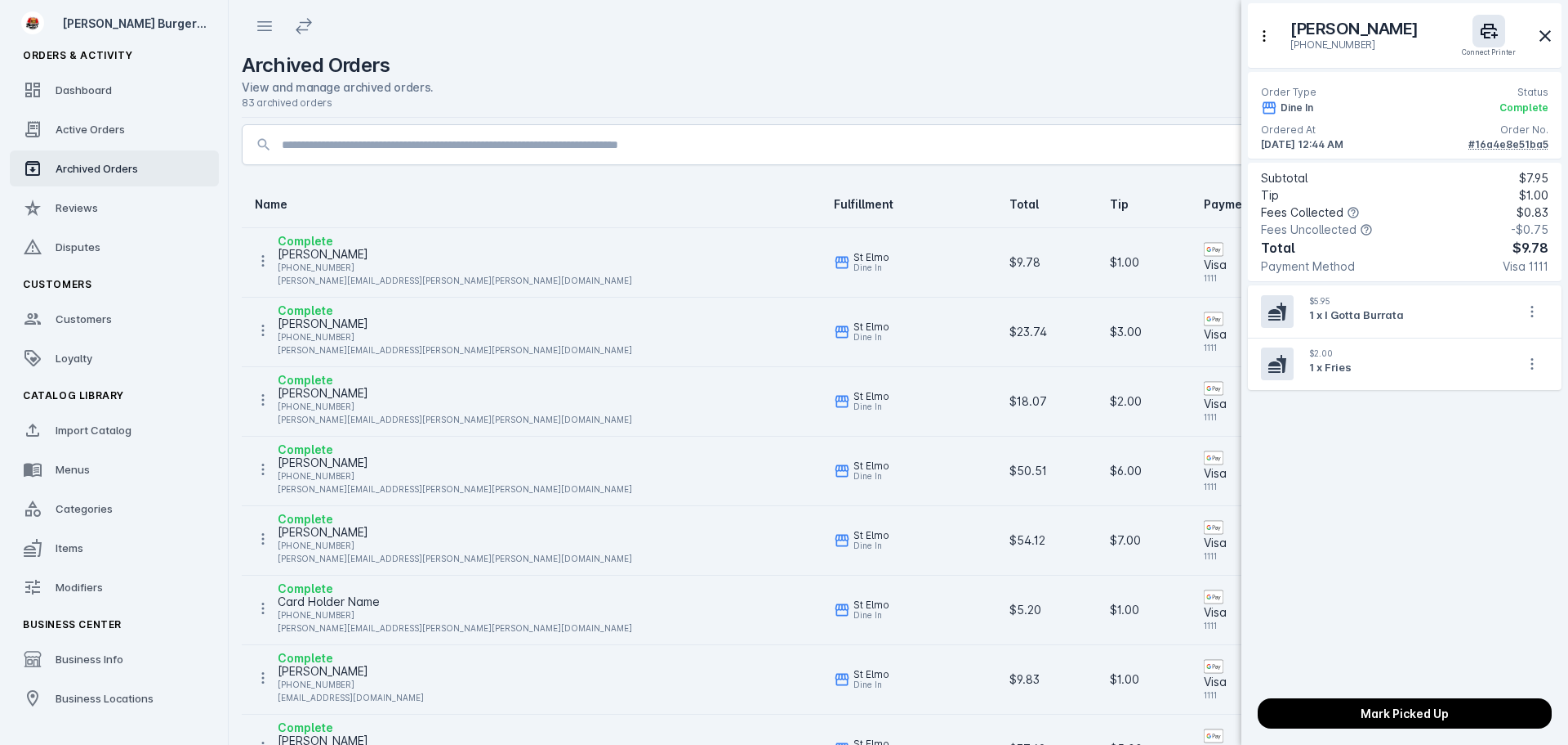
click at [78, 116] on div at bounding box center [784, 372] width 1568 height 745
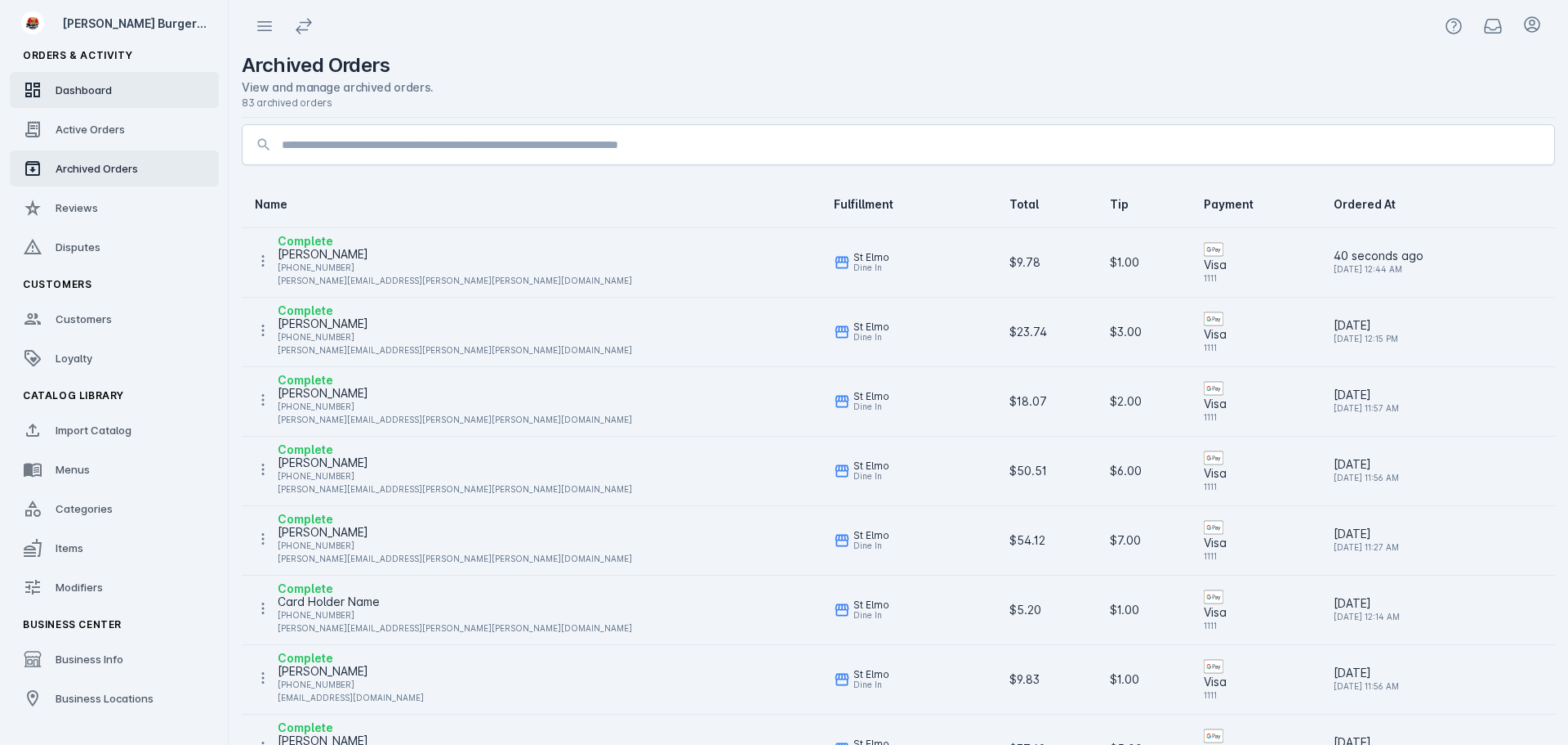
click at [94, 96] on span "Dashboard" at bounding box center [84, 89] width 57 height 13
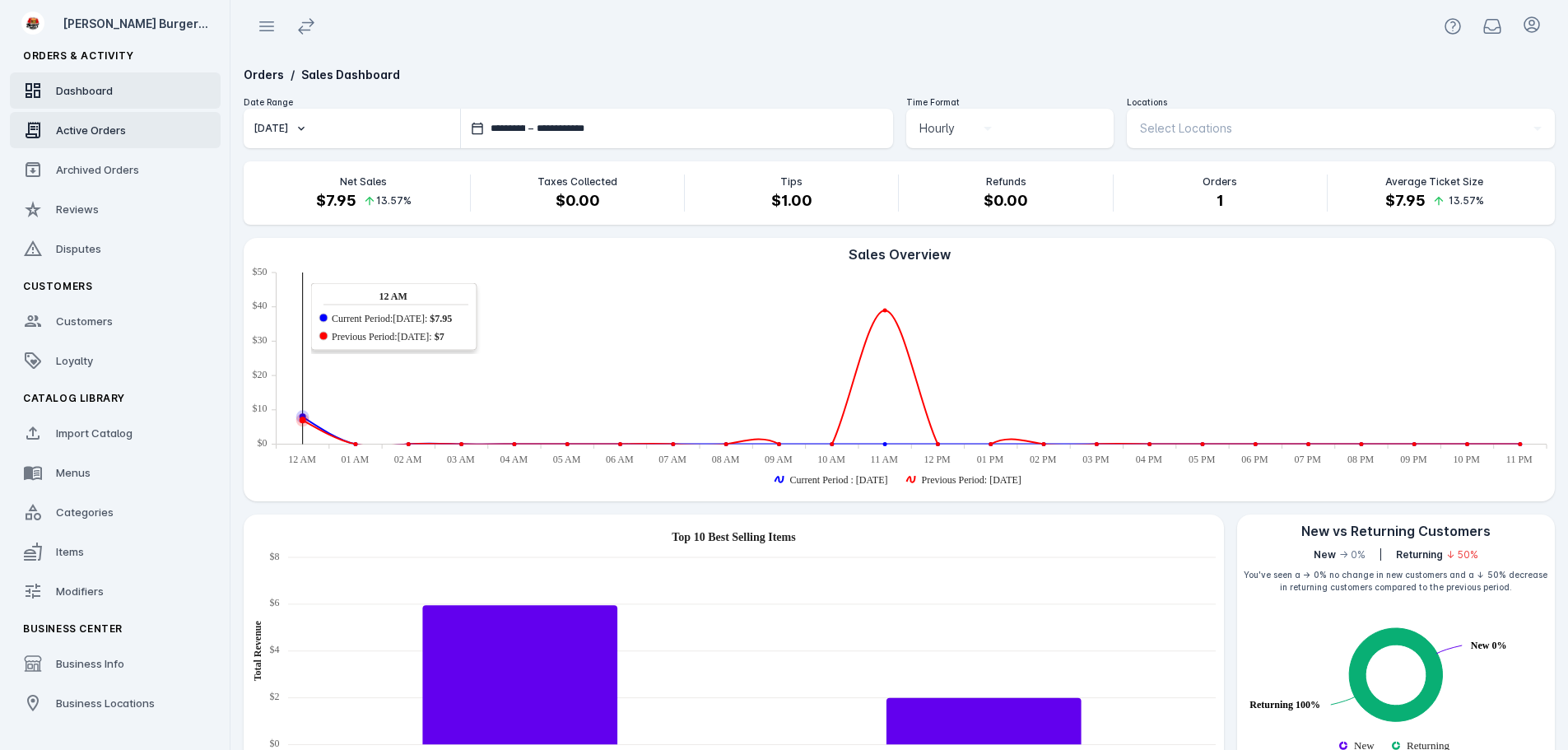
click at [119, 135] on span "Active Orders" at bounding box center [90, 130] width 70 height 13
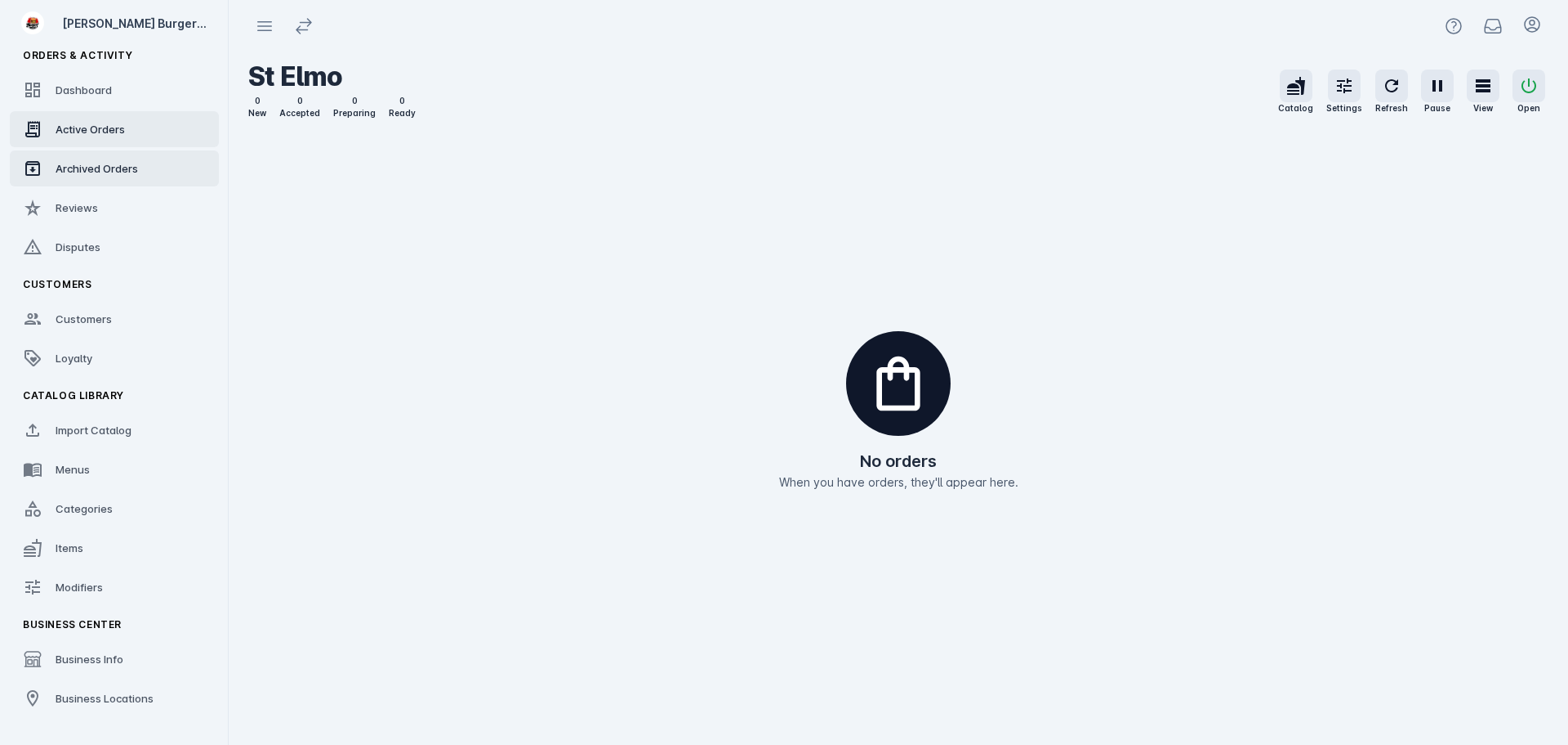
click at [108, 162] on span "Archived Orders" at bounding box center [96, 168] width 83 height 13
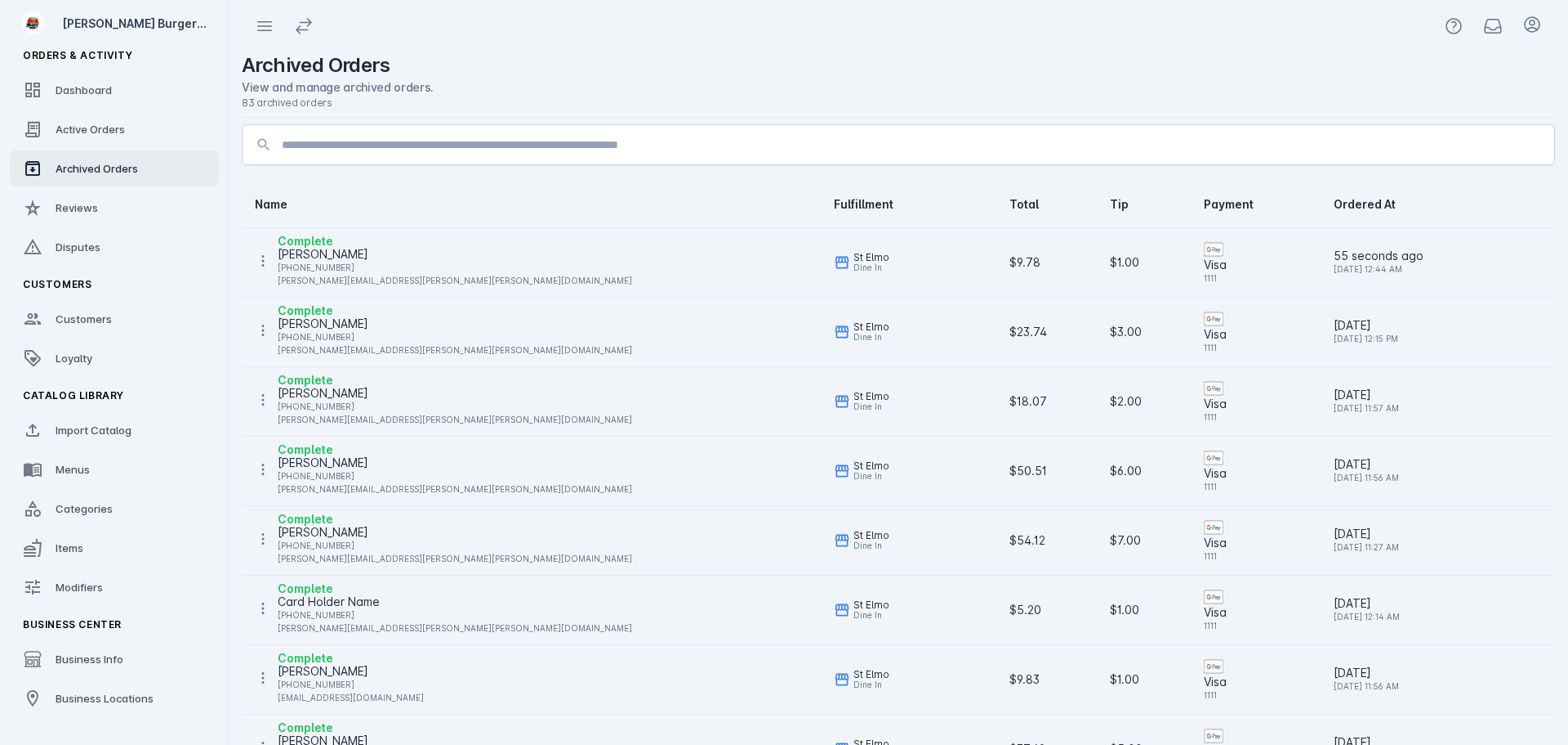
click at [325, 261] on div "[PHONE_NUMBER]" at bounding box center [455, 267] width 355 height 20
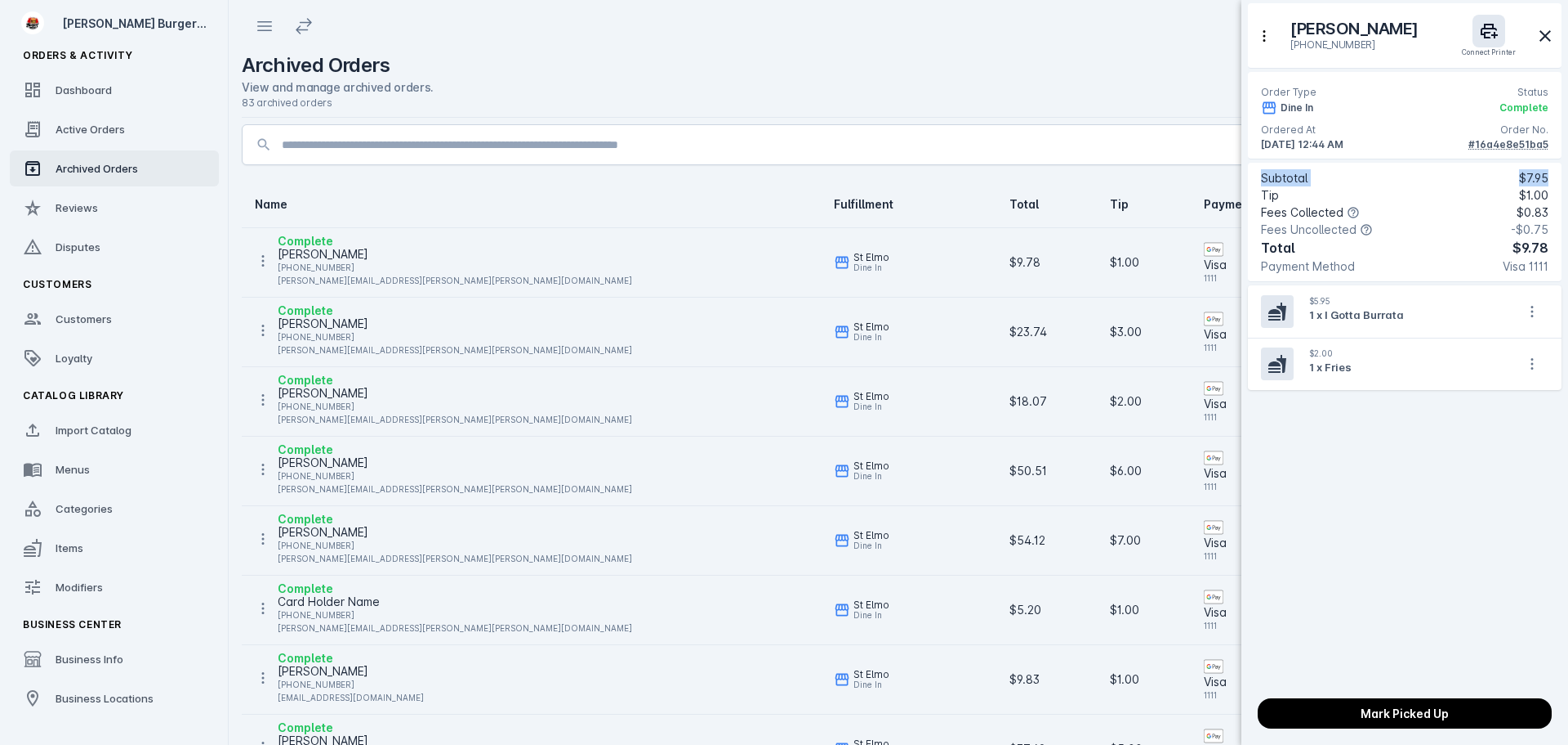
drag, startPoint x: 1262, startPoint y: 177, endPoint x: 1552, endPoint y: 179, distance: 290.0
click at [1552, 179] on div "Subtotal $7.95 Tip $1.00 Fees Collected $0.83 Fees Uncollected -$0.75 Total $9.…" at bounding box center [1405, 222] width 314 height 119
click at [145, 179] on div at bounding box center [784, 372] width 1568 height 745
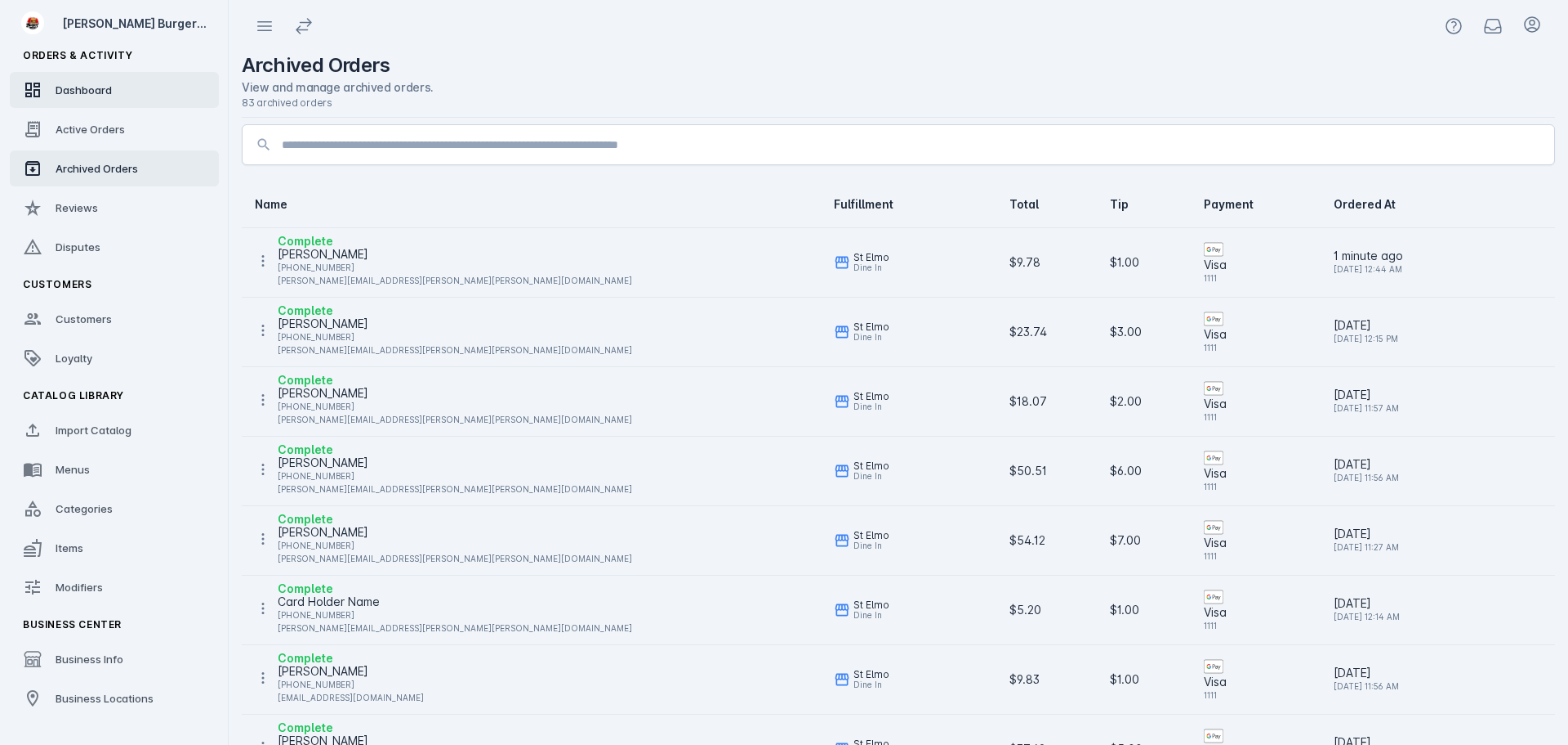
drag, startPoint x: 70, startPoint y: 87, endPoint x: 94, endPoint y: 98, distance: 26.4
click at [70, 87] on span "Dashboard" at bounding box center [84, 89] width 57 height 13
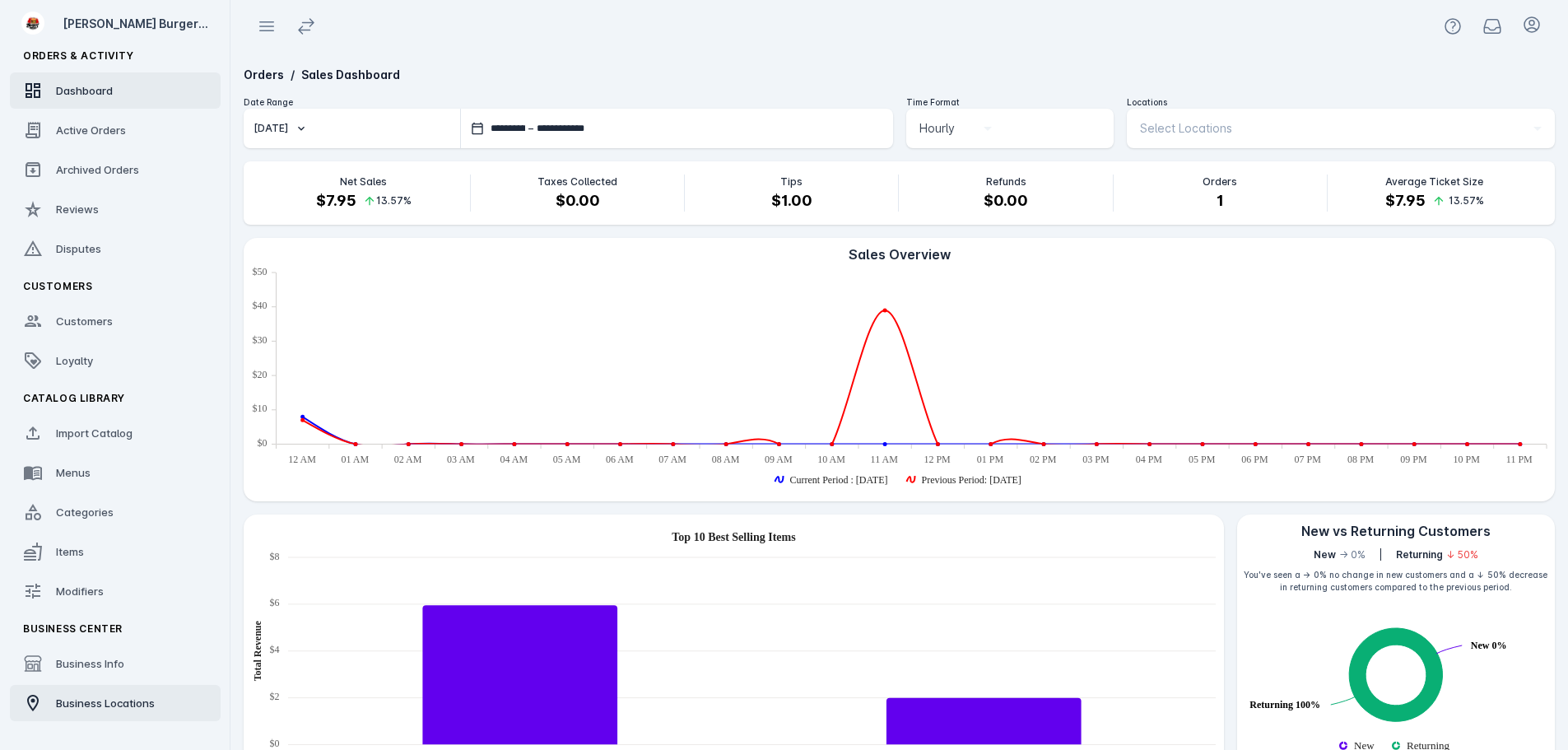
drag, startPoint x: 93, startPoint y: 703, endPoint x: 96, endPoint y: 690, distance: 13.3
click at [94, 703] on span "Business Locations" at bounding box center [105, 702] width 99 height 13
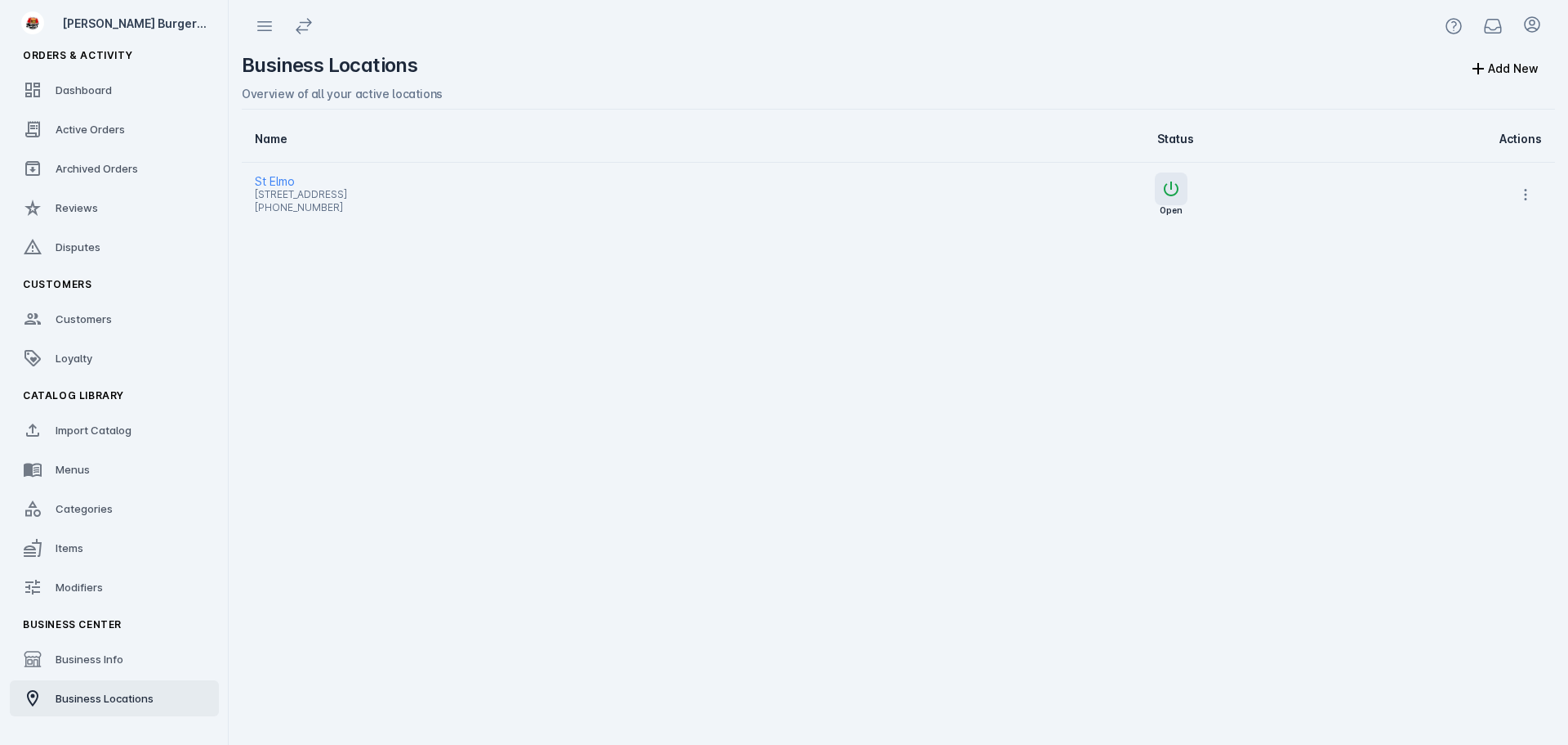
click at [284, 174] on span "St Elmo" at bounding box center [542, 181] width 575 height 20
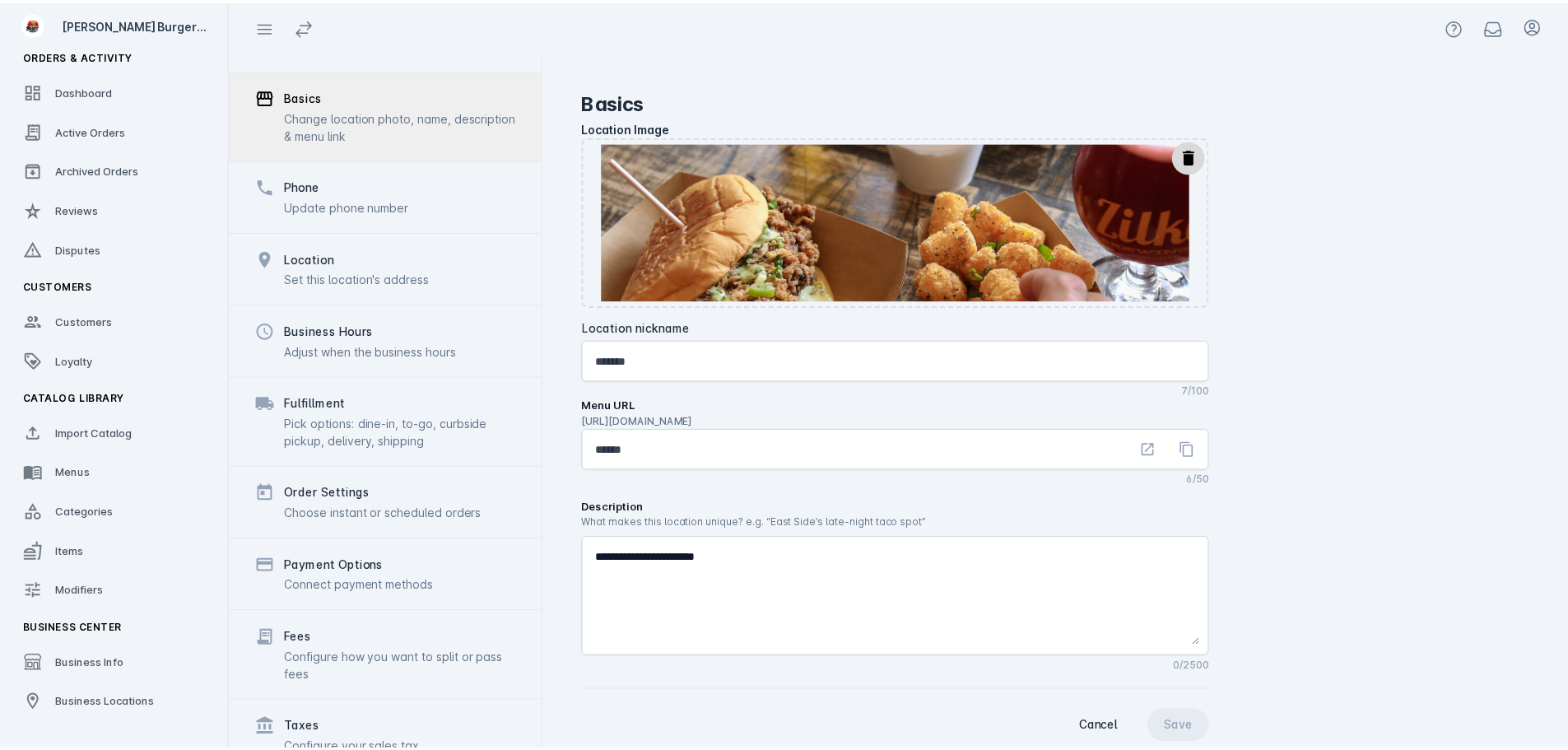
scroll to position [128, 0]
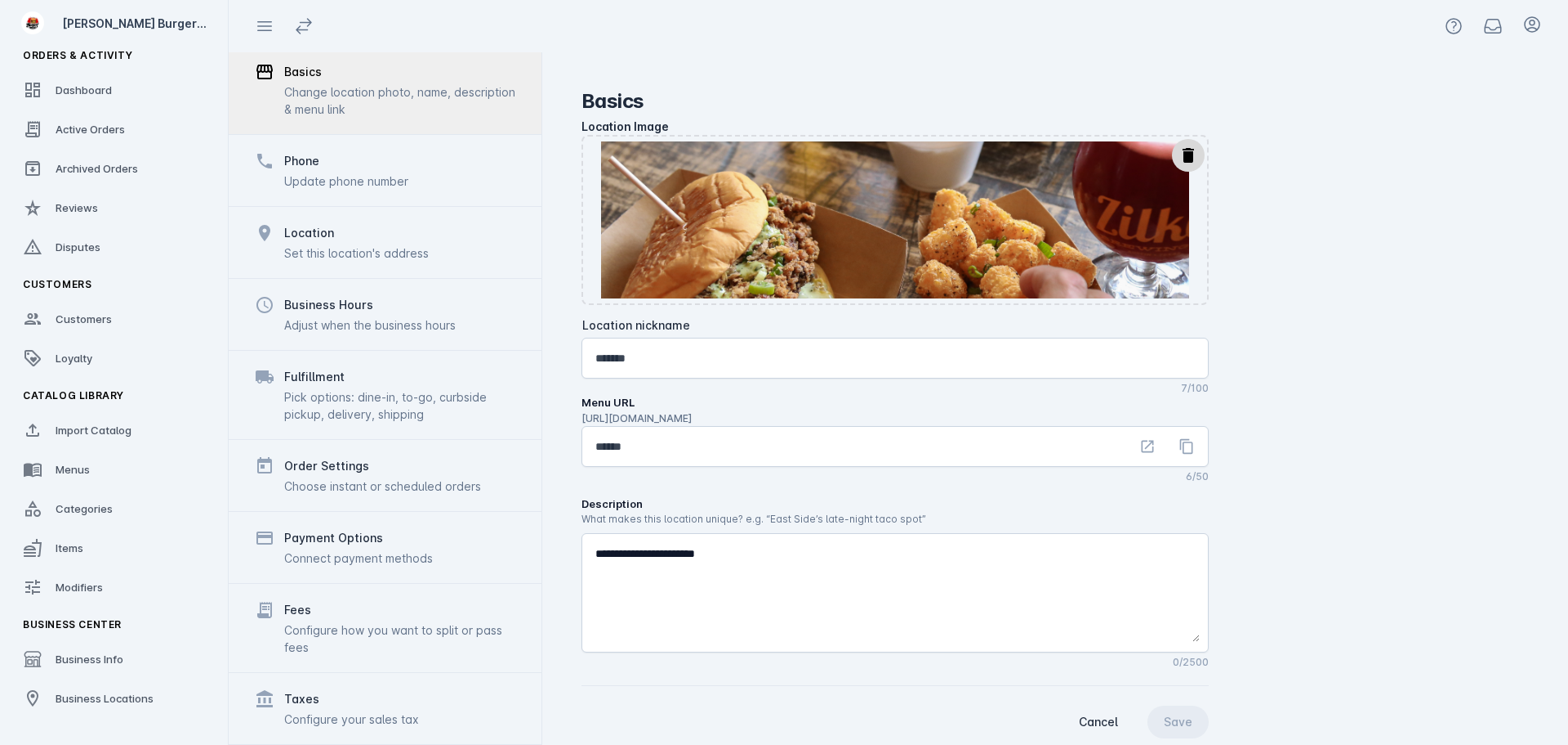
click at [356, 688] on div "Taxes Configure your sales tax" at bounding box center [385, 708] width 313 height 72
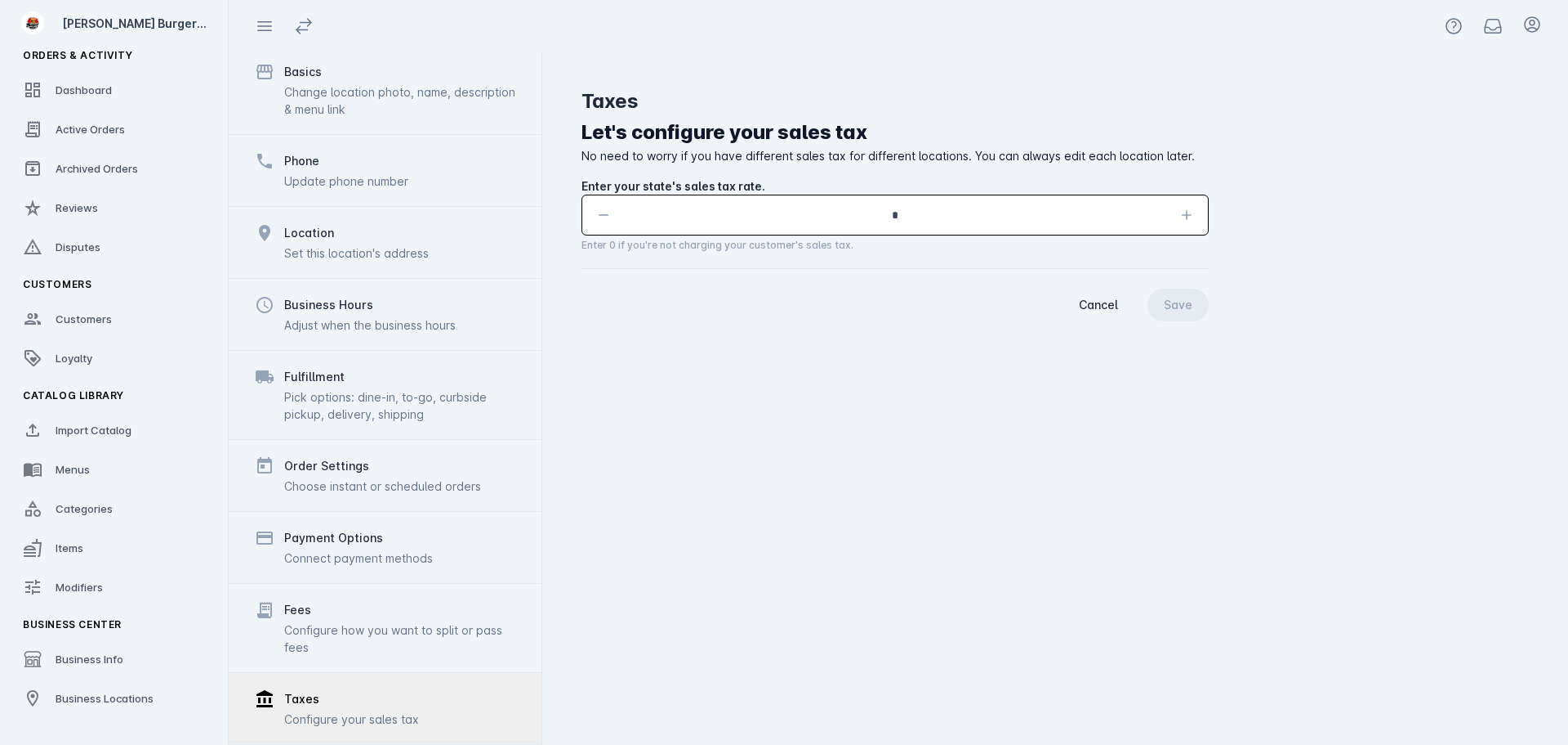
click at [936, 210] on input "textbox" at bounding box center [895, 215] width 544 height 20
type input "****"
click at [1177, 320] on span "continue" at bounding box center [1178, 304] width 61 height 39
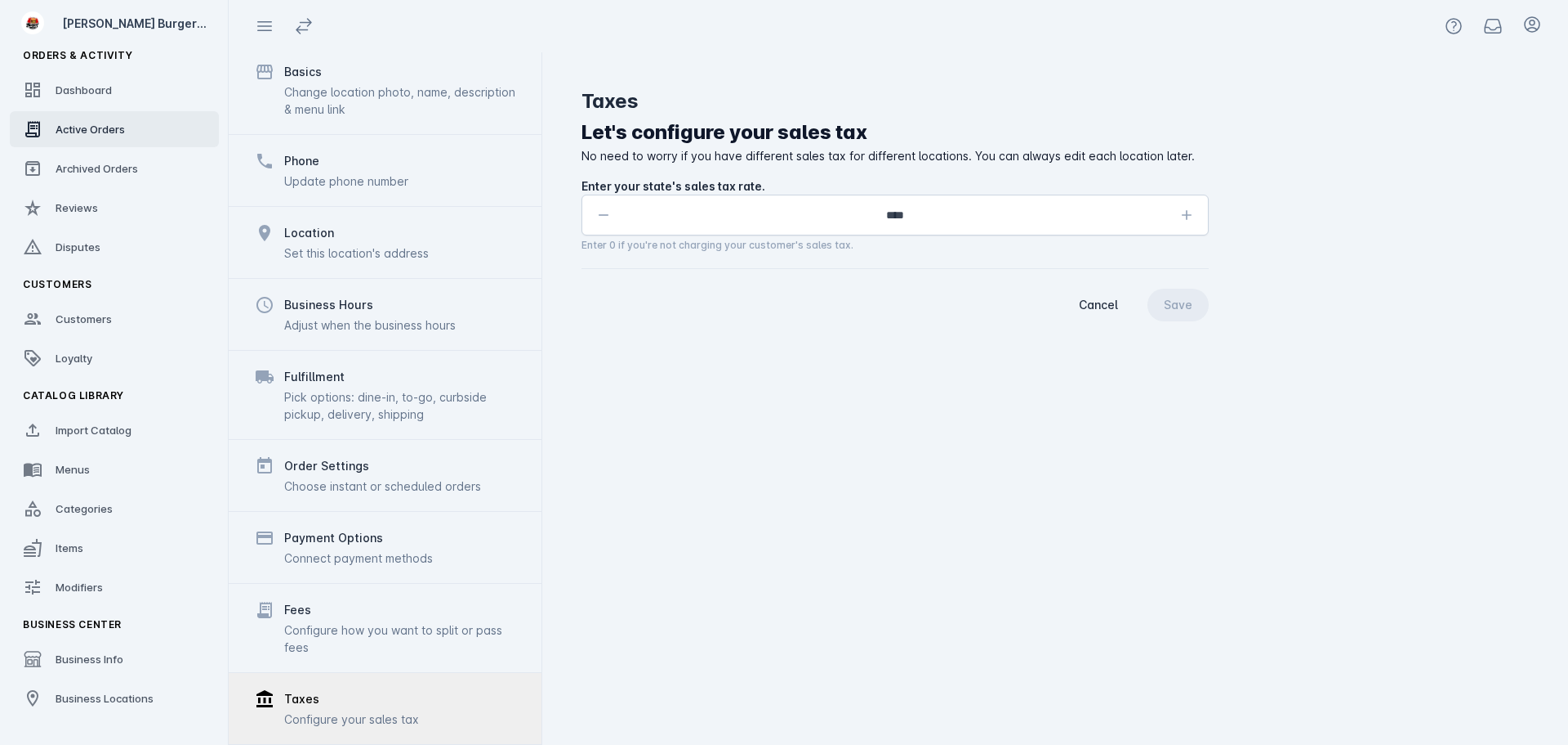
click at [122, 123] on span "Active Orders" at bounding box center [90, 129] width 69 height 13
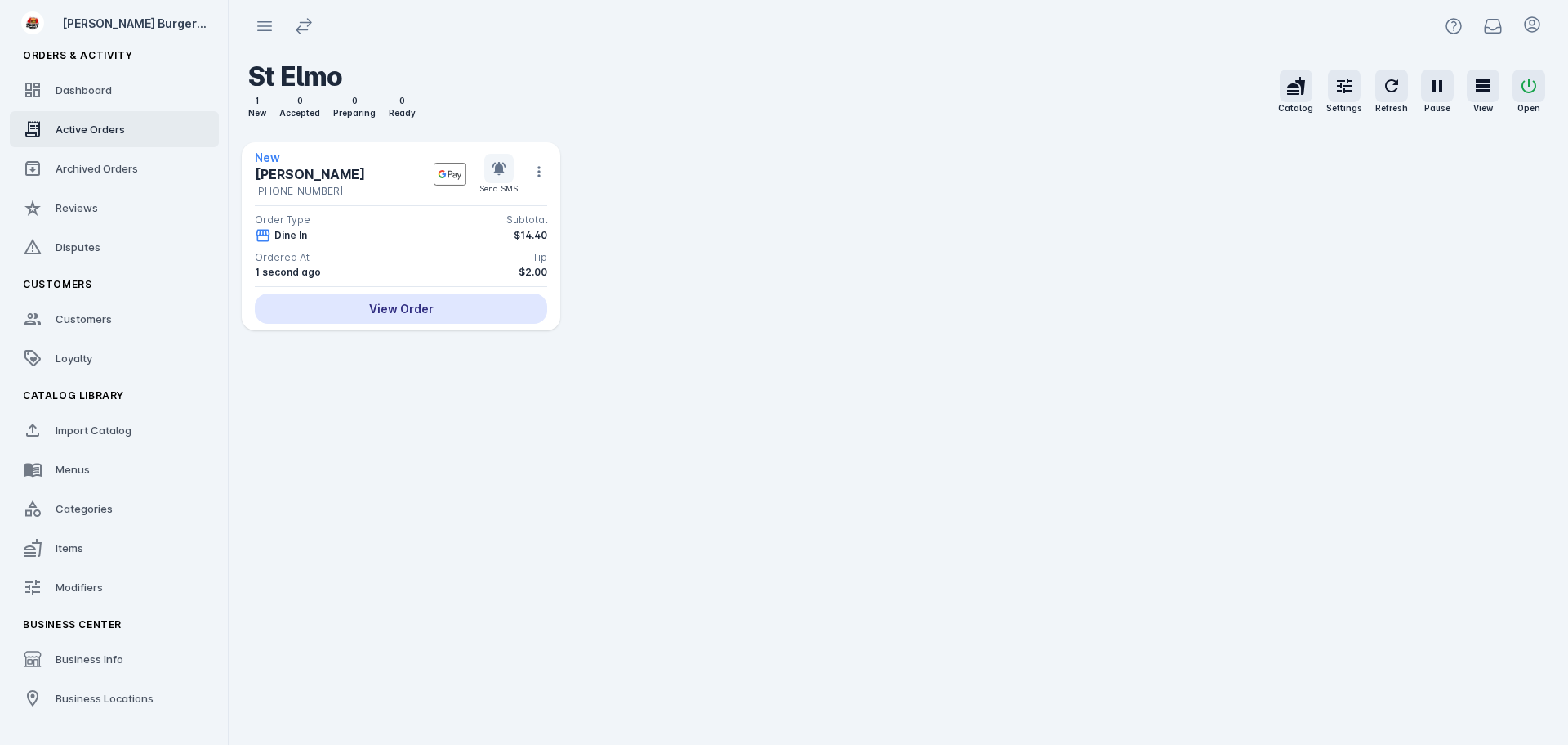
click at [477, 318] on div "View Order" at bounding box center [401, 308] width 292 height 30
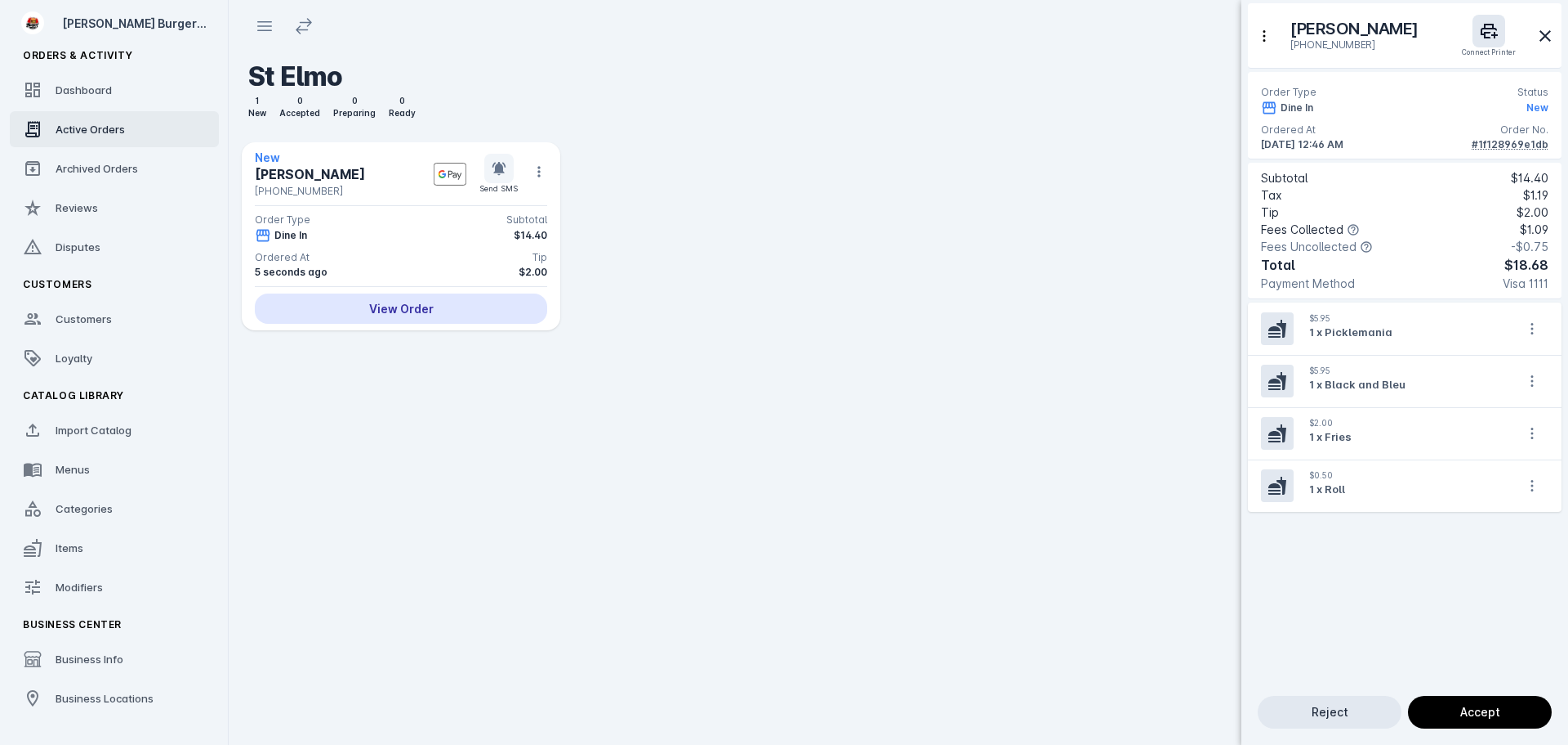
click at [750, 487] on div at bounding box center [784, 372] width 1568 height 745
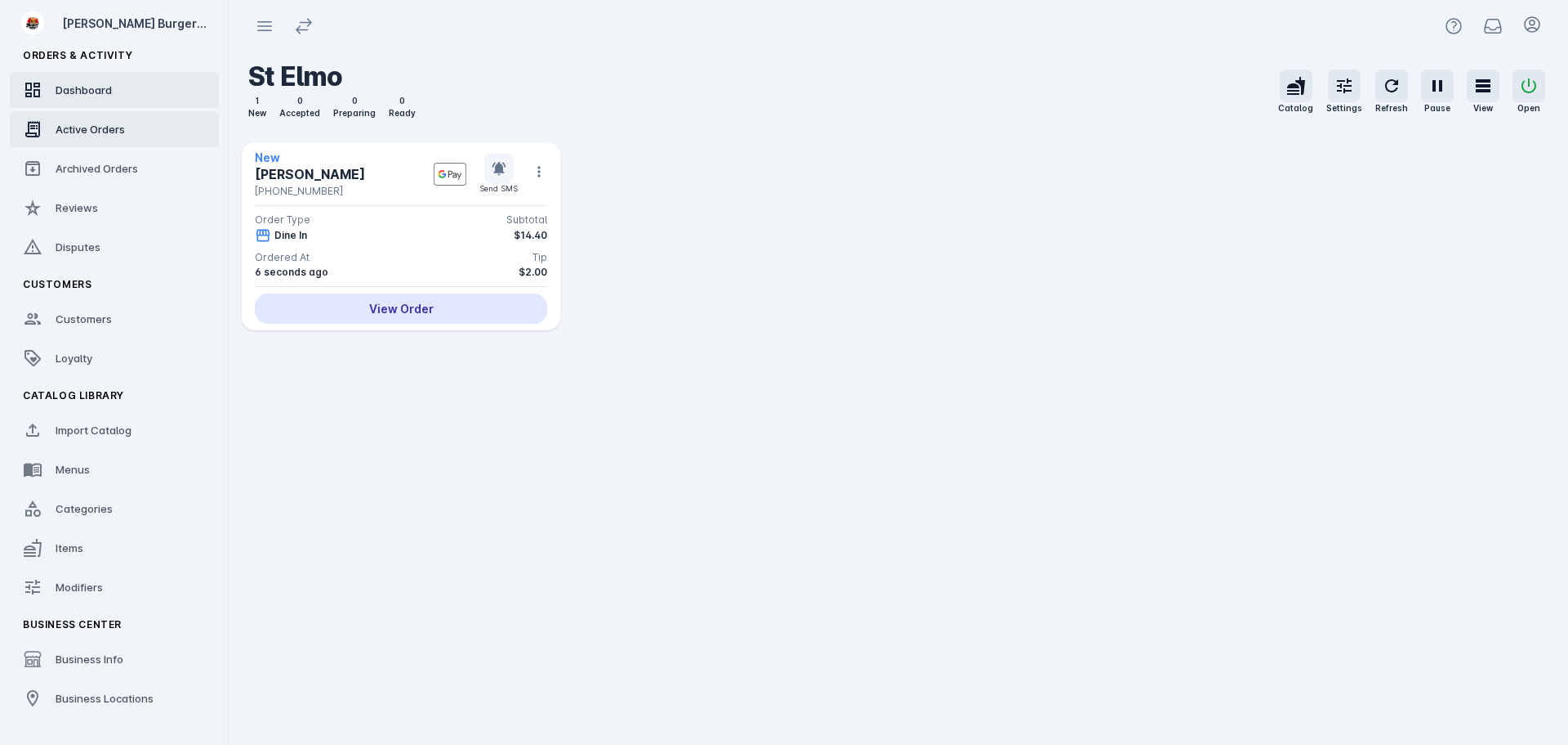
click at [108, 95] on span "Dashboard" at bounding box center [84, 89] width 57 height 13
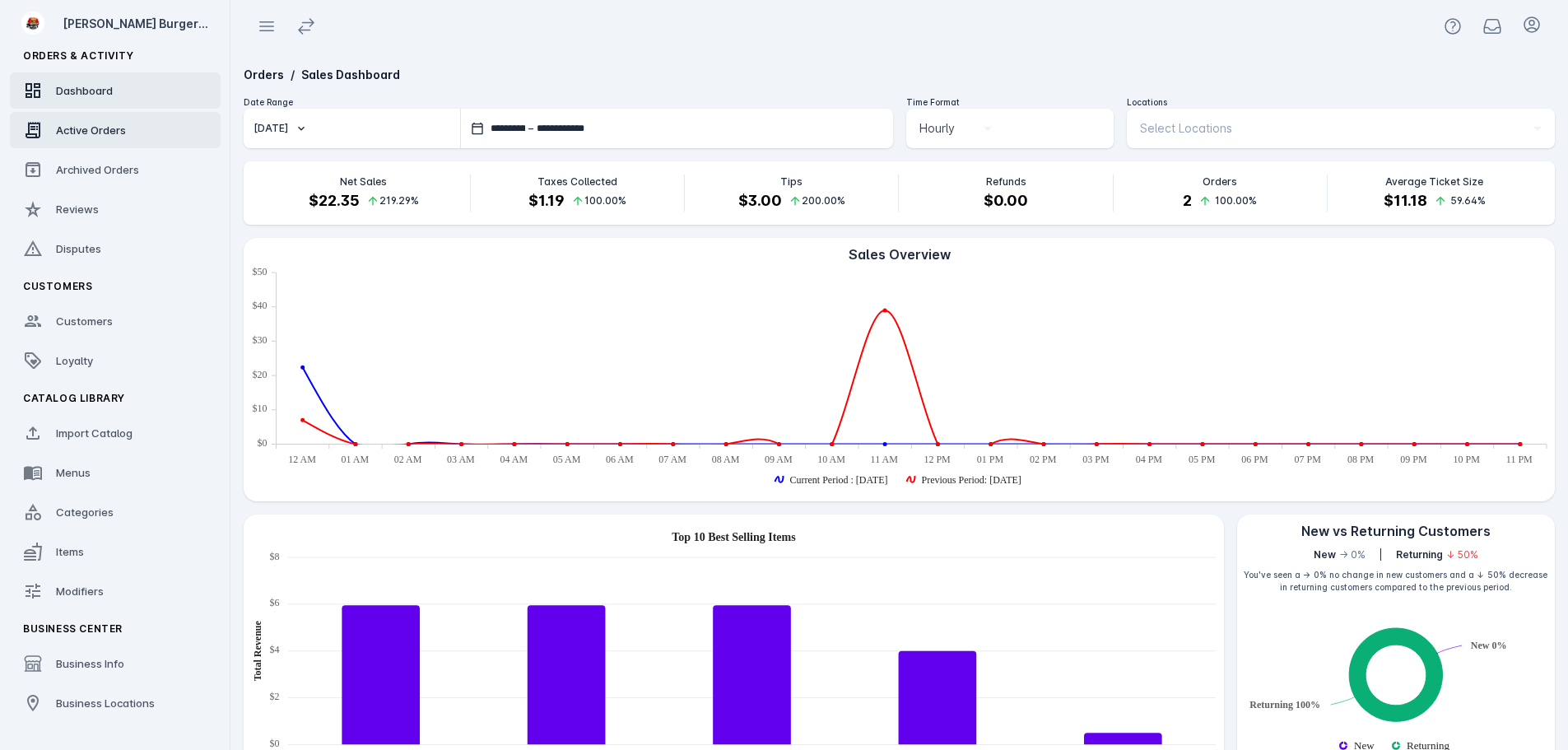
click at [104, 139] on link "Active Orders" at bounding box center [115, 130] width 211 height 36
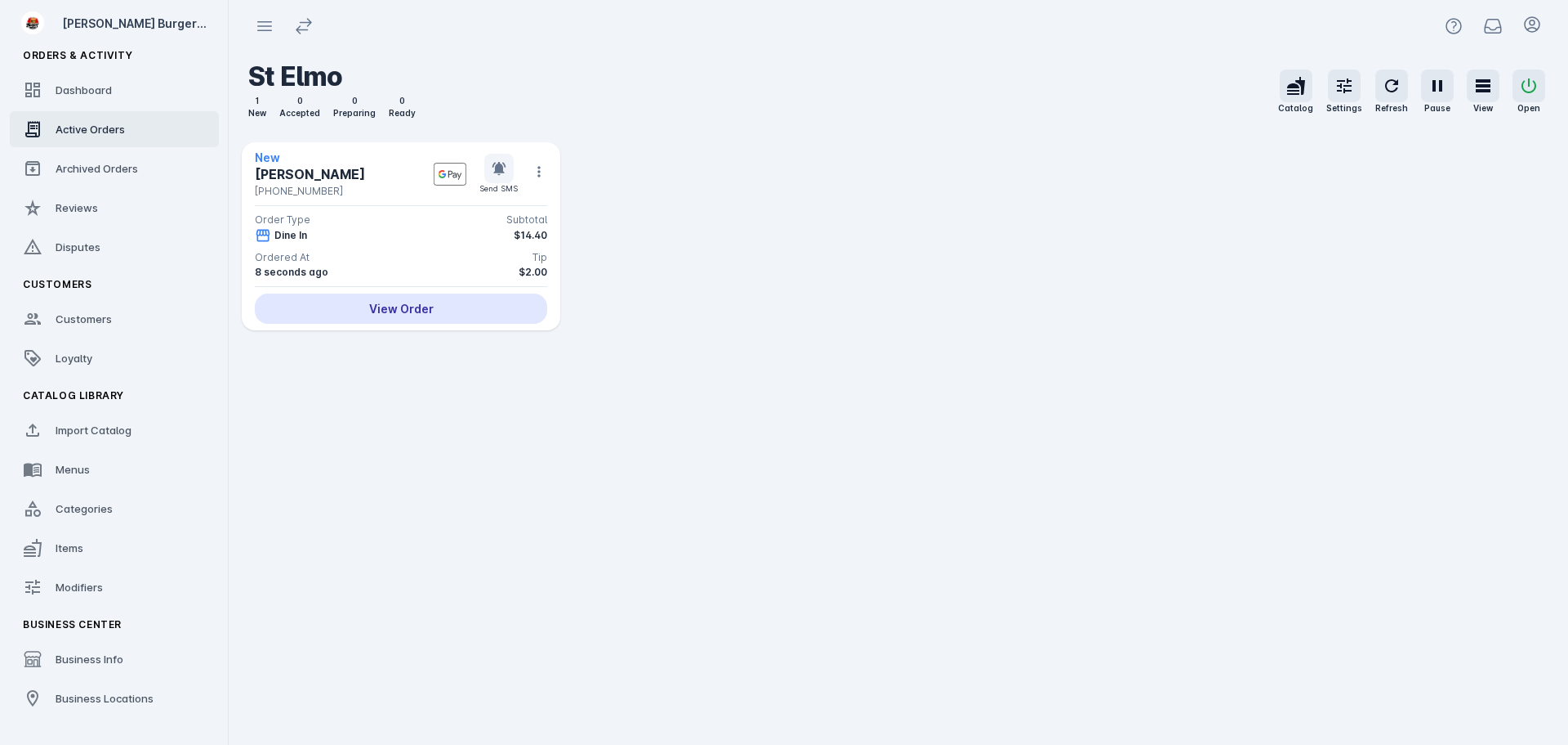
drag, startPoint x: 350, startPoint y: 299, endPoint x: 635, endPoint y: 387, distance: 298.3
click at [351, 299] on div "View Order" at bounding box center [401, 308] width 292 height 30
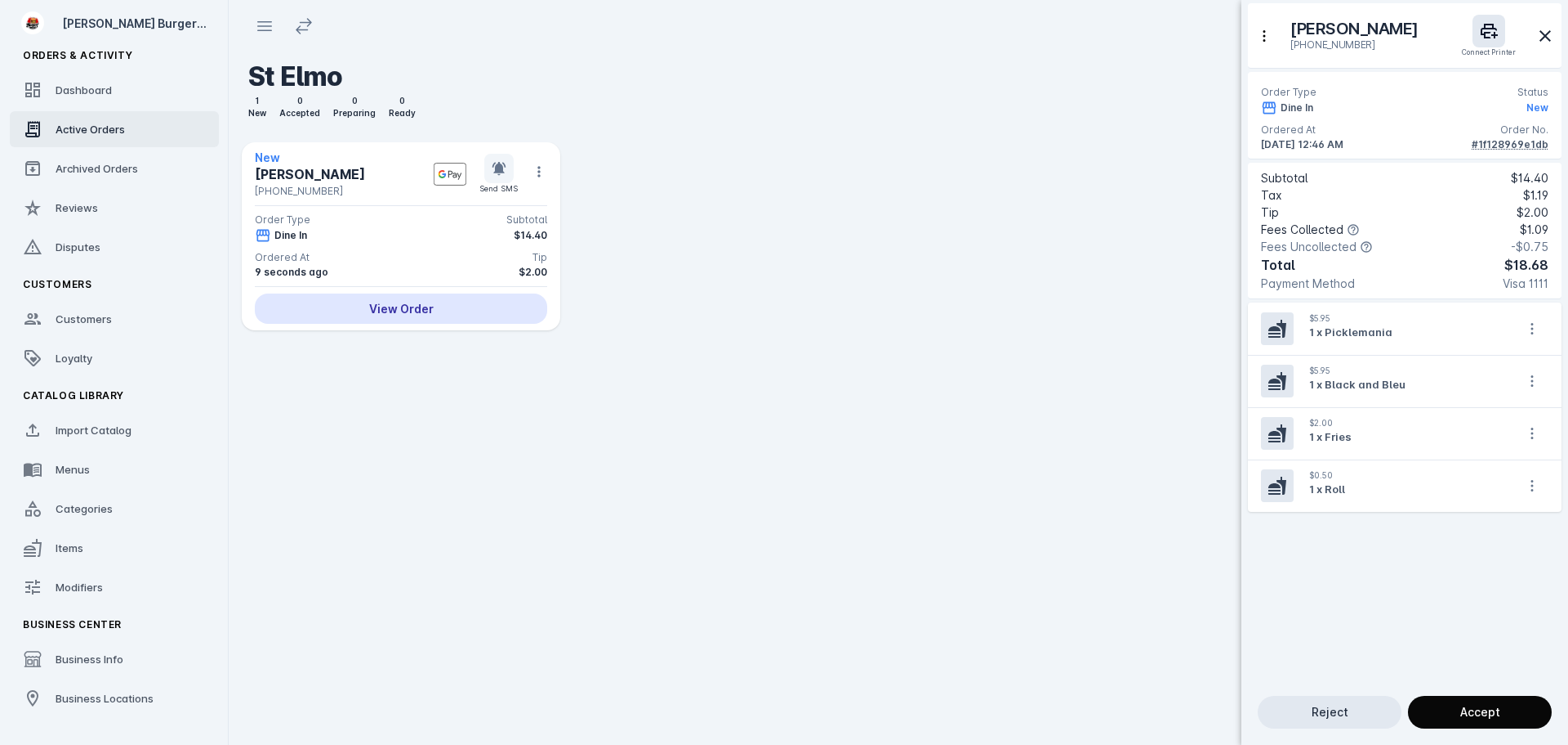
drag, startPoint x: 1451, startPoint y: 694, endPoint x: 1469, endPoint y: 694, distance: 18.0
click at [1452, 694] on span at bounding box center [1480, 712] width 144 height 39
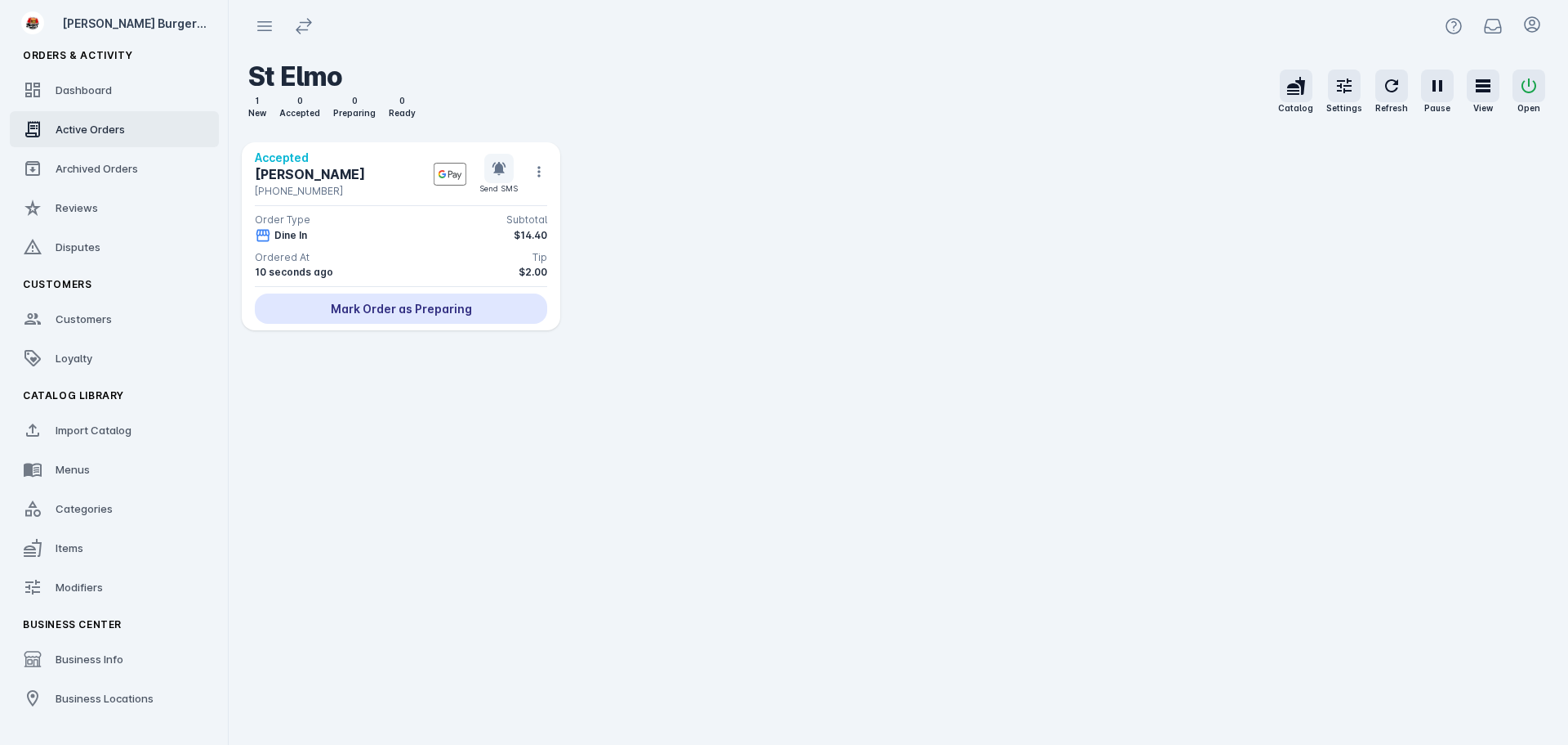
click at [447, 298] on div "Mark Order as Preparing" at bounding box center [401, 308] width 292 height 30
click at [475, 316] on div "Mark Ready for Pick Up" at bounding box center [401, 308] width 292 height 30
click at [444, 256] on div "Ordered At Tip" at bounding box center [401, 256] width 292 height 15
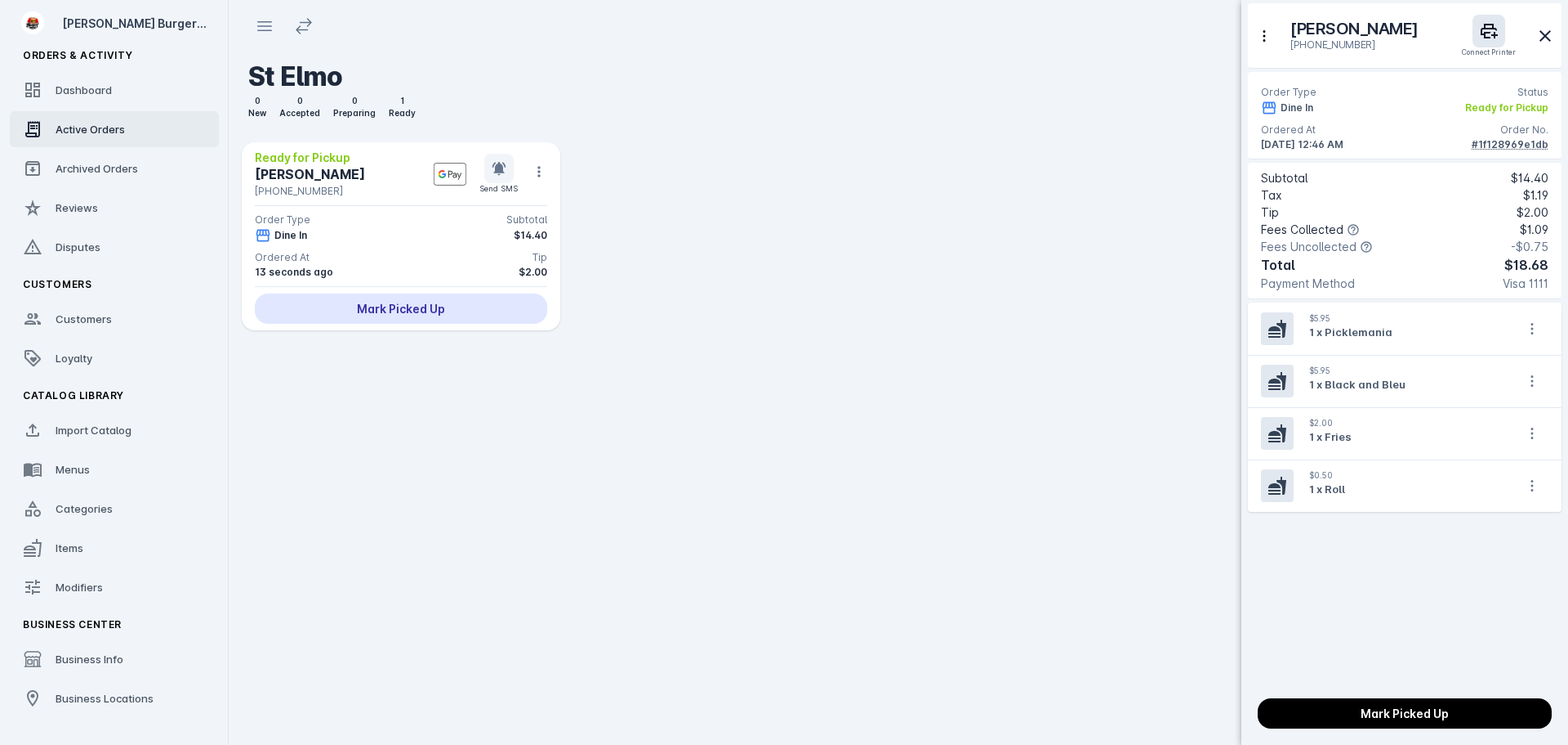
click at [452, 303] on div at bounding box center [784, 372] width 1568 height 745
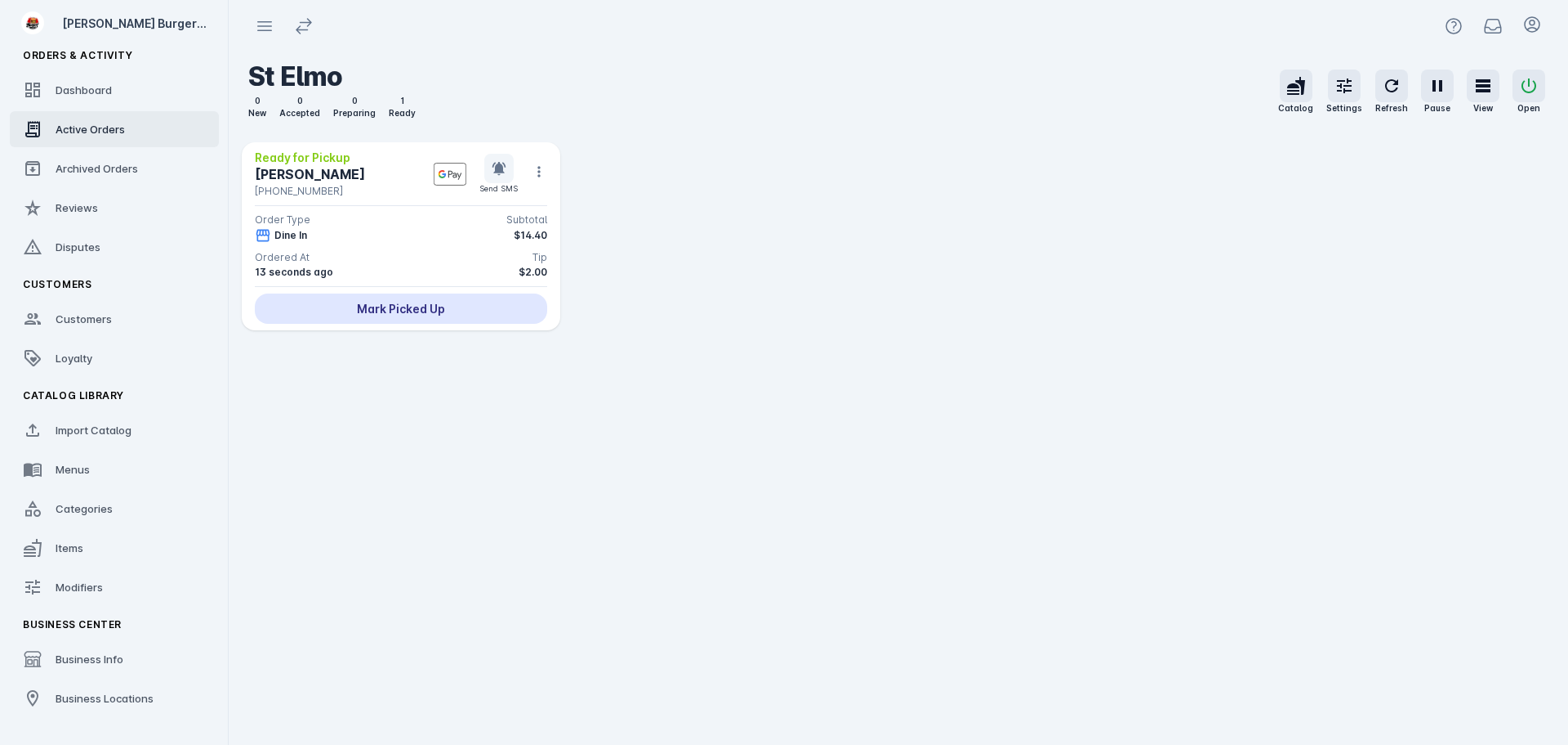
click at [478, 305] on div "Mark Picked Up" at bounding box center [401, 308] width 292 height 30
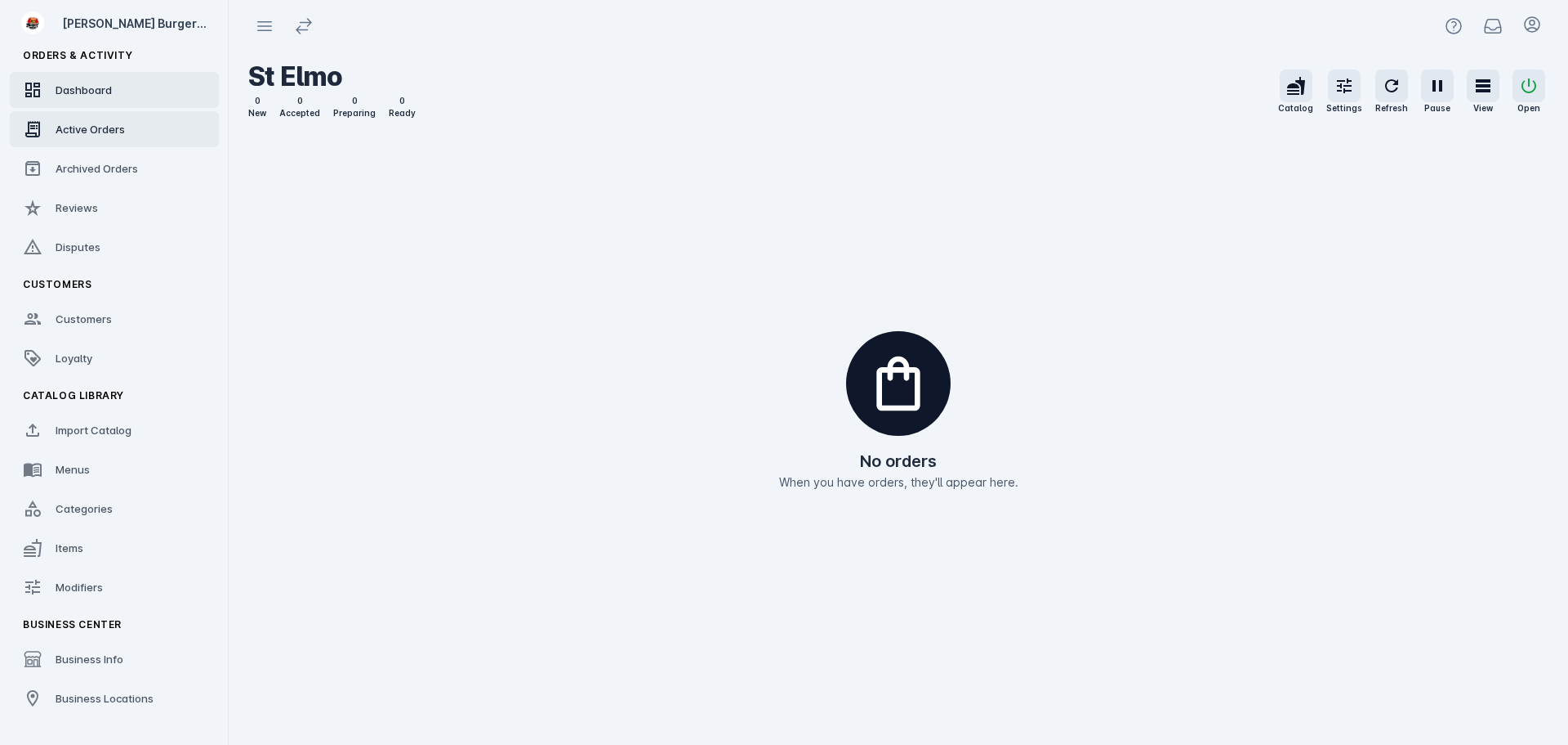
click at [69, 94] on span "Dashboard" at bounding box center [84, 89] width 57 height 13
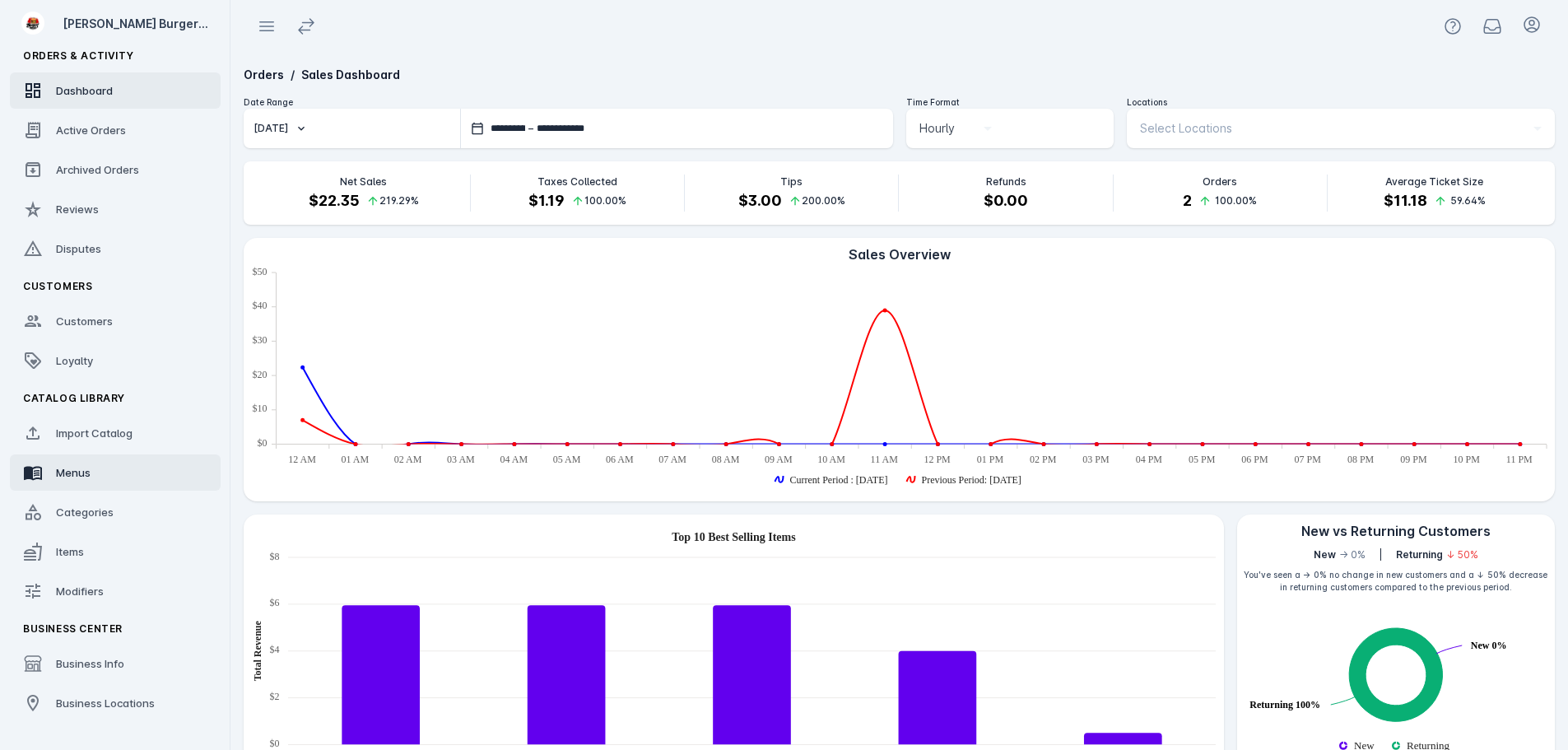
click at [82, 474] on span "Menus" at bounding box center [73, 471] width 34 height 13
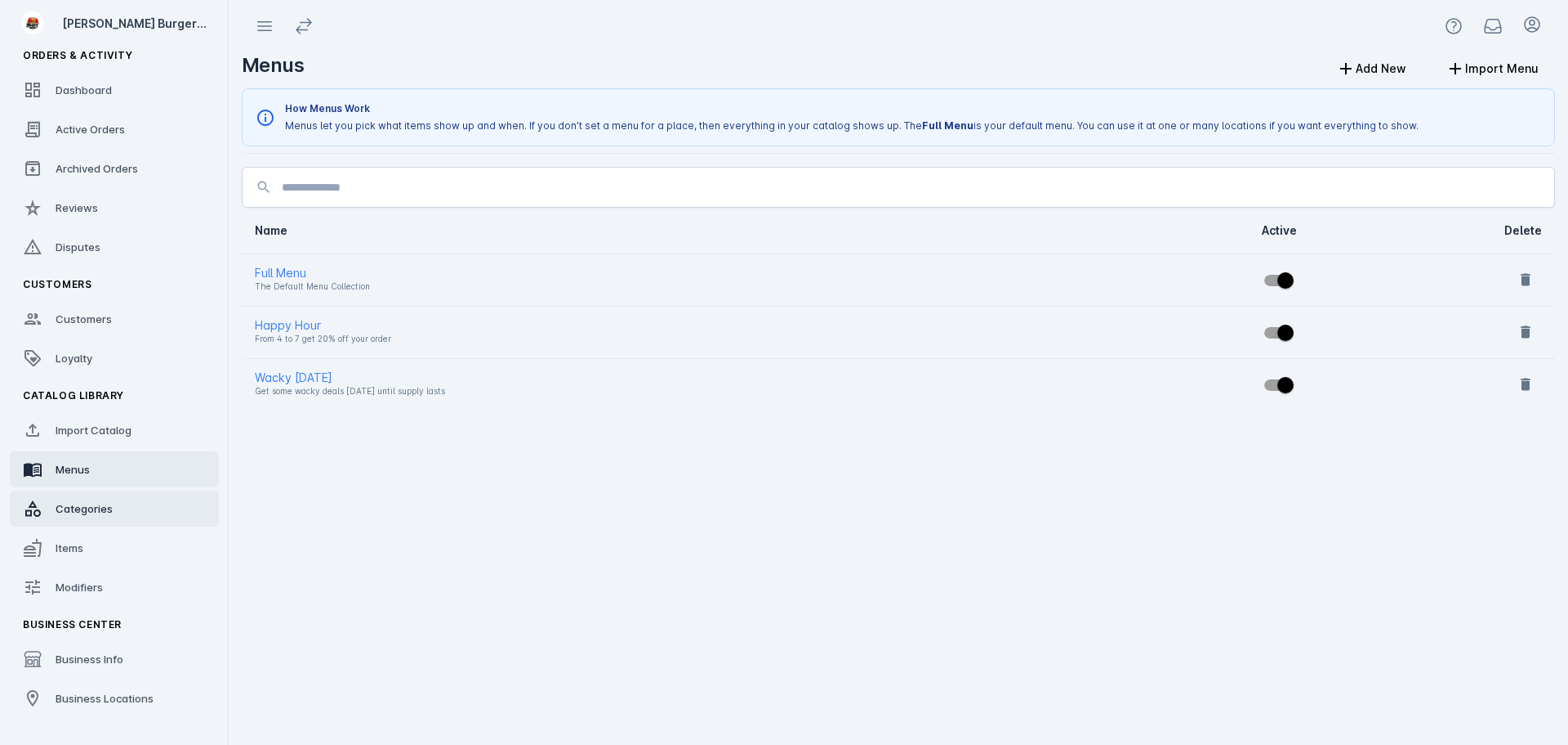
click at [97, 517] on link "Categories" at bounding box center [114, 508] width 210 height 36
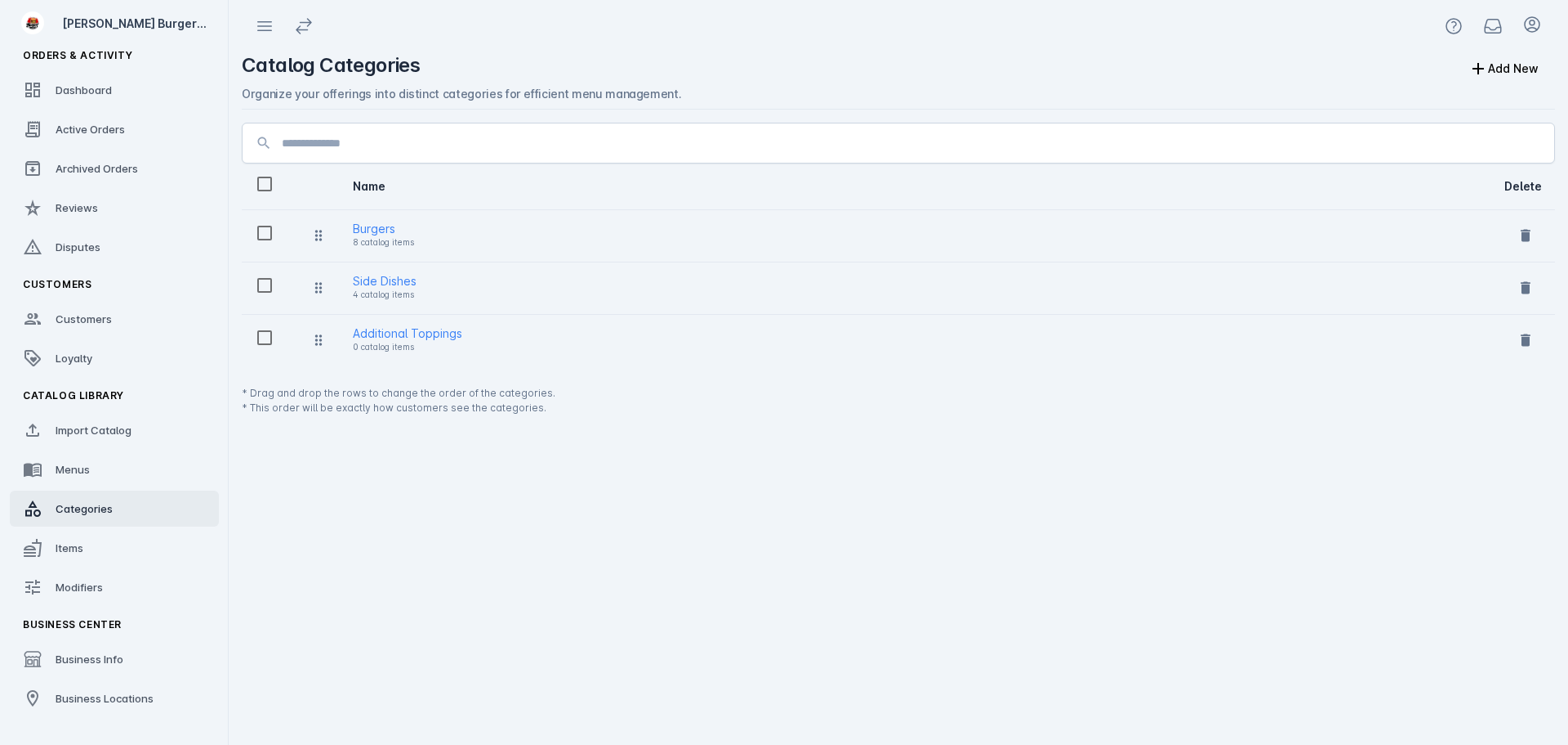
click at [91, 539] on link "Items" at bounding box center [114, 547] width 210 height 36
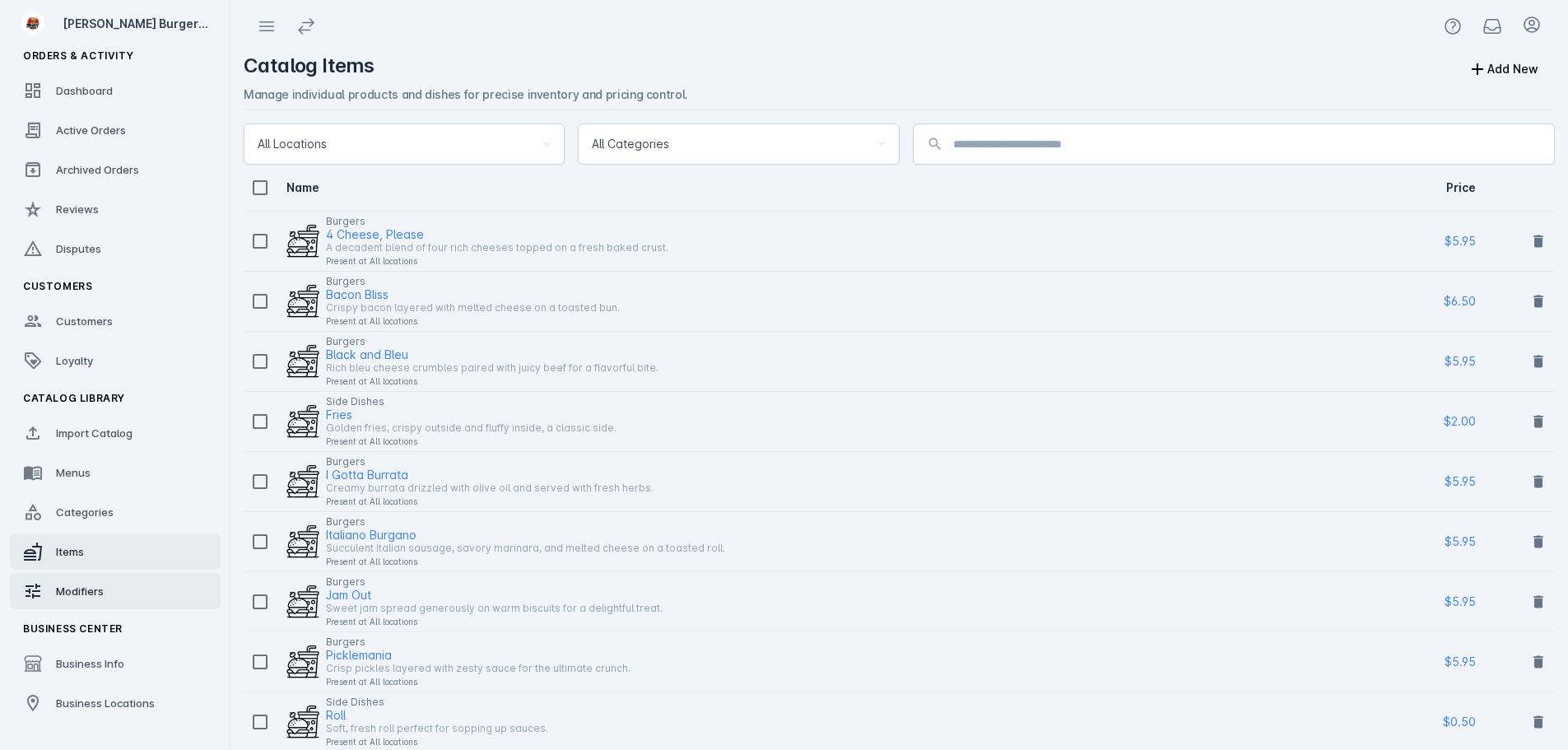
click at [88, 592] on span "Modifiers" at bounding box center [80, 590] width 48 height 13
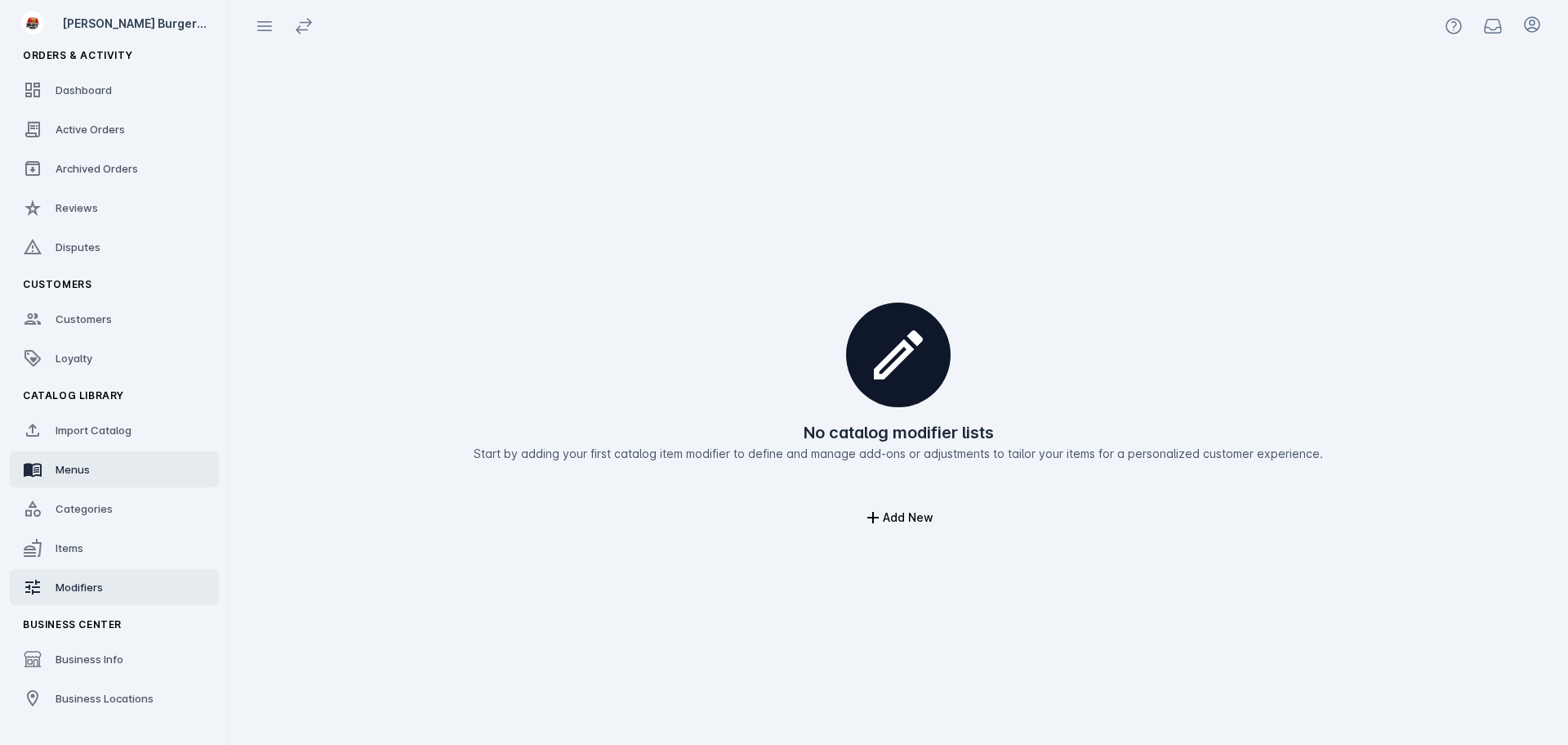
click at [105, 470] on link "Menus" at bounding box center [114, 469] width 210 height 36
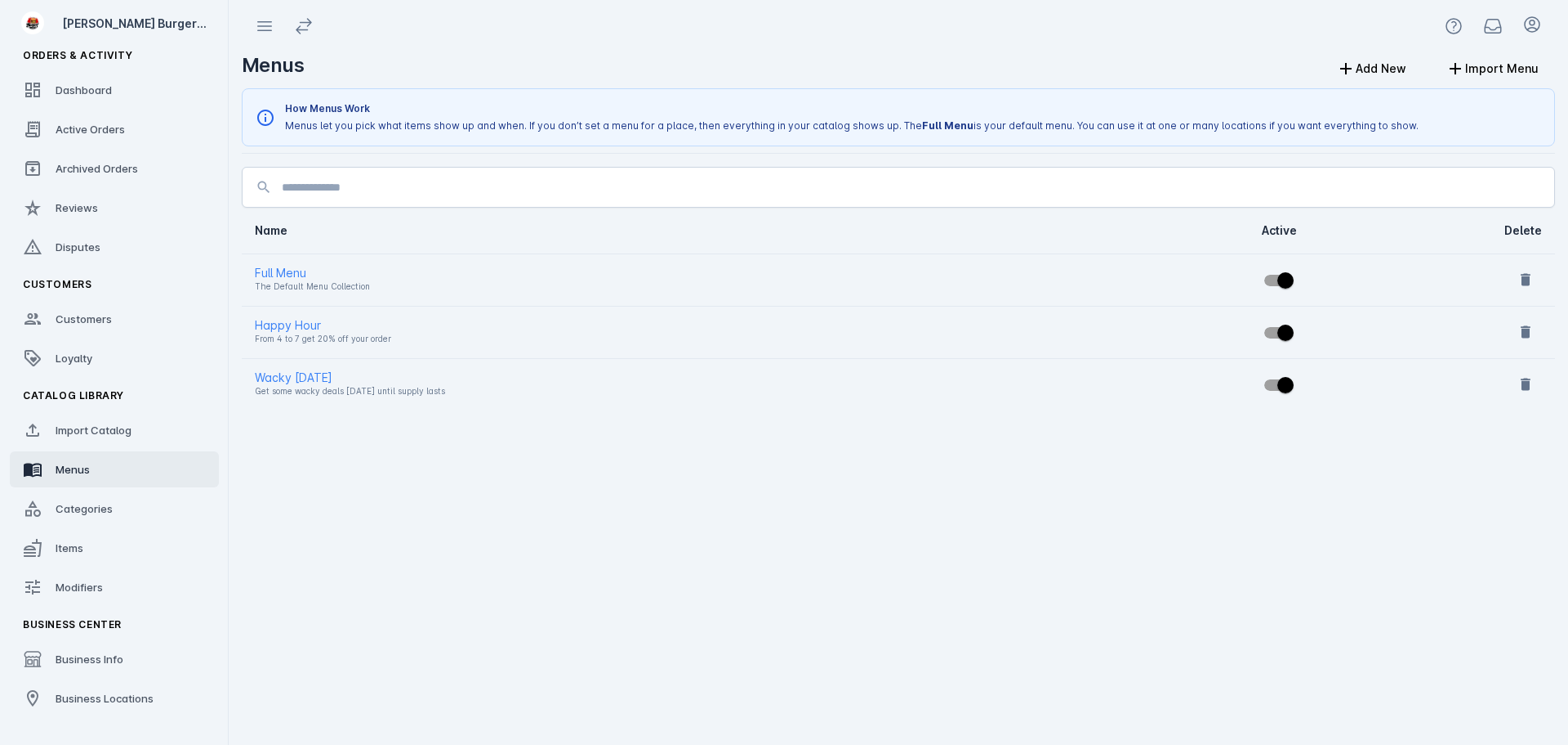
click at [116, 431] on span "Import Catalog" at bounding box center [94, 429] width 76 height 13
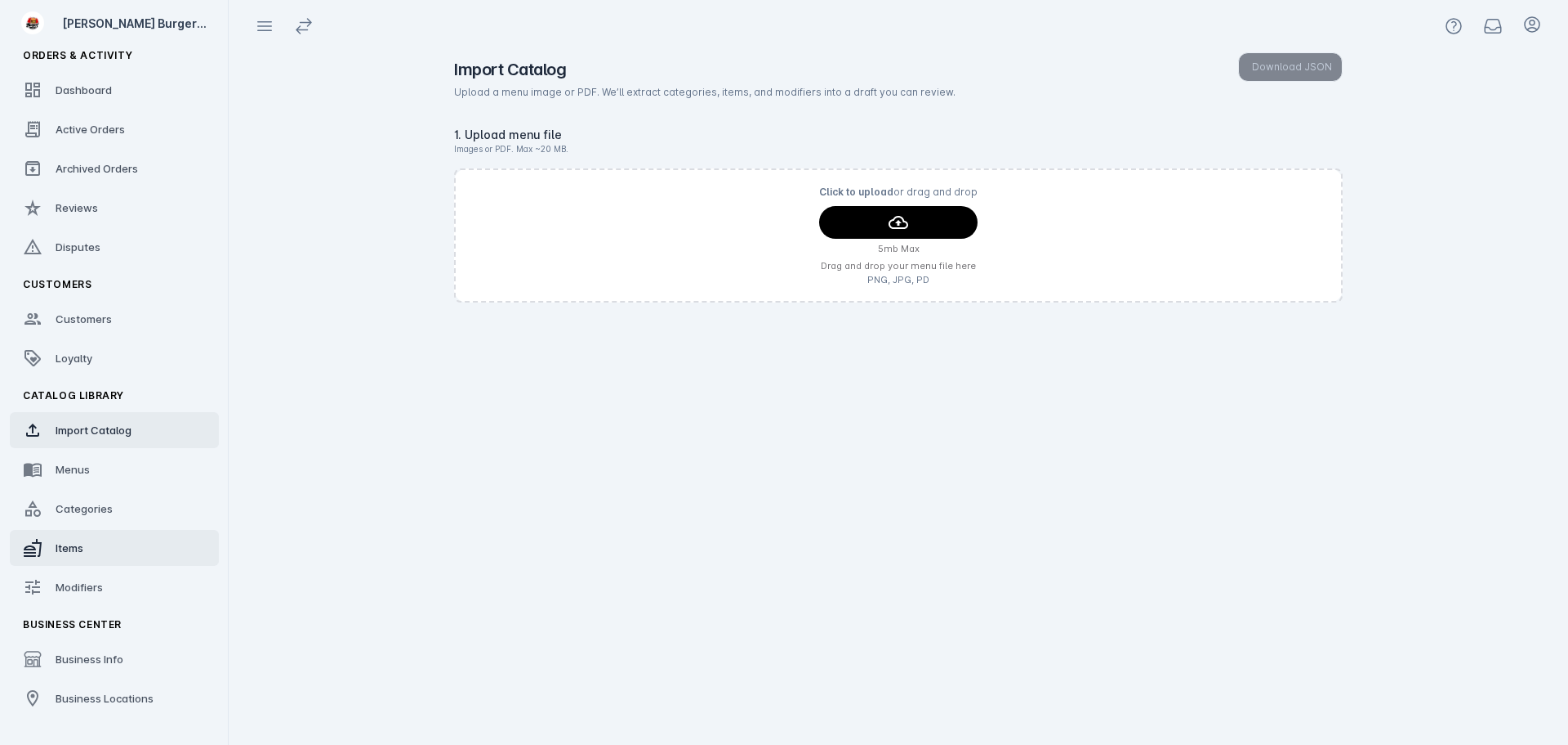
click at [111, 556] on link "Items" at bounding box center [114, 547] width 210 height 36
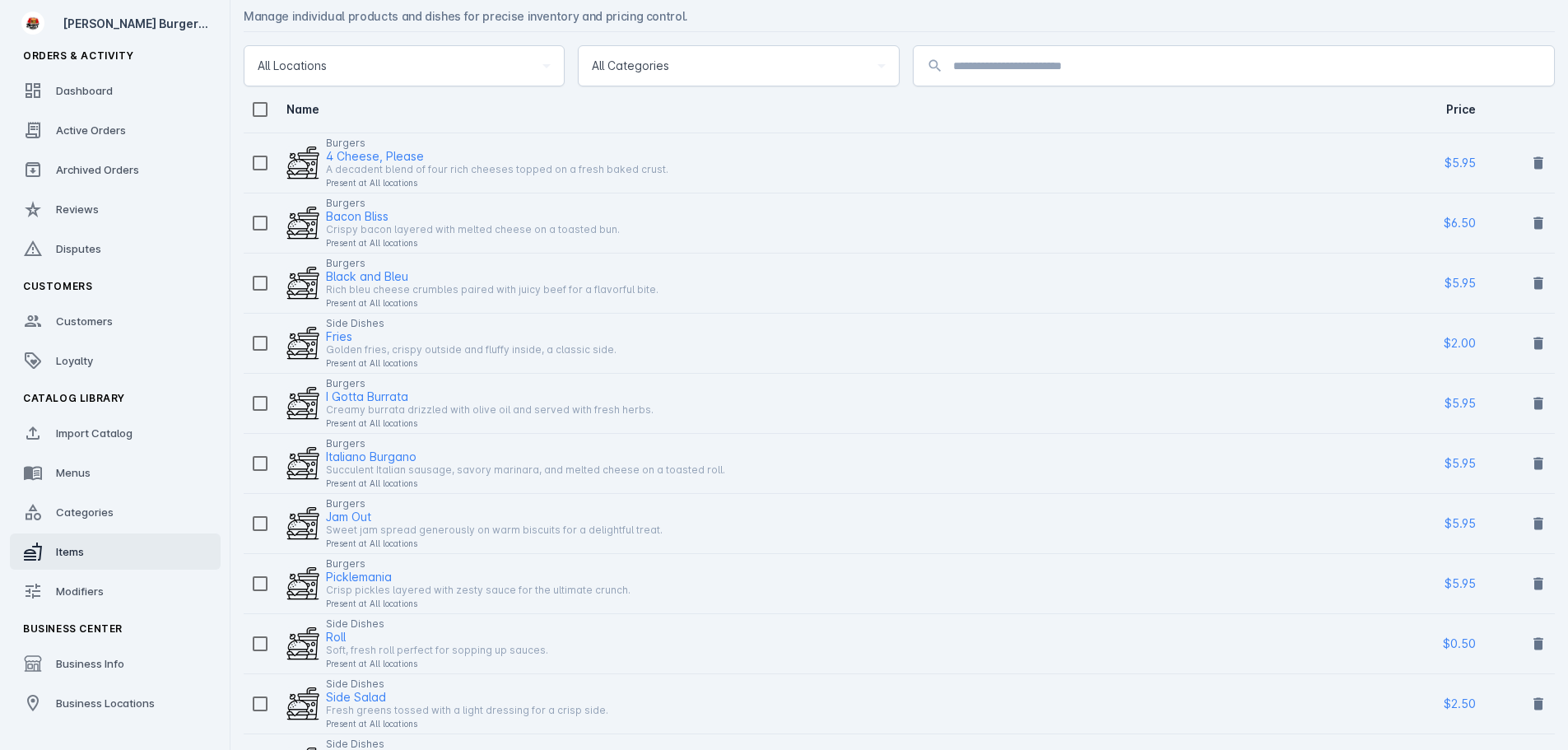
scroll to position [82, 0]
click at [69, 429] on span "Import Catalog" at bounding box center [94, 432] width 77 height 13
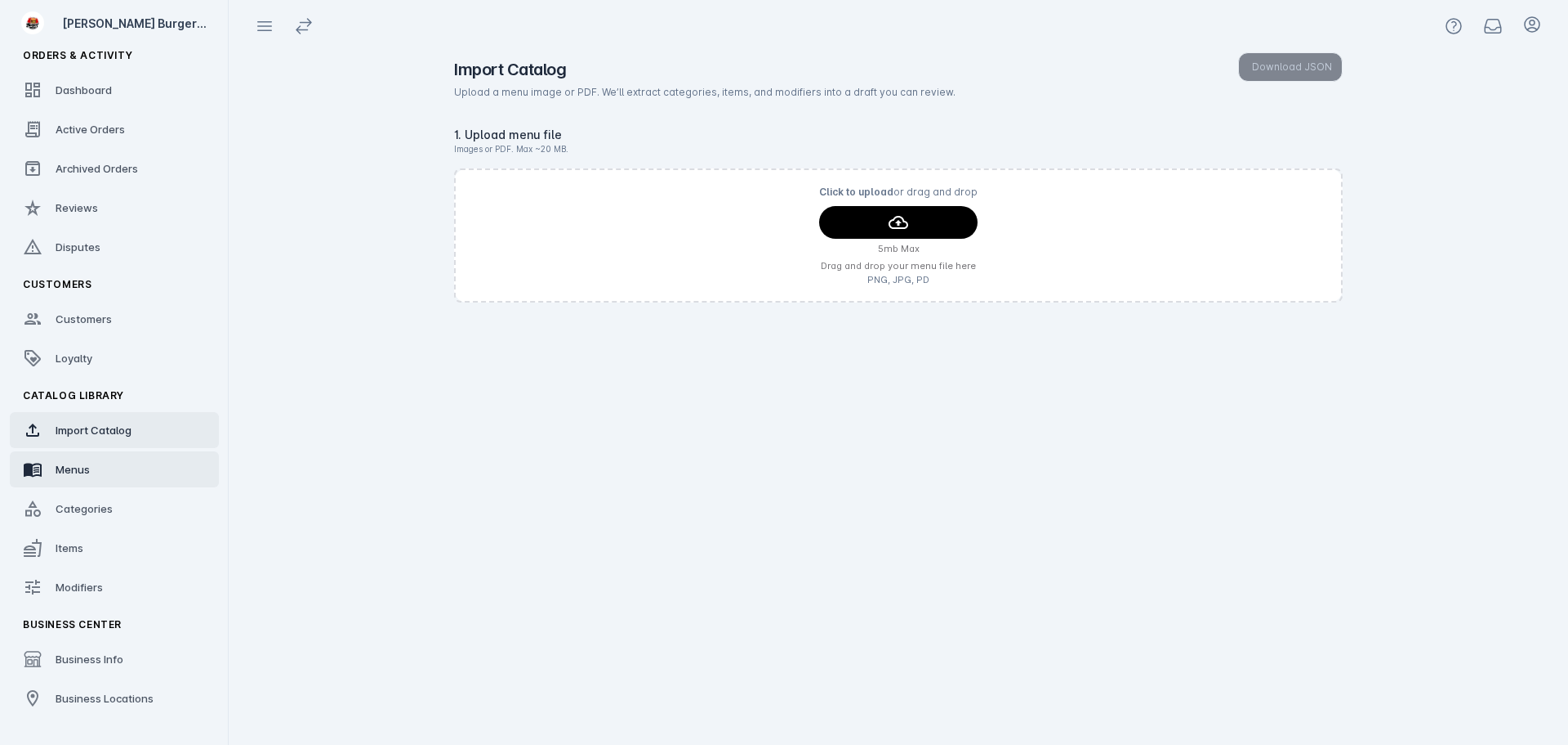
click at [72, 471] on span "Menus" at bounding box center [72, 468] width 34 height 13
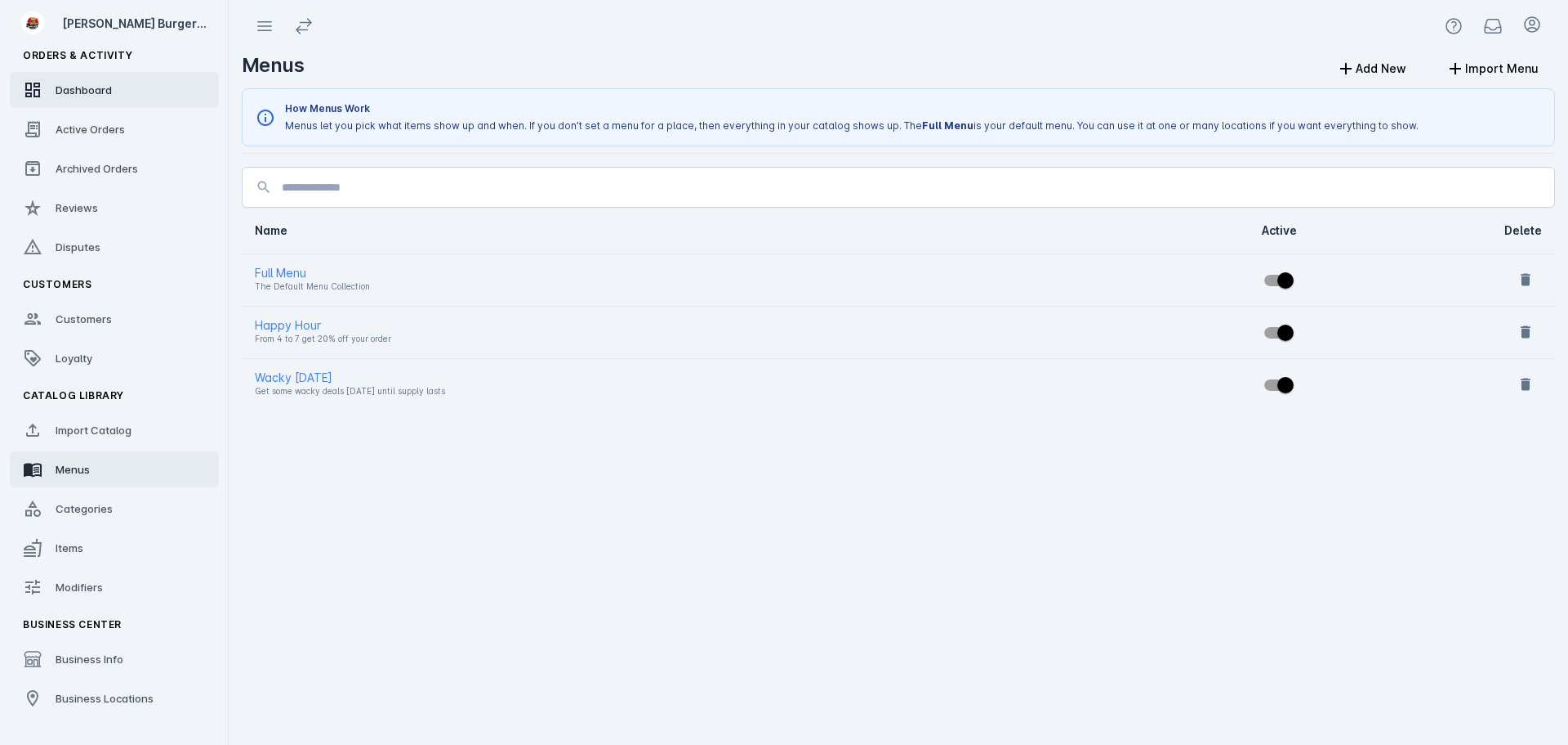
click at [94, 102] on link "Dashboard" at bounding box center [114, 90] width 210 height 36
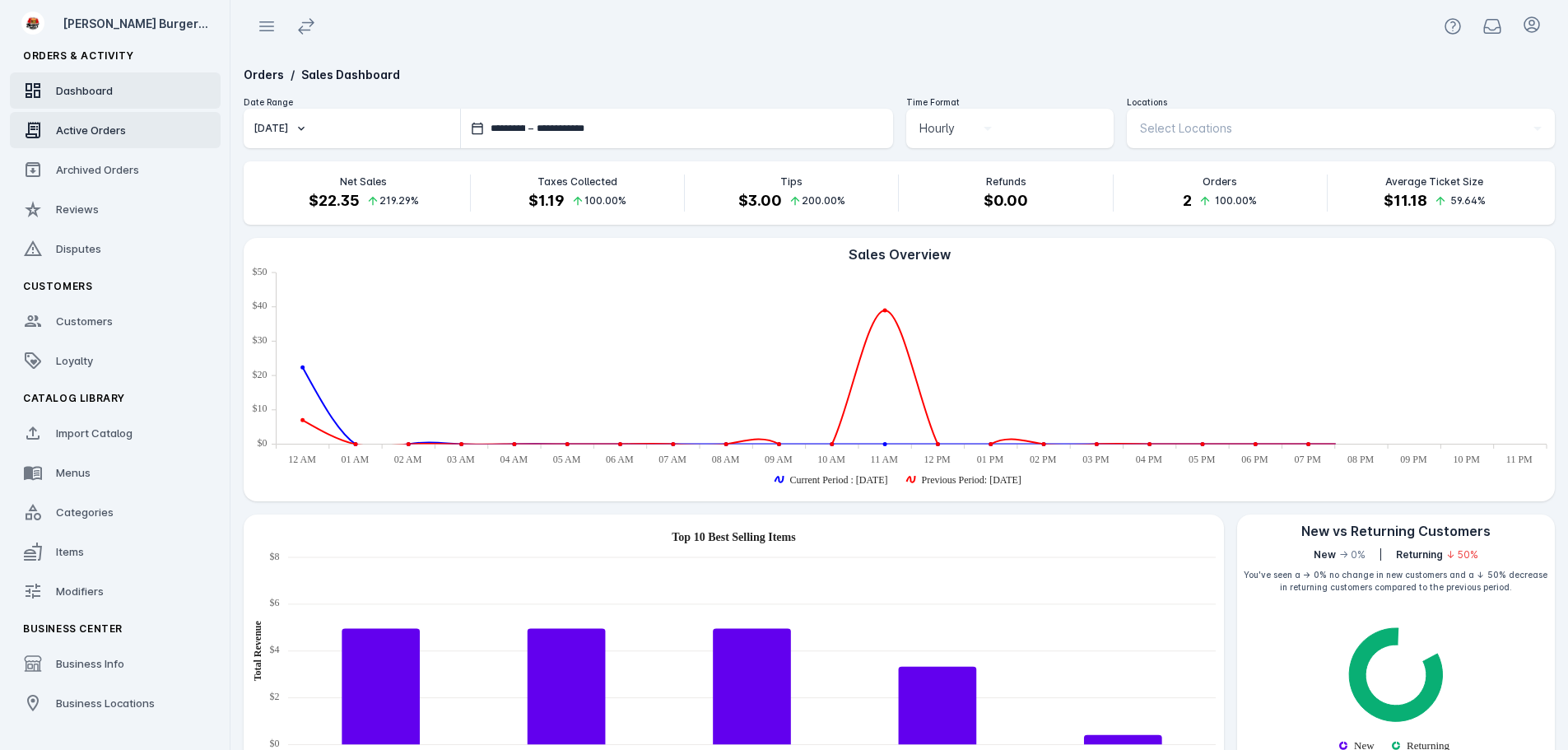
click at [89, 120] on link "Active Orders" at bounding box center [115, 130] width 211 height 36
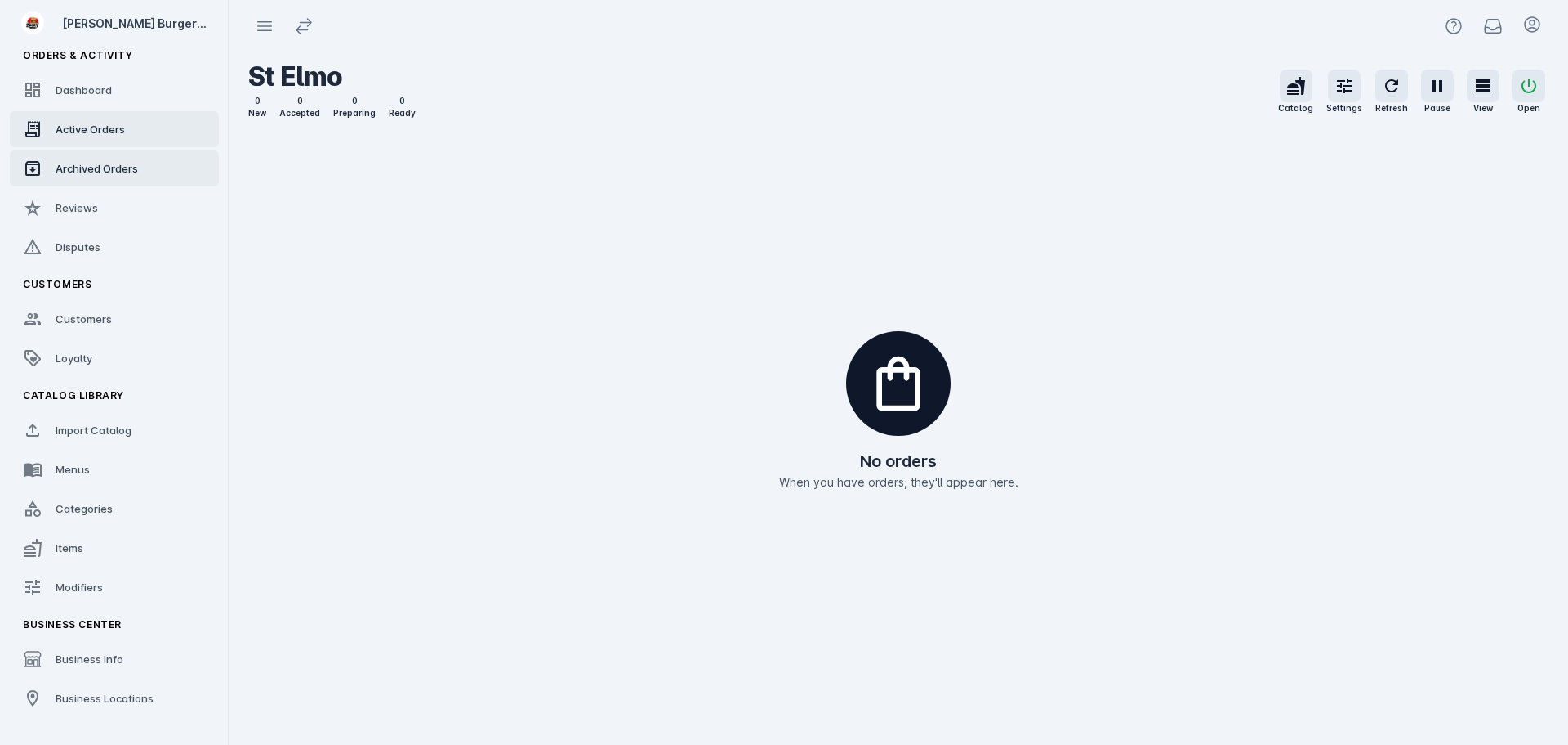
click at [77, 167] on span "Archived Orders" at bounding box center [96, 168] width 83 height 13
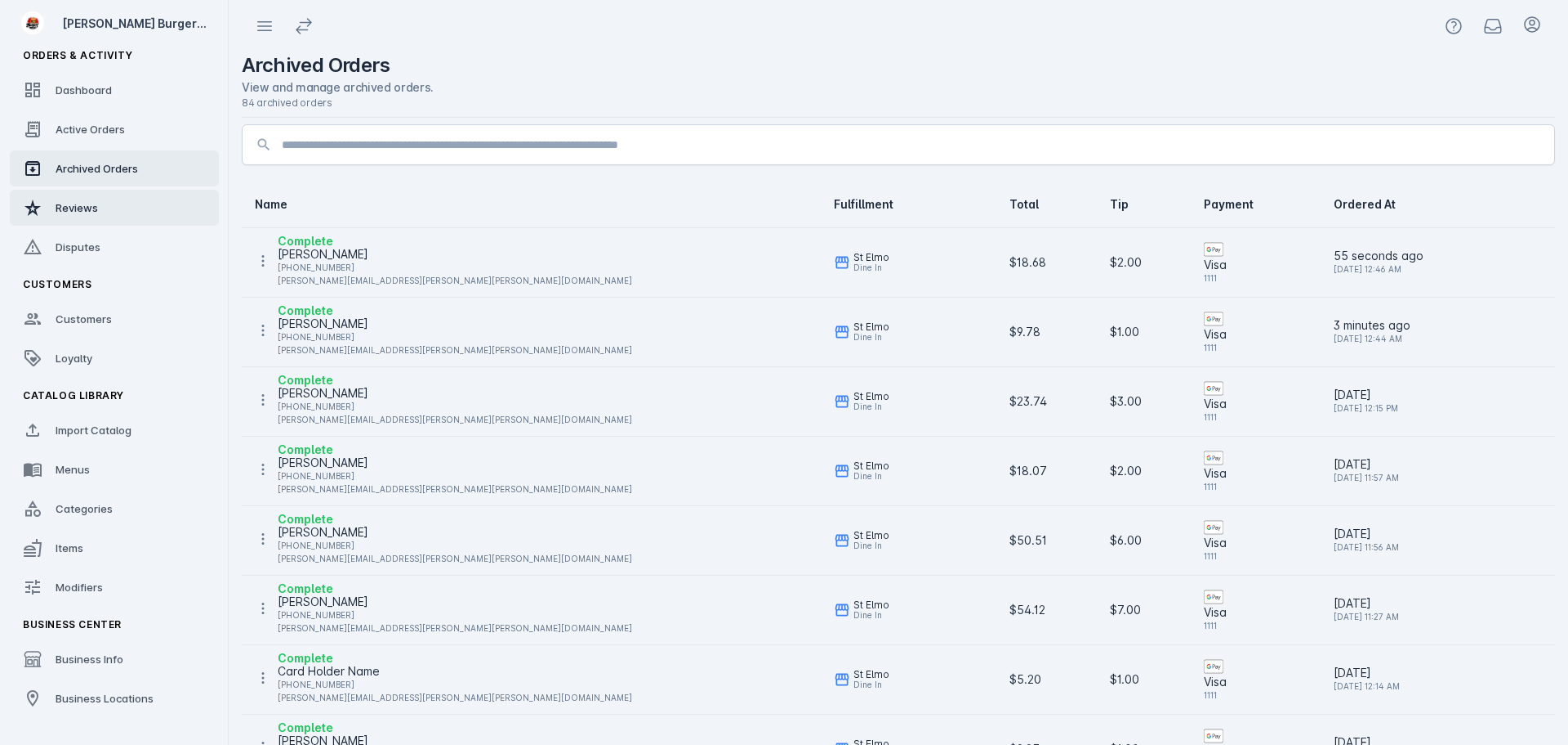
click at [73, 216] on link "Reviews" at bounding box center [114, 207] width 210 height 36
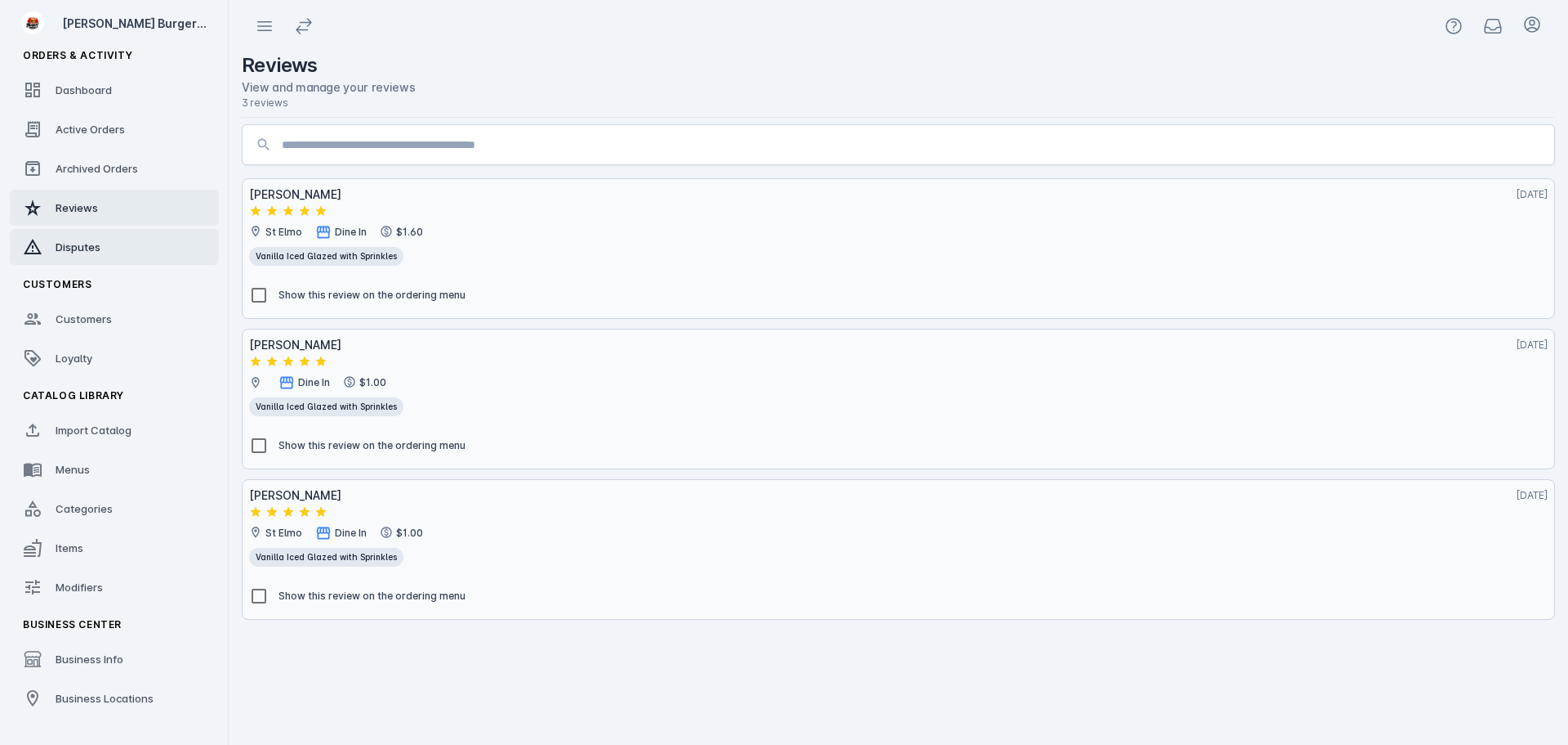
click at [78, 253] on span "Disputes" at bounding box center [78, 246] width 45 height 13
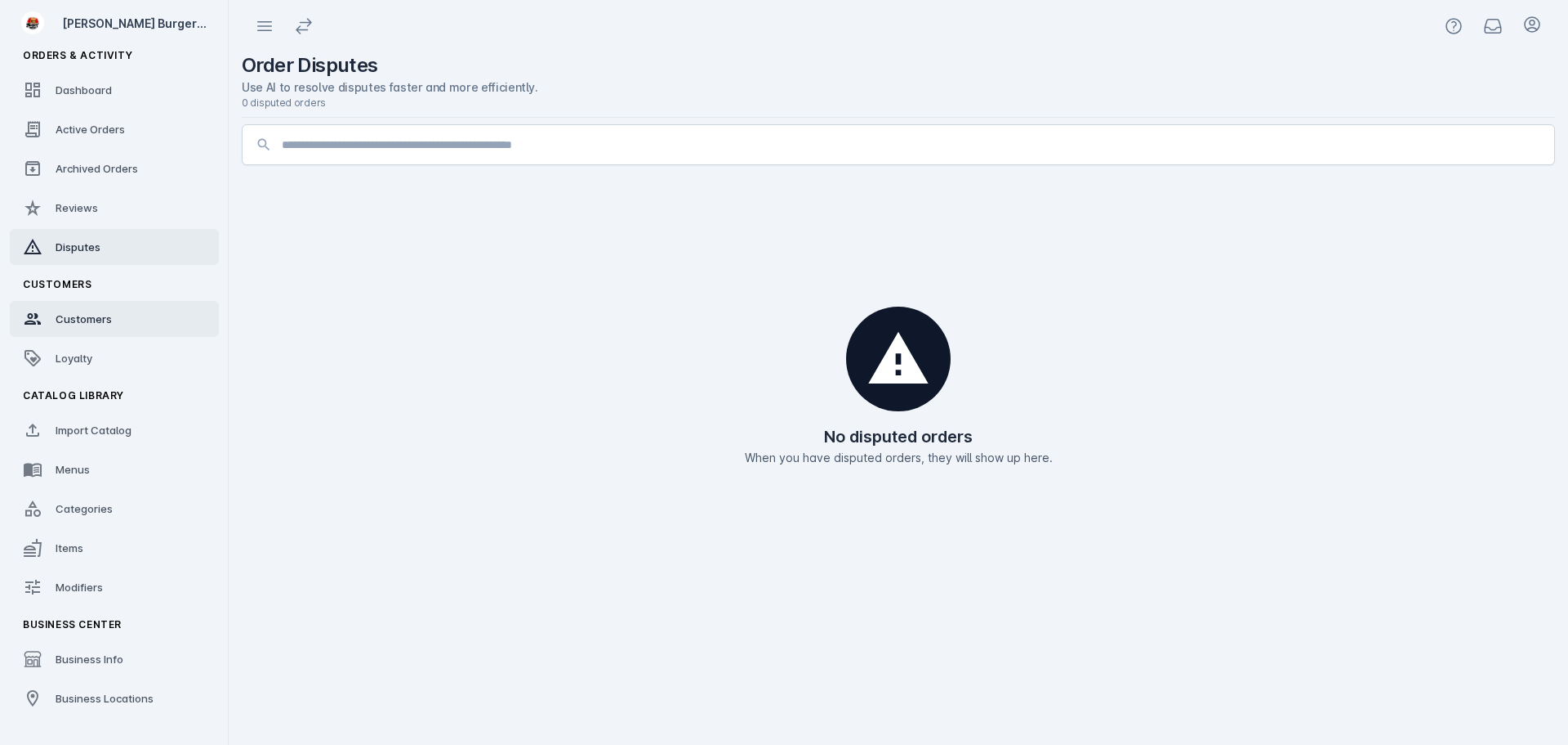
click at [71, 326] on div "Customers" at bounding box center [84, 318] width 57 height 17
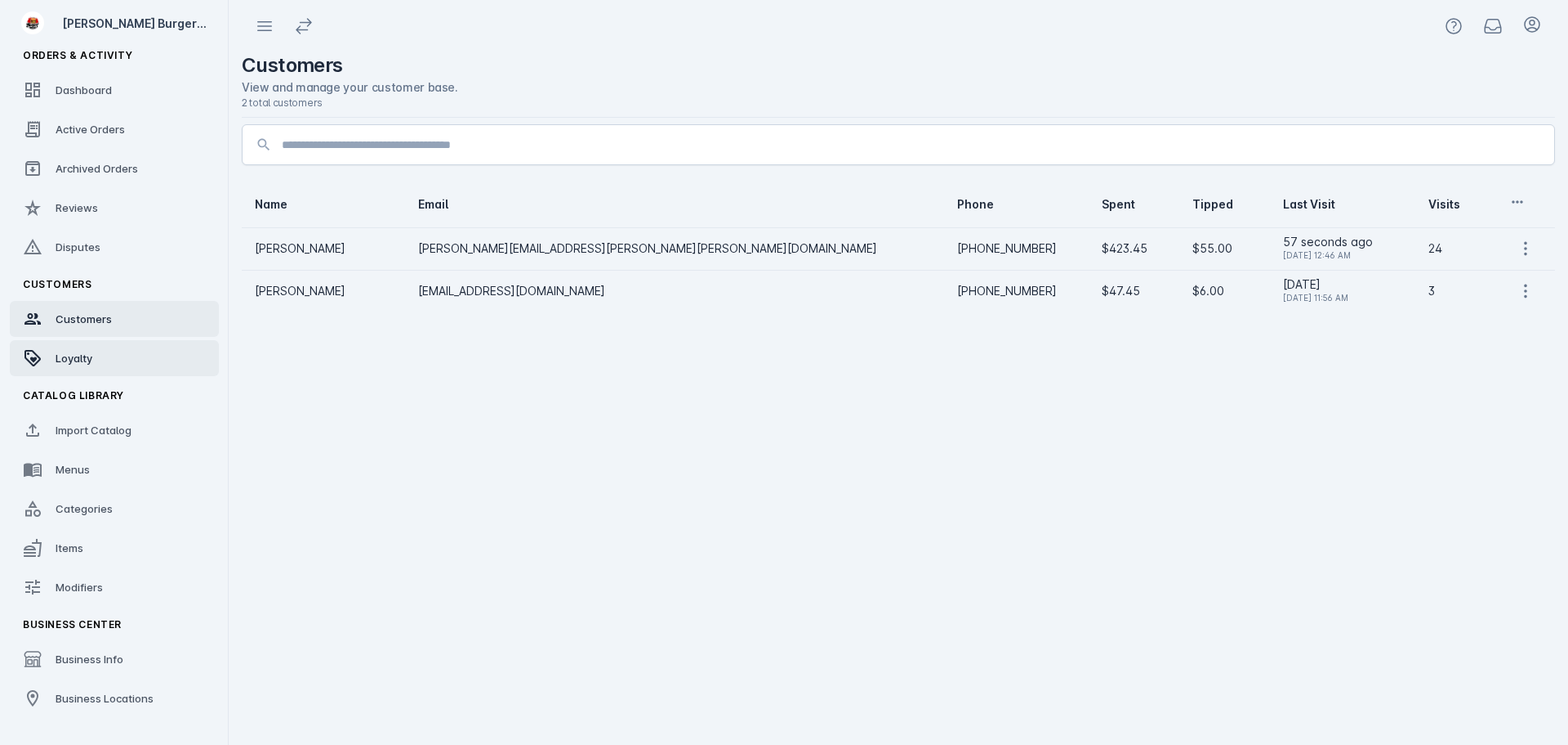
click at [68, 344] on link "Loyalty" at bounding box center [114, 358] width 210 height 36
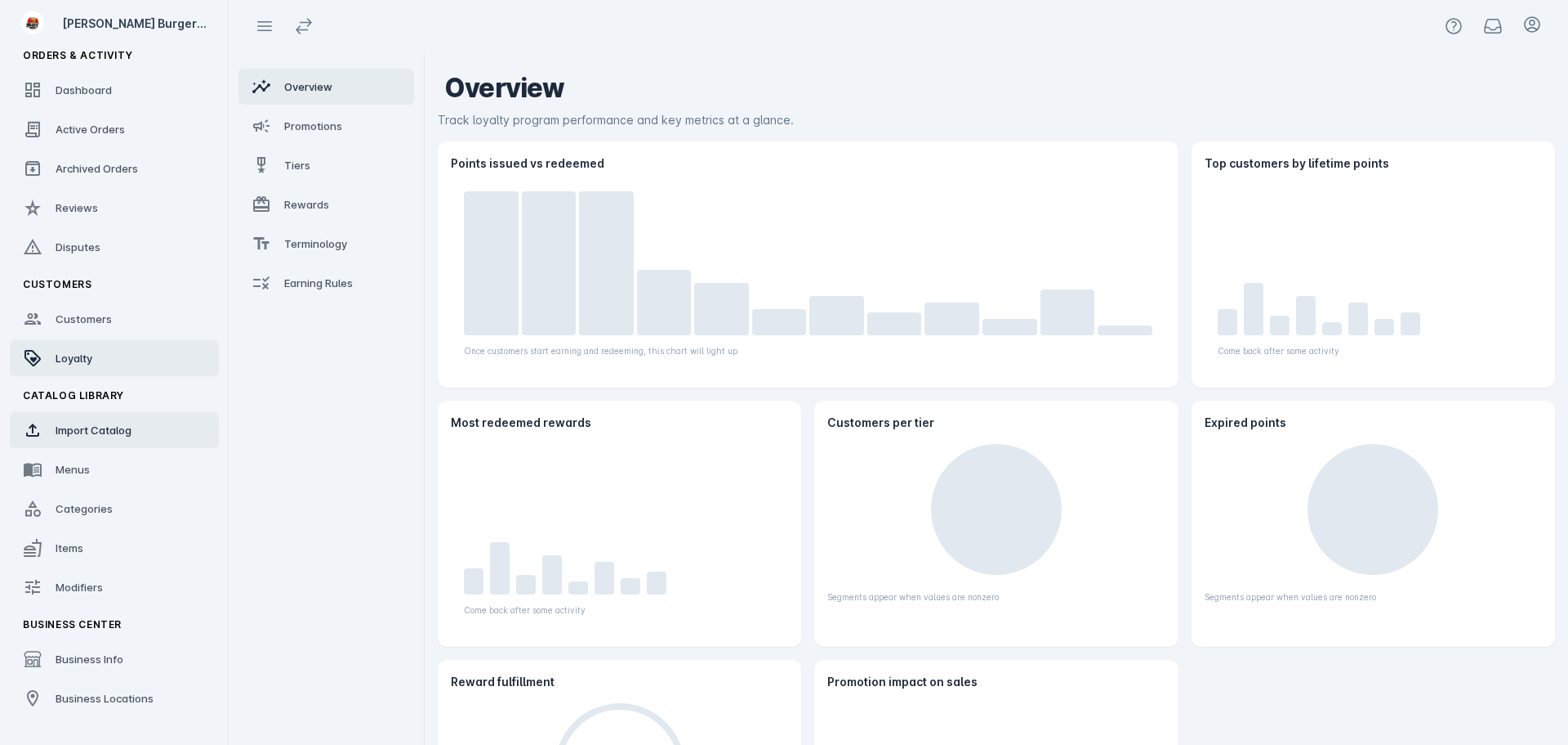
click at [75, 437] on div "Import Catalog" at bounding box center [94, 429] width 76 height 17
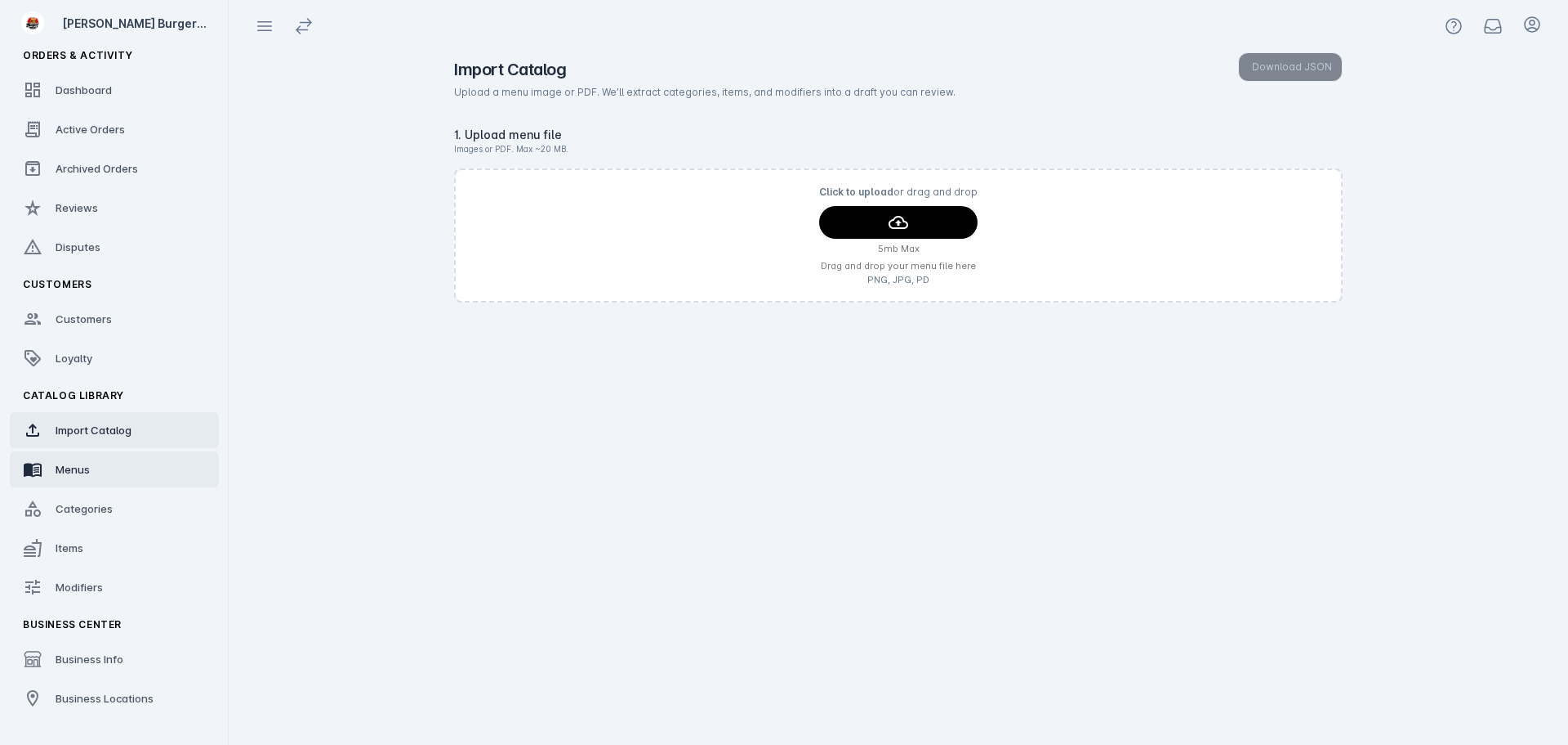
click at [78, 468] on span "Menus" at bounding box center [72, 468] width 34 height 13
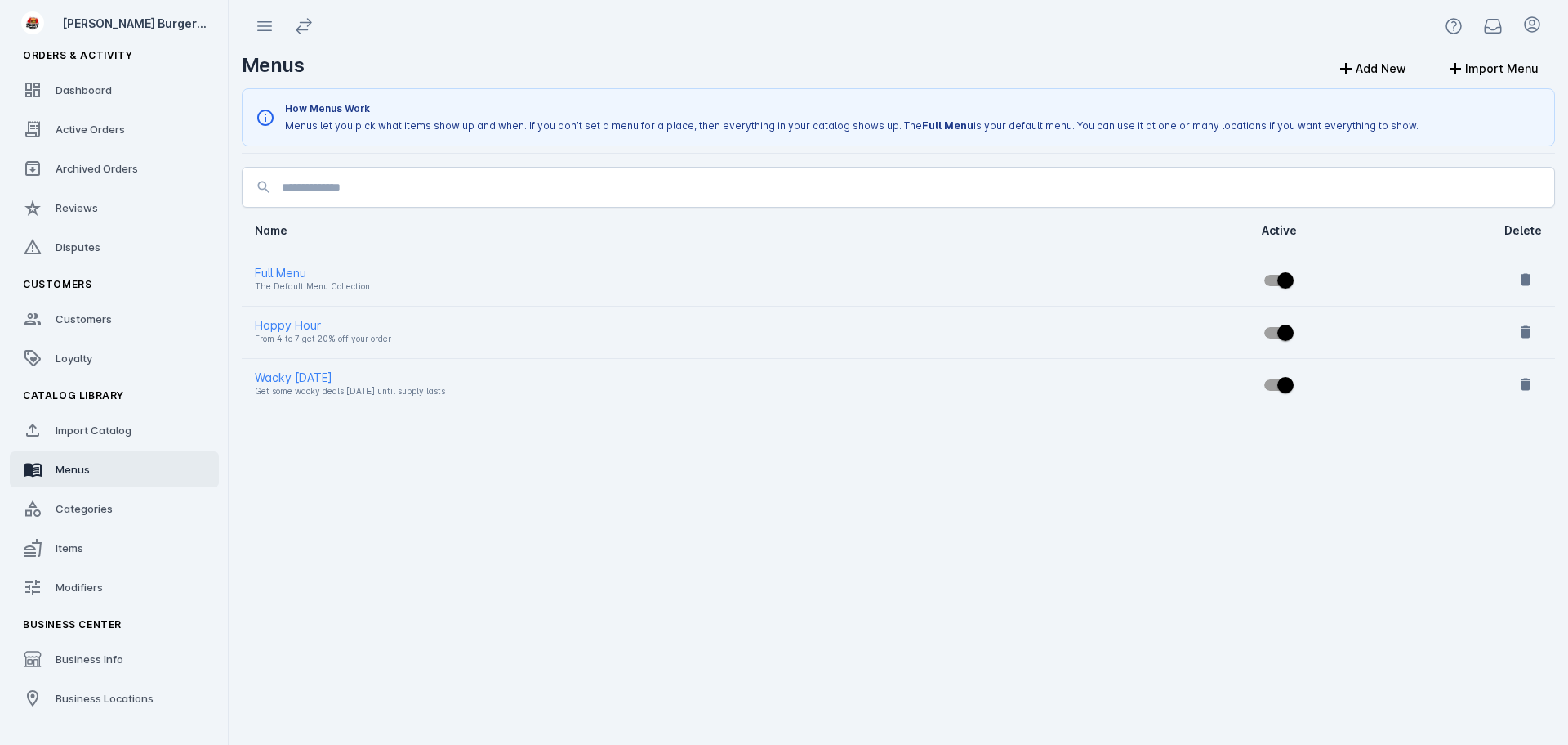
click at [75, 488] on fuse-vertical-navigation-group-item "Catalog Library Import Catalog Menus Categories Items Modifiers" at bounding box center [114, 493] width 229 height 229
click at [75, 505] on span "Categories" at bounding box center [84, 508] width 57 height 13
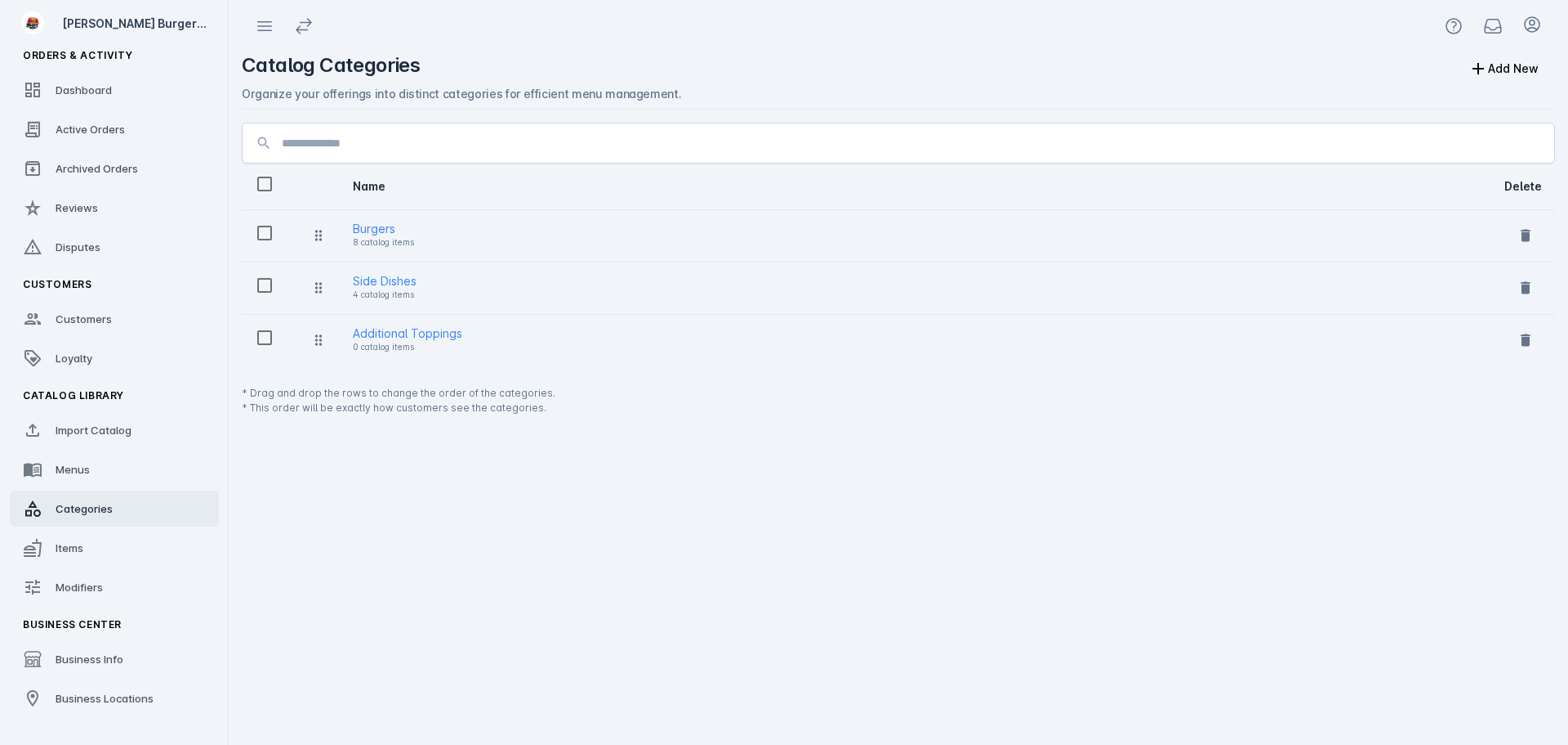
click at [71, 539] on div "Items" at bounding box center [69, 547] width 27 height 17
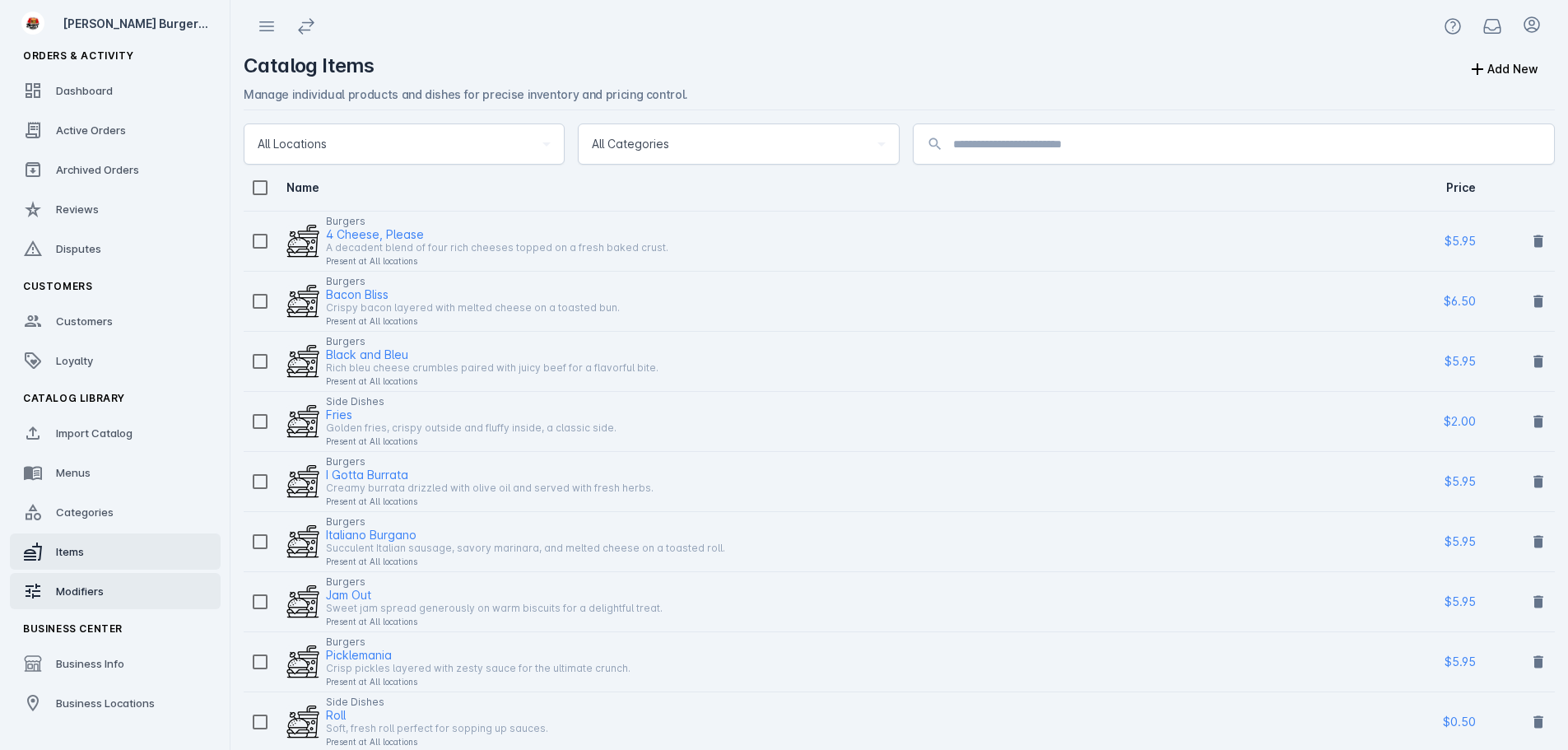
click at [71, 591] on span "Modifiers" at bounding box center [80, 590] width 48 height 13
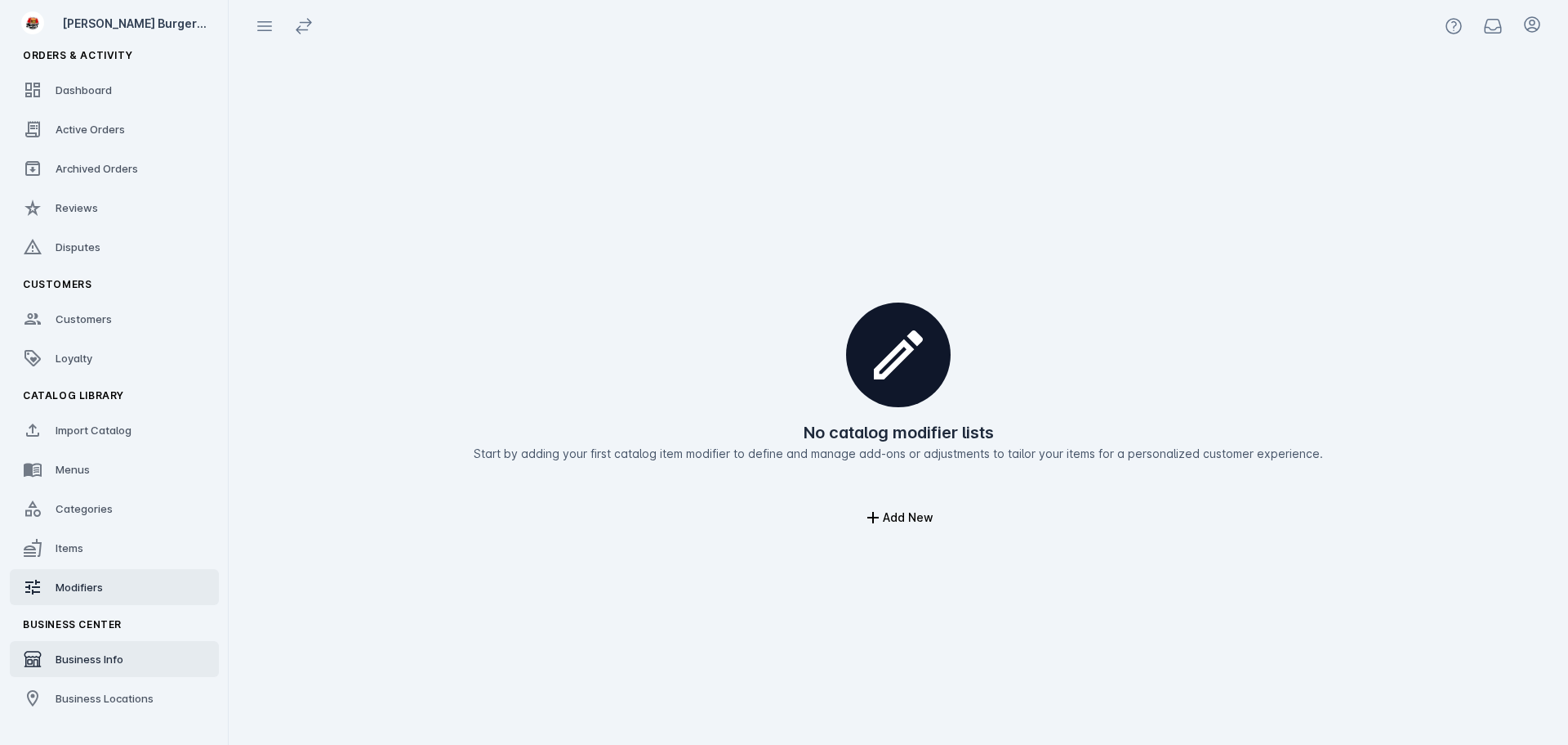
click at [119, 652] on span "Business Info" at bounding box center [90, 658] width 68 height 13
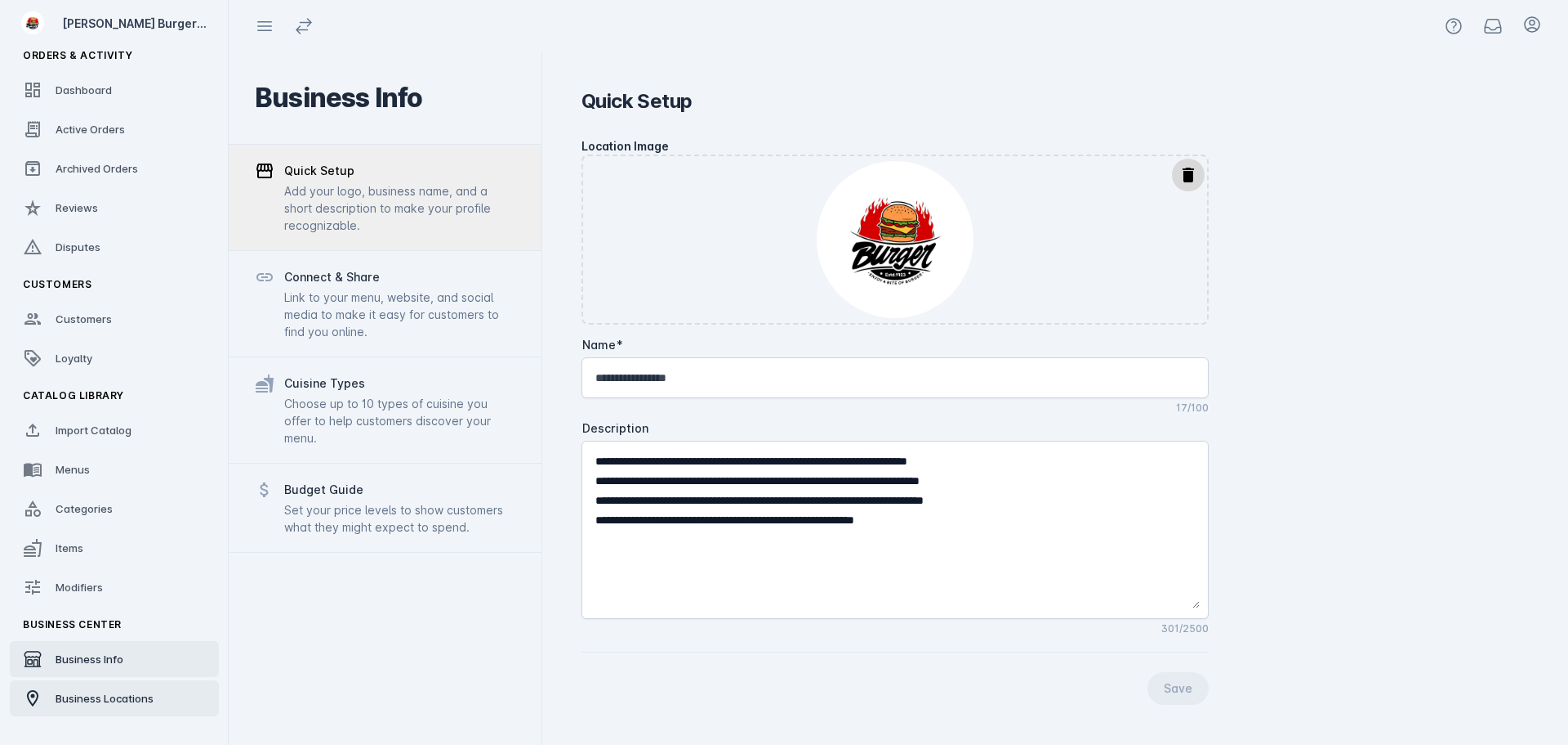
click at [115, 704] on span "Business Locations" at bounding box center [104, 697] width 98 height 13
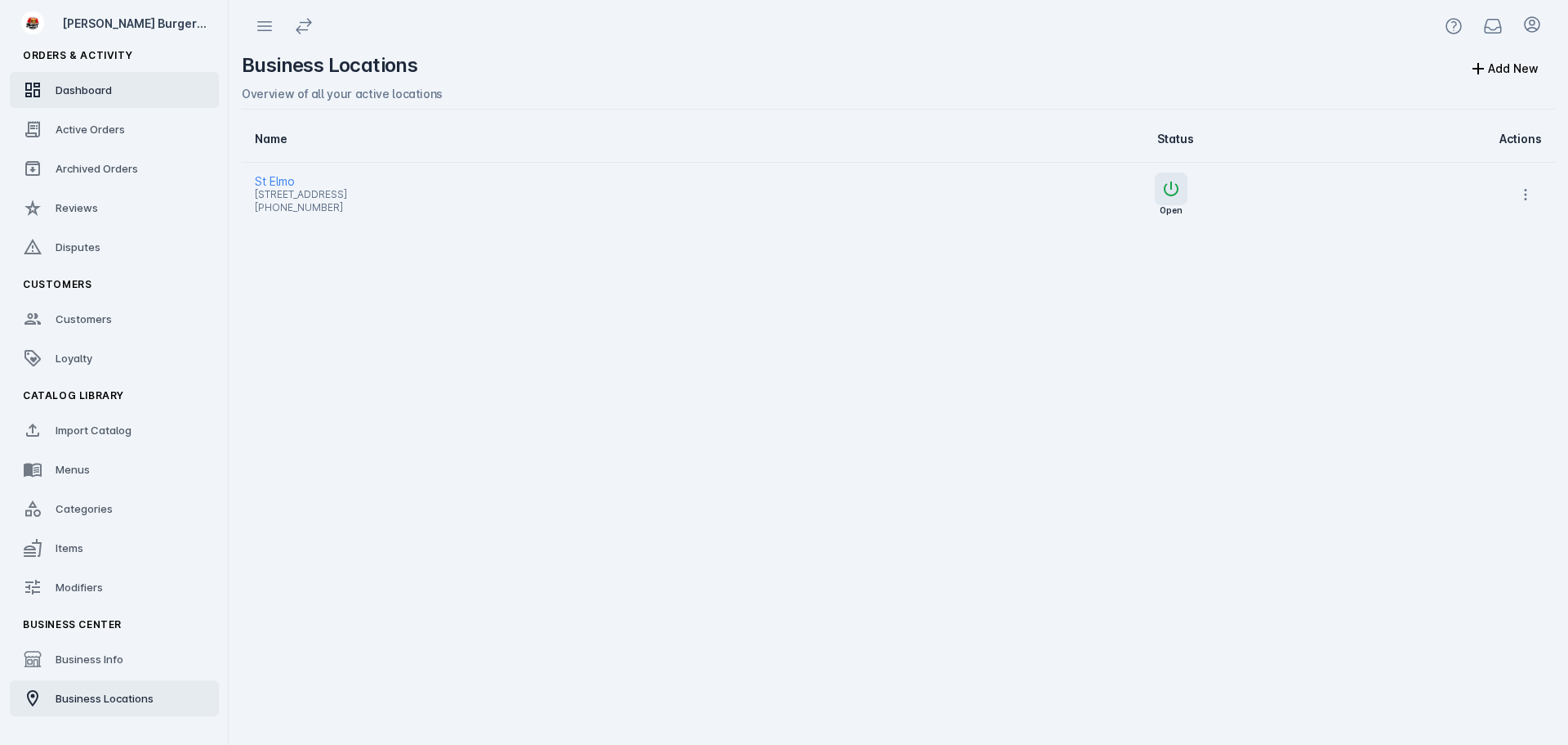
click at [92, 87] on span "Dashboard" at bounding box center [84, 89] width 57 height 13
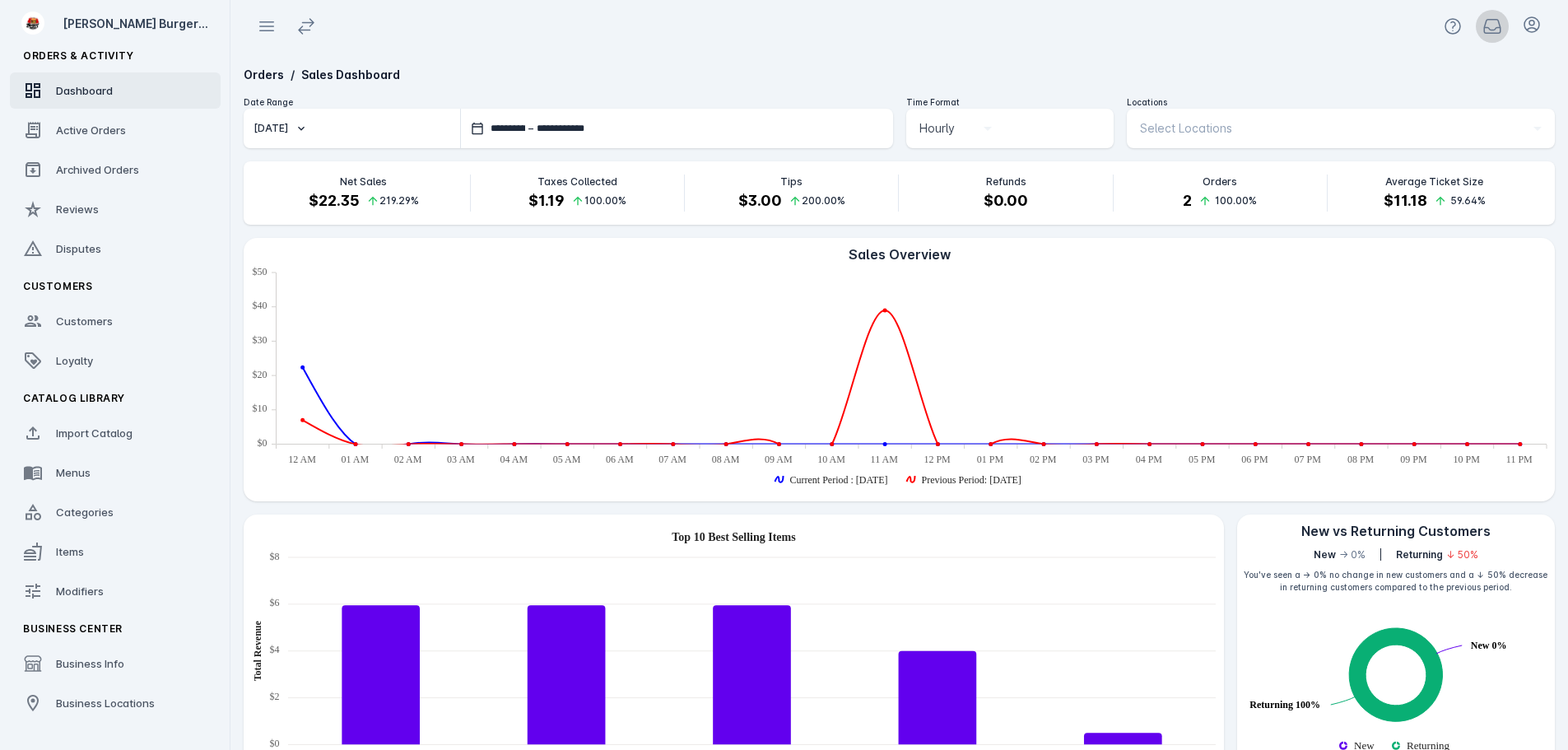
click at [1491, 30] on icon at bounding box center [1491, 27] width 17 height 14
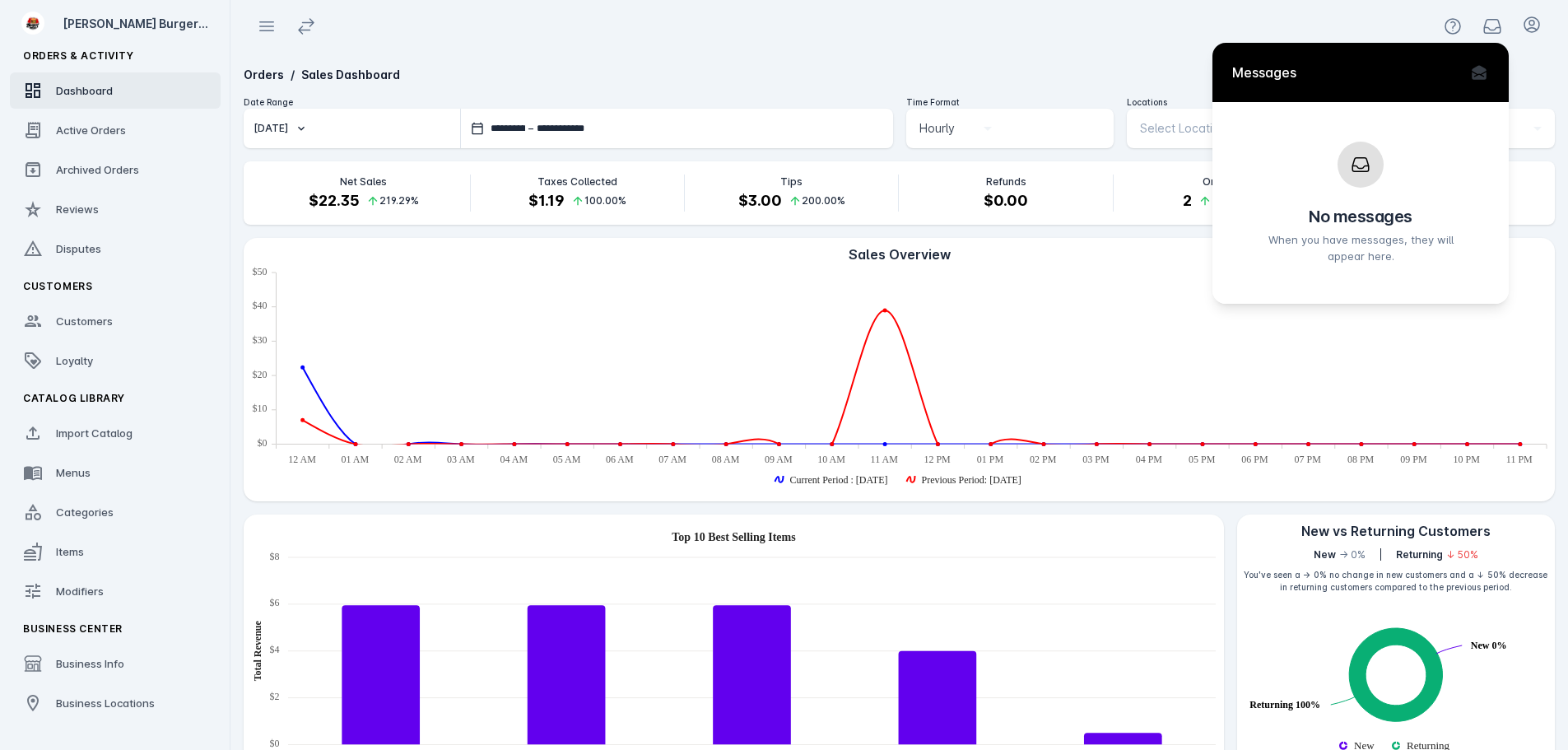
click at [1115, 45] on div at bounding box center [784, 375] width 1568 height 750
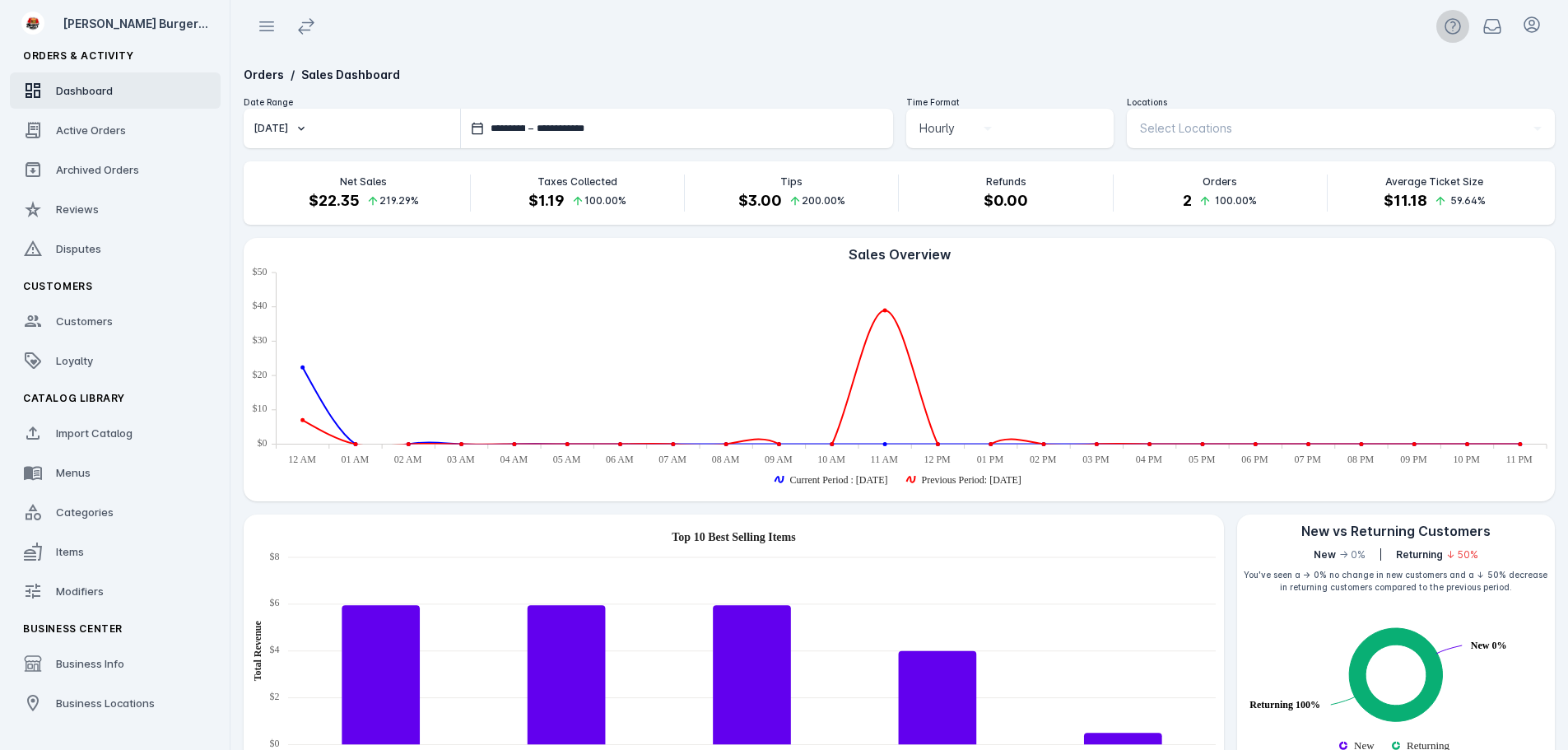
click at [1459, 18] on icon at bounding box center [1452, 27] width 20 height 20
click at [1419, 60] on button "Start App Tour" at bounding box center [1400, 69] width 137 height 39
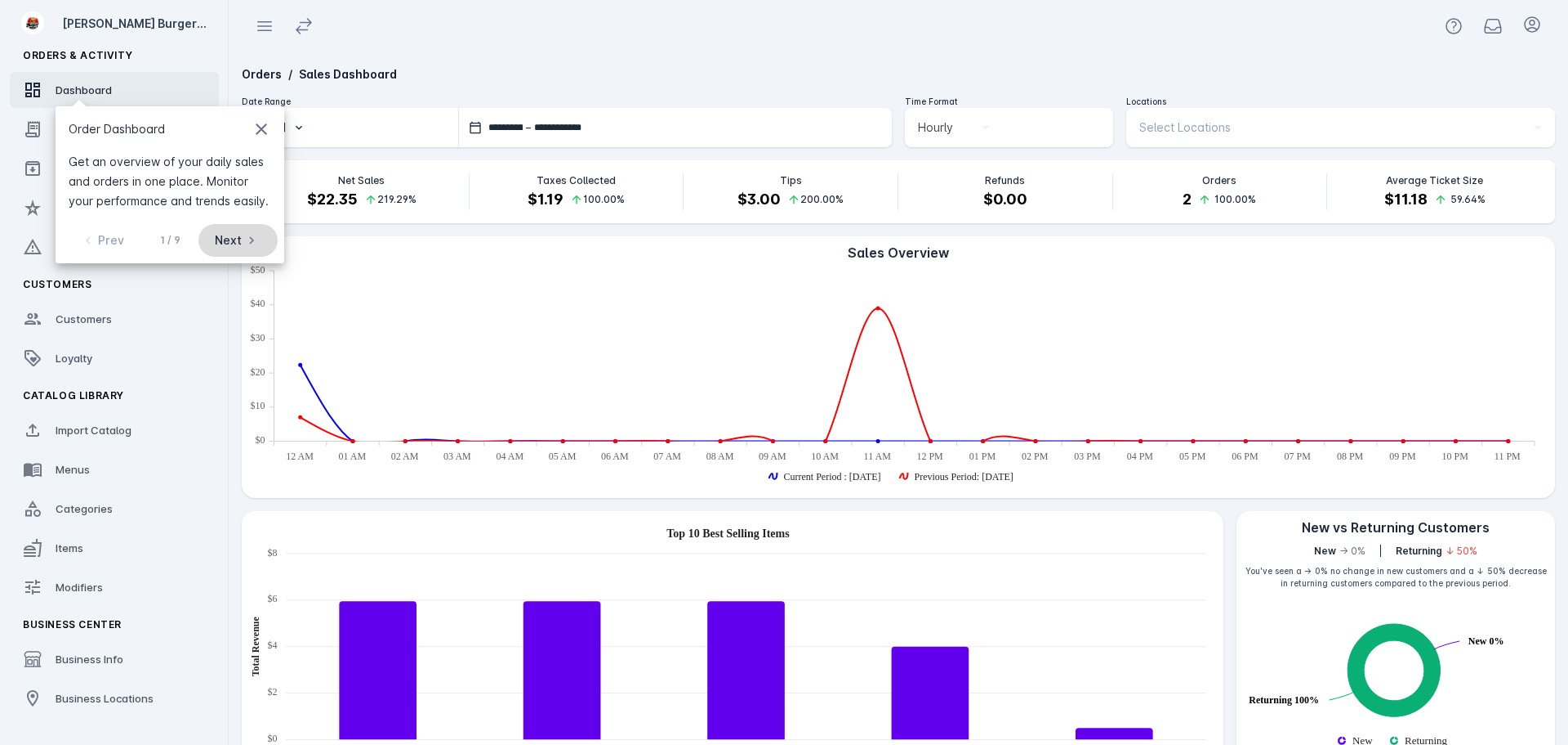
click at [249, 244] on mat-icon "chevron_right" at bounding box center [251, 240] width 19 height 20
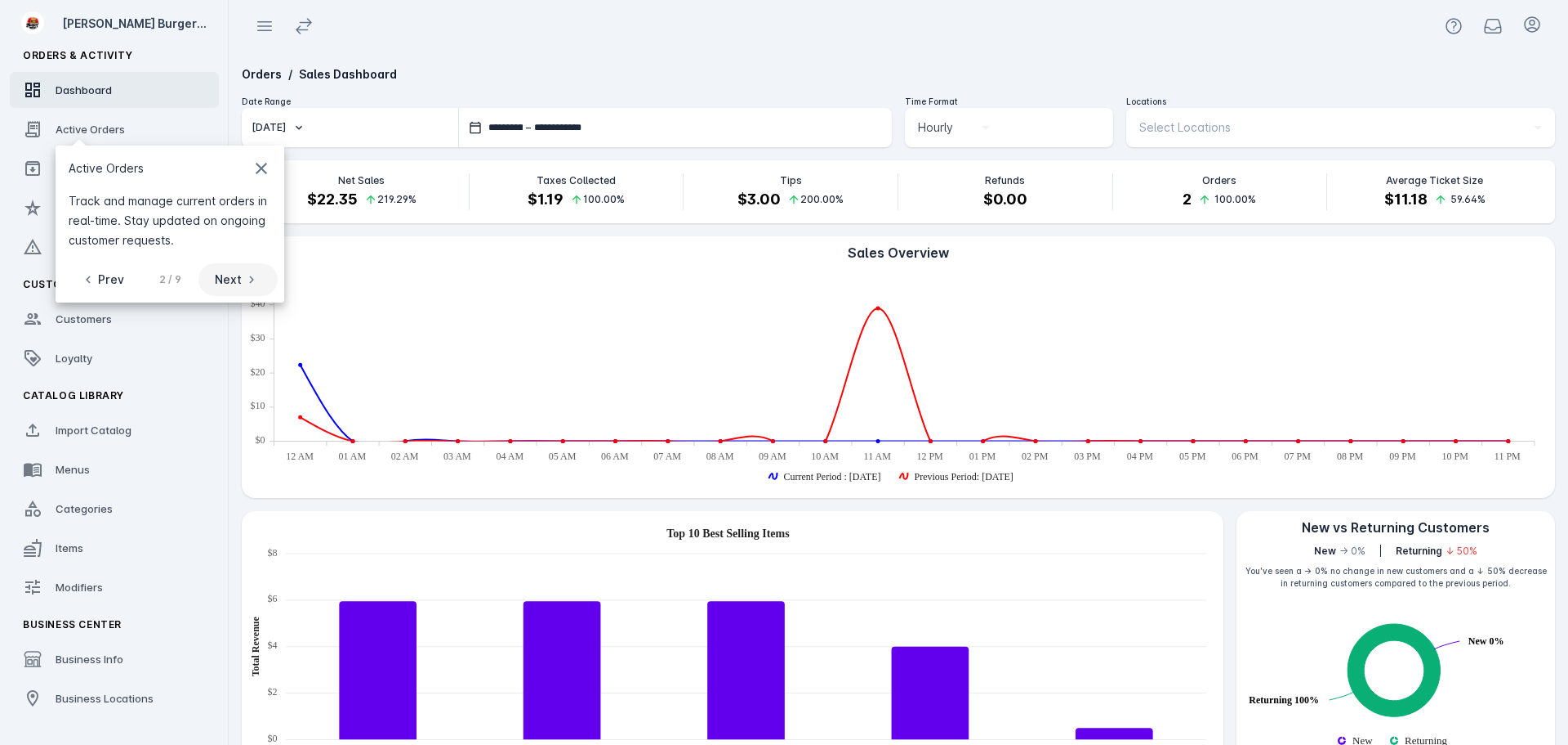
click at [250, 269] on span at bounding box center [238, 280] width 79 height 39
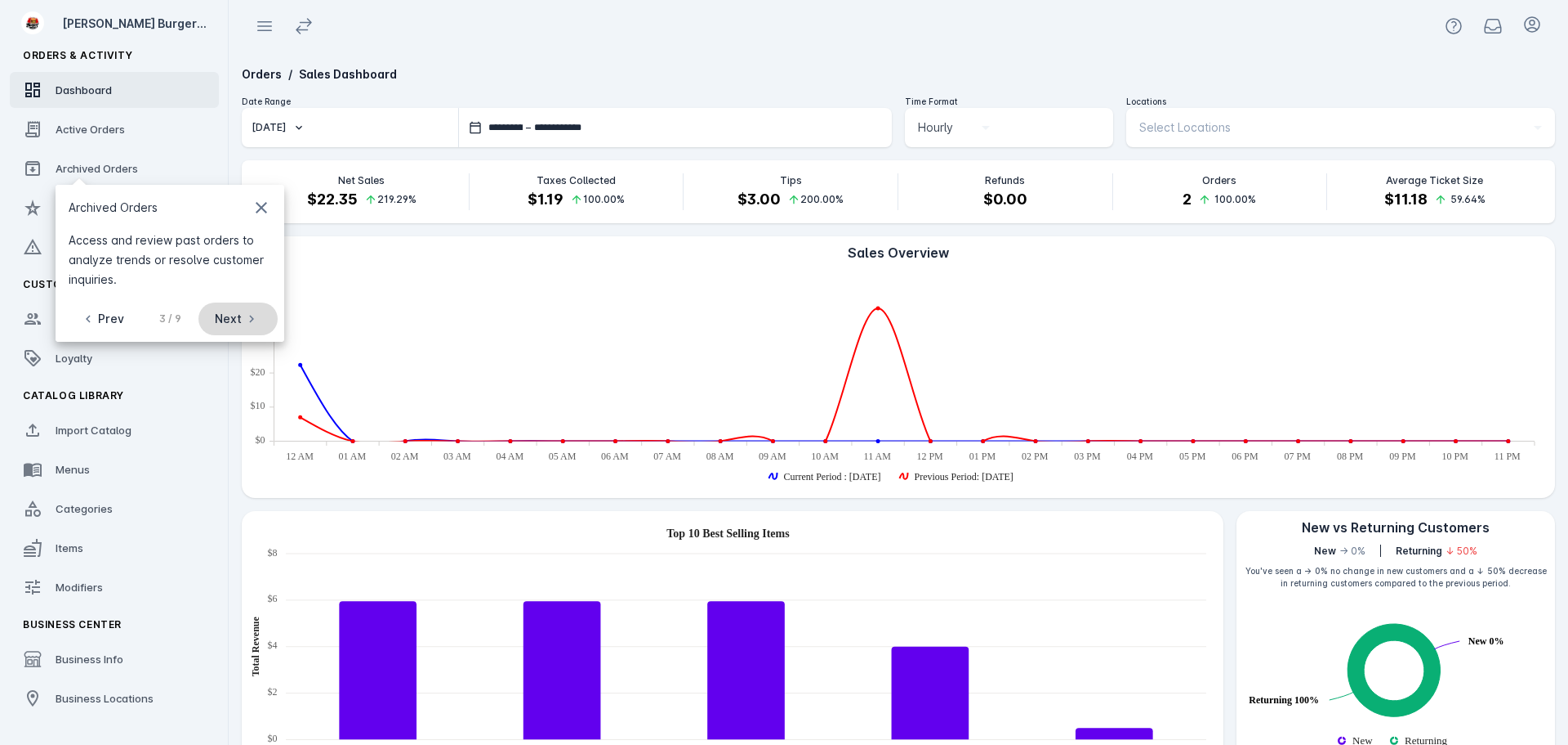
click at [248, 314] on mat-icon "chevron_right" at bounding box center [251, 319] width 19 height 20
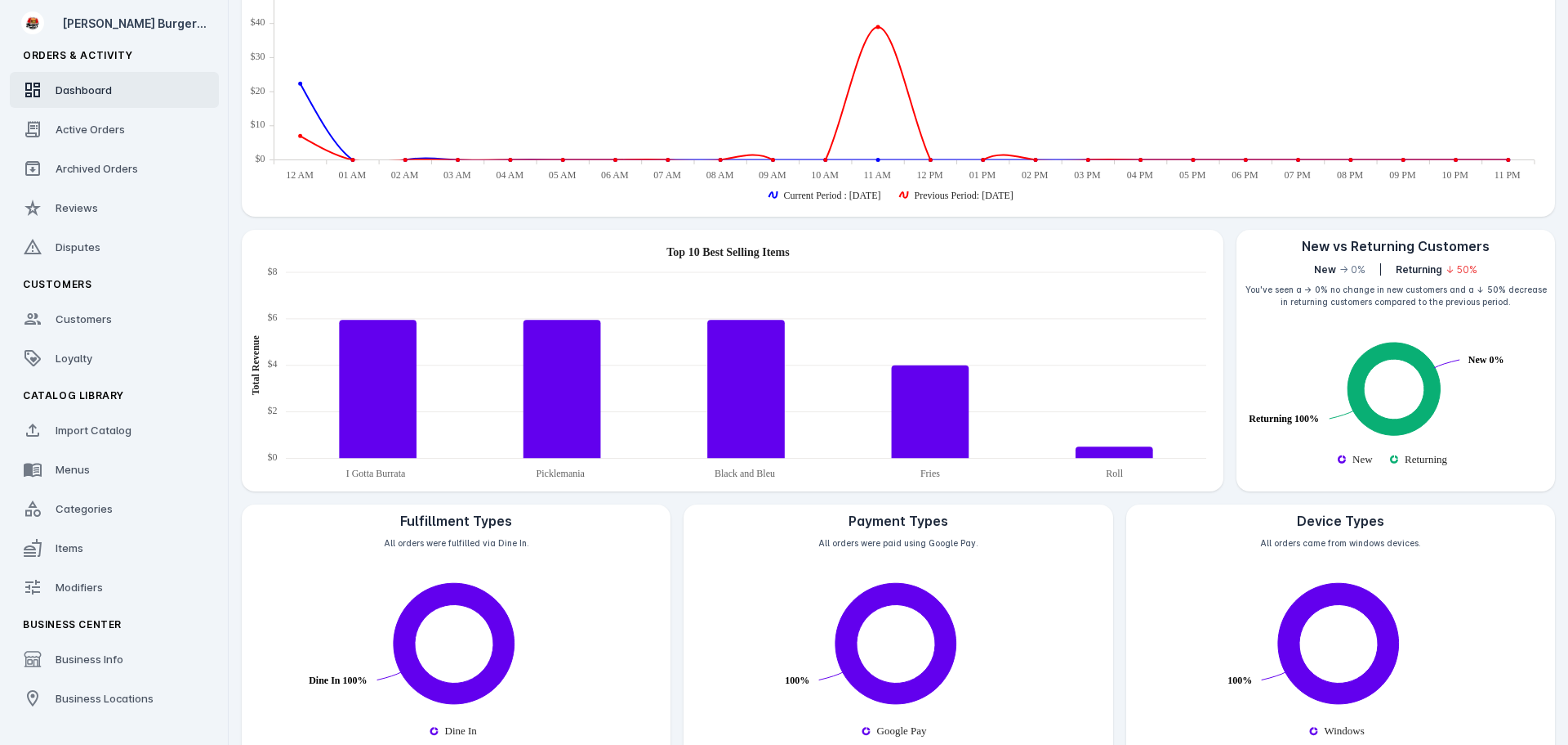
scroll to position [287, 0]
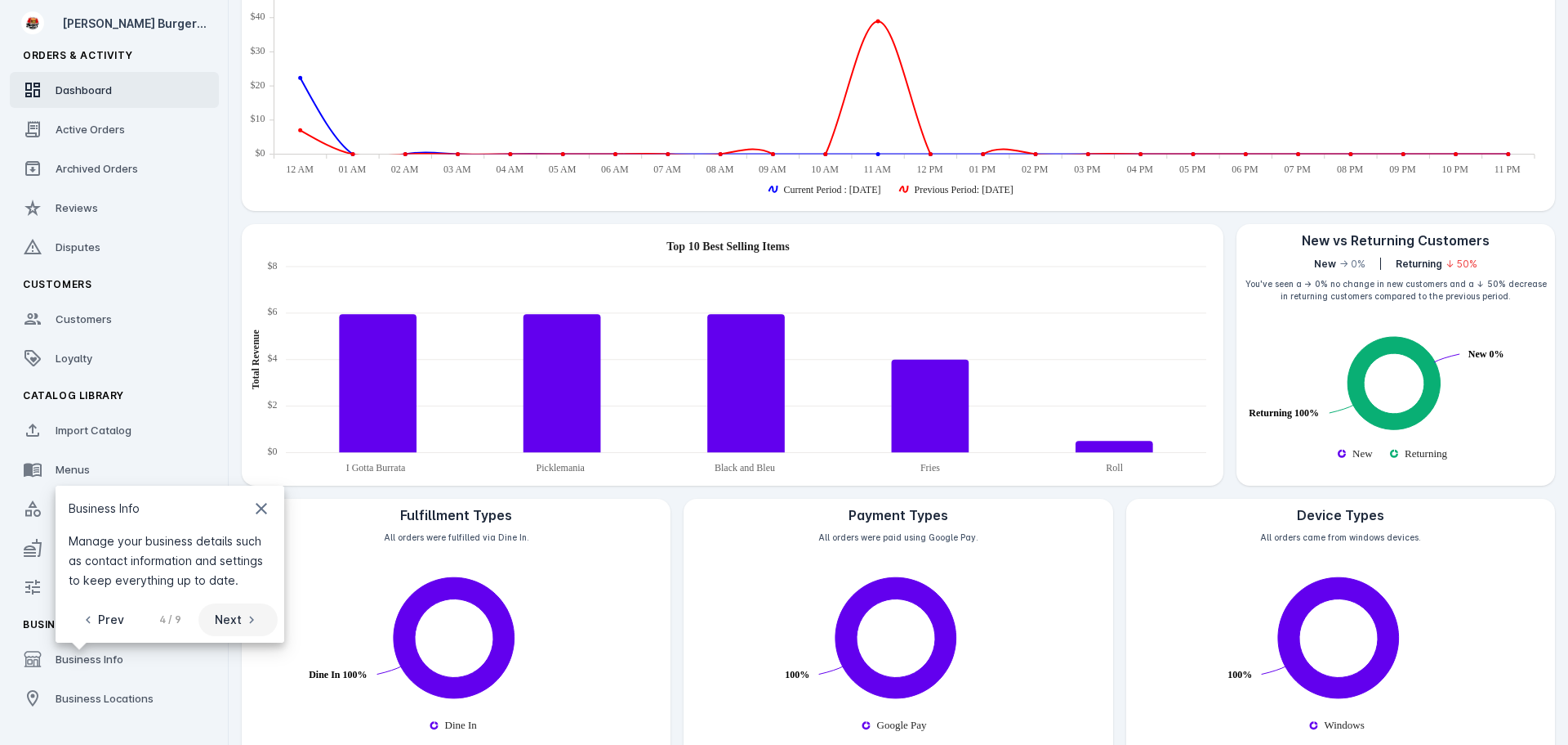
click at [247, 631] on span at bounding box center [238, 619] width 79 height 39
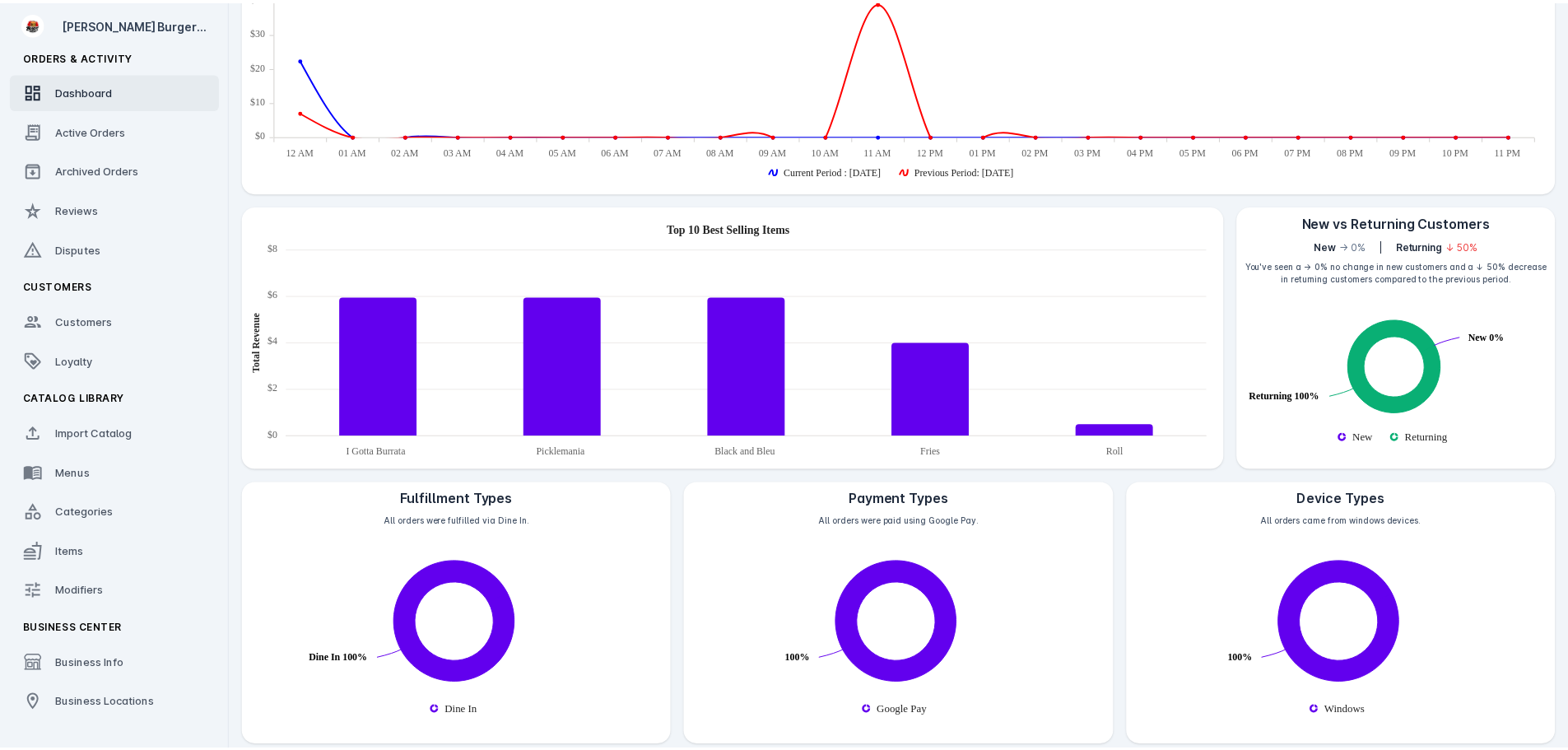
scroll to position [318, 0]
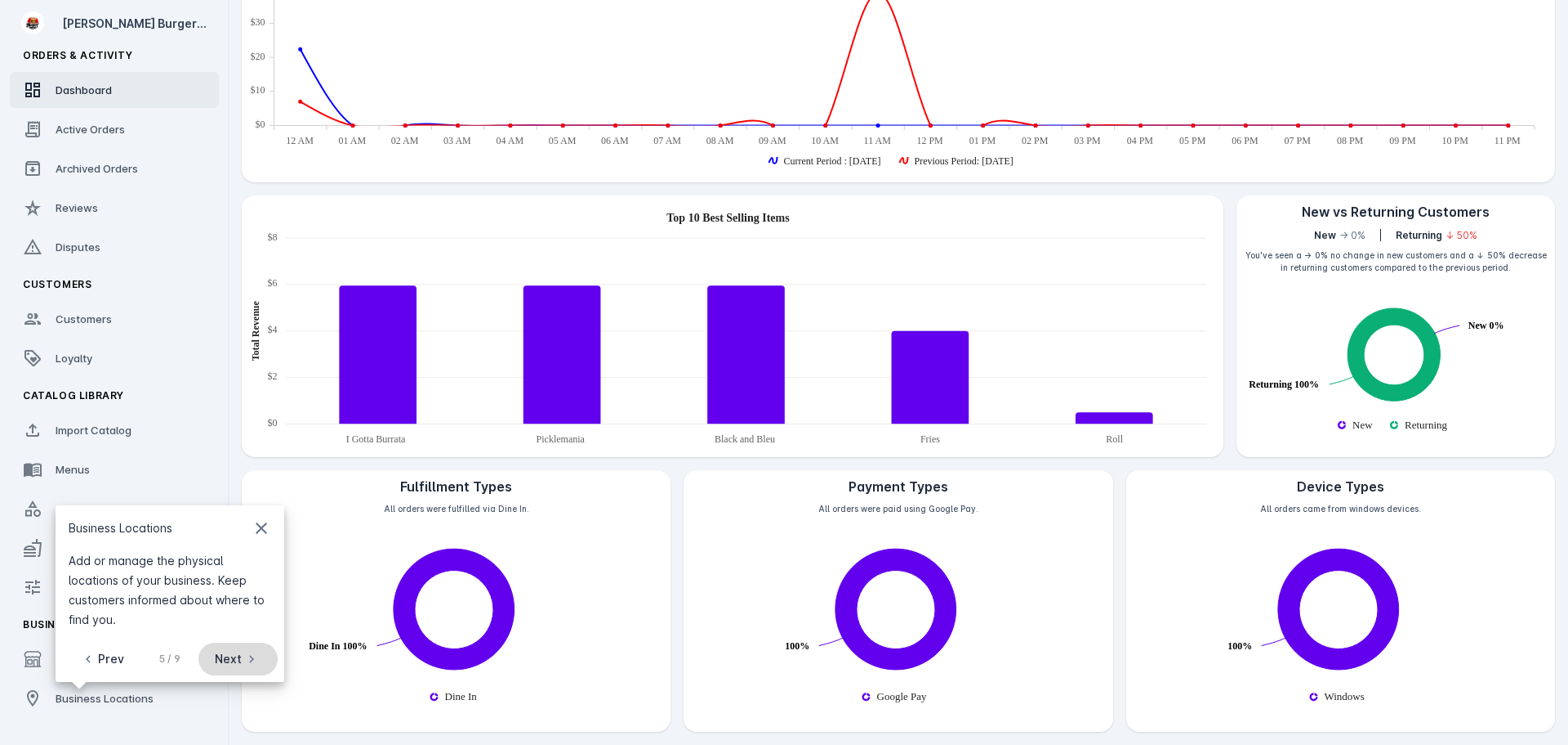
click at [236, 656] on span "Next" at bounding box center [228, 659] width 27 height 12
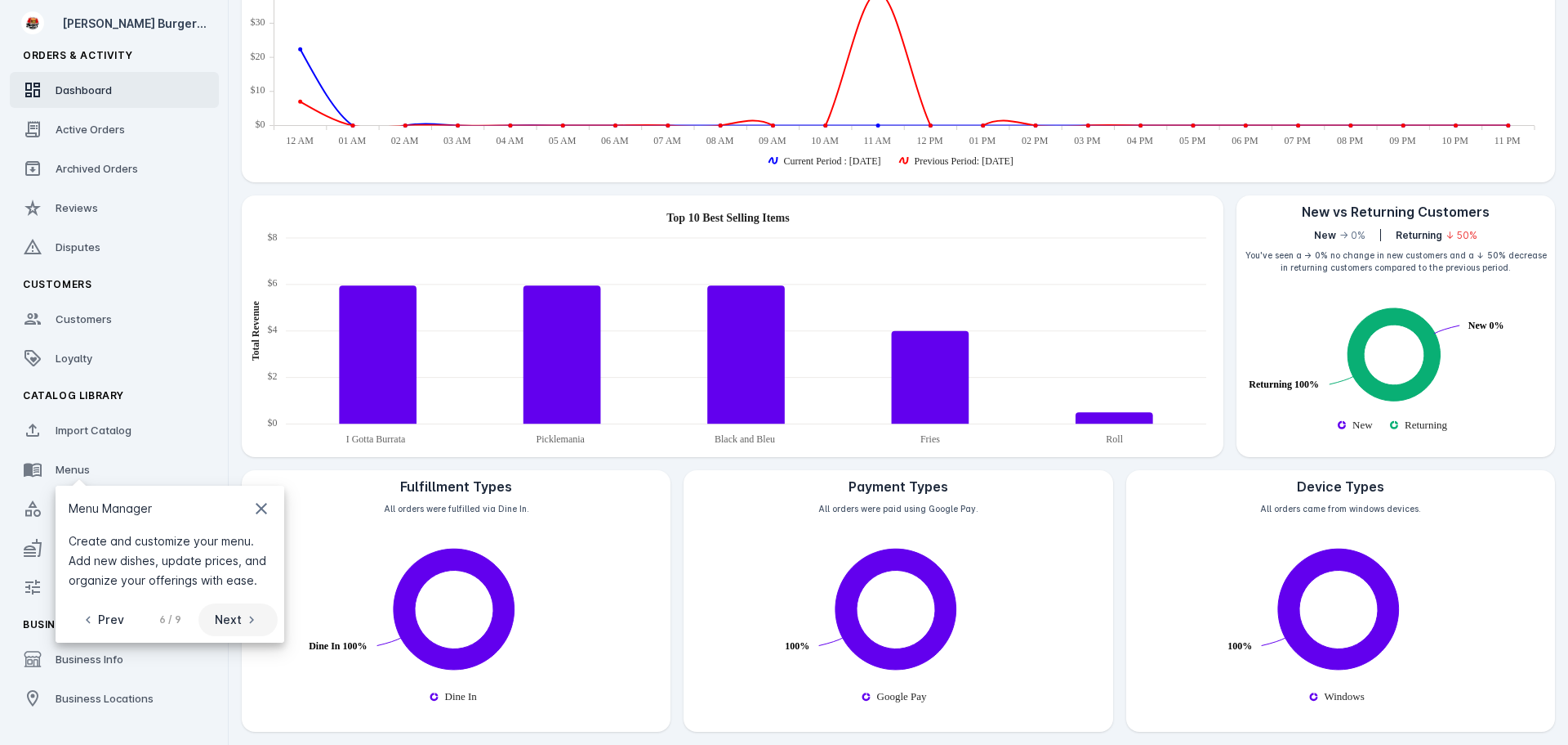
click at [229, 630] on span at bounding box center [238, 619] width 79 height 39
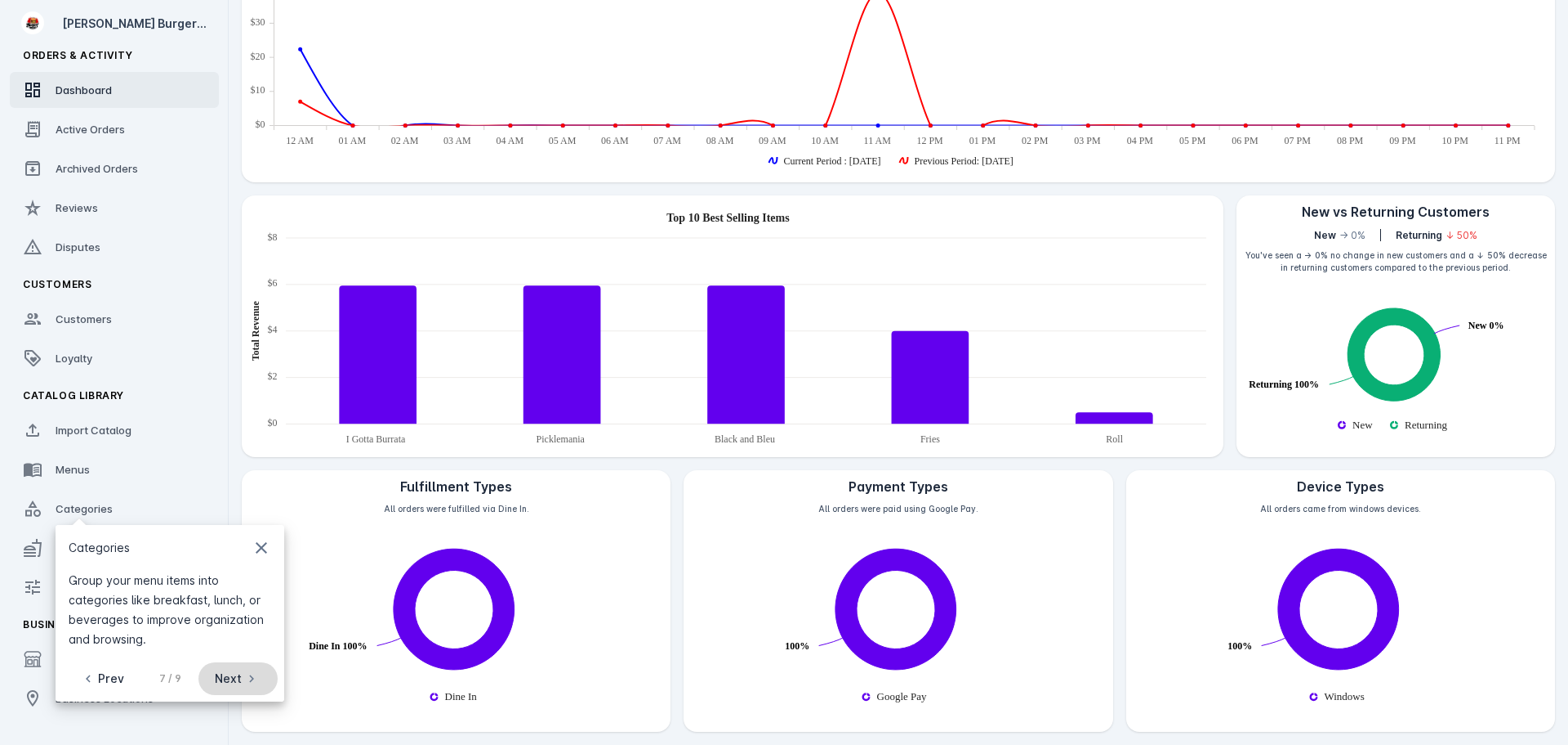
click at [245, 673] on mat-icon "chevron_right" at bounding box center [251, 679] width 19 height 20
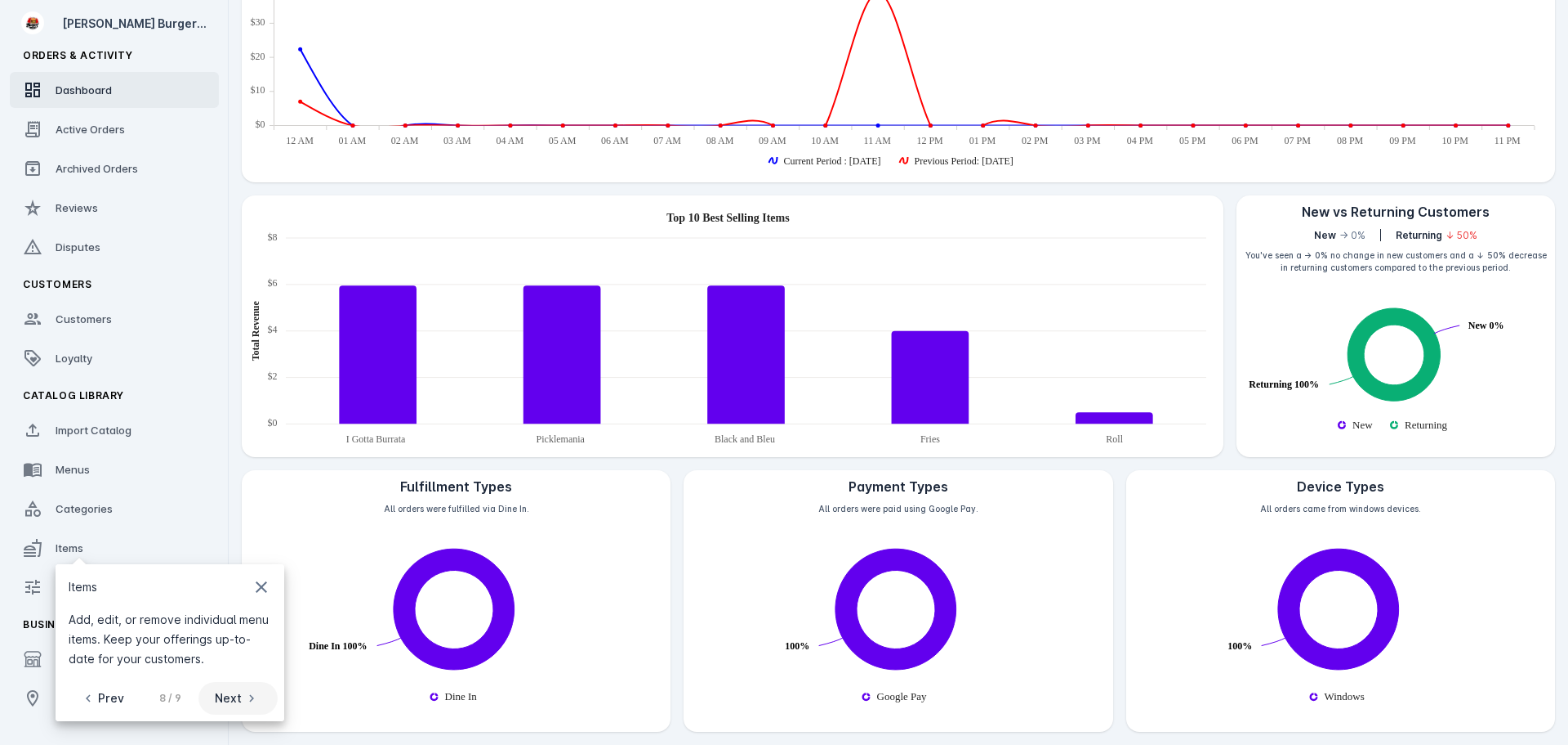
click at [234, 698] on span "Next" at bounding box center [228, 698] width 27 height 12
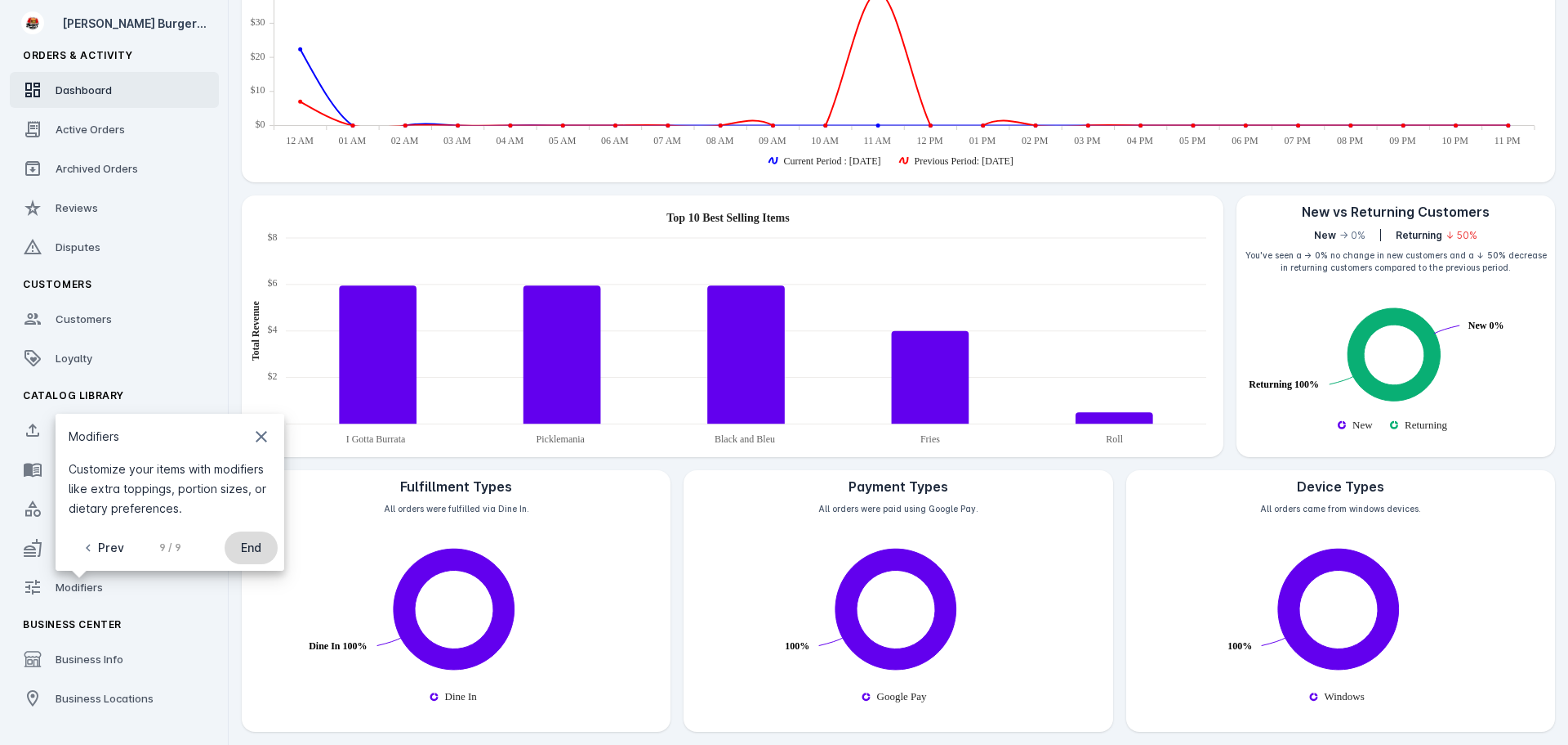
click at [255, 548] on span "End" at bounding box center [250, 548] width 20 height 12
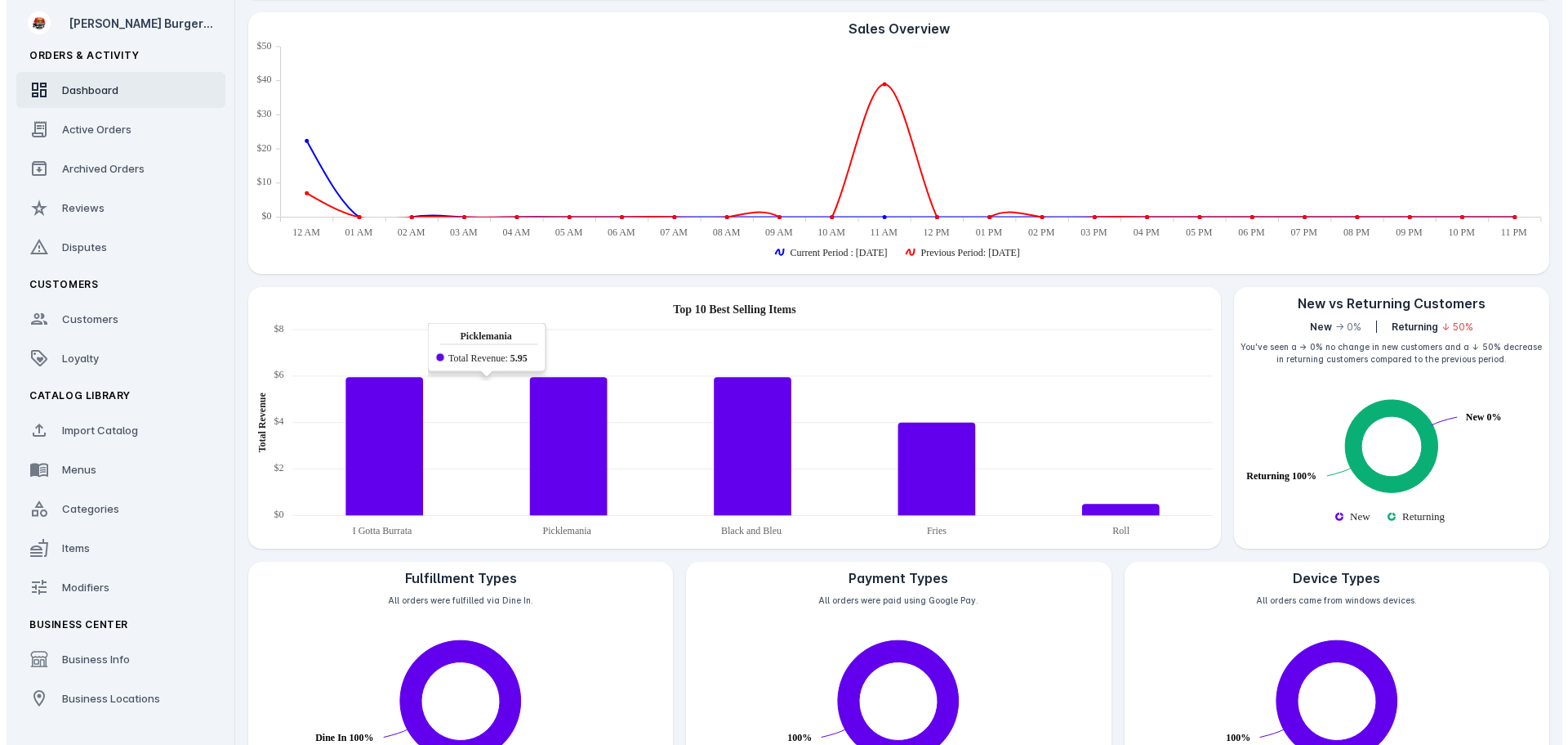
scroll to position [0, 0]
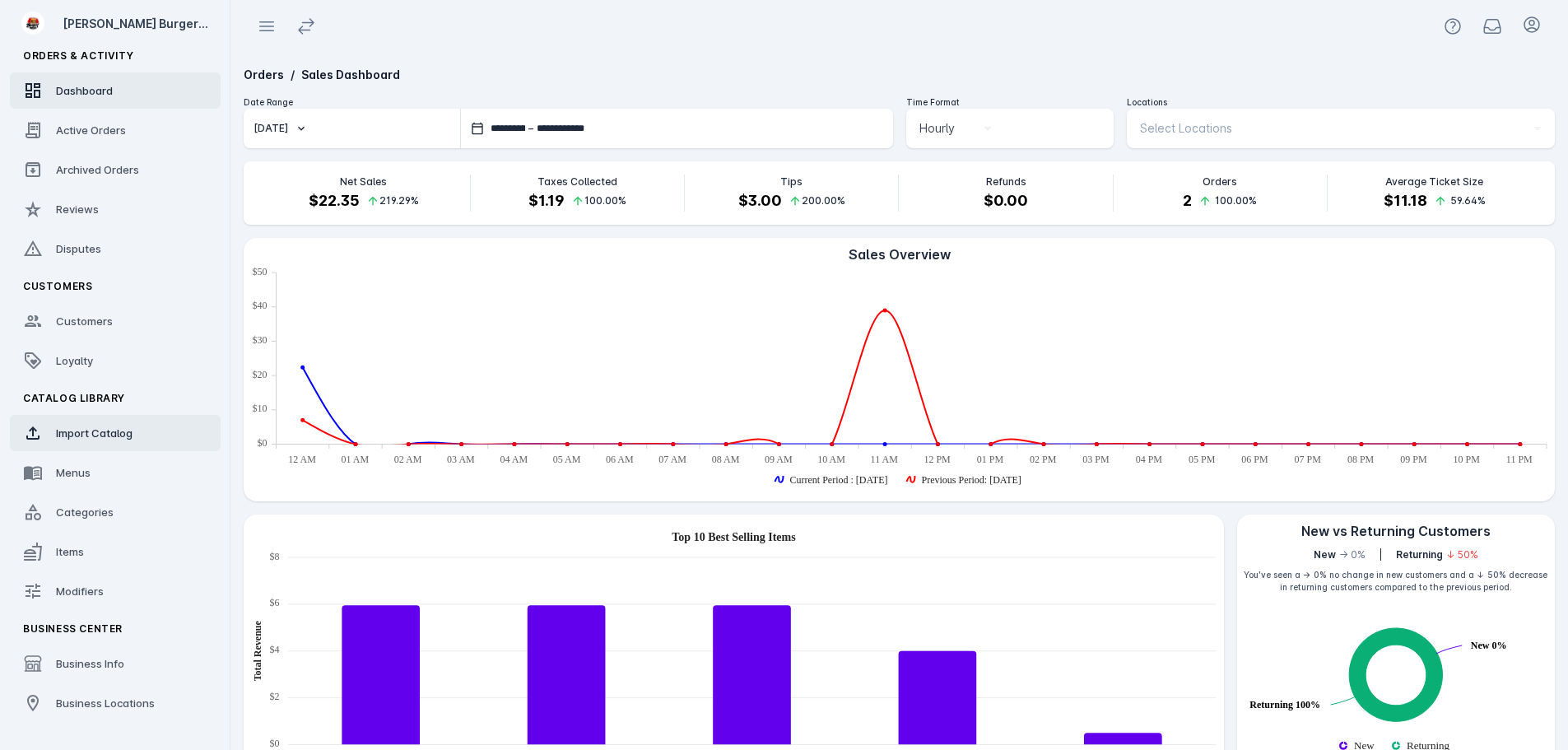
drag, startPoint x: 79, startPoint y: 437, endPoint x: 135, endPoint y: 420, distance: 58.5
click at [79, 437] on span "Import Catalog" at bounding box center [94, 432] width 77 height 13
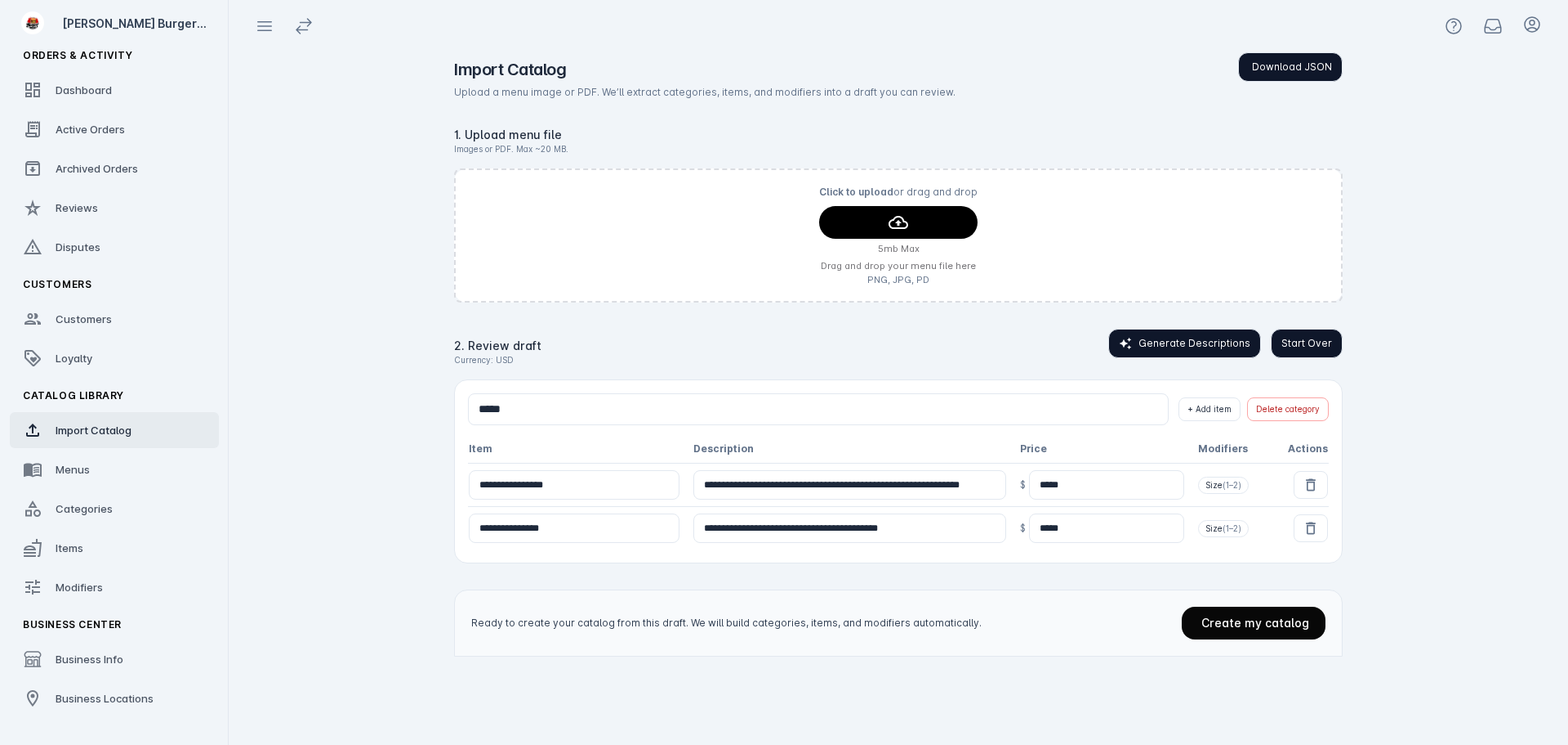
click at [1242, 624] on span "Create my catalog" at bounding box center [1255, 622] width 108 height 14
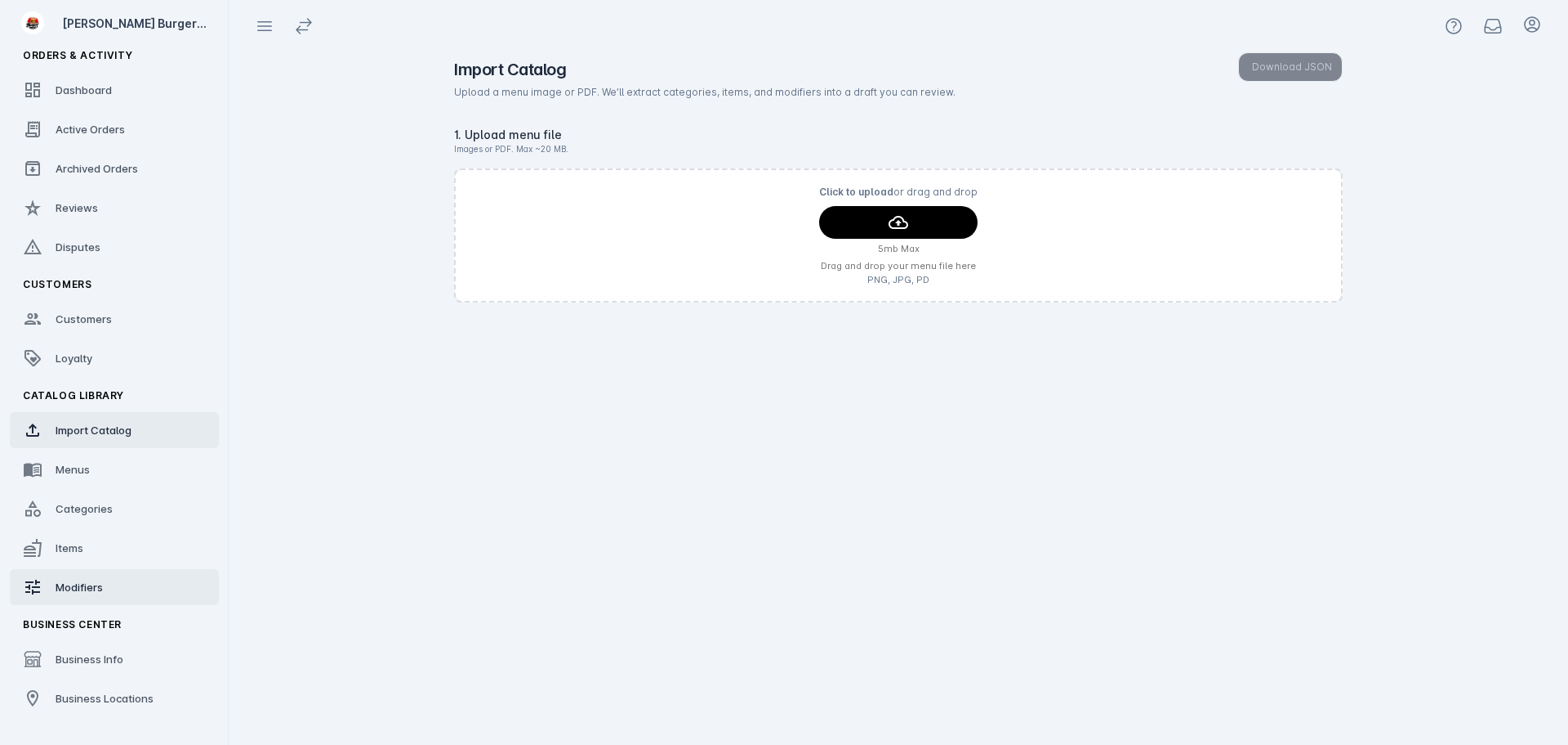
click at [74, 578] on link "Modifiers" at bounding box center [114, 586] width 210 height 36
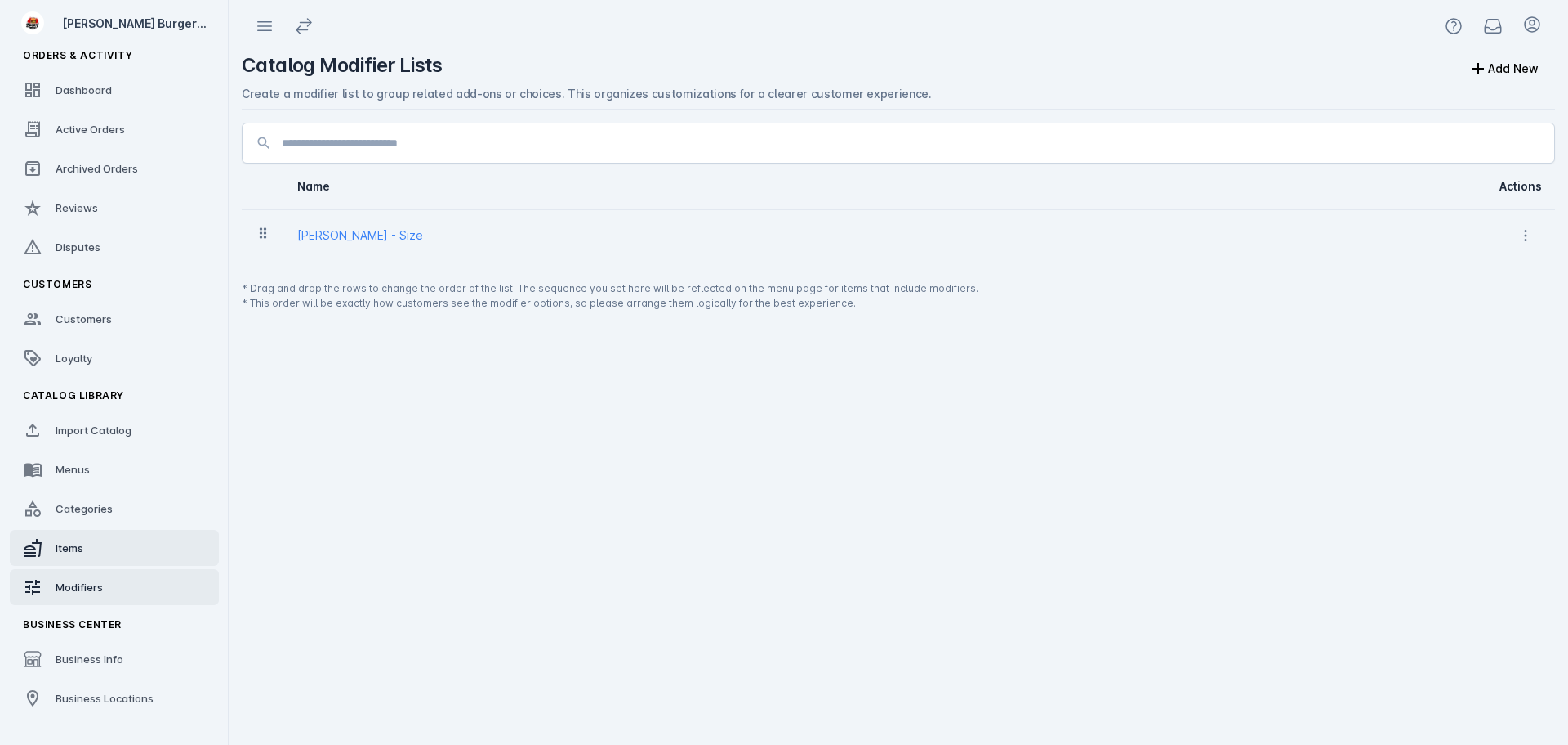
click at [81, 555] on div "Items" at bounding box center [69, 547] width 27 height 17
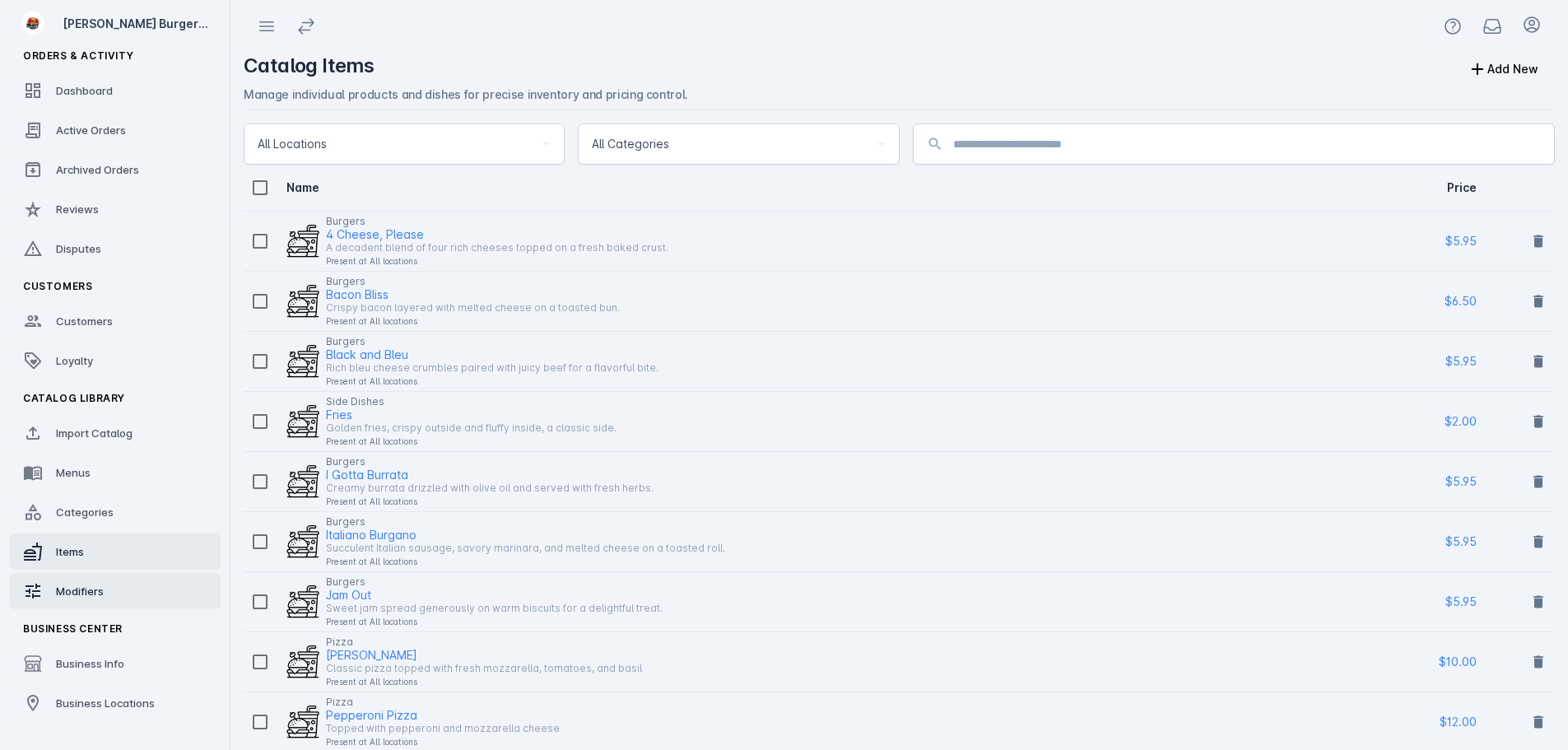
click at [83, 592] on span "Modifiers" at bounding box center [80, 590] width 48 height 13
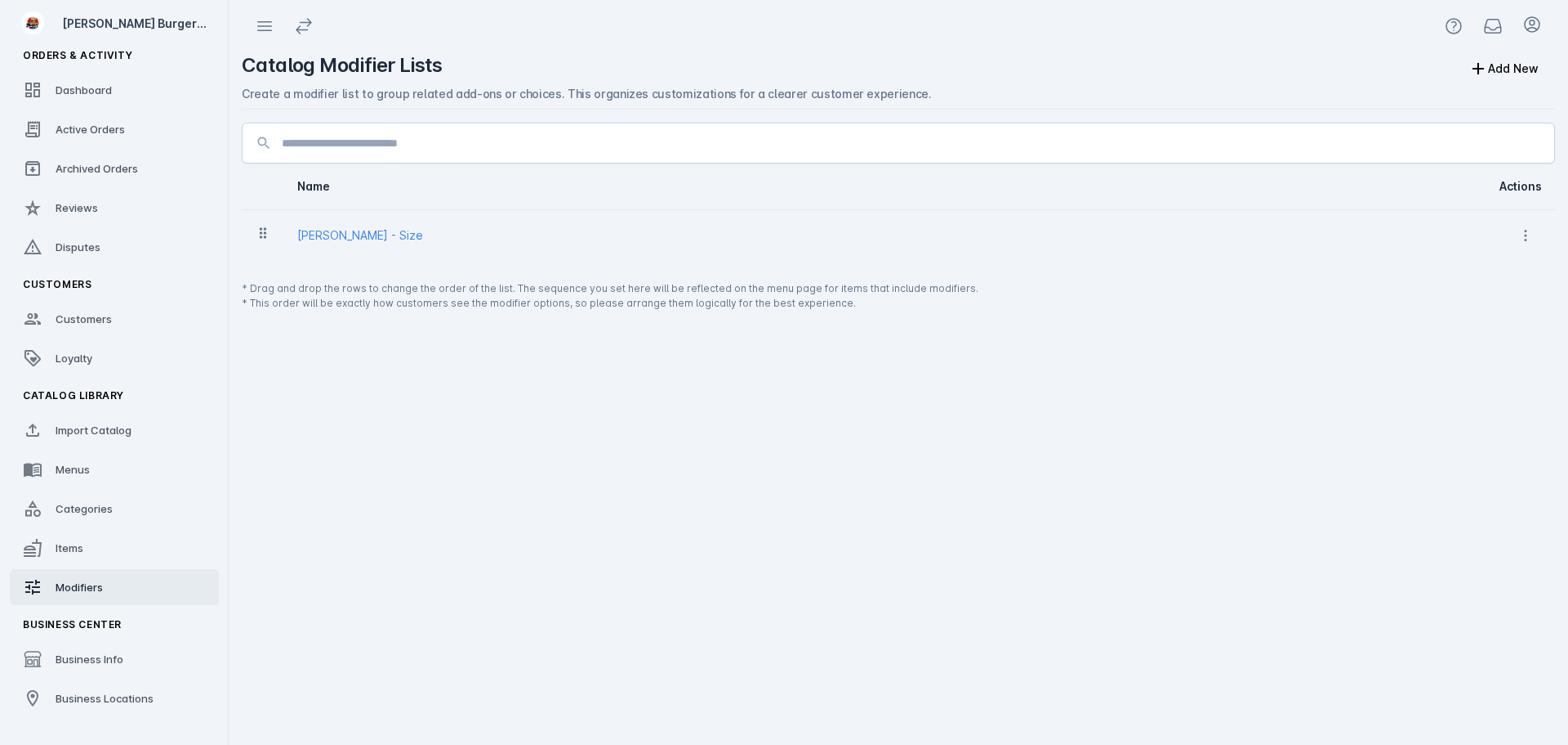
click at [389, 240] on div "[PERSON_NAME] - Size" at bounding box center [360, 235] width 126 height 20
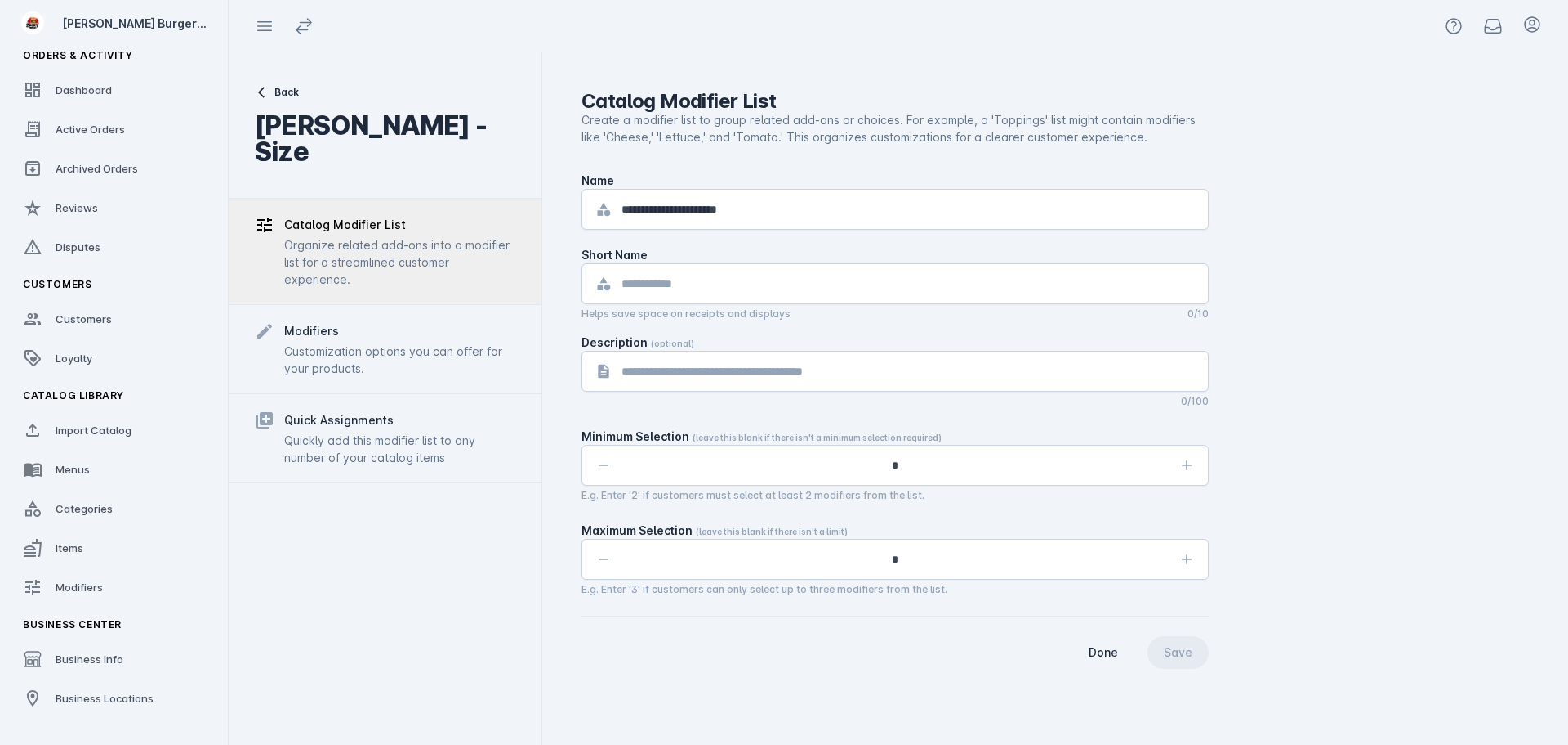
click at [344, 335] on div "Modifiers" at bounding box center [400, 331] width 231 height 20
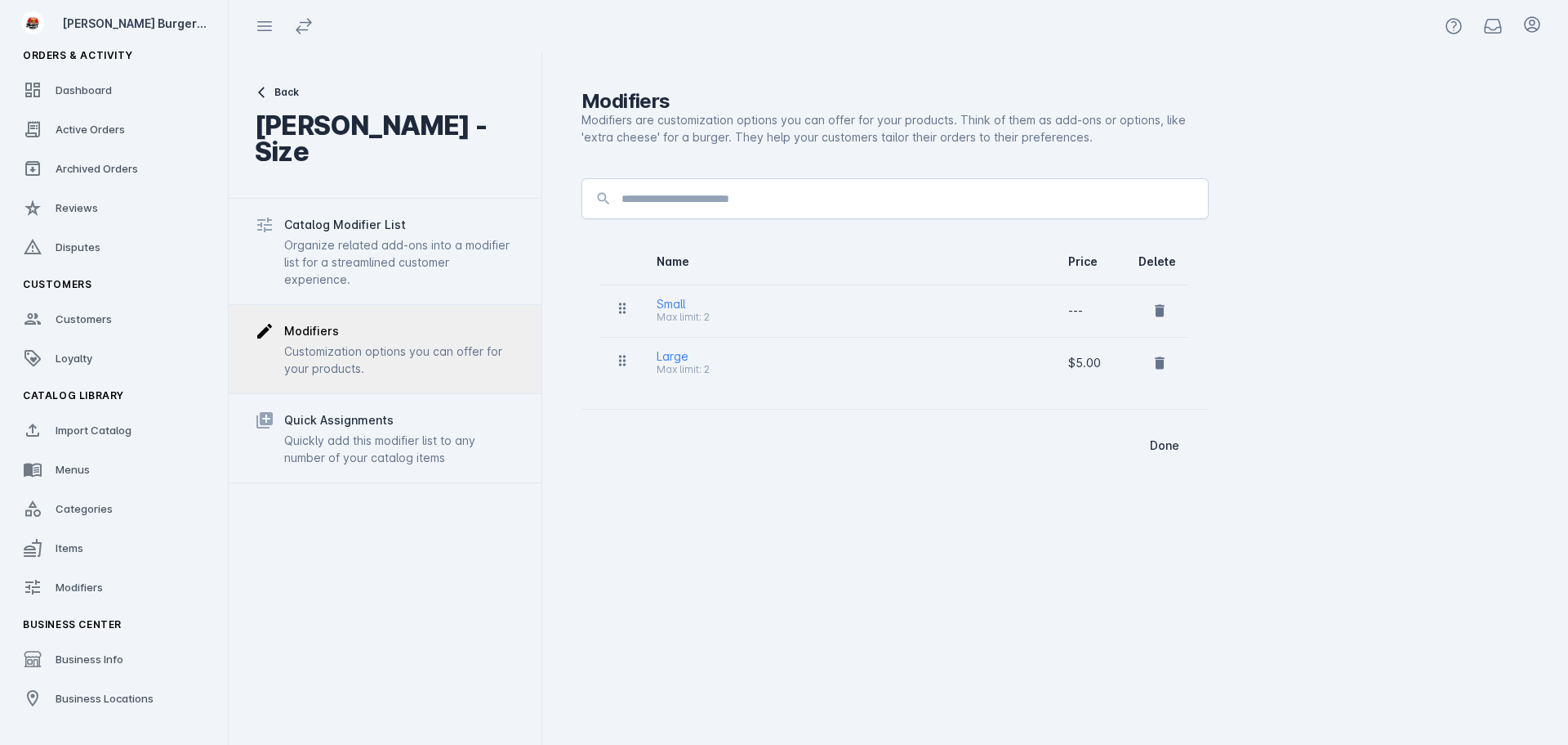
click at [381, 461] on div "Quickly add this modifier list to any number of your catalog items" at bounding box center [400, 449] width 231 height 34
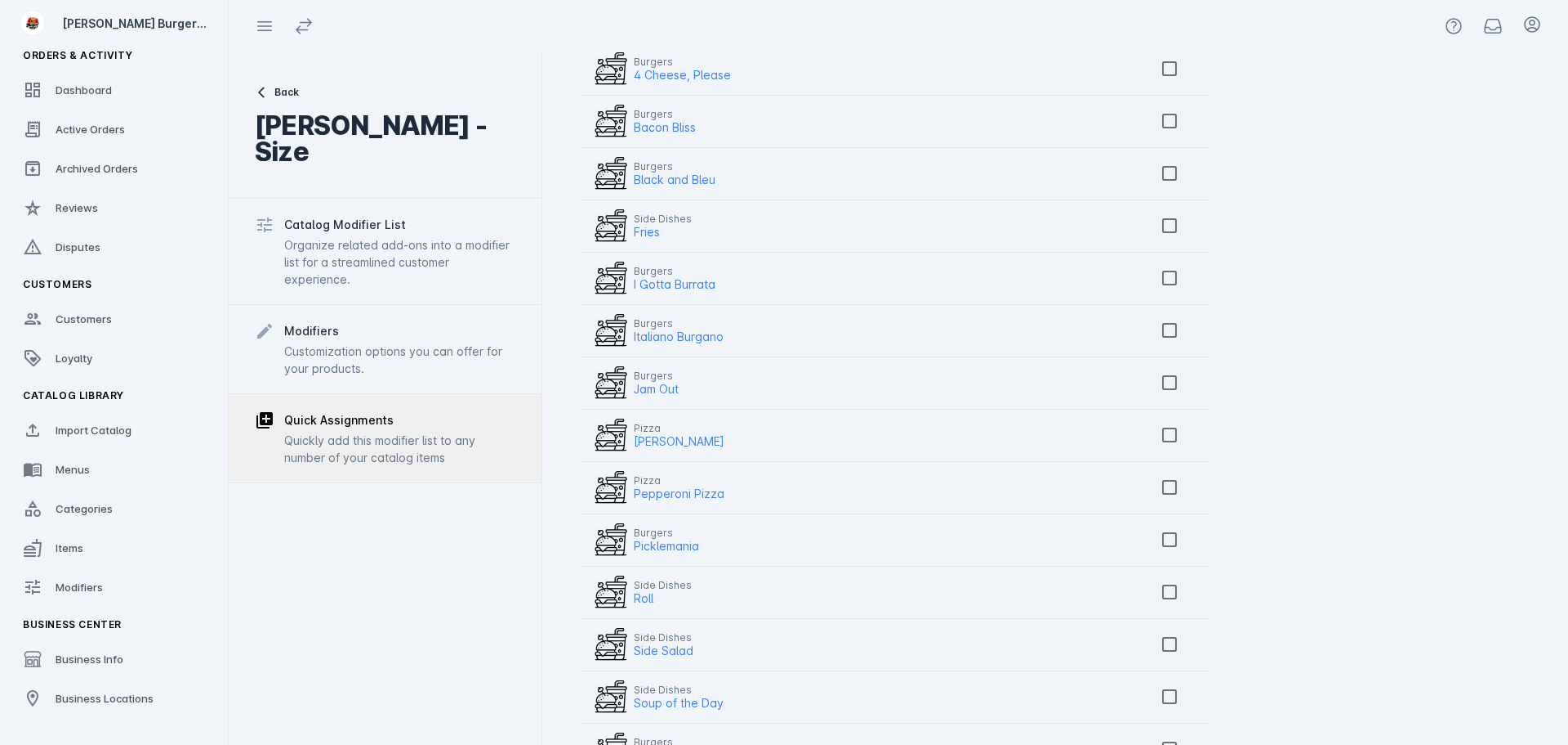
scroll to position [164, 0]
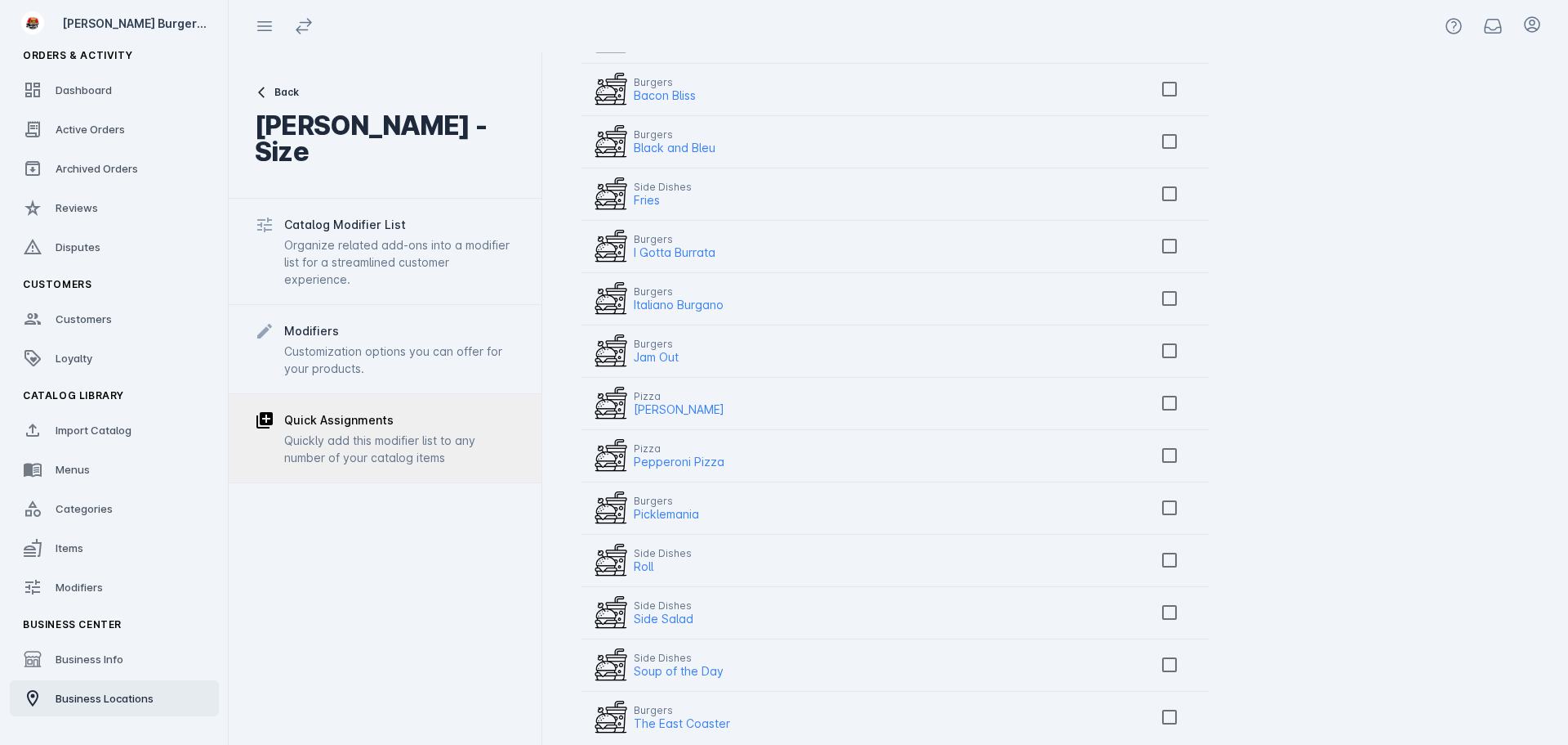
click at [83, 709] on link "Business Locations" at bounding box center [114, 697] width 210 height 36
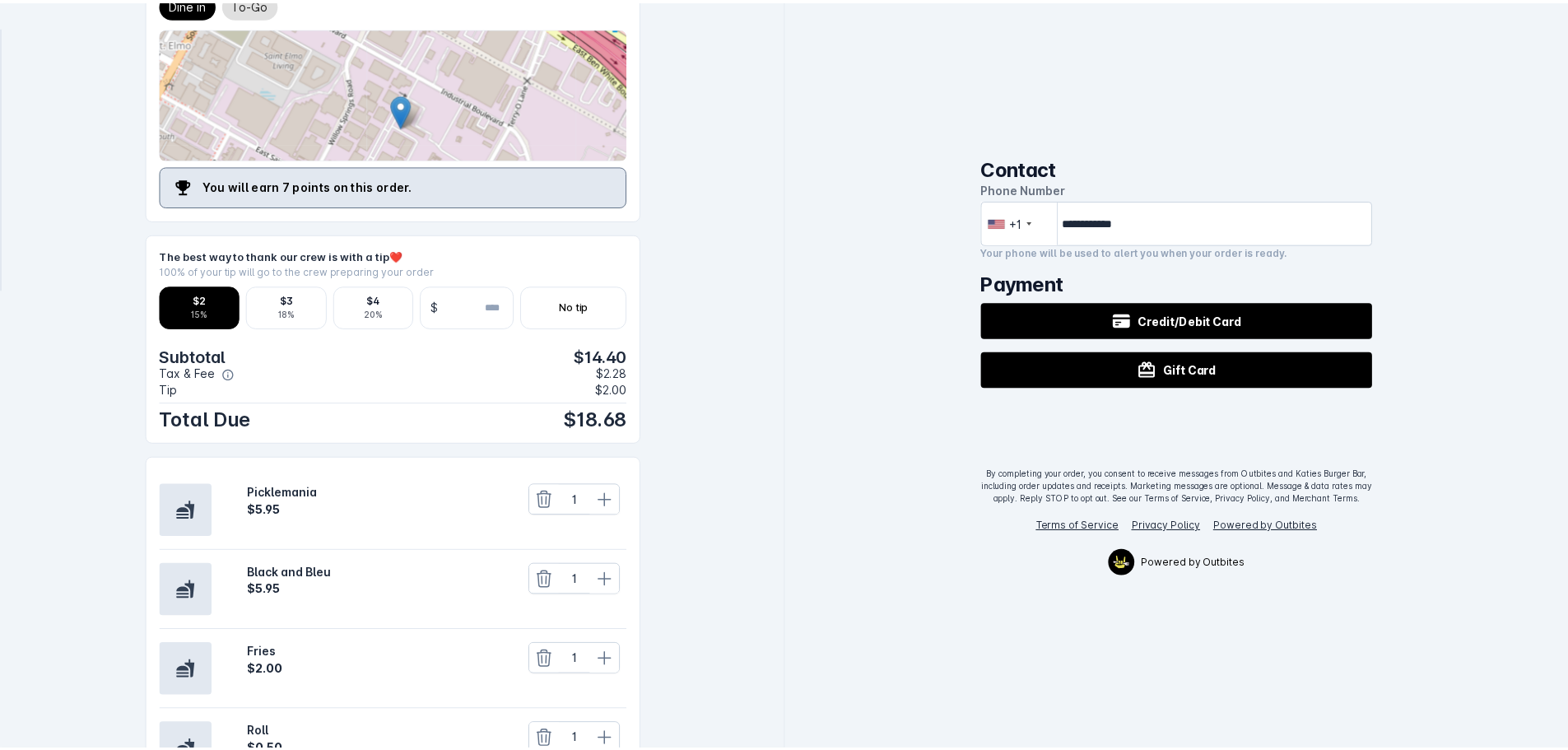
scroll to position [165, 0]
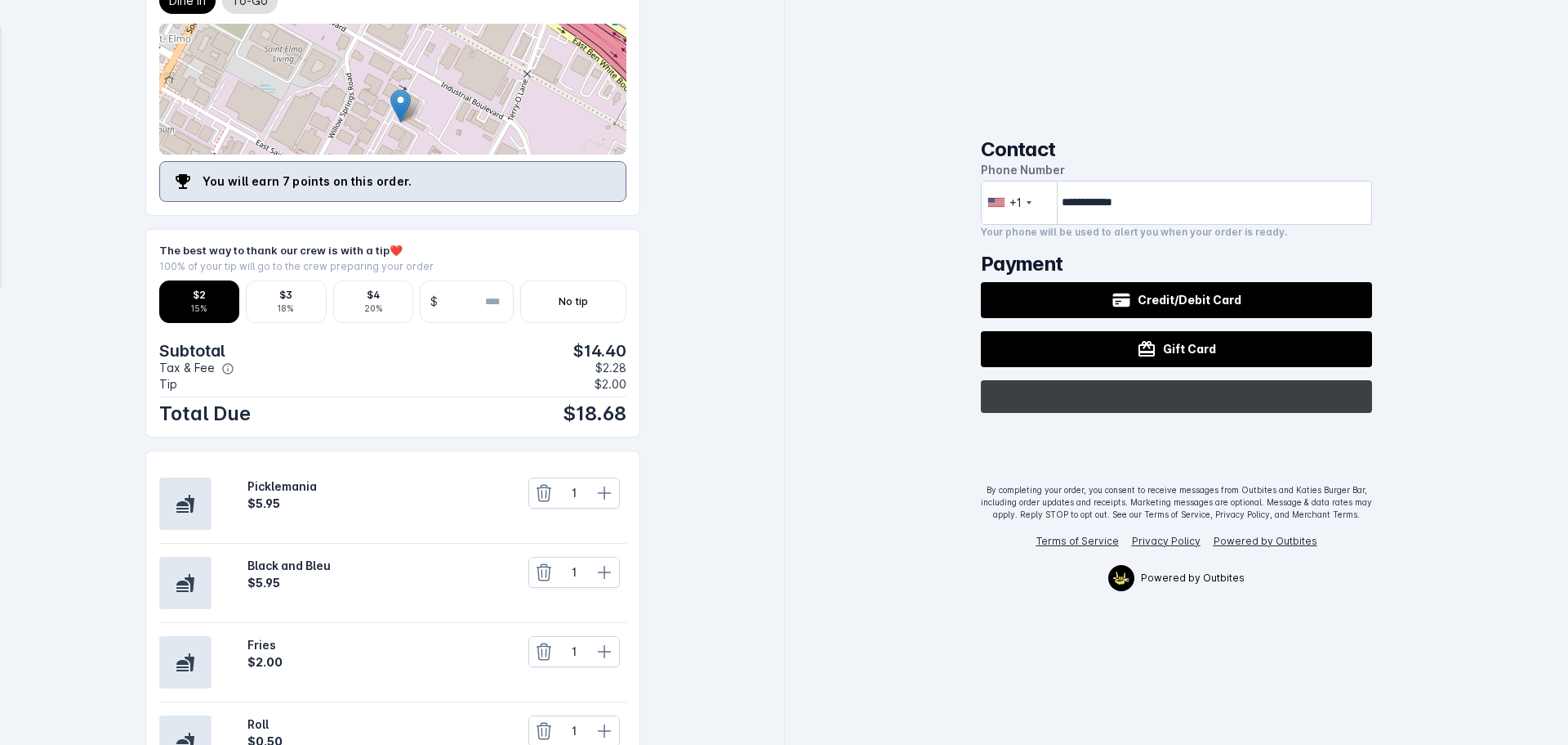
click at [1062, 407] on div "@import url(//[DOMAIN_NAME][URL]) ••••••" at bounding box center [1177, 397] width 392 height 33
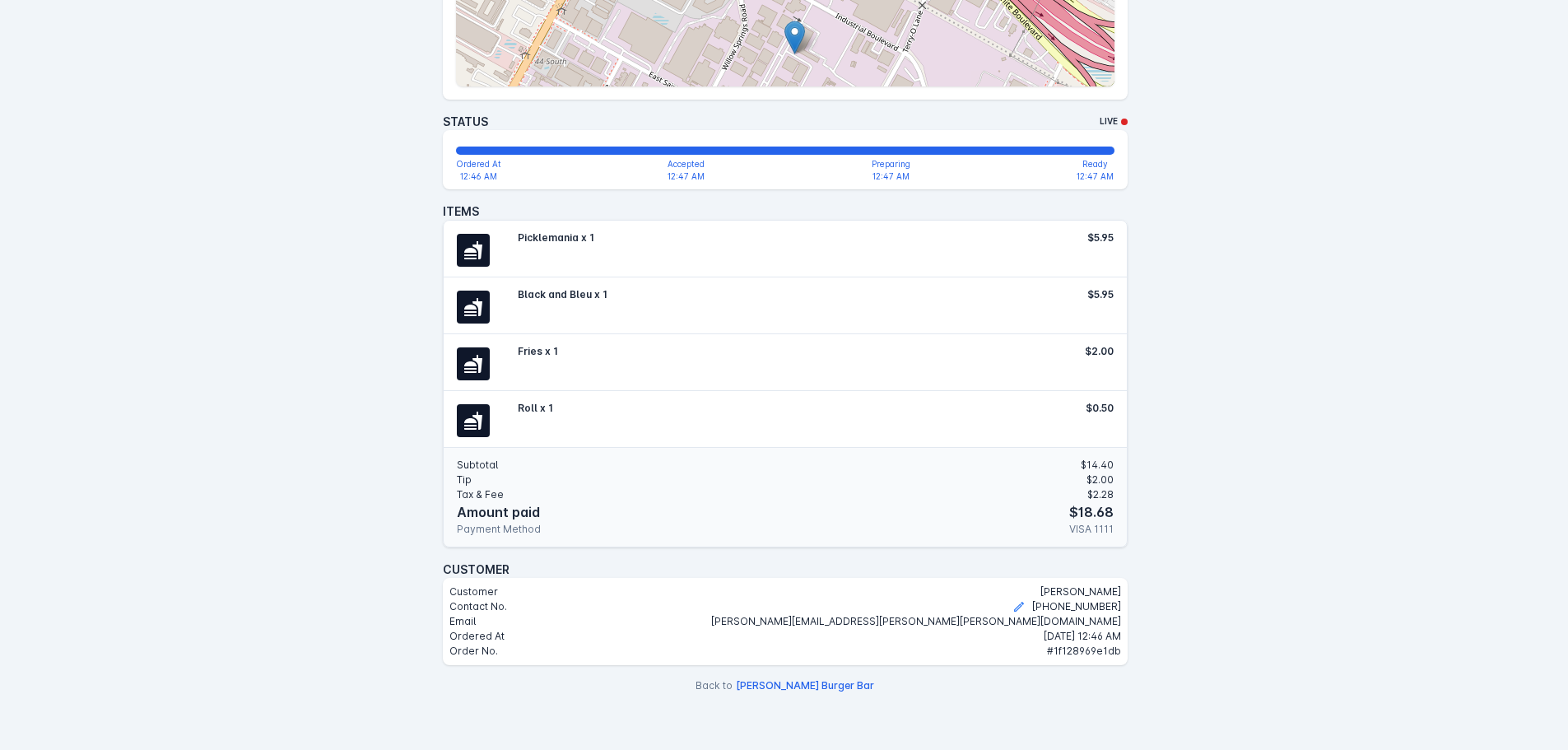
scroll to position [453, 0]
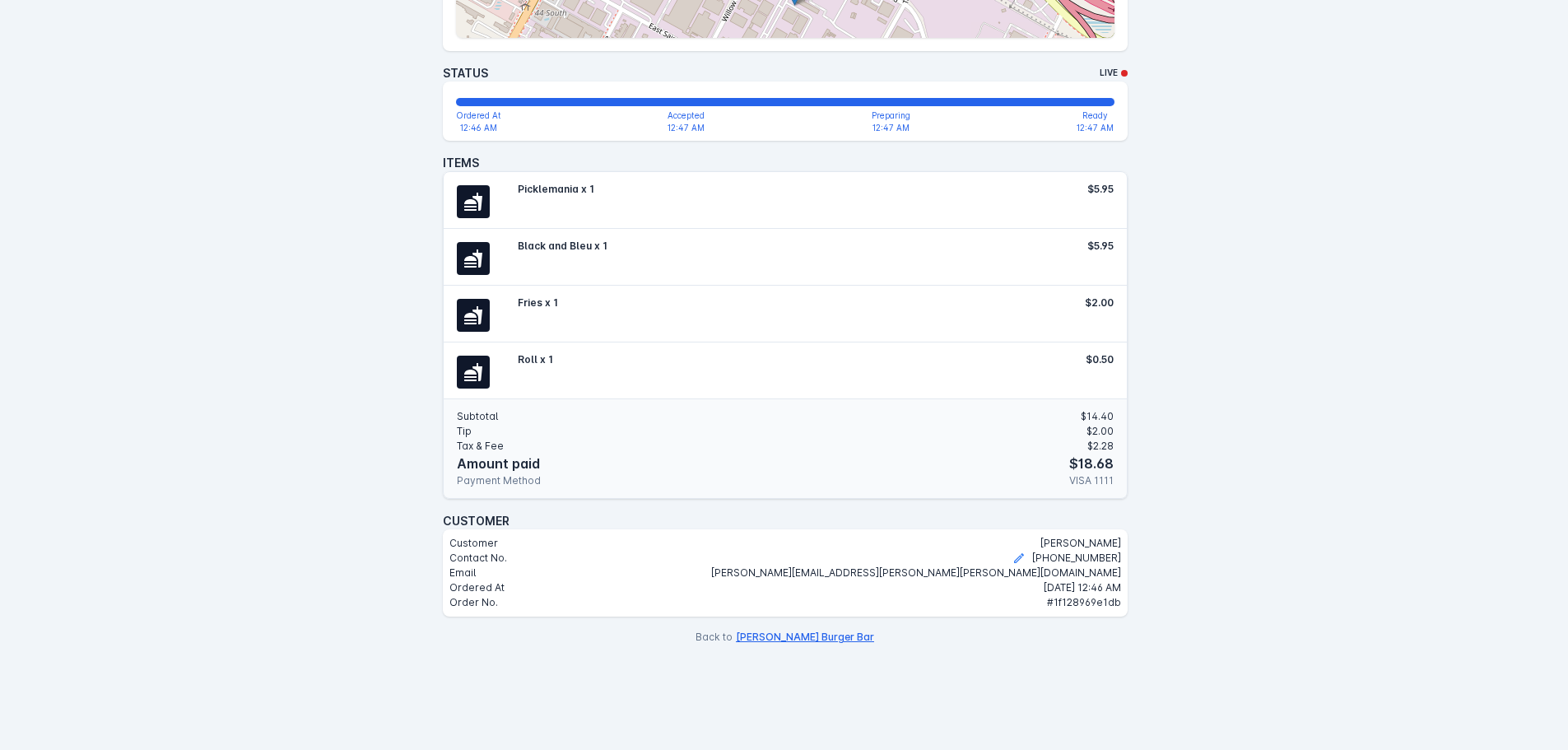
click at [799, 637] on button "[PERSON_NAME] Burger Bar" at bounding box center [804, 636] width 138 height 15
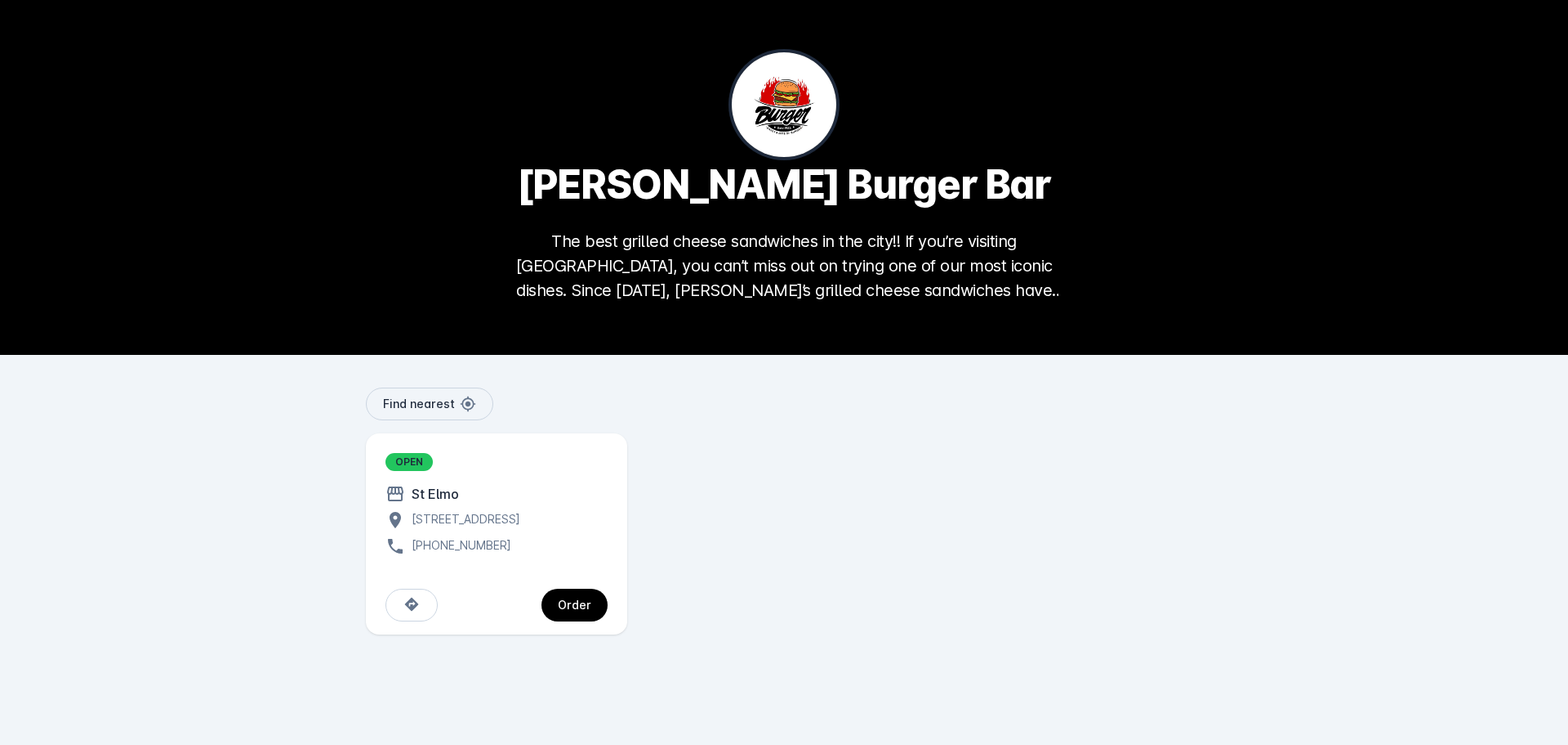
drag, startPoint x: 579, startPoint y: 617, endPoint x: 956, endPoint y: 482, distance: 400.4
click at [580, 610] on div "Order" at bounding box center [574, 605] width 33 height 12
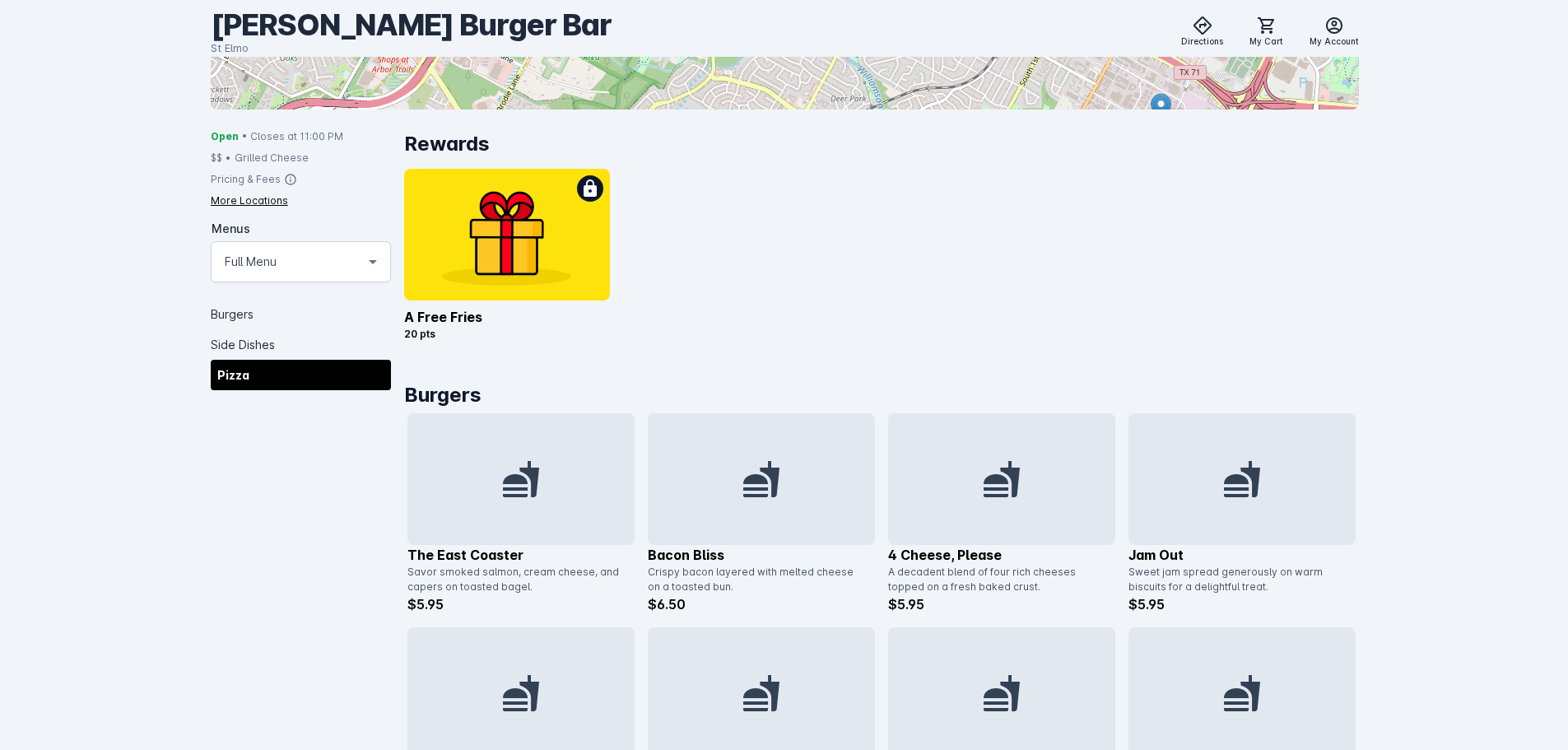
click at [296, 374] on div "Pizza" at bounding box center [301, 374] width 181 height 30
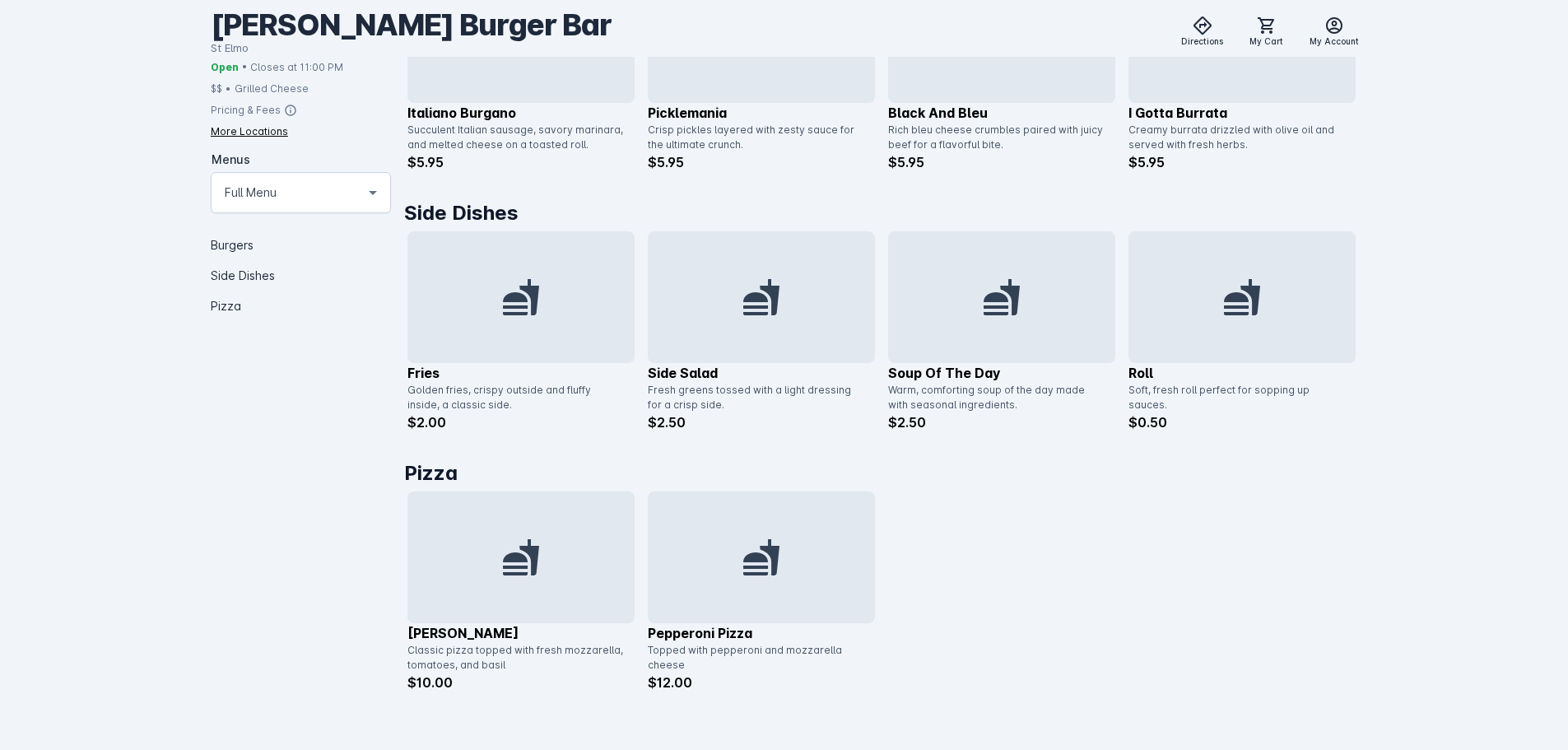
scroll to position [993, 0]
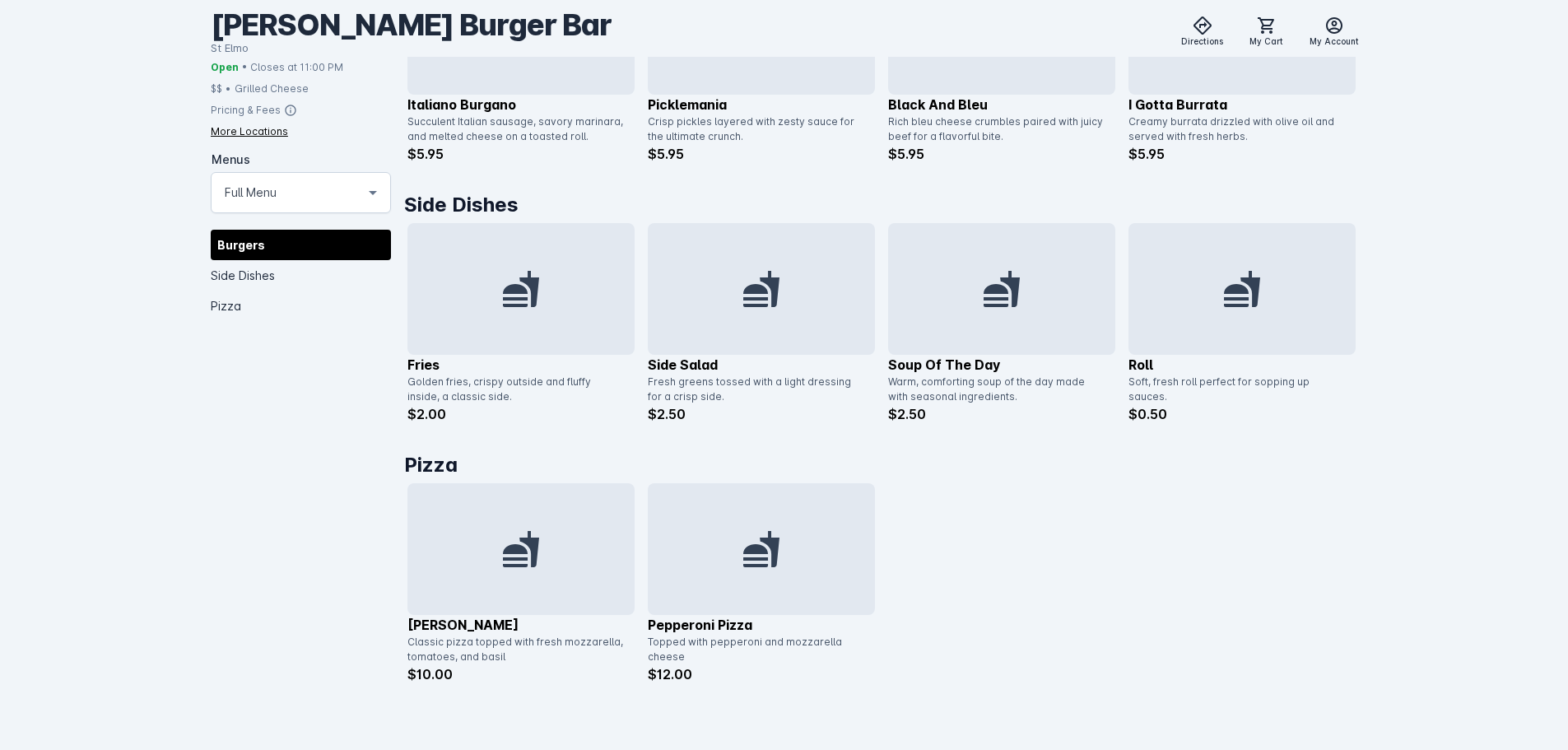
click at [517, 569] on div at bounding box center [520, 549] width 227 height 132
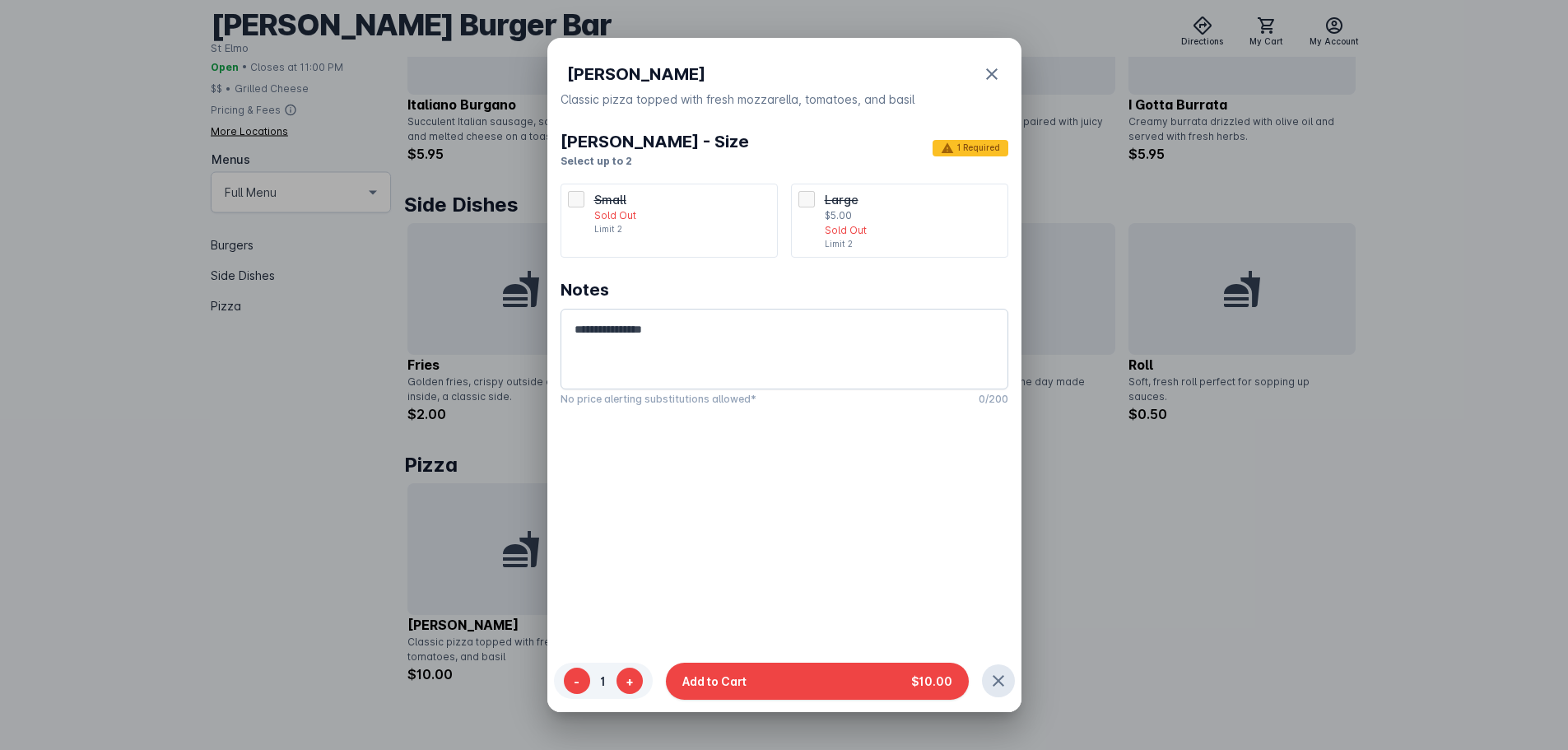
click at [1223, 562] on div at bounding box center [784, 375] width 1568 height 750
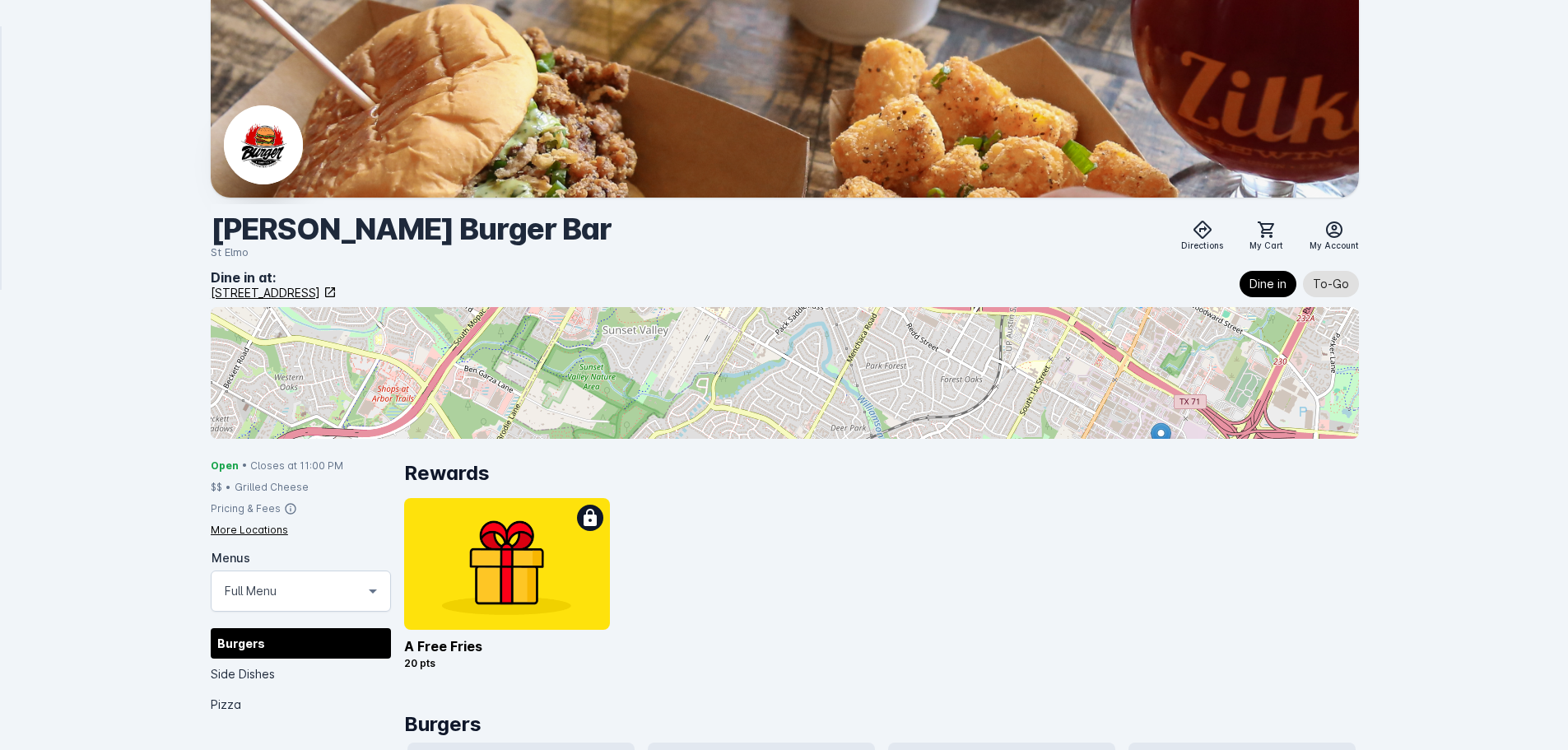
scroll to position [993, 0]
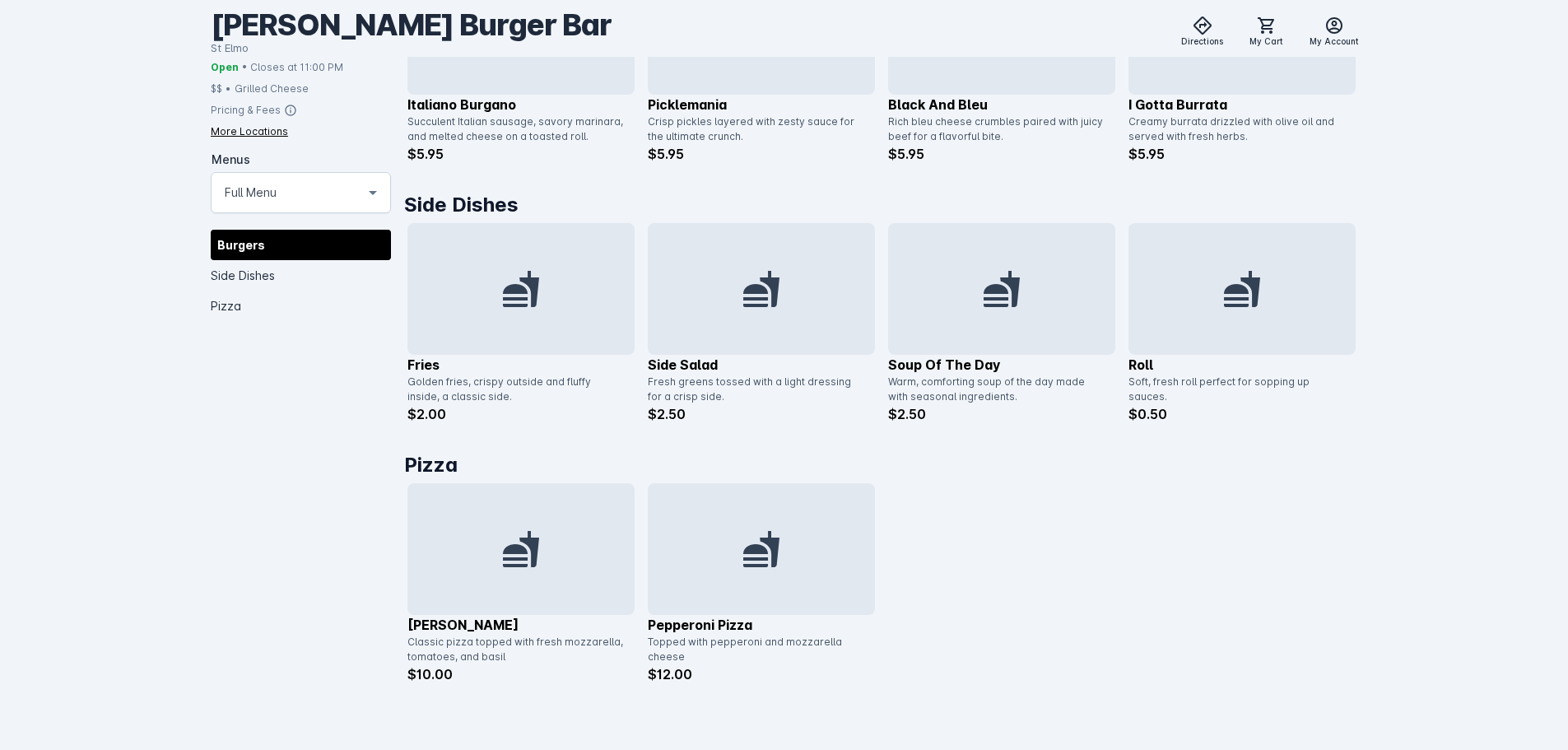
click at [812, 568] on div at bounding box center [761, 549] width 227 height 132
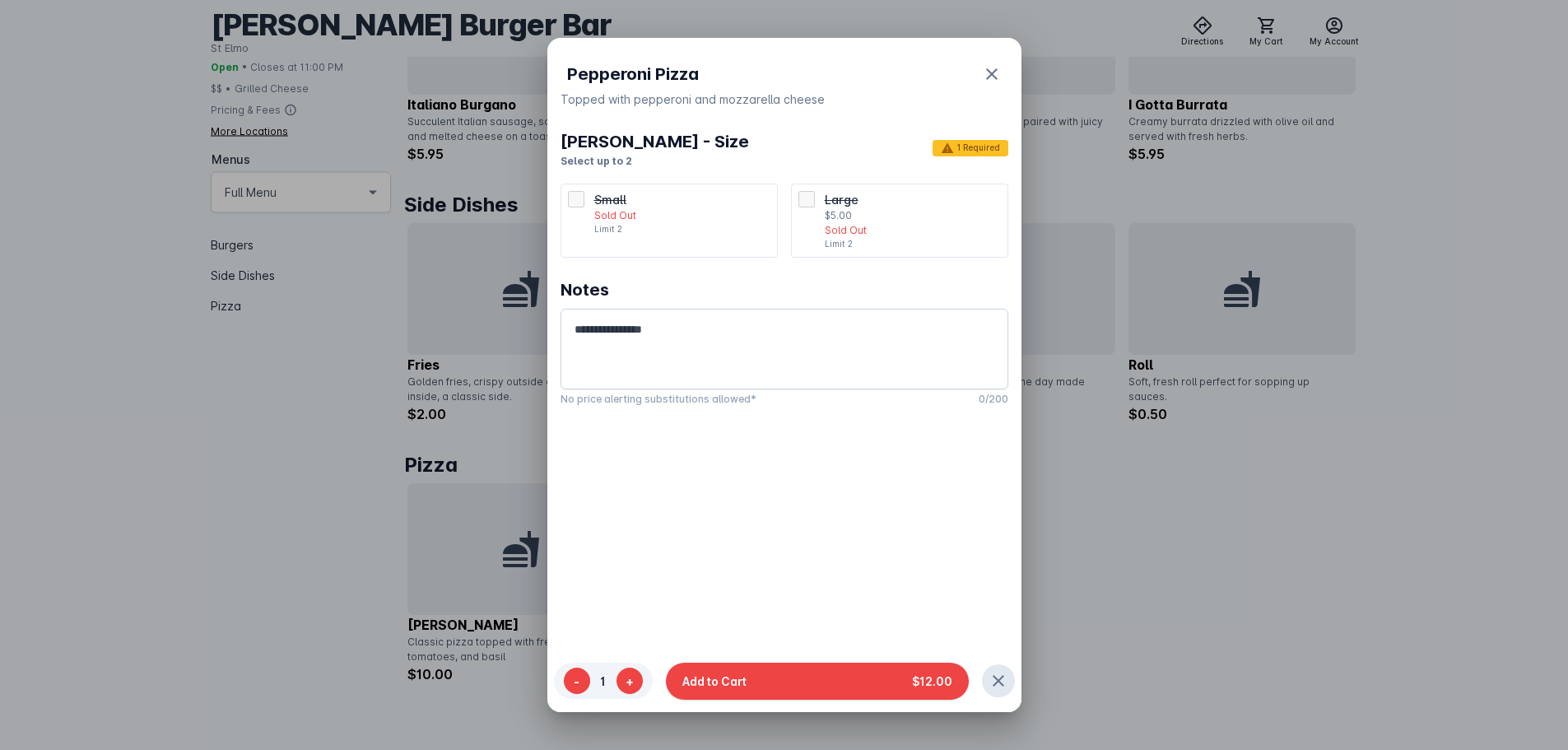
click at [791, 200] on li "Large $5.00 Sold Out Limit 2" at bounding box center [898, 220] width 217 height 74
click at [796, 672] on button "Add to Cart $12.00" at bounding box center [817, 680] width 302 height 37
click at [828, 677] on button "Add to Cart $12.00" at bounding box center [817, 680] width 302 height 37
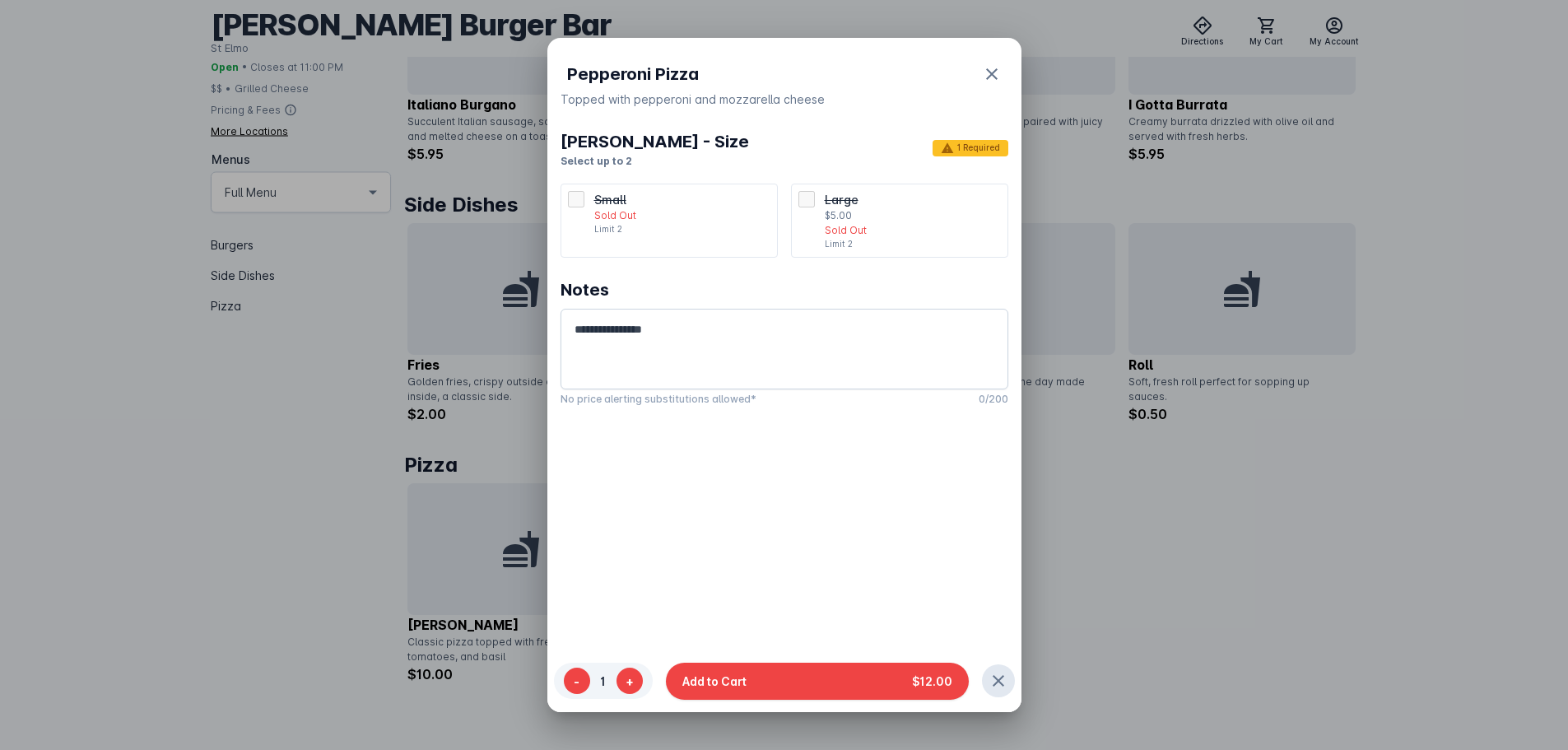
click at [850, 528] on div "Pepperoni Pizza Topped with pepperoni and mozzarella cheese Margherita Pizza - …" at bounding box center [784, 413] width 474 height 750
click at [989, 68] on icon "button" at bounding box center [992, 74] width 20 height 20
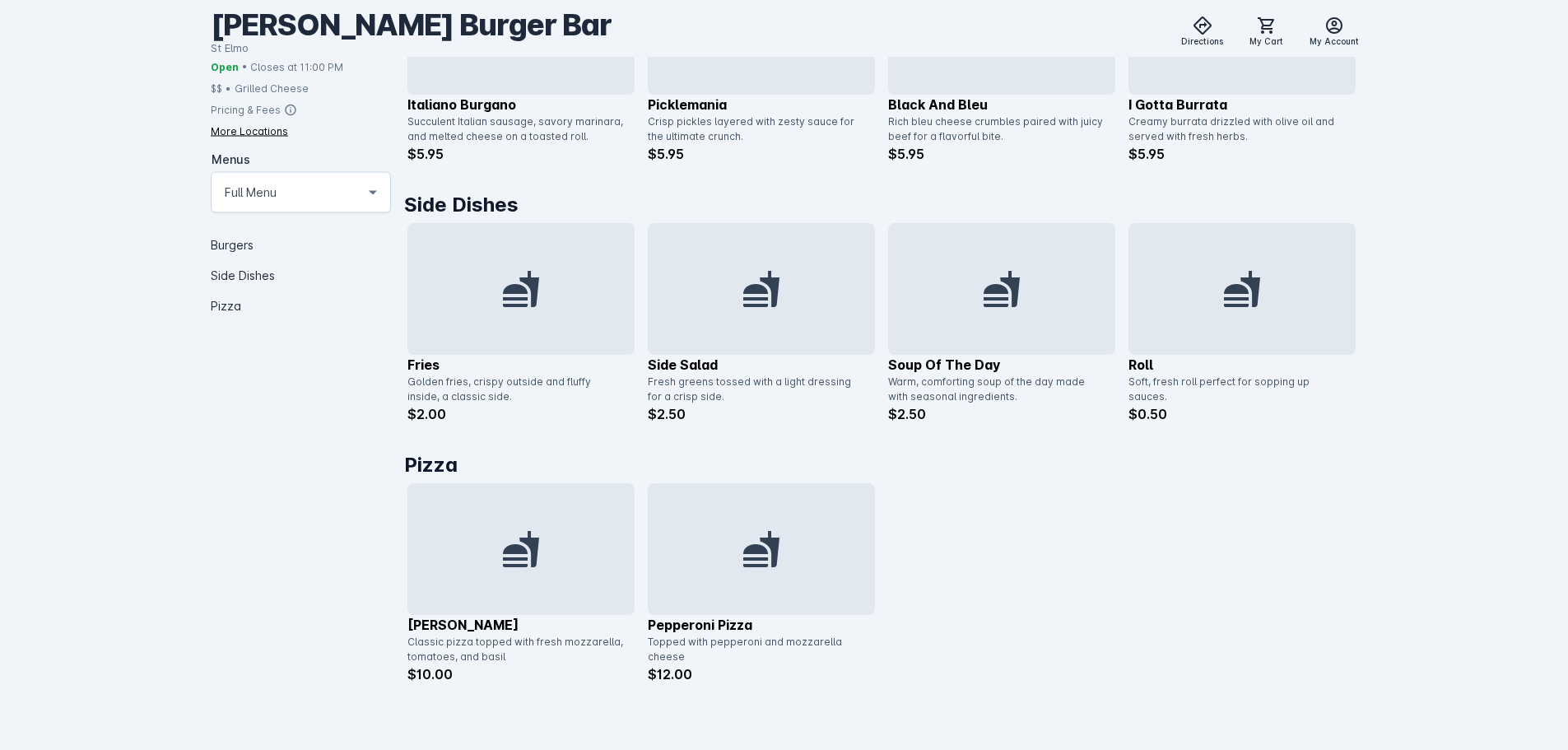
scroll to position [993, 0]
click at [580, 557] on div at bounding box center [520, 549] width 227 height 132
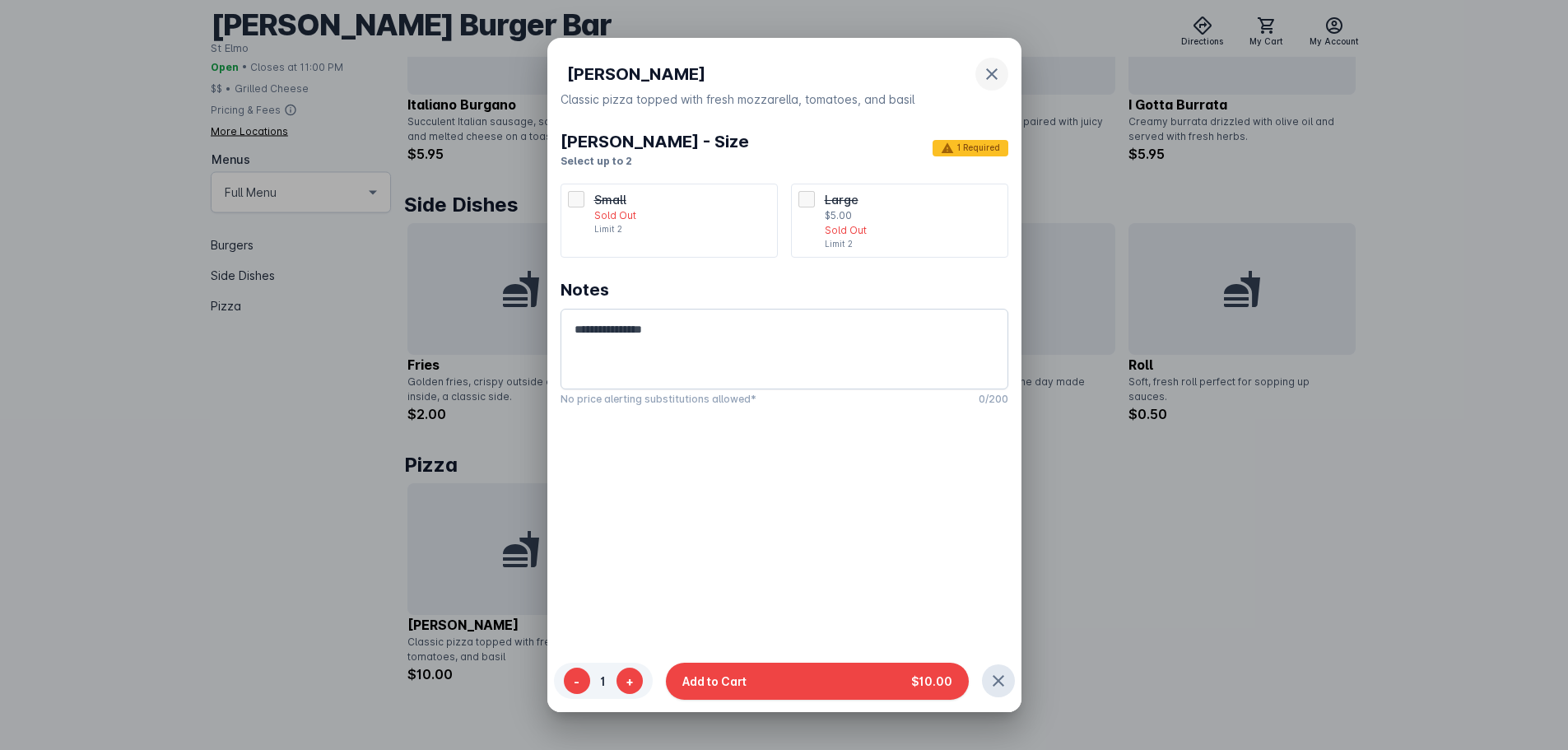
click at [986, 73] on icon "button" at bounding box center [992, 75] width 12 height 12
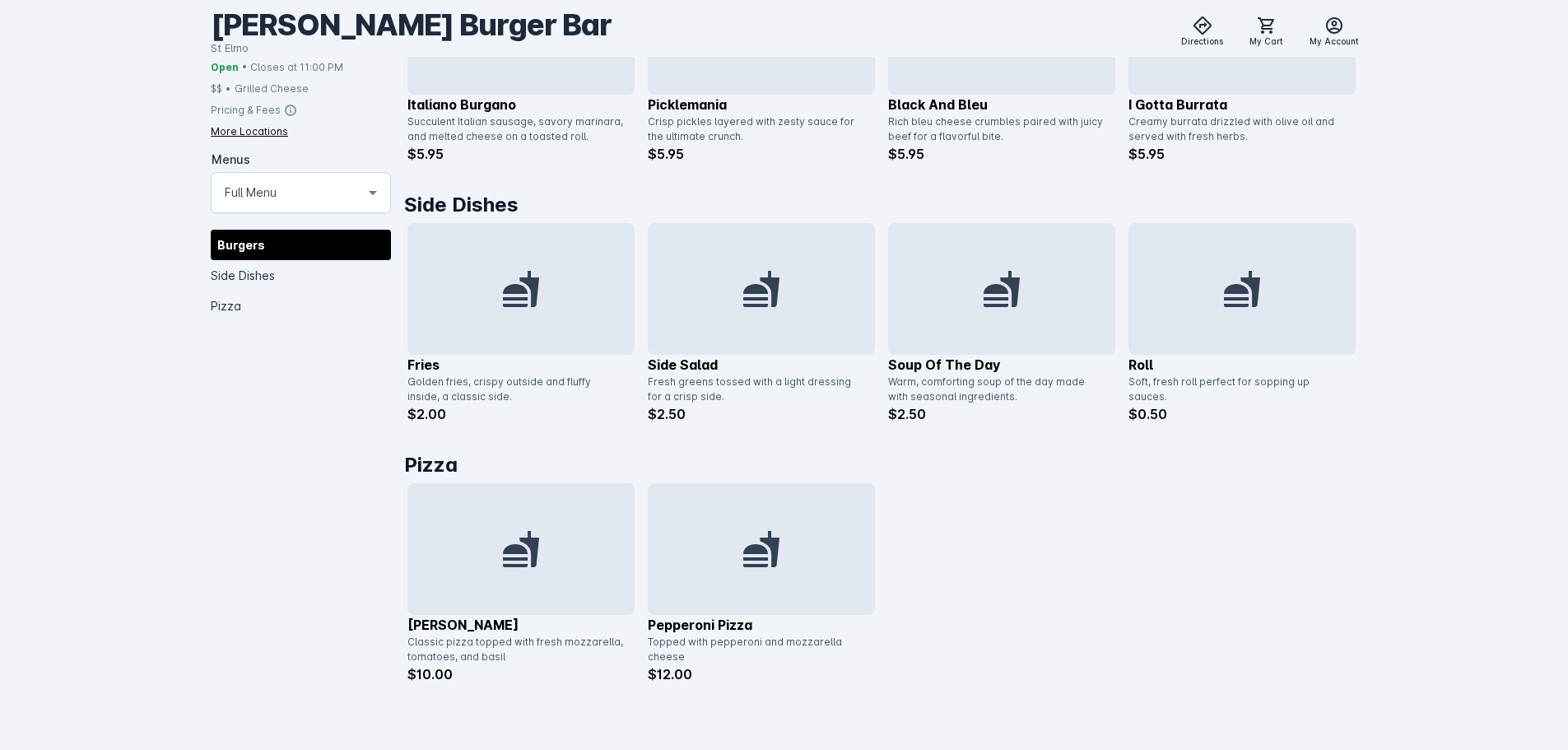
click at [1072, 453] on h1 "Pizza" at bounding box center [882, 464] width 954 height 29
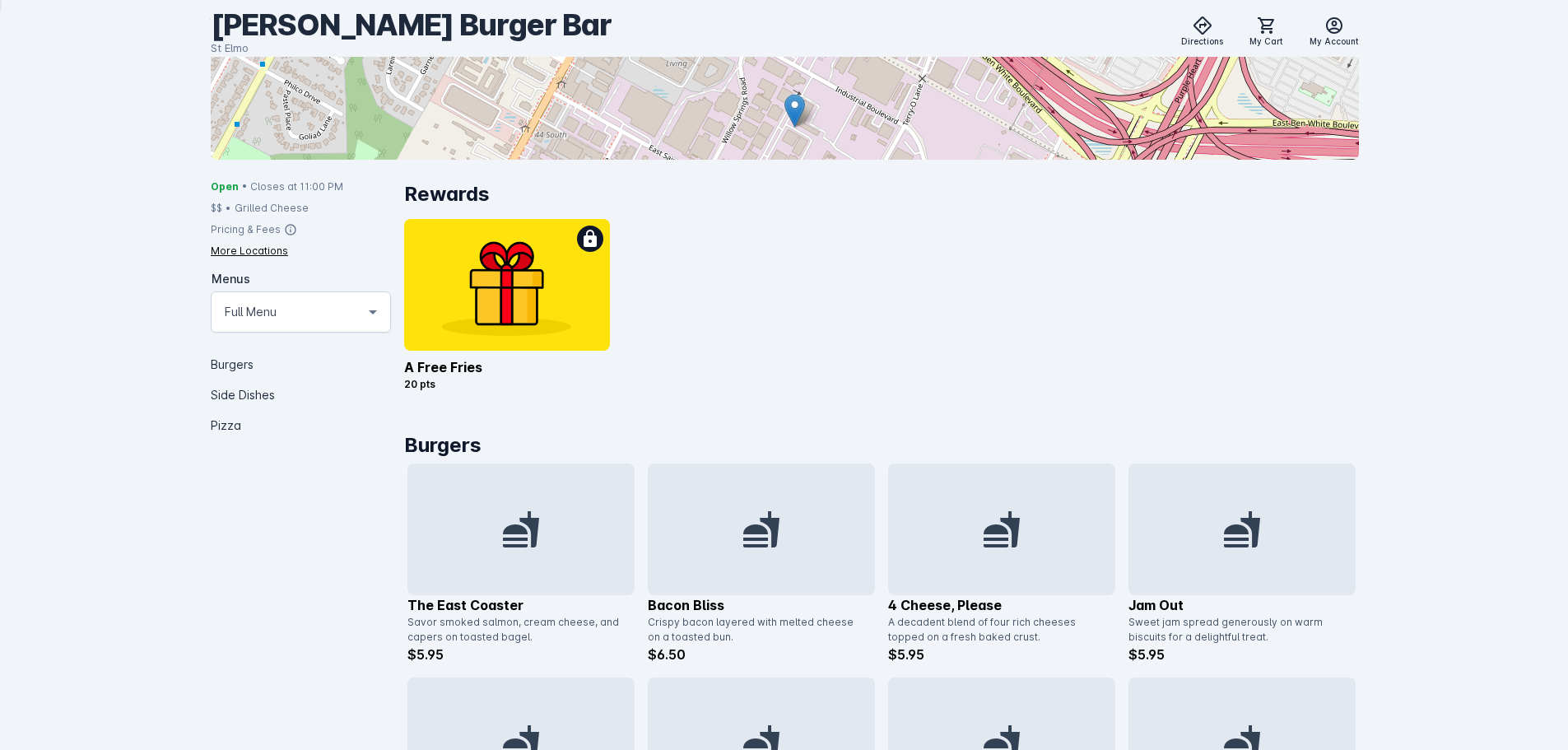
scroll to position [252, 0]
